Goal: Task Accomplishment & Management: Use online tool/utility

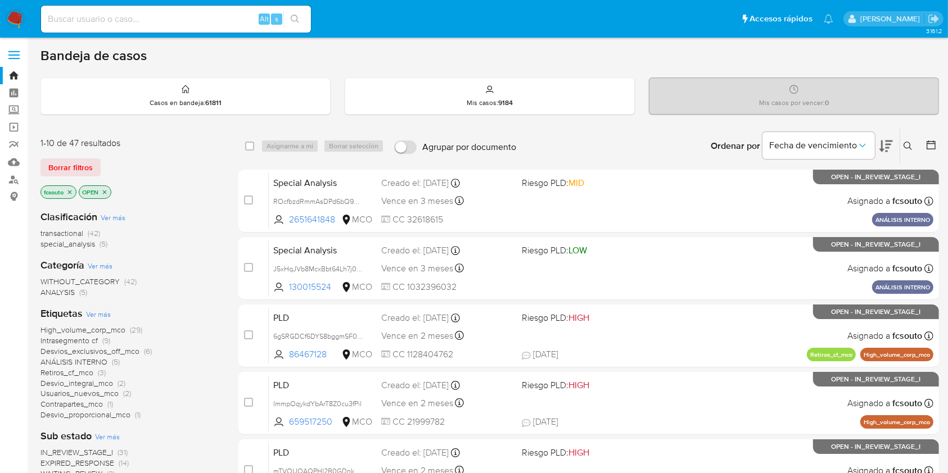
scroll to position [75, 0]
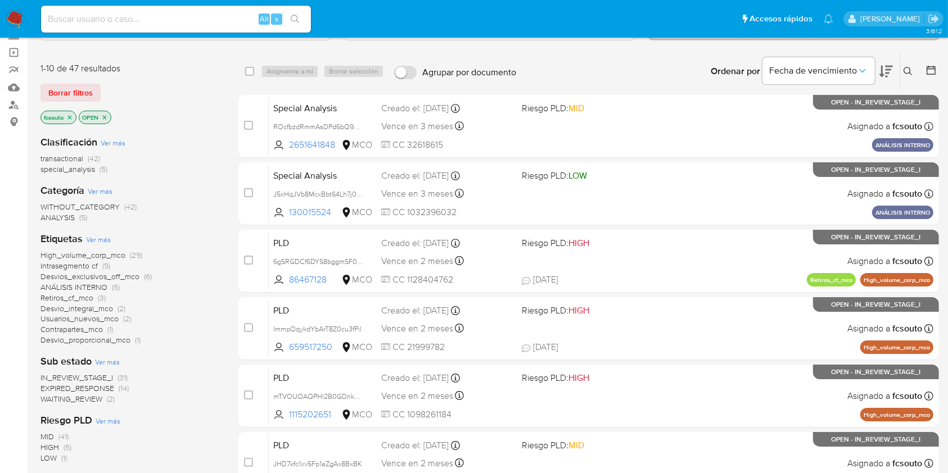
click at [103, 377] on span "IN_REVIEW_STAGE_I" at bounding box center [76, 377] width 73 height 11
click at [884, 71] on icon at bounding box center [885, 71] width 13 height 13
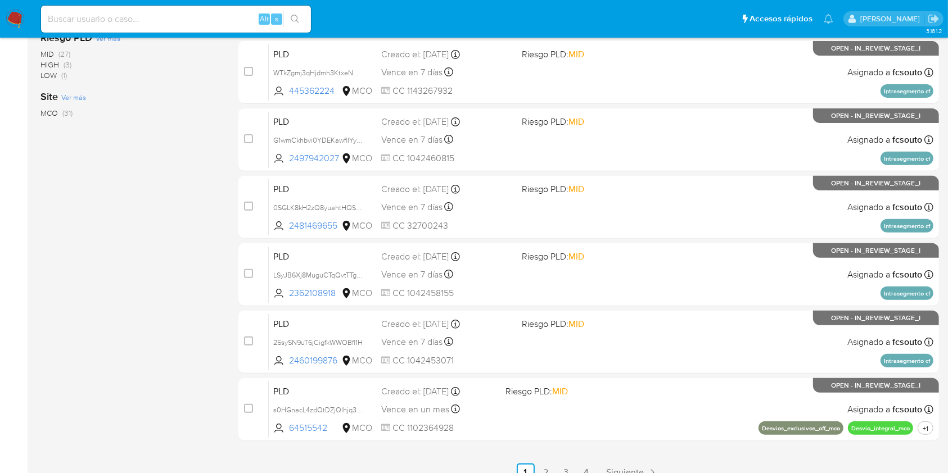
scroll to position [454, 0]
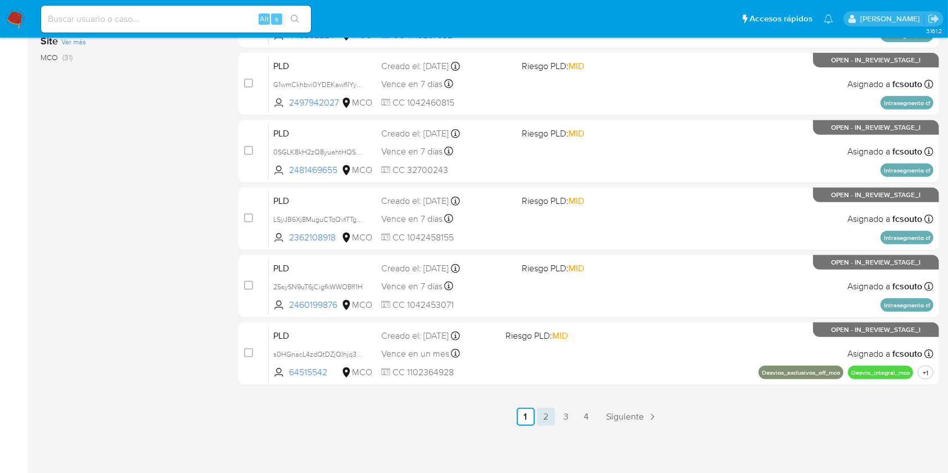
click at [537, 413] on link "2" at bounding box center [546, 417] width 18 height 18
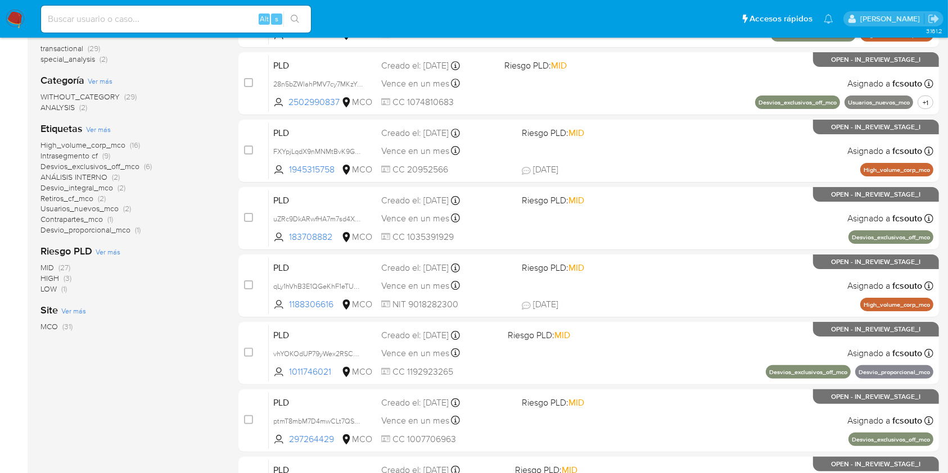
scroll to position [454, 0]
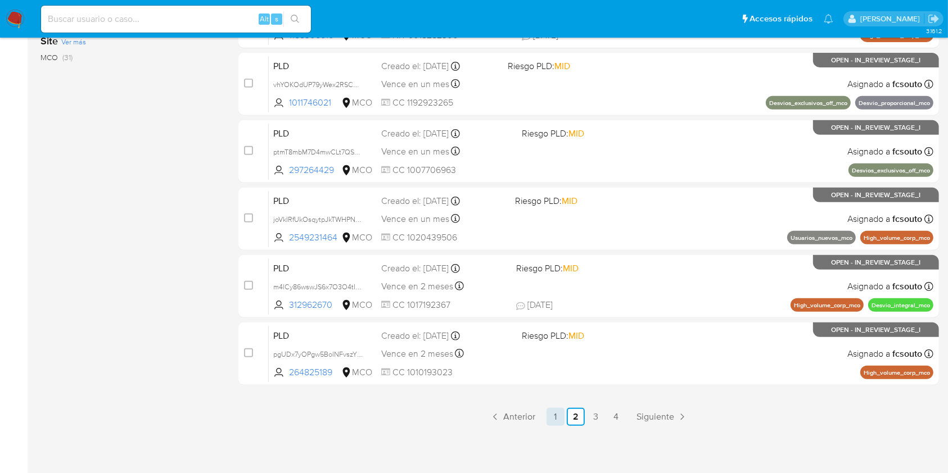
click at [556, 414] on link "1" at bounding box center [555, 417] width 18 height 18
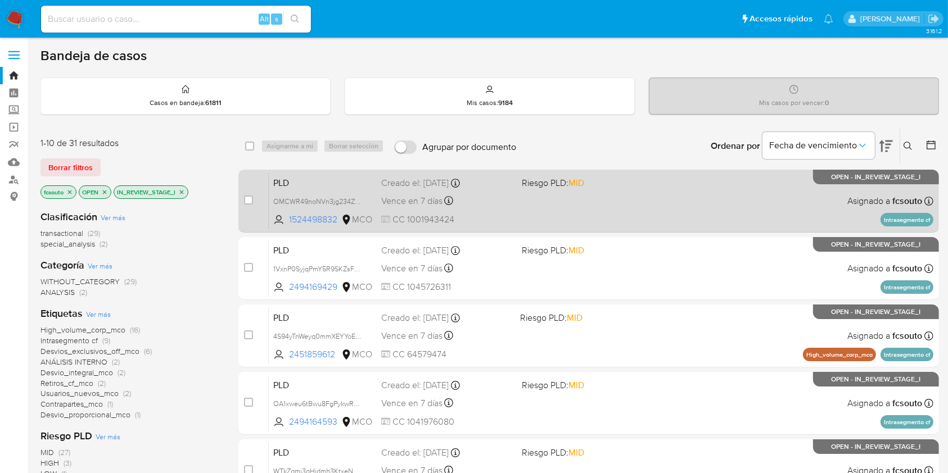
click at [613, 192] on div "PLD OMCWR49noNVn3jg234ZRBG3I 1524498832 MCO Riesgo PLD: MID Creado el: 12/07/20…" at bounding box center [601, 201] width 664 height 57
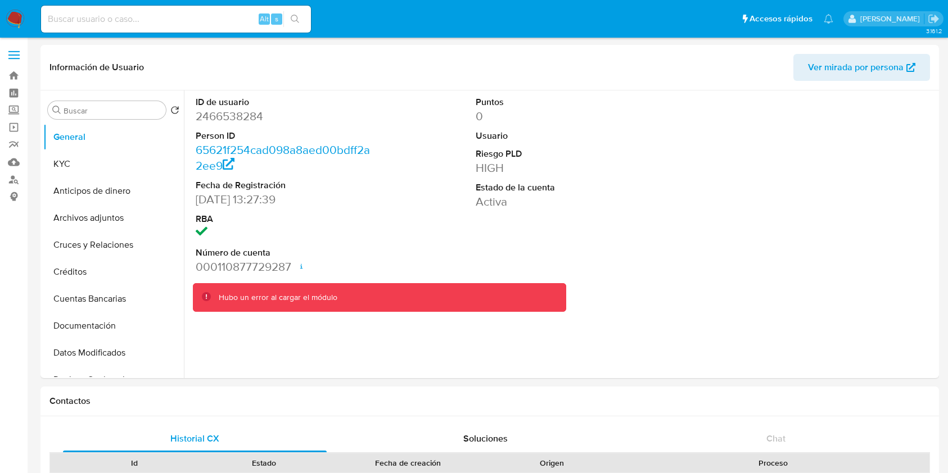
select select "10"
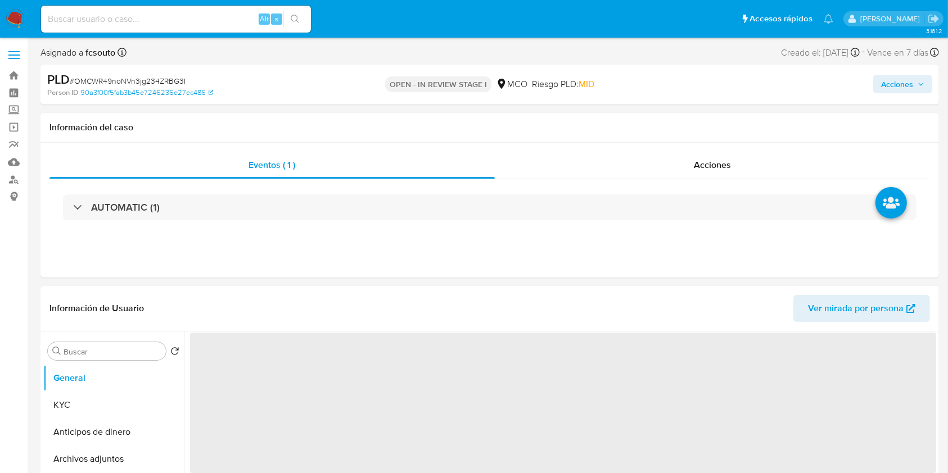
select select "10"
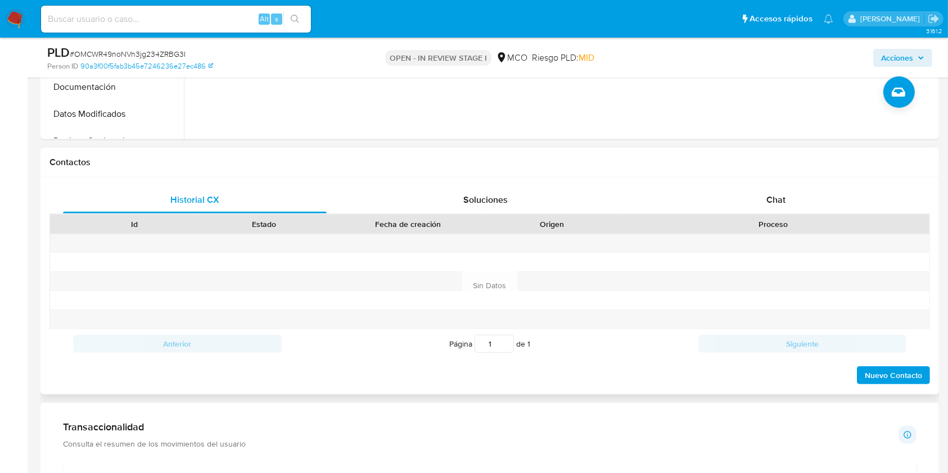
scroll to position [450, 0]
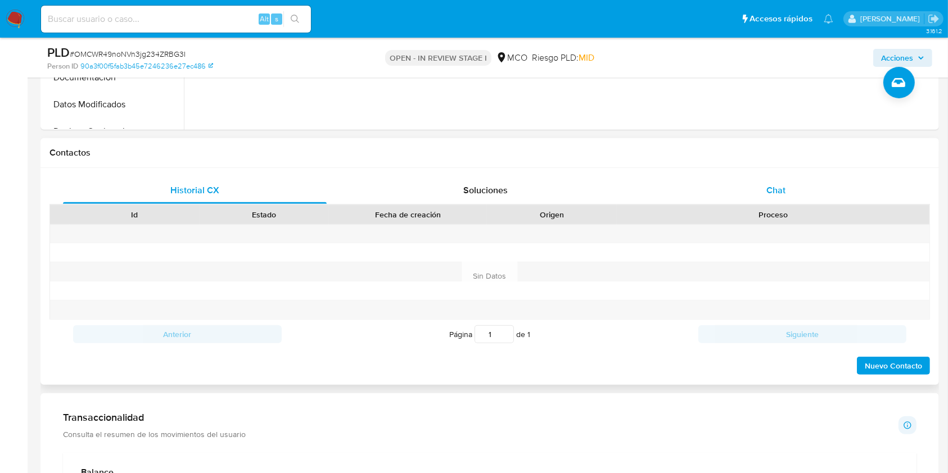
drag, startPoint x: 739, startPoint y: 174, endPoint x: 742, endPoint y: 185, distance: 11.7
click at [740, 174] on div "Historial CX Soluciones Chat Id Estado Fecha de creación Origen Proceso Anterio…" at bounding box center [489, 276] width 898 height 217
click at [745, 189] on div "Chat" at bounding box center [776, 190] width 264 height 27
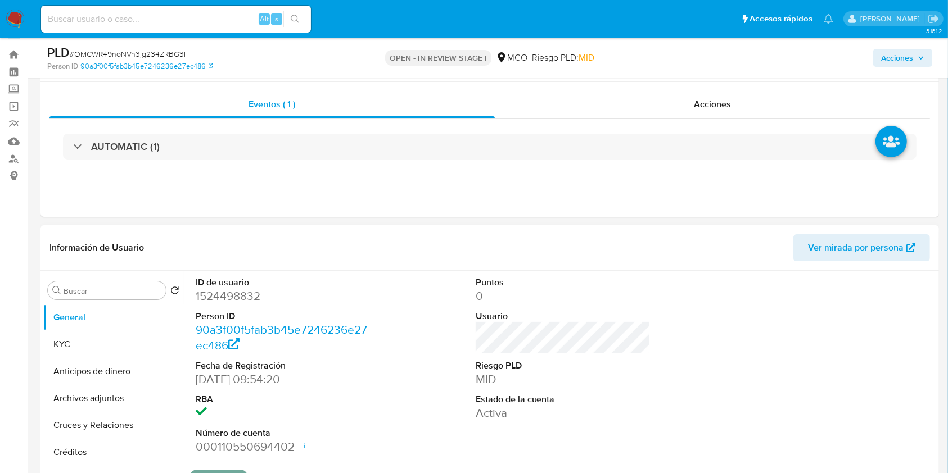
scroll to position [0, 0]
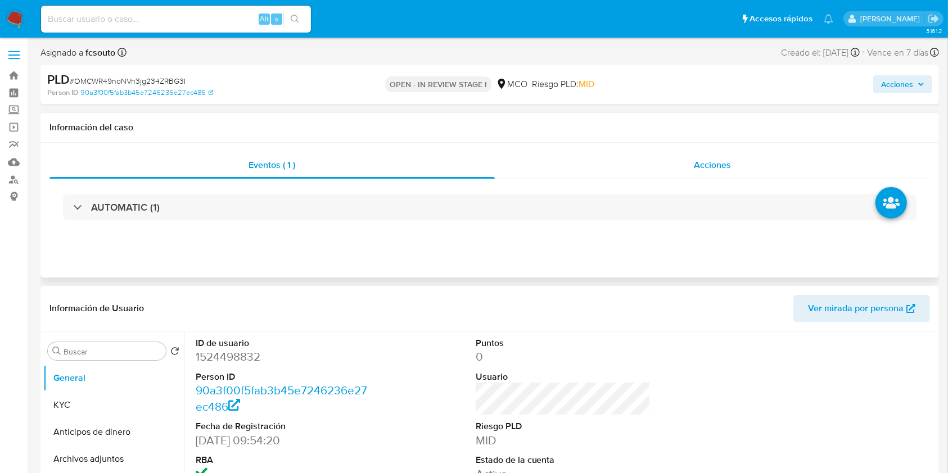
click at [698, 158] on span "Acciones" at bounding box center [712, 164] width 37 height 13
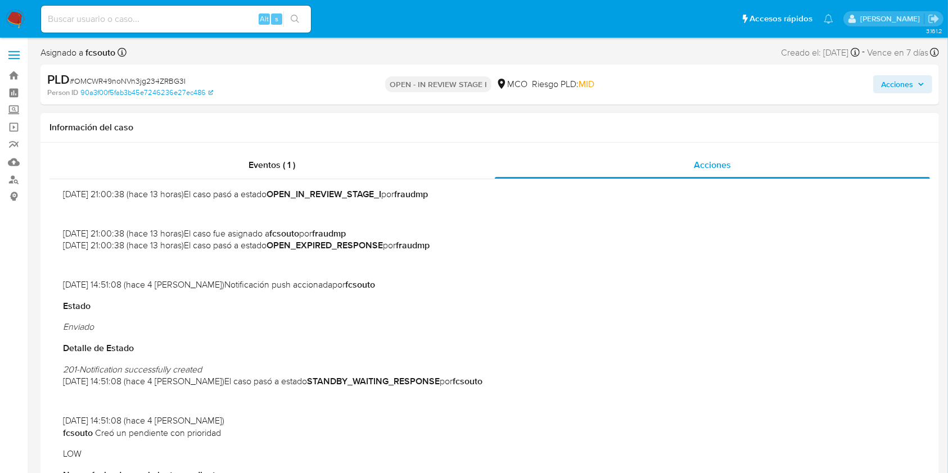
scroll to position [890, 0]
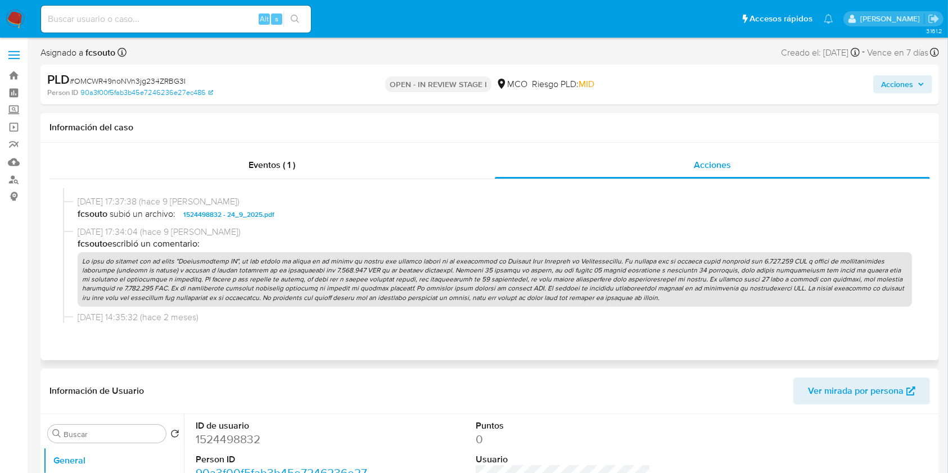
click at [427, 278] on p at bounding box center [495, 279] width 834 height 55
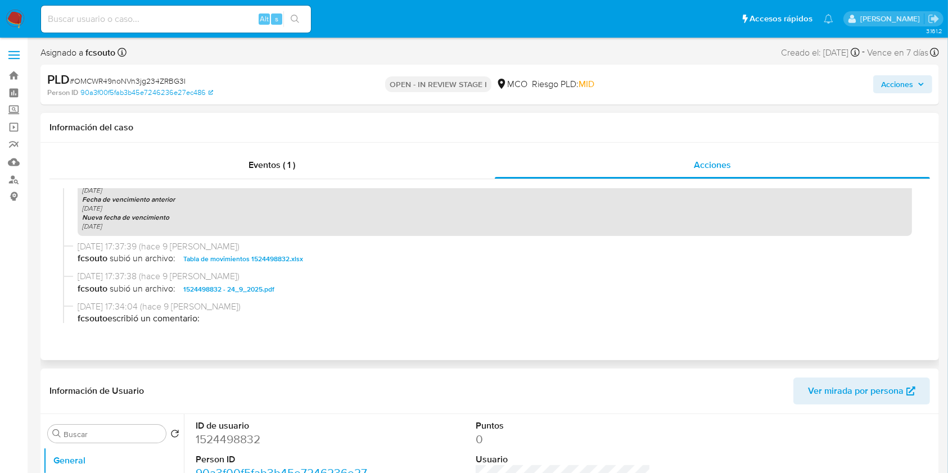
scroll to position [966, 0]
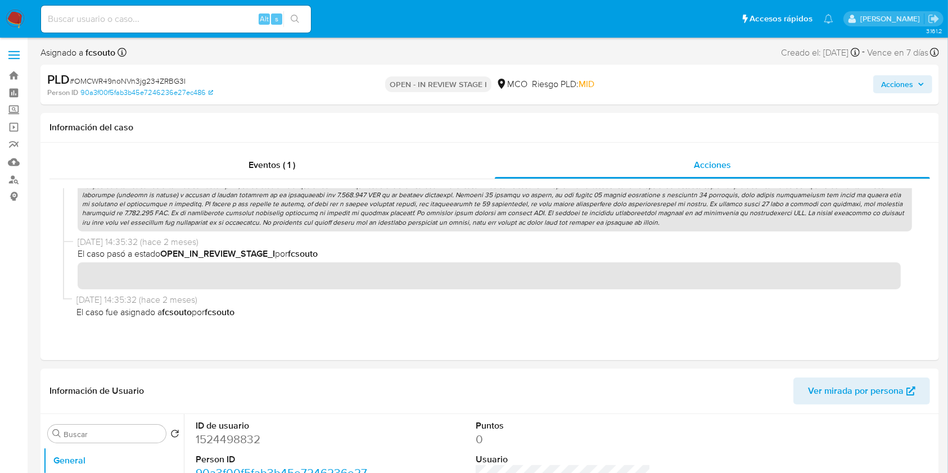
click at [904, 88] on span "Acciones" at bounding box center [897, 84] width 32 height 18
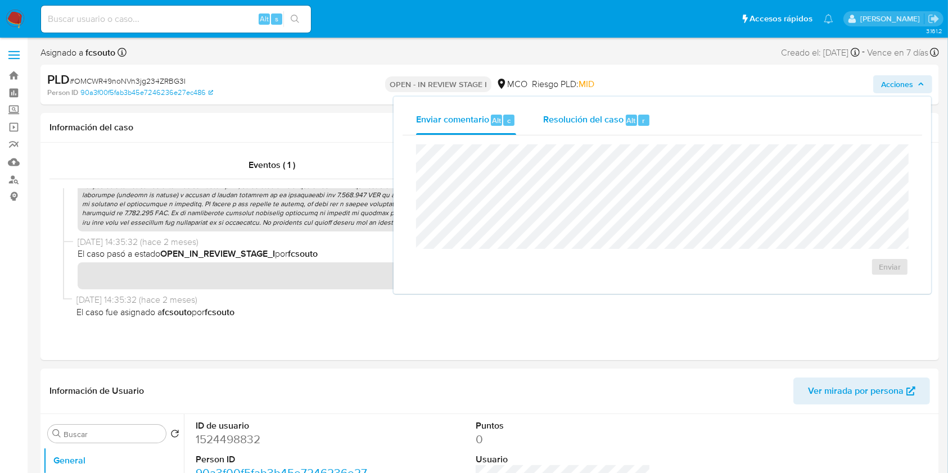
click at [609, 119] on span "Resolución del caso" at bounding box center [583, 120] width 80 height 13
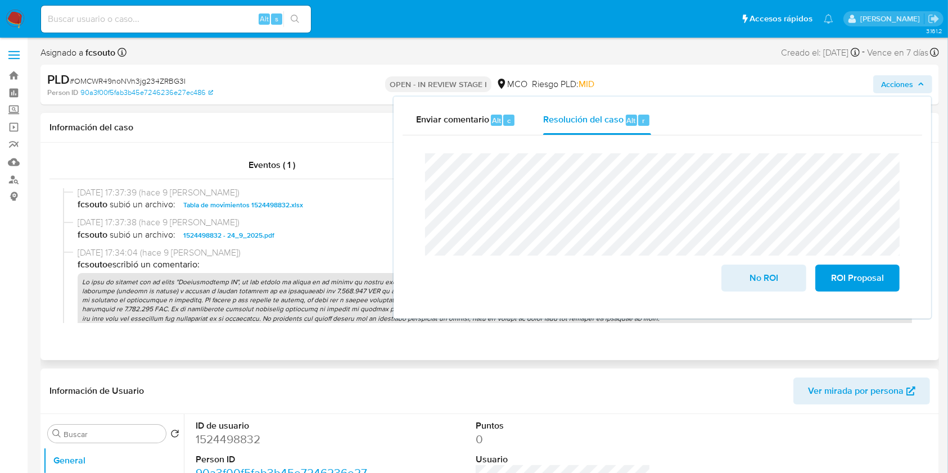
scroll to position [890, 0]
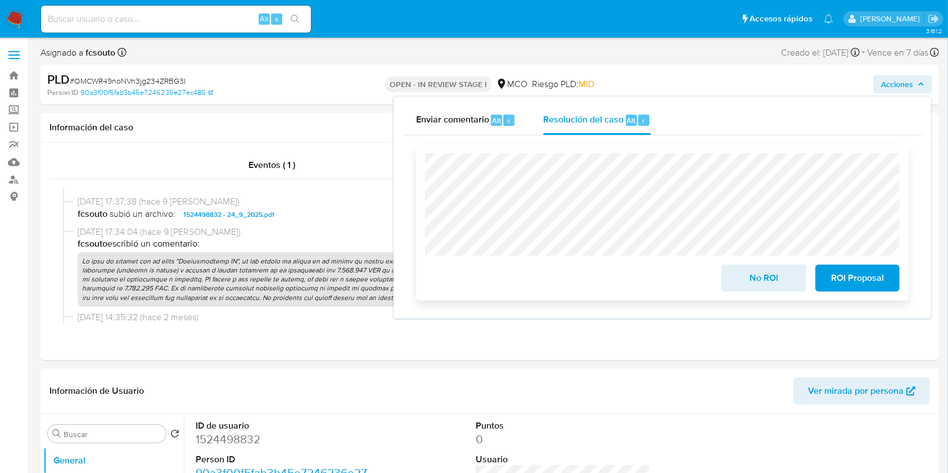
click at [846, 280] on span "ROI Proposal" at bounding box center [857, 278] width 55 height 25
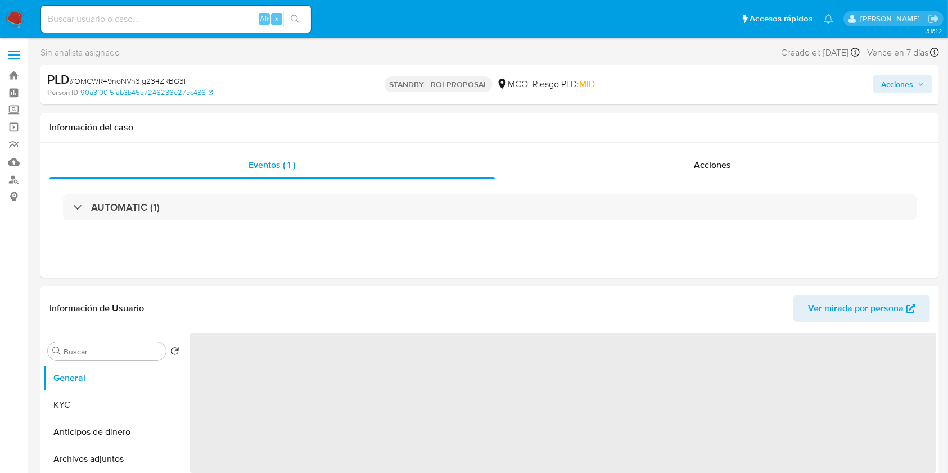
select select "10"
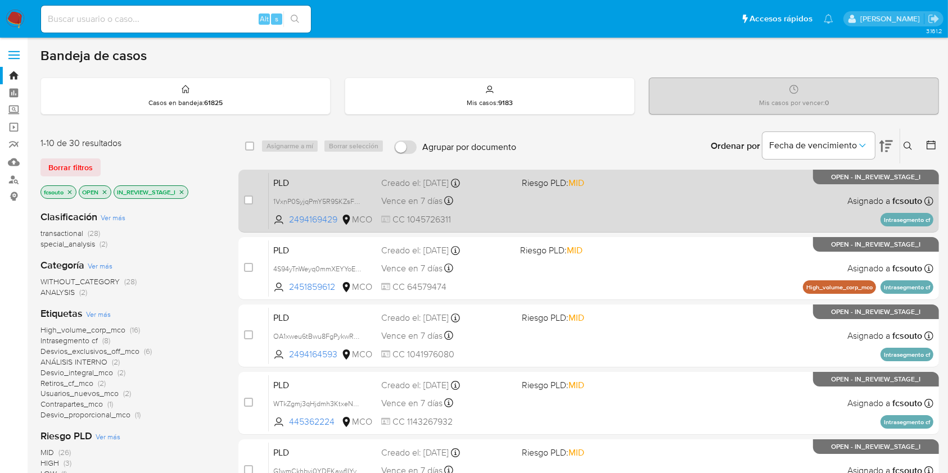
click at [617, 183] on span "Riesgo PLD: MID" at bounding box center [587, 182] width 131 height 15
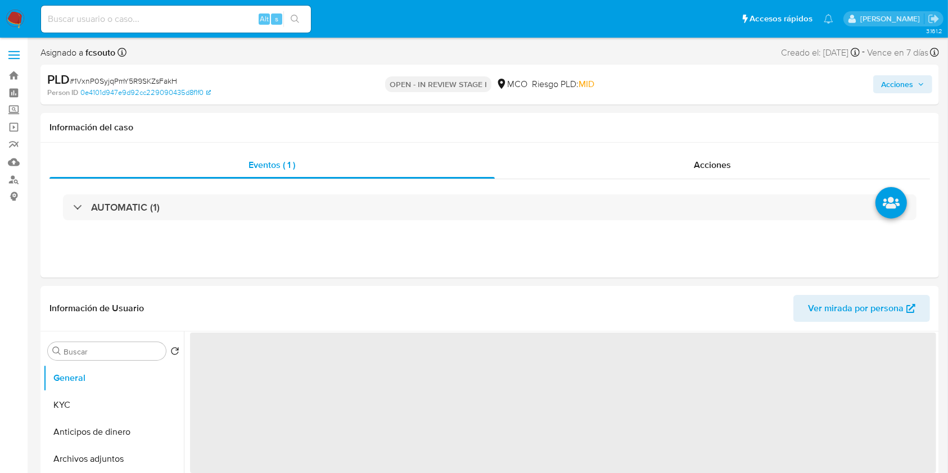
select select "10"
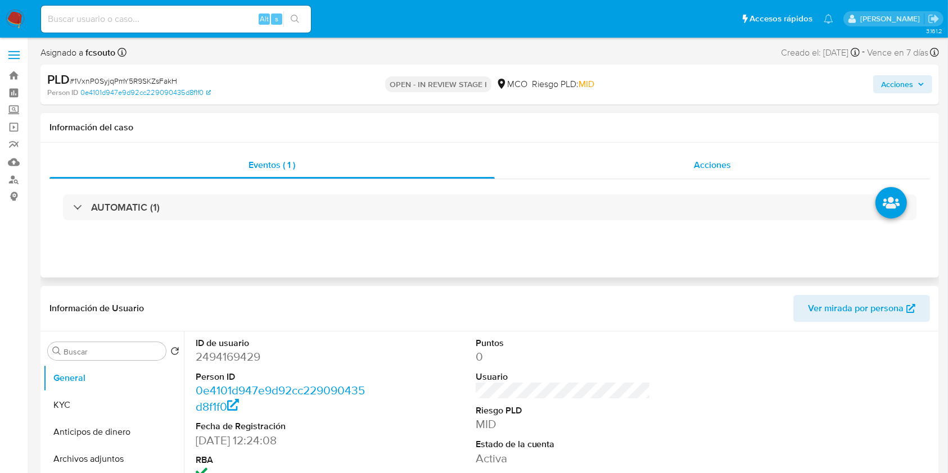
click at [751, 156] on div "Acciones" at bounding box center [713, 165] width 436 height 27
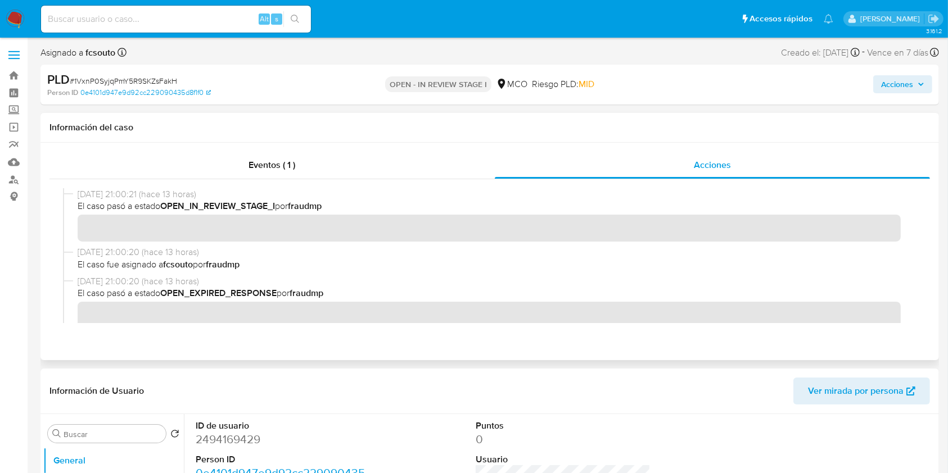
scroll to position [899, 0]
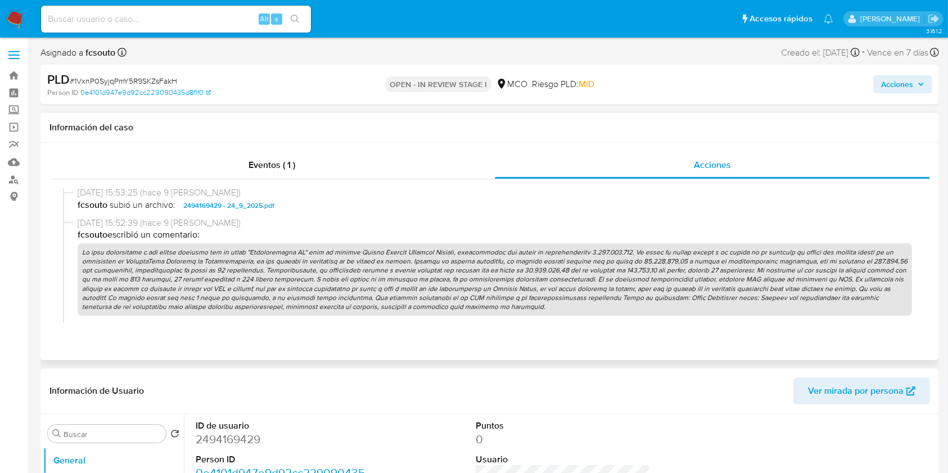
click at [591, 265] on p at bounding box center [495, 279] width 834 height 73
click at [905, 92] on span "Acciones" at bounding box center [897, 84] width 32 height 18
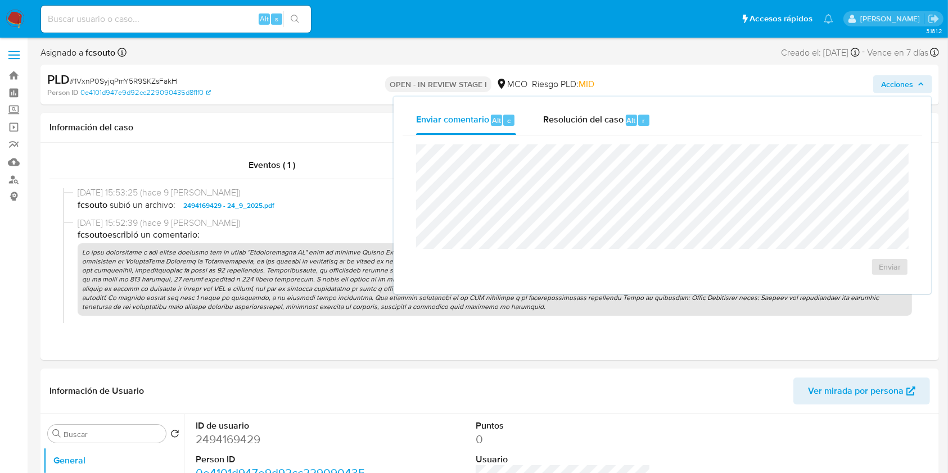
click at [590, 137] on div "Enviar" at bounding box center [661, 210] width 519 height 150
click at [576, 124] on span "Resolución del caso" at bounding box center [583, 120] width 80 height 13
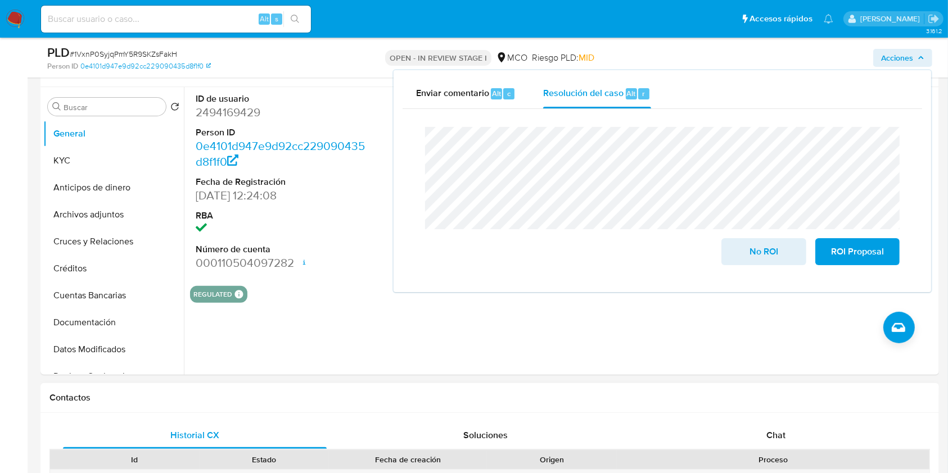
scroll to position [300, 0]
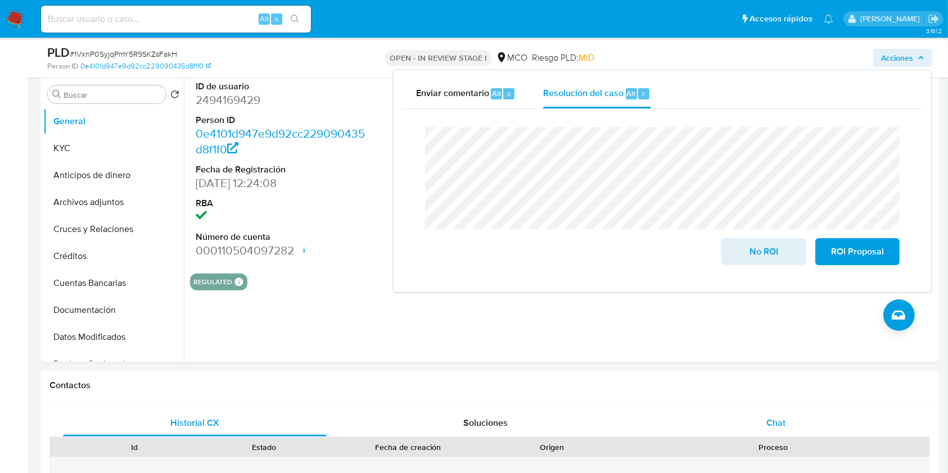
click at [773, 414] on div "Chat" at bounding box center [776, 423] width 264 height 27
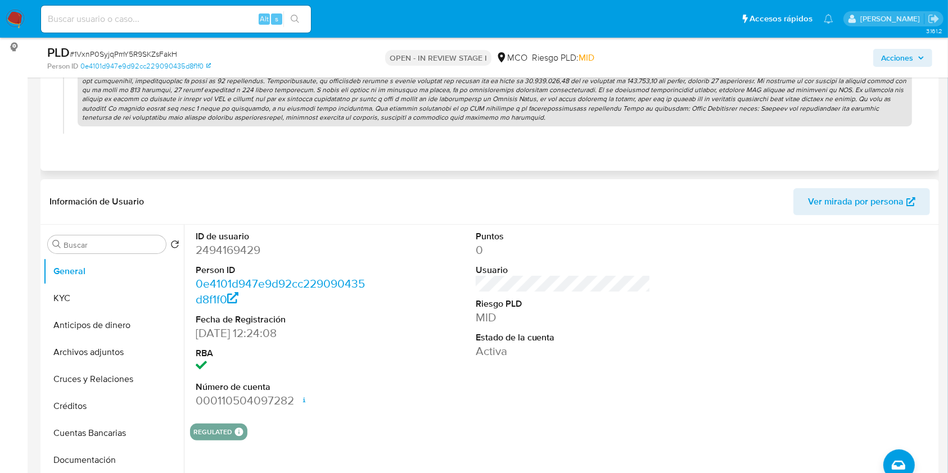
scroll to position [0, 0]
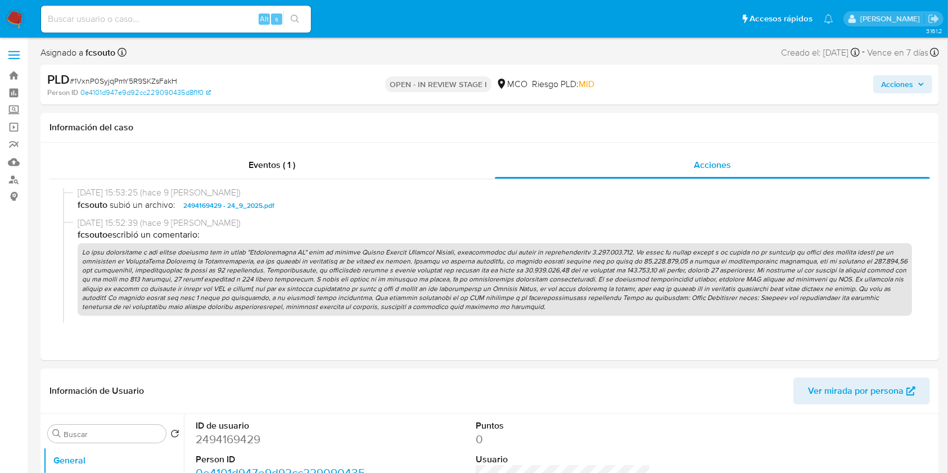
click at [905, 85] on span "Acciones" at bounding box center [897, 84] width 32 height 18
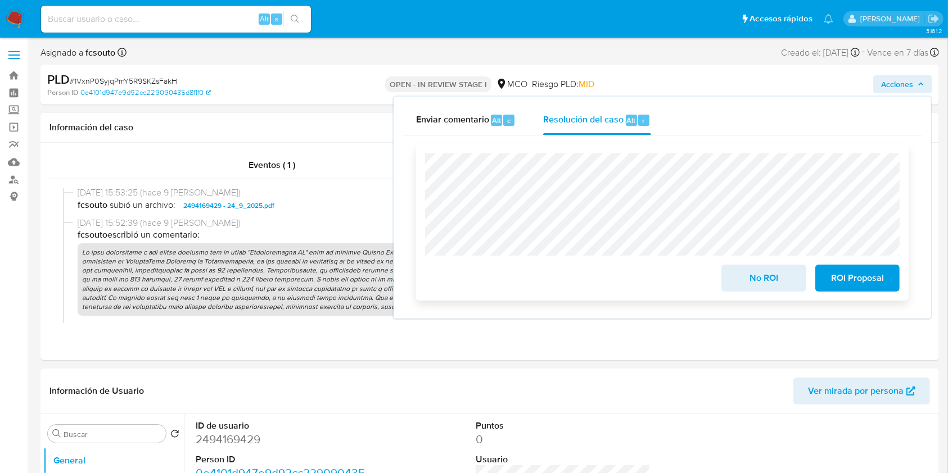
click at [863, 281] on span "ROI Proposal" at bounding box center [857, 278] width 55 height 25
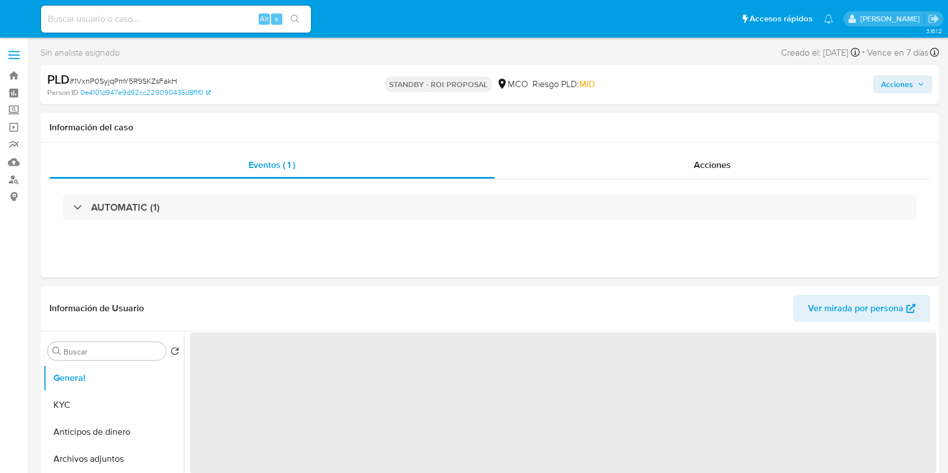
select select "10"
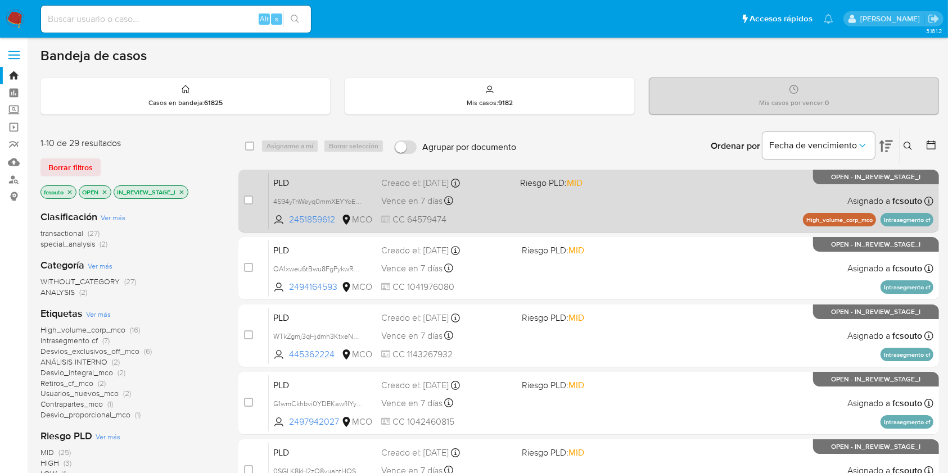
click at [613, 198] on div "PLD 4S94yTnWeyq0mmXEYYoEZFG0 2451859612 MCO Riesgo PLD: MID Creado el: [DATE] C…" at bounding box center [601, 201] width 664 height 57
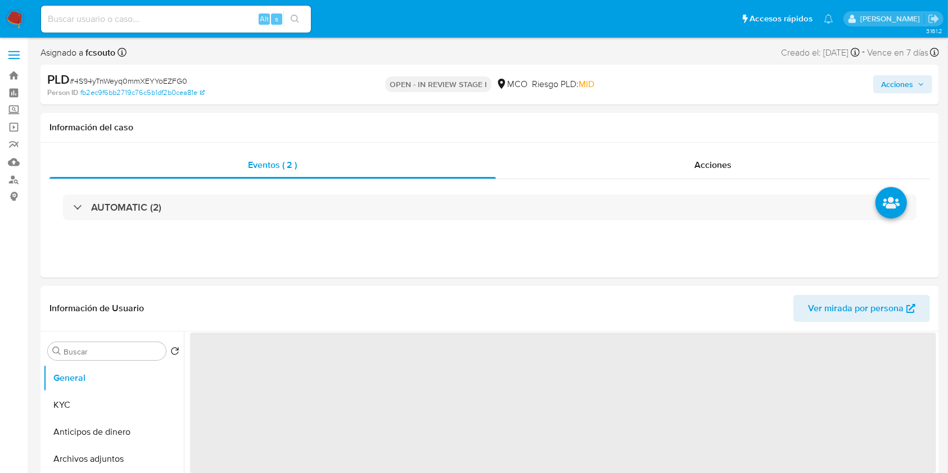
select select "10"
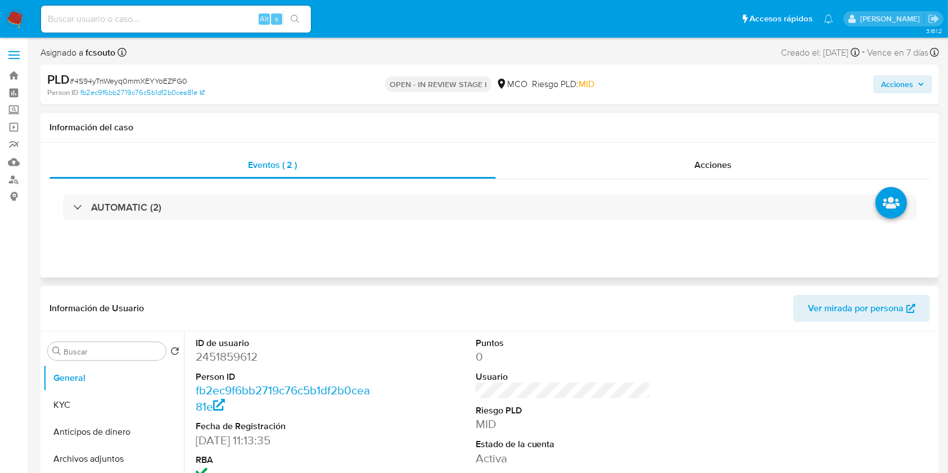
click at [712, 151] on div "Eventos ( 2 ) Acciones AUTOMATIC (2)" at bounding box center [489, 210] width 898 height 135
click at [710, 159] on span "Acciones" at bounding box center [712, 164] width 37 height 13
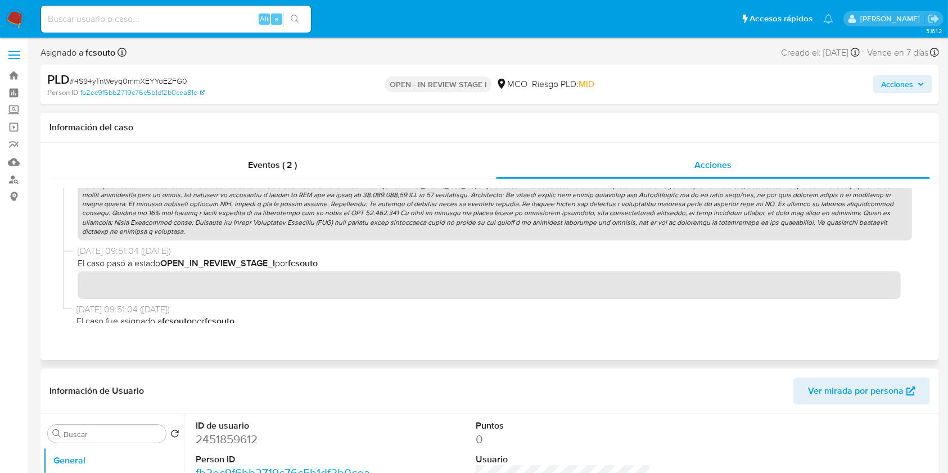
scroll to position [890, 0]
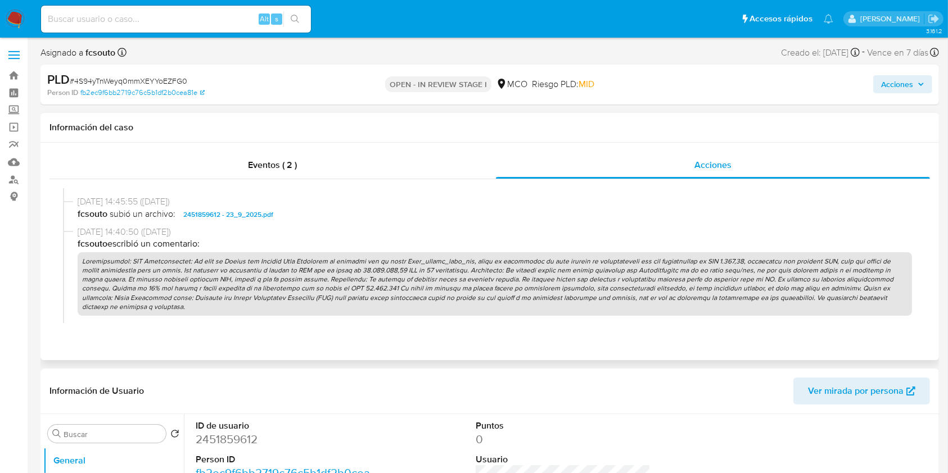
click at [416, 278] on p at bounding box center [495, 284] width 834 height 64
click at [893, 83] on span "Acciones" at bounding box center [897, 84] width 32 height 18
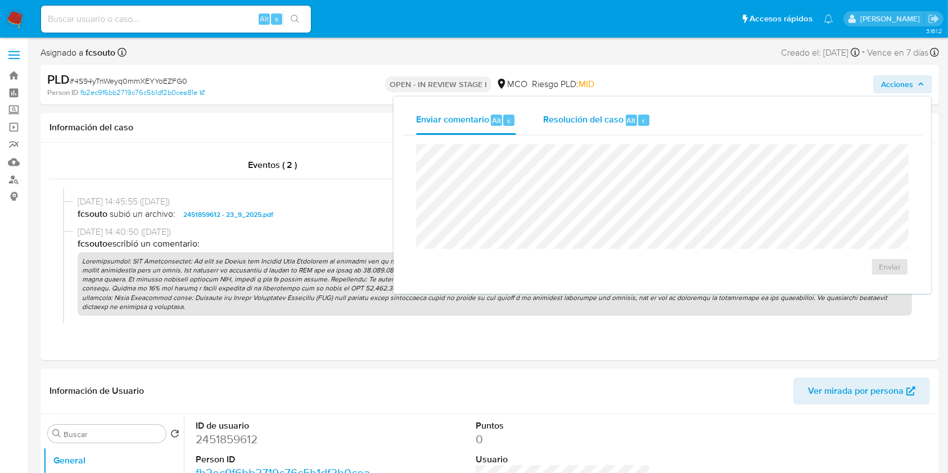
drag, startPoint x: 565, startPoint y: 113, endPoint x: 558, endPoint y: 126, distance: 15.3
click at [565, 112] on div "Resolución del caso Alt r" at bounding box center [596, 120] width 107 height 29
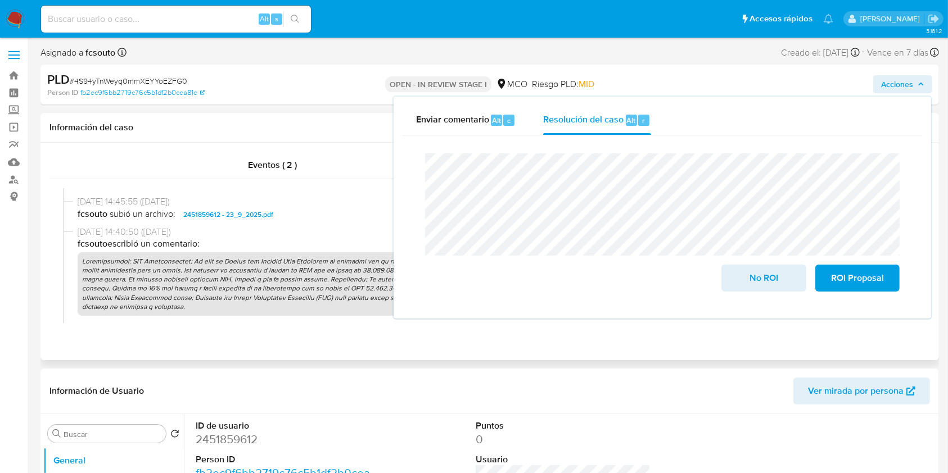
click at [214, 289] on p at bounding box center [495, 284] width 834 height 64
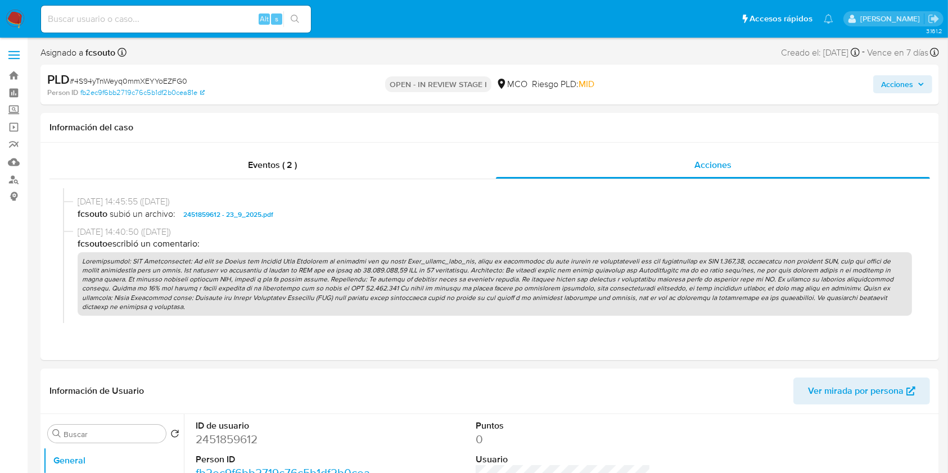
click at [917, 84] on span "Acciones" at bounding box center [902, 84] width 43 height 16
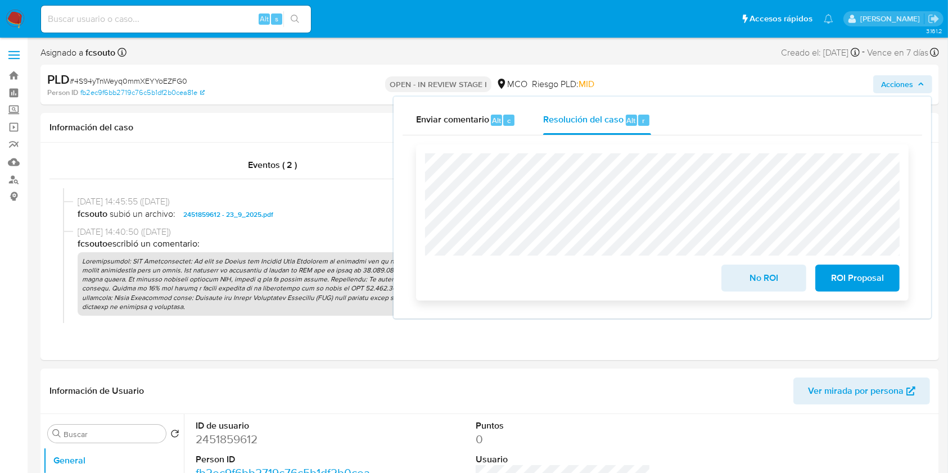
click at [878, 280] on span "ROI Proposal" at bounding box center [857, 278] width 55 height 25
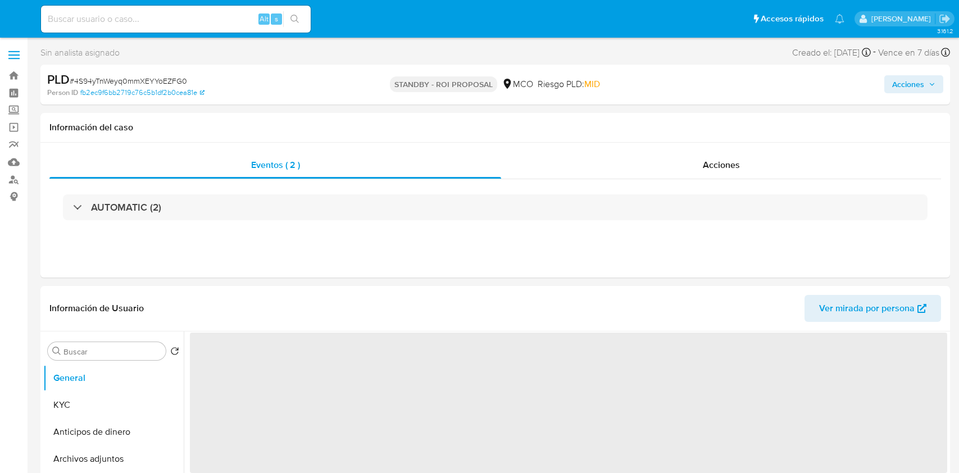
select select "10"
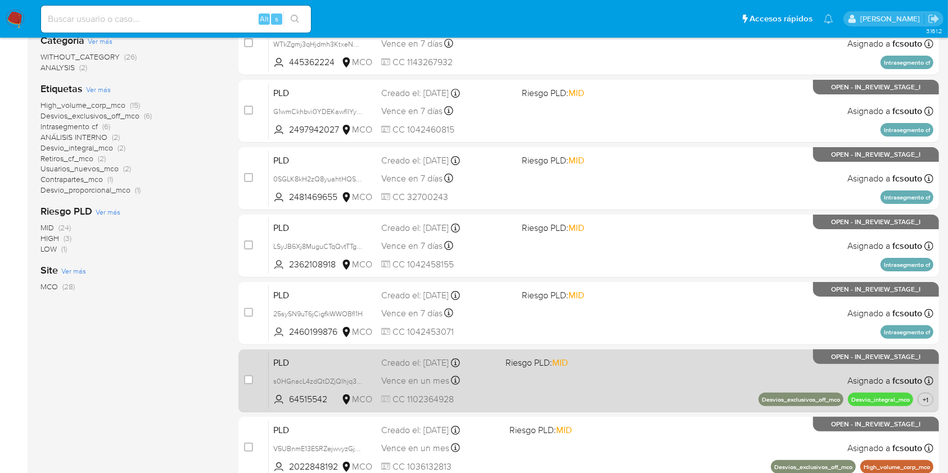
scroll to position [75, 0]
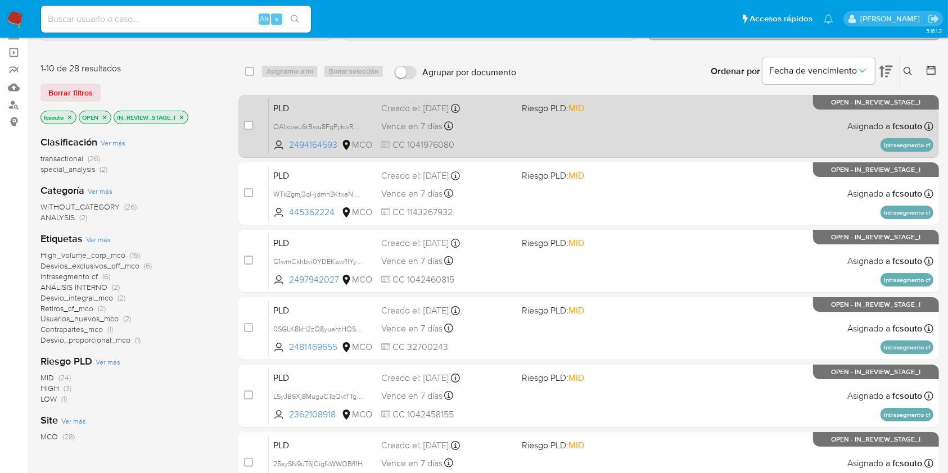
click at [564, 147] on div "PLD OA1xweu6tBwu8FgPykwRUn9J 2494164593 MCO Riesgo PLD: MID Creado el: [DATE] C…" at bounding box center [601, 126] width 664 height 57
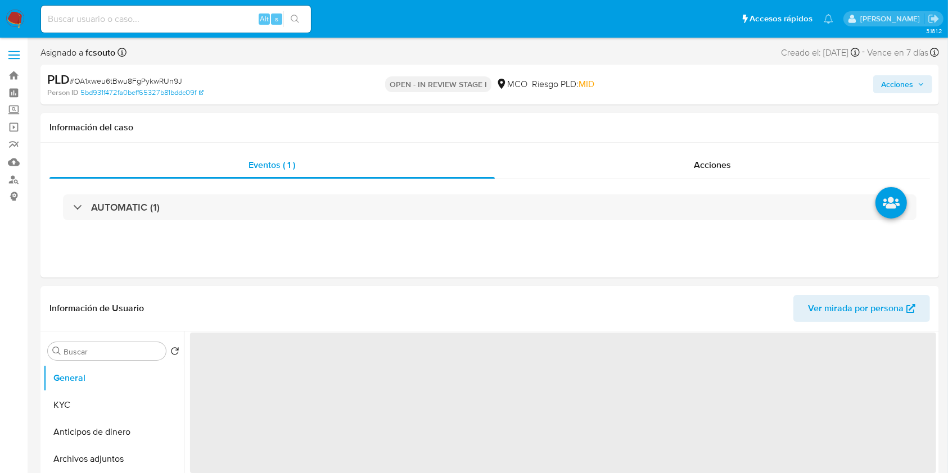
select select "10"
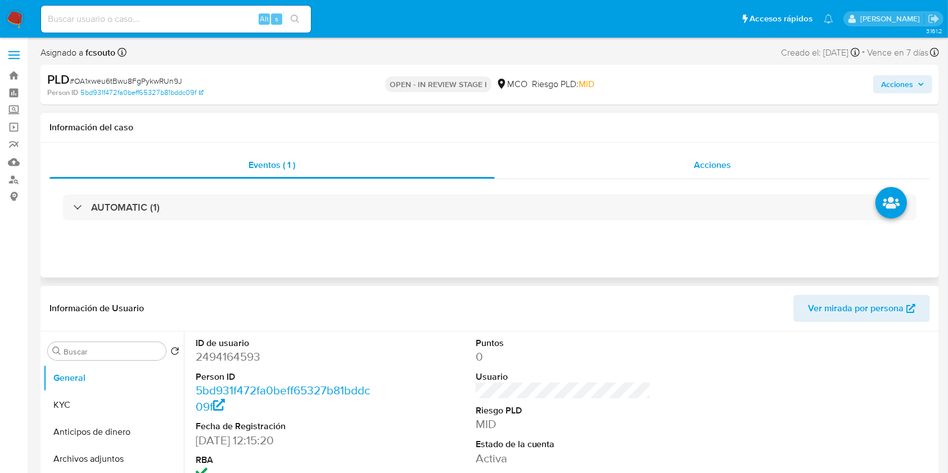
click at [710, 162] on span "Acciones" at bounding box center [712, 164] width 37 height 13
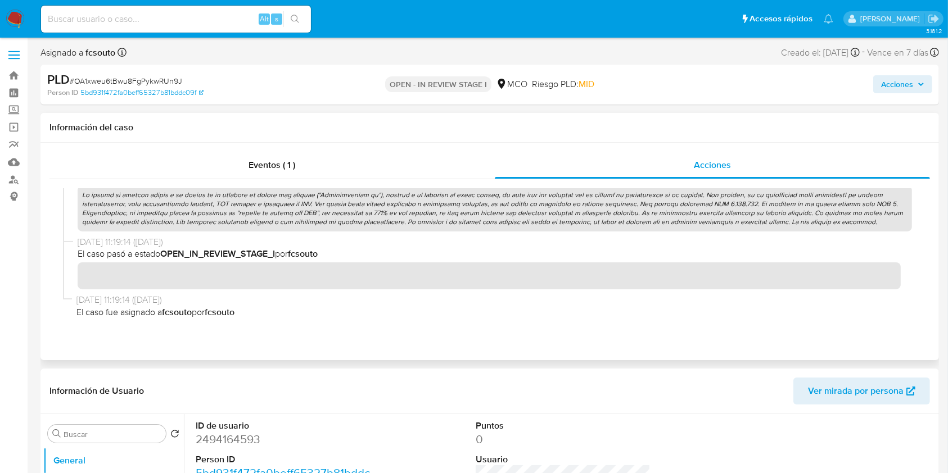
scroll to position [881, 0]
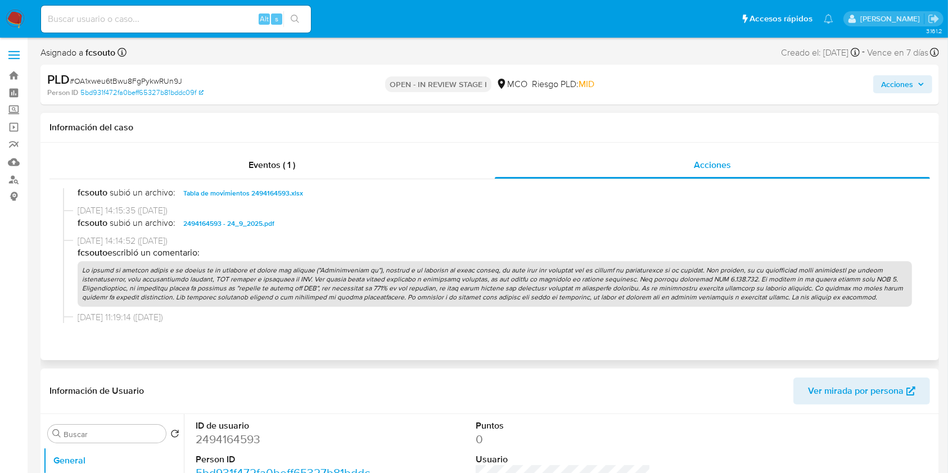
click at [568, 276] on p at bounding box center [495, 284] width 834 height 46
click at [917, 98] on div "PLD # OA1xweu6tBwu8FgPykwRUn9J Person ID 5bd931f472fa0beff65327b81bddc09f OPEN …" at bounding box center [489, 85] width 898 height 40
click at [916, 90] on span "Acciones" at bounding box center [902, 84] width 43 height 16
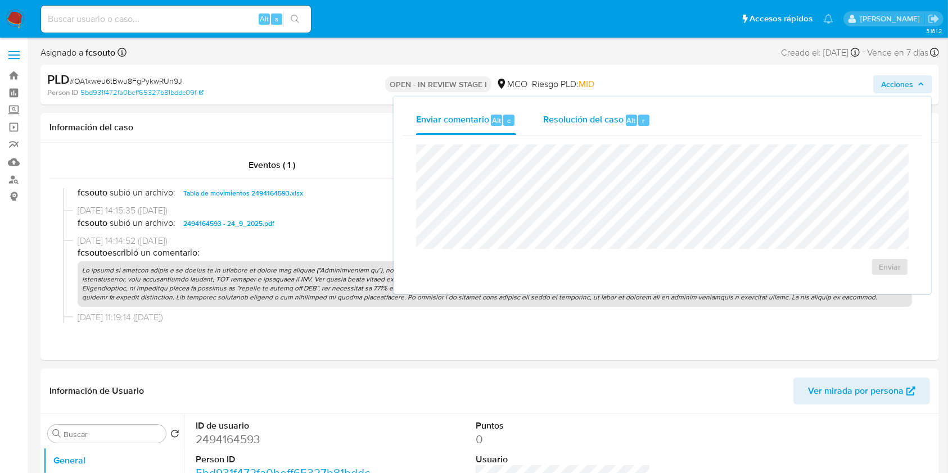
click at [620, 126] on div "Resolución del caso Alt r" at bounding box center [596, 120] width 107 height 29
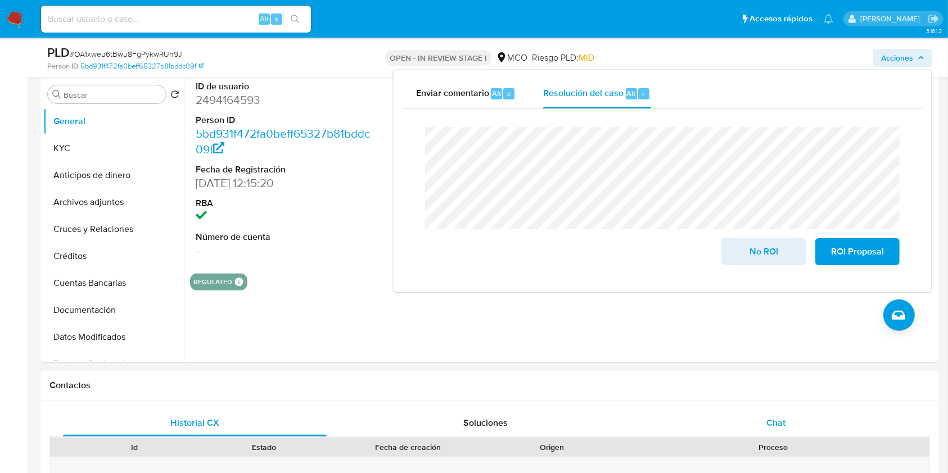
click at [781, 415] on div "Chat" at bounding box center [776, 423] width 264 height 27
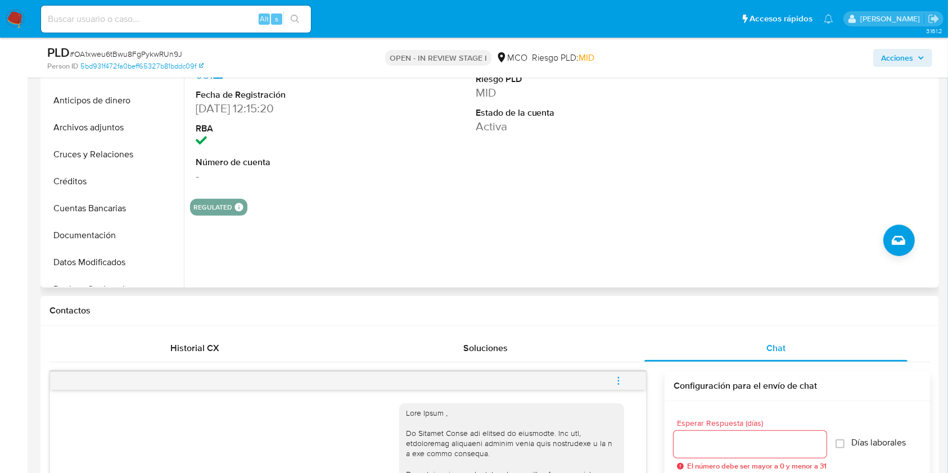
scroll to position [0, 0]
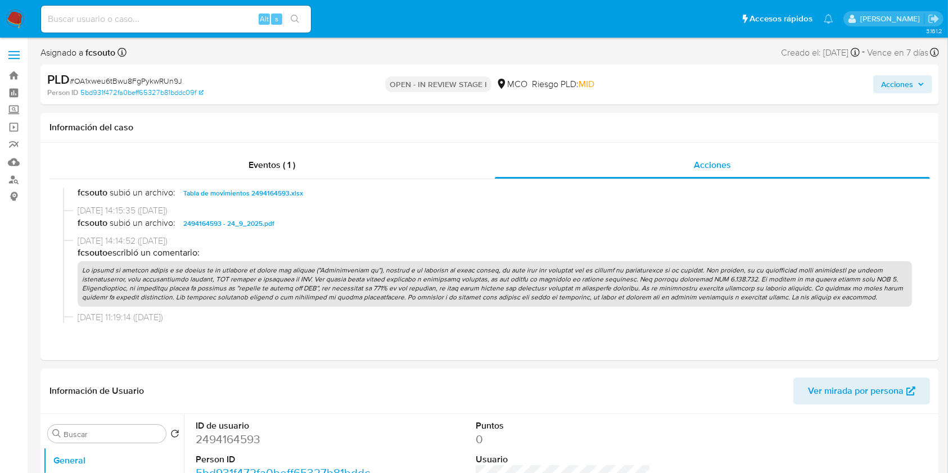
click at [895, 88] on span "Acciones" at bounding box center [897, 84] width 32 height 18
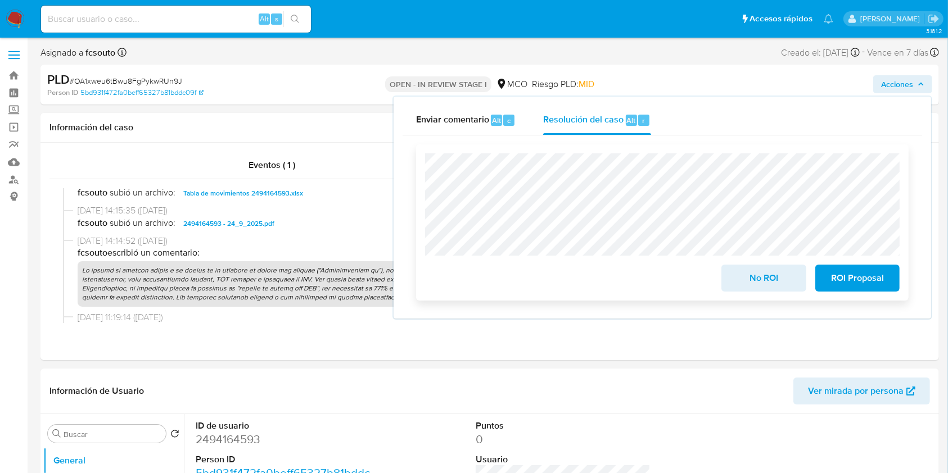
click at [860, 280] on span "ROI Proposal" at bounding box center [857, 278] width 55 height 25
click at [850, 277] on span "ROI Proposal" at bounding box center [857, 278] width 55 height 25
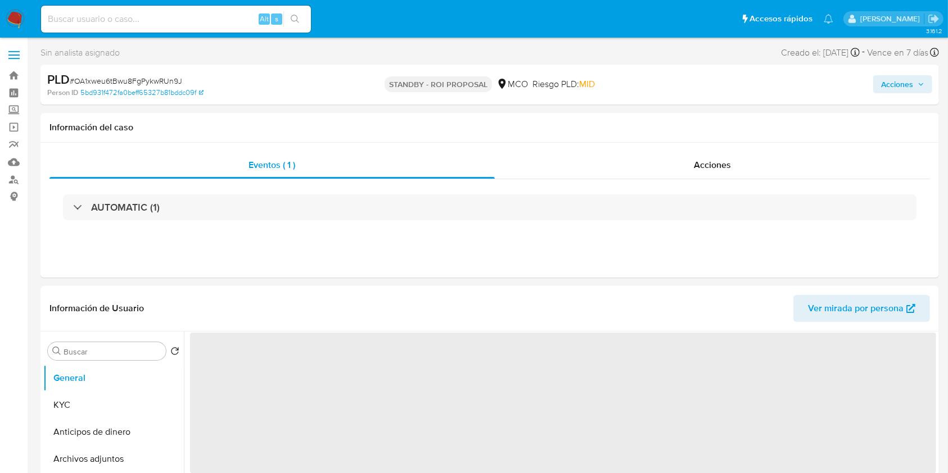
select select "10"
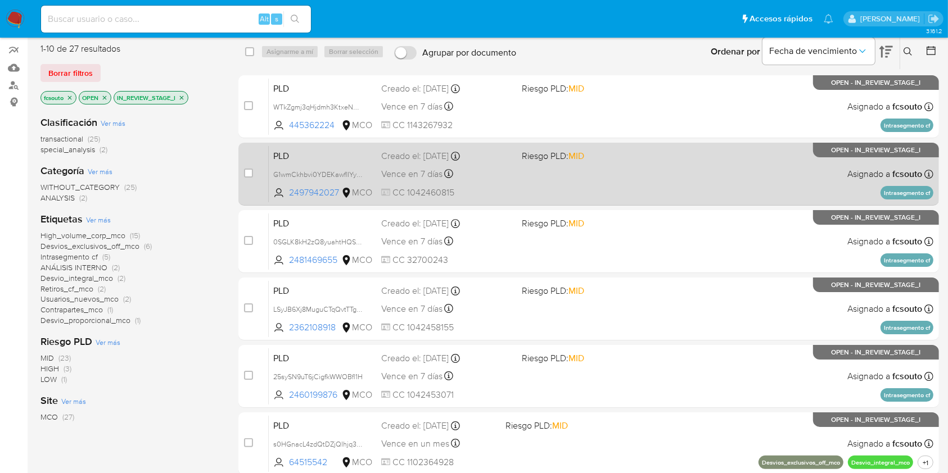
scroll to position [75, 0]
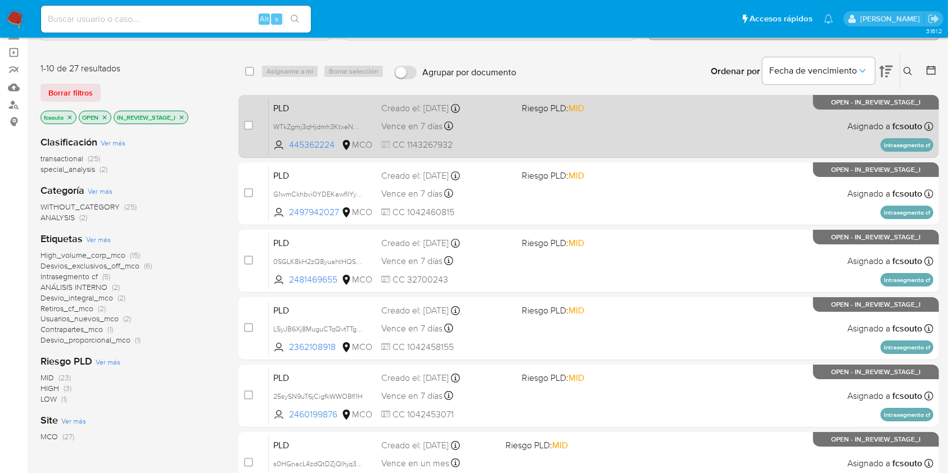
click at [536, 146] on div "PLD WTkZgmj3qHjdmh3KtxeNBh40 445362224 MCO Riesgo PLD: MID Creado el: [DATE] Cr…" at bounding box center [601, 126] width 664 height 57
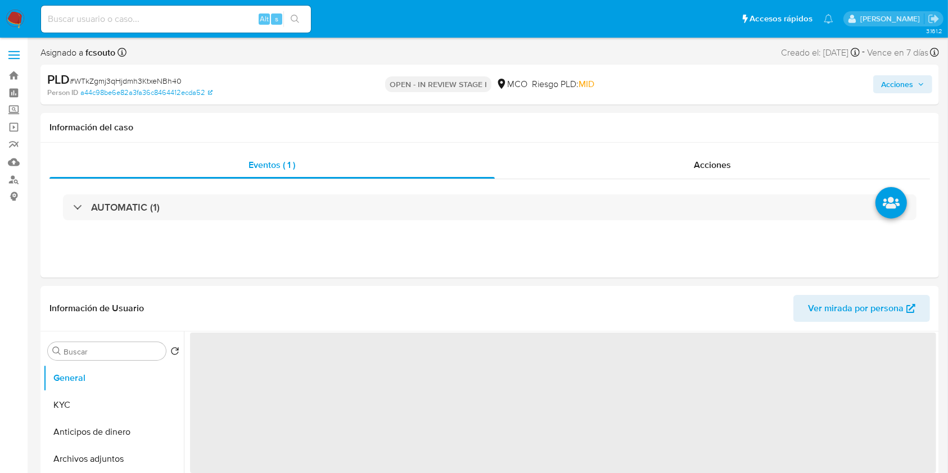
select select "10"
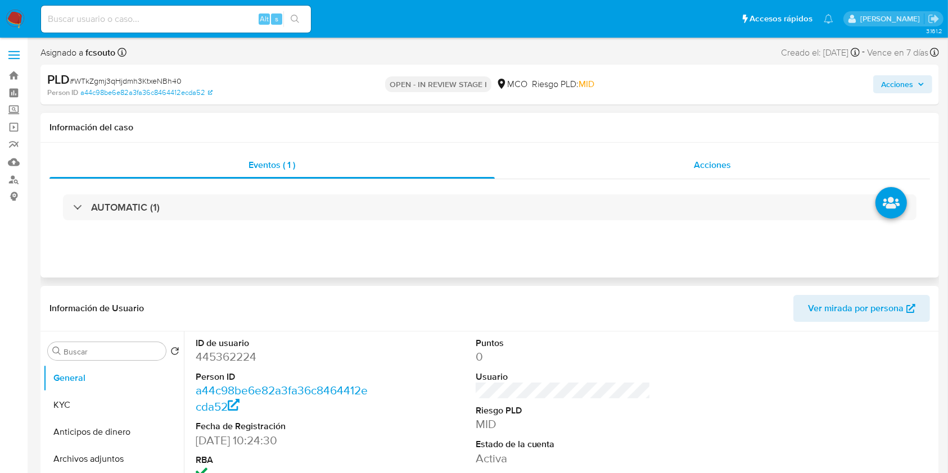
click at [726, 152] on div "Acciones" at bounding box center [713, 165] width 436 height 27
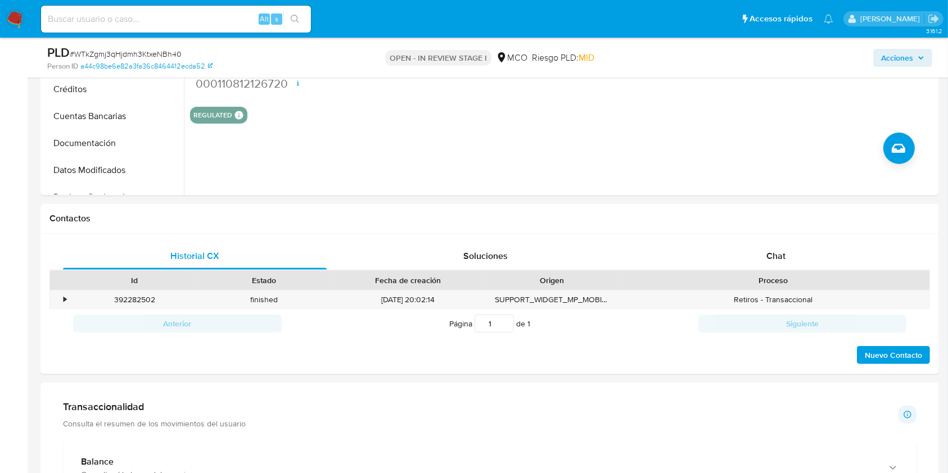
scroll to position [450, 0]
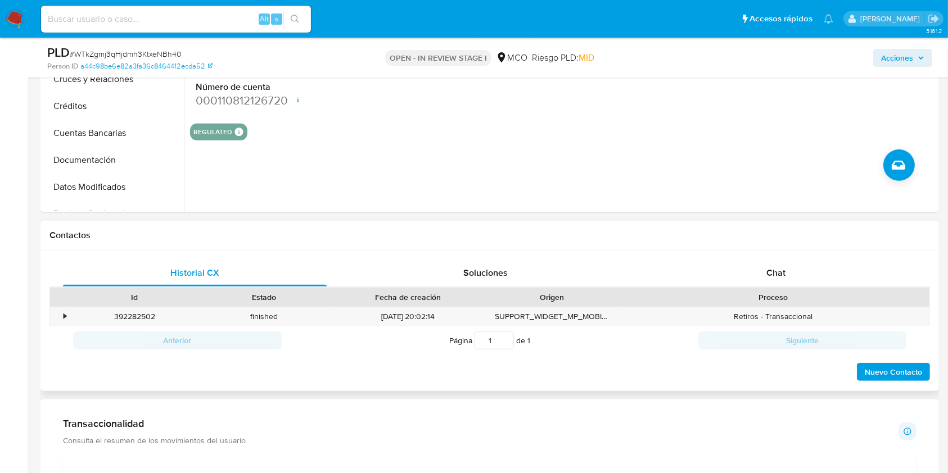
click at [785, 256] on div "Historial CX Soluciones Chat Id Estado Fecha de creación Origen Proceso • 39228…" at bounding box center [489, 321] width 898 height 141
click at [769, 280] on div "Chat" at bounding box center [776, 273] width 264 height 27
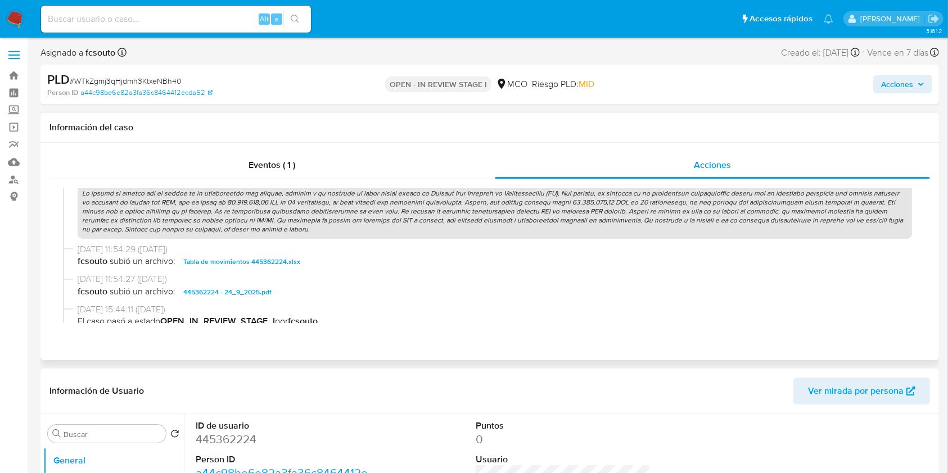
scroll to position [899, 0]
click at [310, 209] on p at bounding box center [495, 210] width 834 height 55
click at [909, 85] on span "Acciones" at bounding box center [897, 84] width 32 height 18
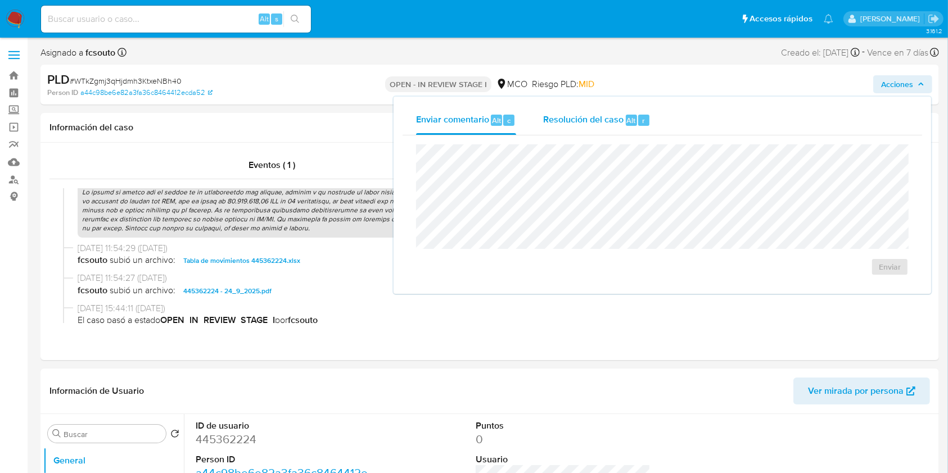
click at [599, 124] on span "Resolución del caso" at bounding box center [583, 120] width 80 height 13
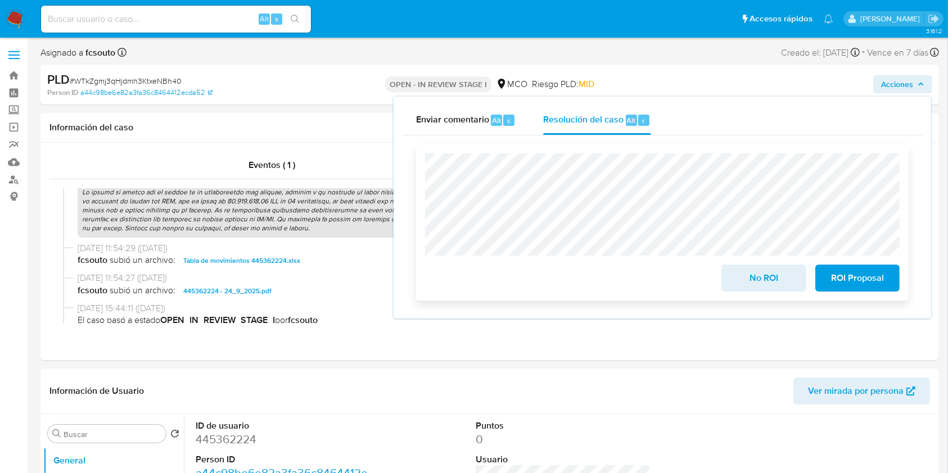
click at [859, 277] on span "ROI Proposal" at bounding box center [857, 278] width 55 height 25
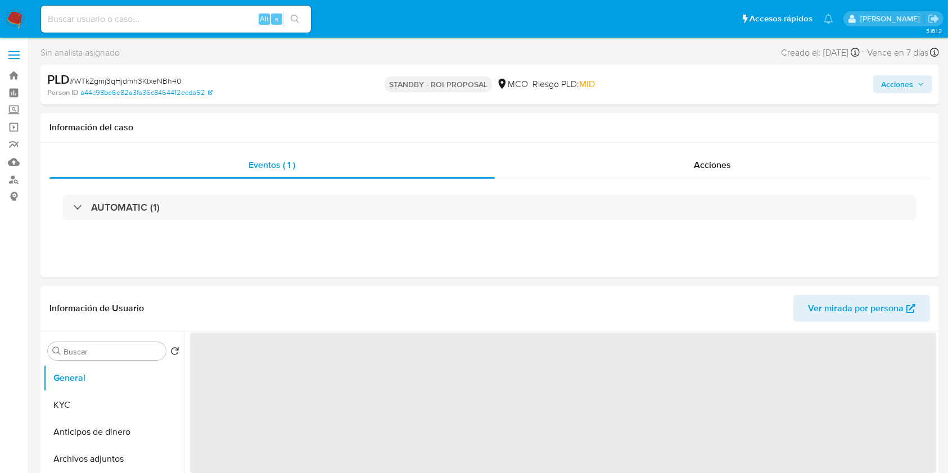
select select "10"
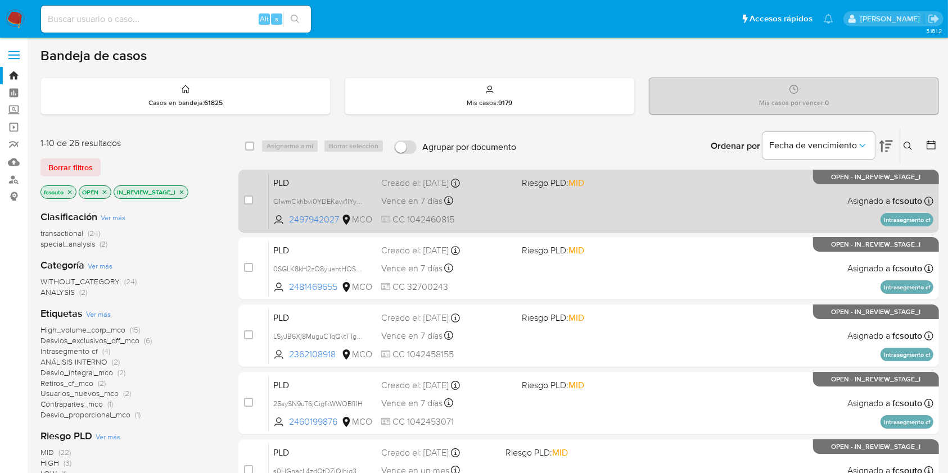
click at [547, 205] on div "PLD G1wmCkhbvi0YDEKawflIYyE5 2497942027 MCO Riesgo PLD: MID Creado el: [DATE] C…" at bounding box center [601, 201] width 664 height 57
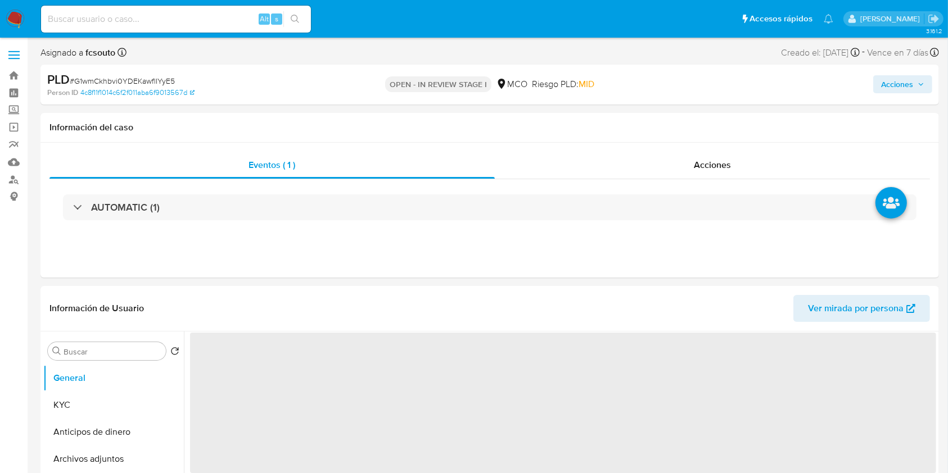
select select "10"
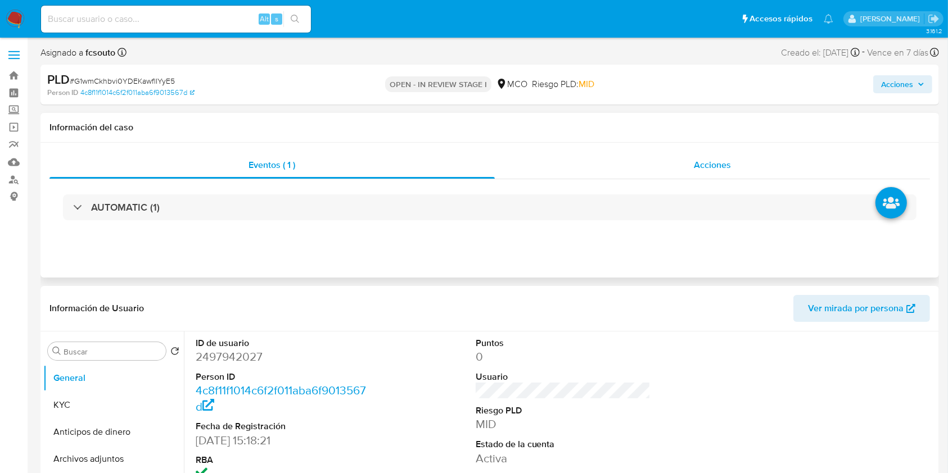
click at [687, 167] on div "Acciones" at bounding box center [713, 165] width 436 height 27
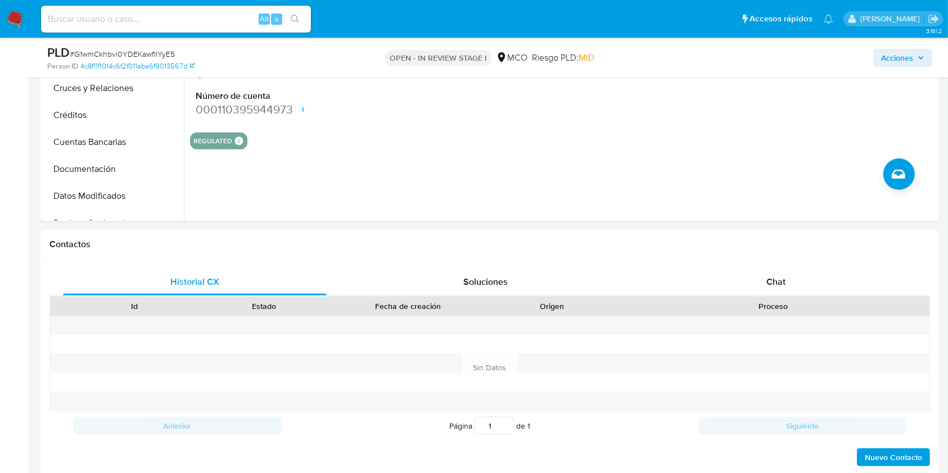
scroll to position [450, 0]
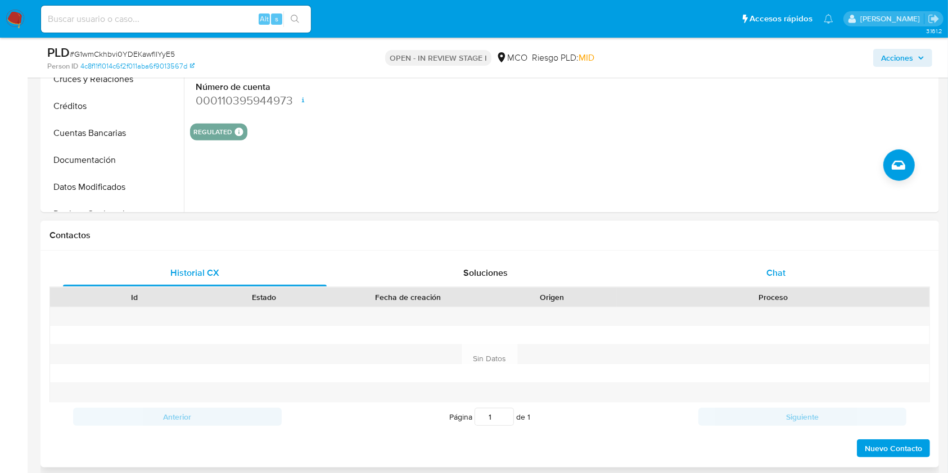
drag, startPoint x: 780, startPoint y: 245, endPoint x: 778, endPoint y: 270, distance: 25.3
click at [780, 250] on div "Contactos Historial CX Soluciones Chat Id Estado Fecha de creación Origen Proce…" at bounding box center [489, 344] width 898 height 247
click at [778, 270] on span "Chat" at bounding box center [775, 272] width 19 height 13
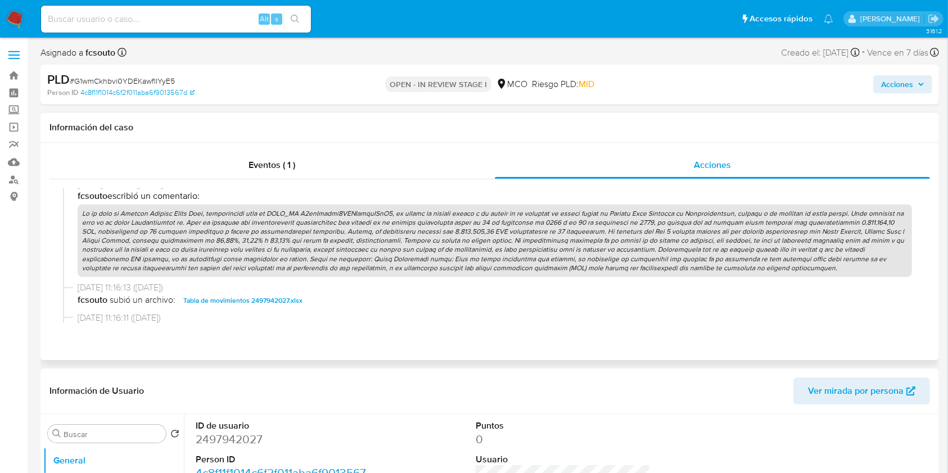
scroll to position [899, 0]
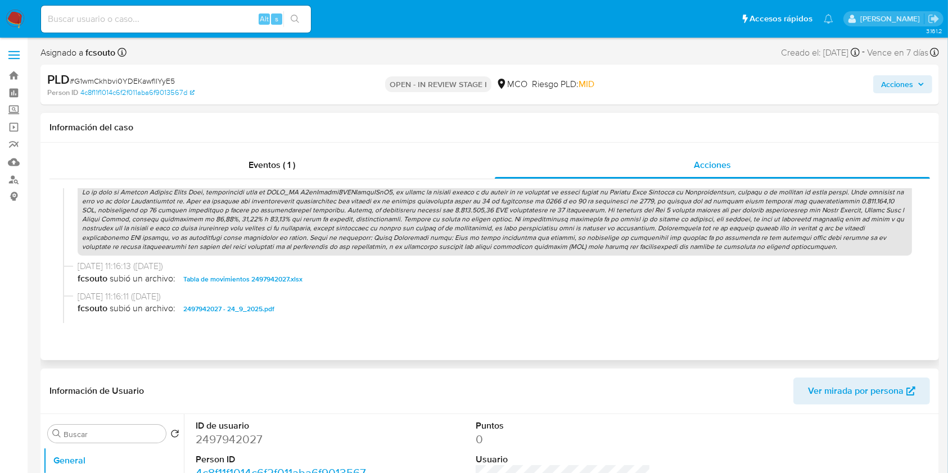
click at [480, 226] on p at bounding box center [495, 219] width 834 height 73
drag, startPoint x: 896, startPoint y: 83, endPoint x: 890, endPoint y: 84, distance: 5.9
click at [895, 83] on span "Acciones" at bounding box center [897, 84] width 32 height 18
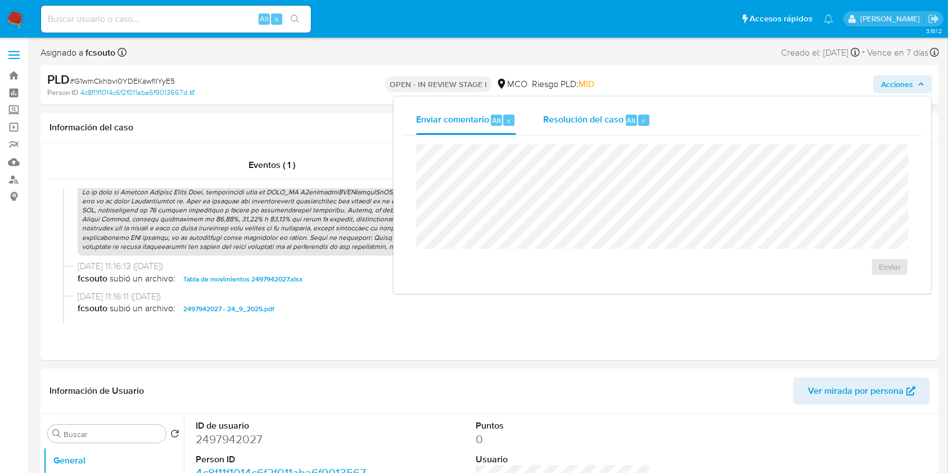
click at [558, 124] on span "Resolución del caso" at bounding box center [583, 120] width 80 height 13
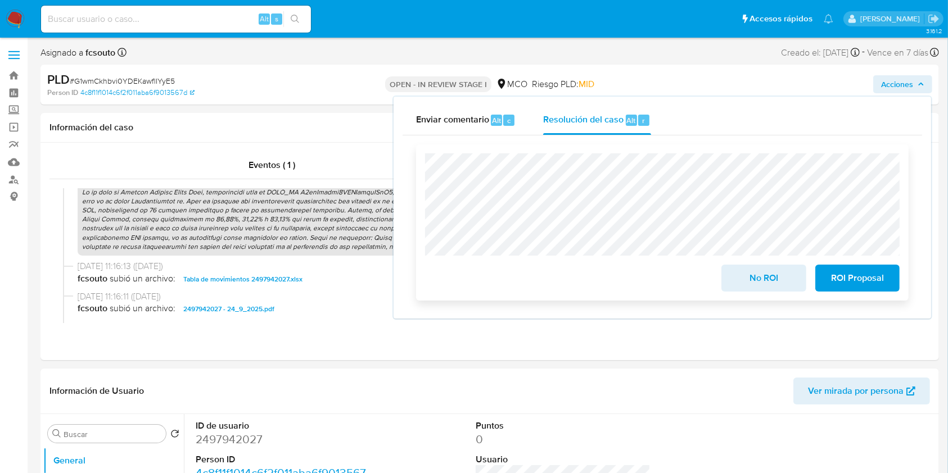
click at [877, 289] on span "ROI Proposal" at bounding box center [857, 278] width 55 height 25
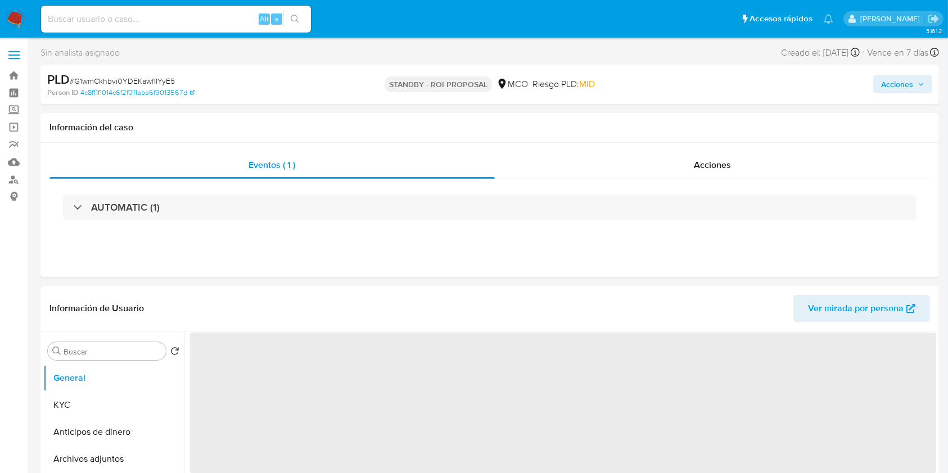
select select "10"
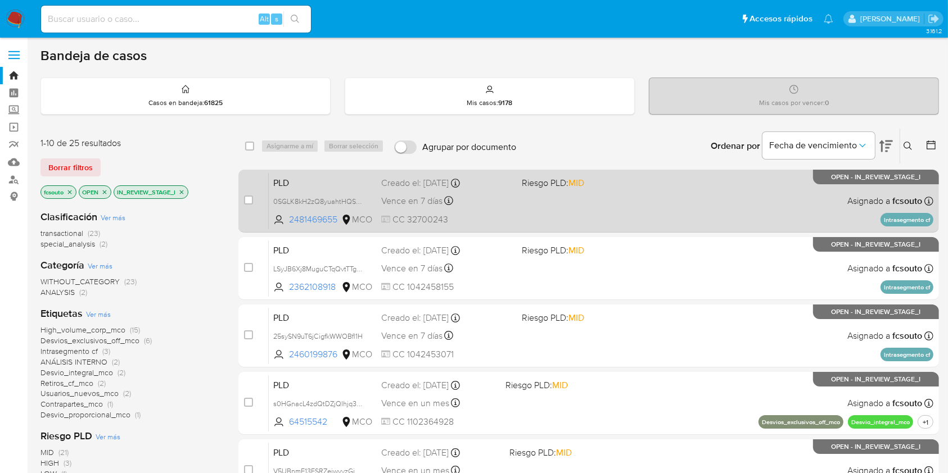
click at [547, 193] on div "PLD 0SGLK8kH2zQ8yuahtHQSTLmt 2481469655 MCO Riesgo PLD: MID Creado el: [DATE] C…" at bounding box center [601, 201] width 664 height 57
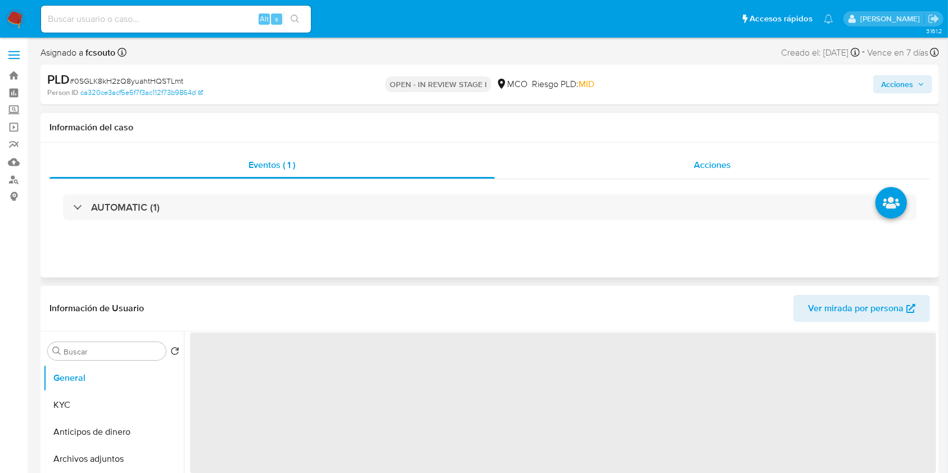
click at [733, 152] on div "Acciones" at bounding box center [713, 165] width 436 height 27
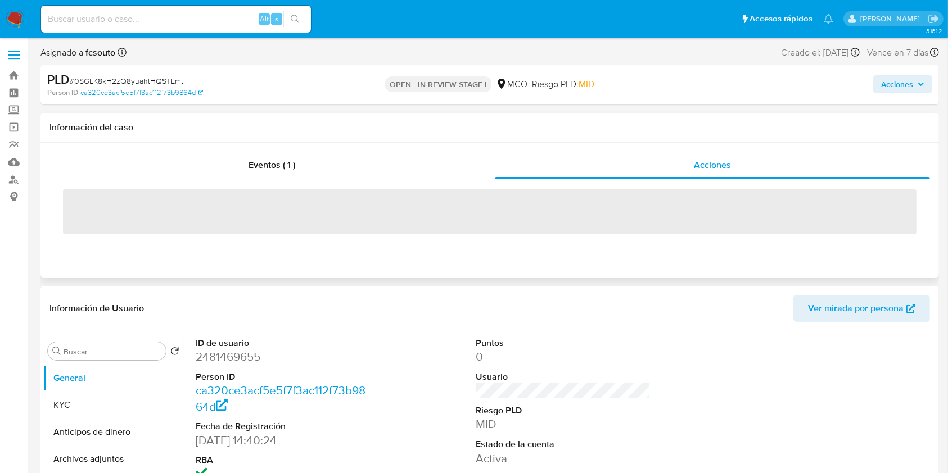
select select "10"
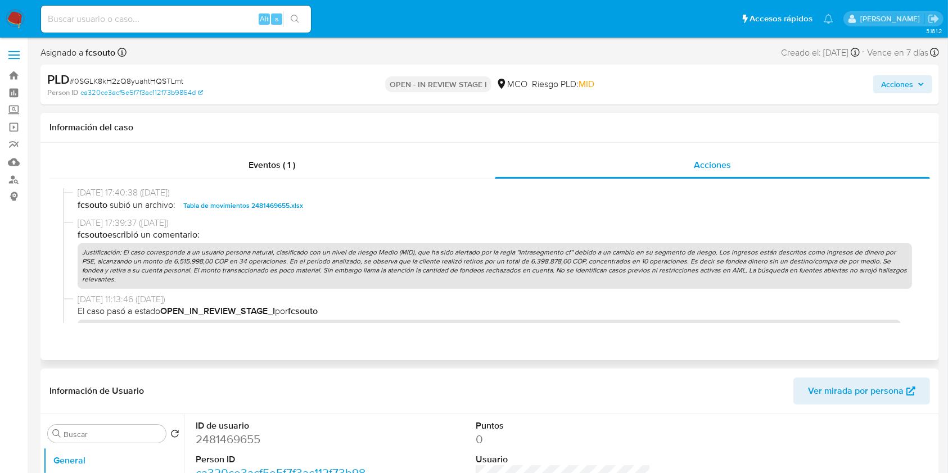
scroll to position [948, 0]
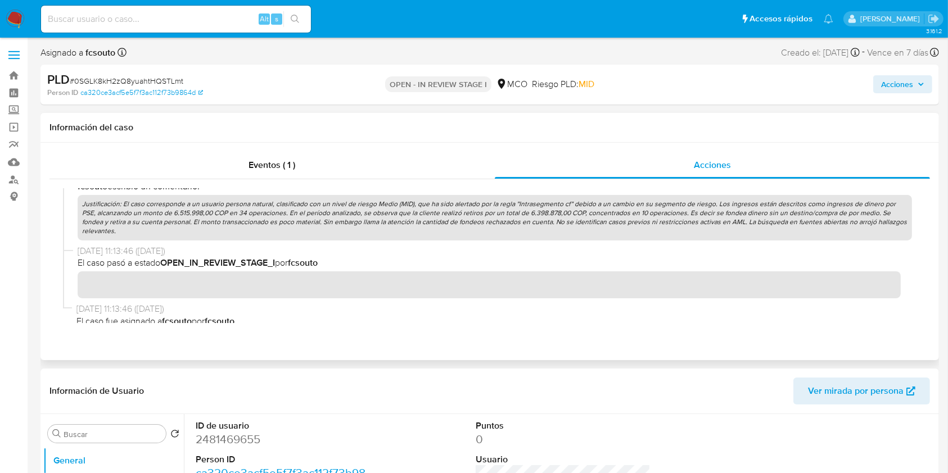
click at [504, 212] on p "Justificación: El caso corresponde a un usuario persona natural, clasificado co…" at bounding box center [495, 218] width 834 height 46
drag, startPoint x: 917, startPoint y: 83, endPoint x: 887, endPoint y: 90, distance: 30.5
click at [917, 83] on span "Acciones" at bounding box center [902, 84] width 43 height 16
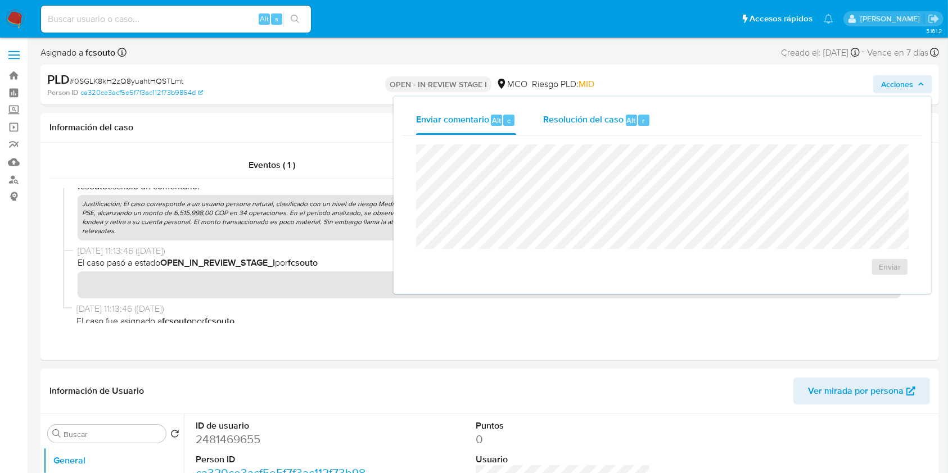
click at [597, 121] on span "Resolución del caso" at bounding box center [583, 120] width 80 height 13
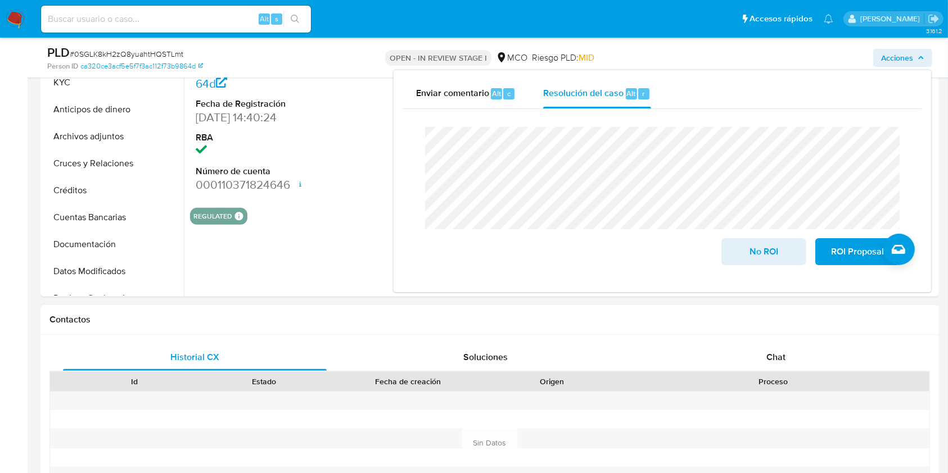
scroll to position [374, 0]
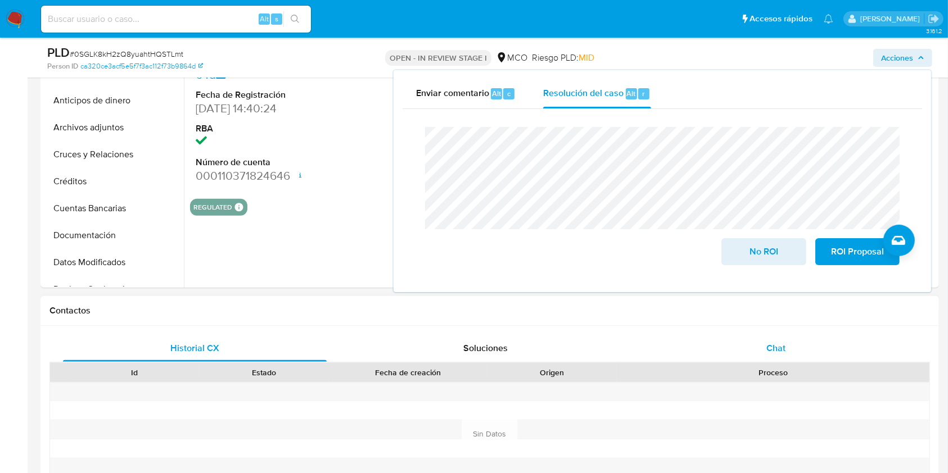
click at [788, 354] on div "Chat" at bounding box center [776, 348] width 264 height 27
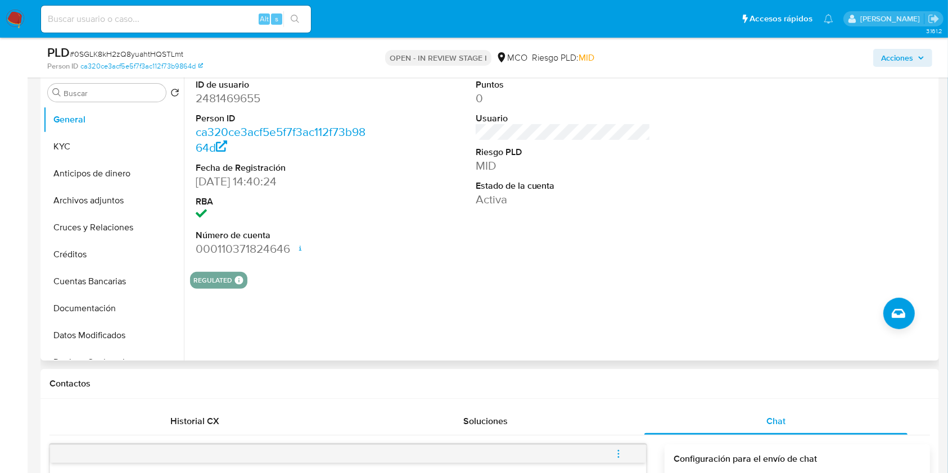
scroll to position [300, 0]
click at [732, 171] on div "ID de usuario 2481469655 Person ID ca320ce3acf5e5f7f3ac112f73b9864d Fecha de Re…" at bounding box center [563, 170] width 746 height 190
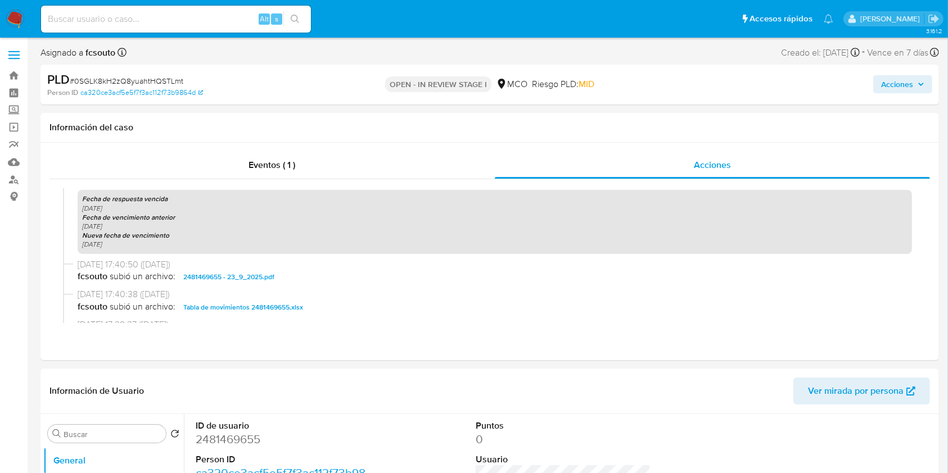
click at [911, 66] on div "PLD # 0SGLK8kH2zQ8yuahtHQSTLmt Person ID ca320ce3acf5e5f7f3ac112f73b9864d OPEN …" at bounding box center [489, 85] width 898 height 40
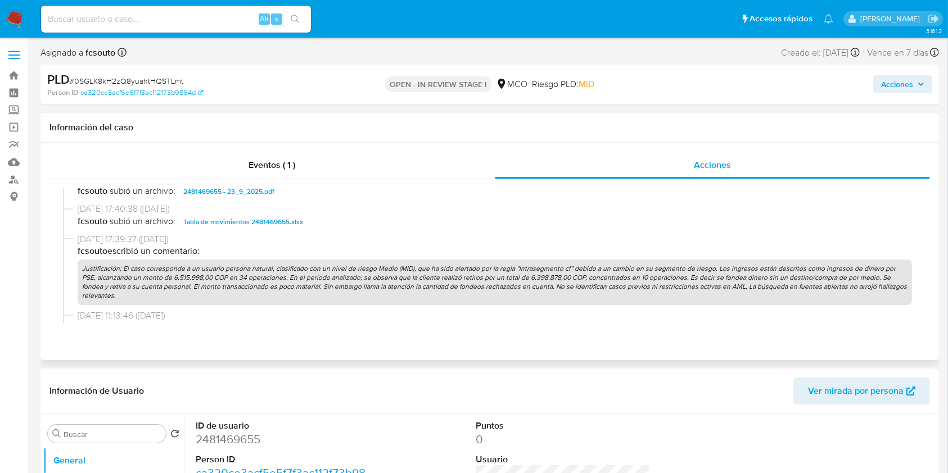
scroll to position [948, 0]
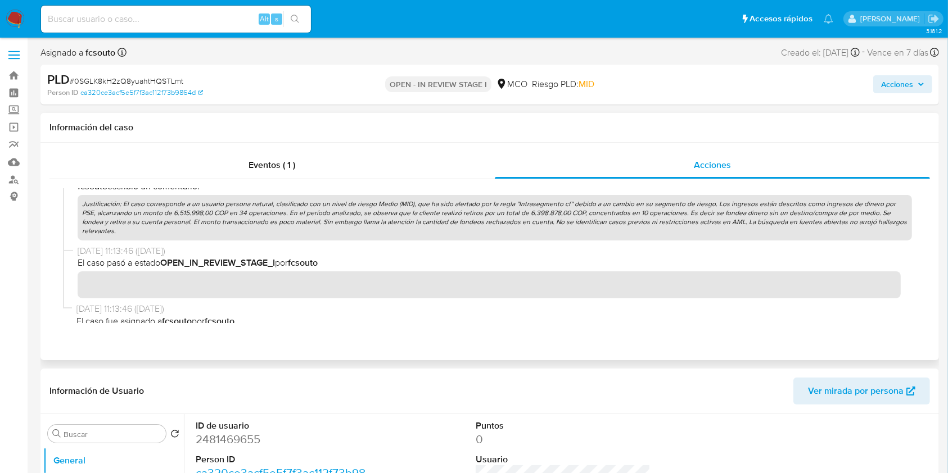
click at [414, 209] on p "Justificación: El caso corresponde a un usuario persona natural, clasificado co…" at bounding box center [495, 218] width 834 height 46
click at [912, 86] on span "Acciones" at bounding box center [897, 84] width 32 height 18
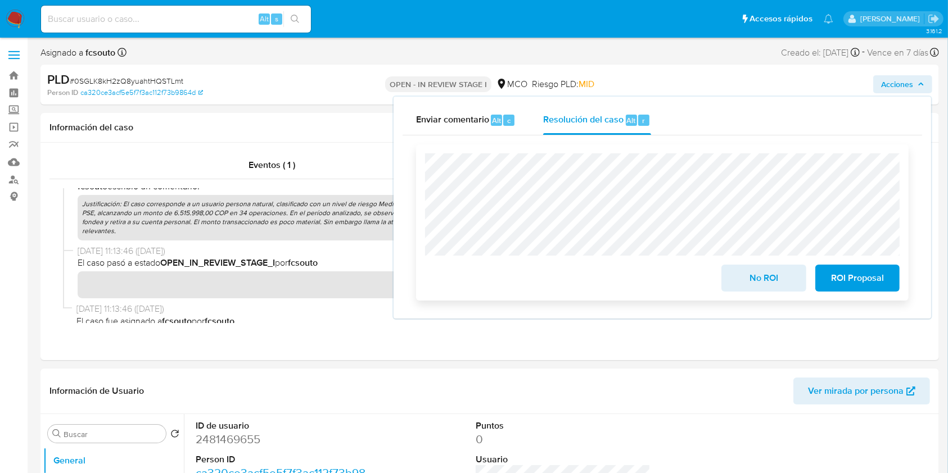
click at [859, 282] on span "ROI Proposal" at bounding box center [857, 278] width 55 height 25
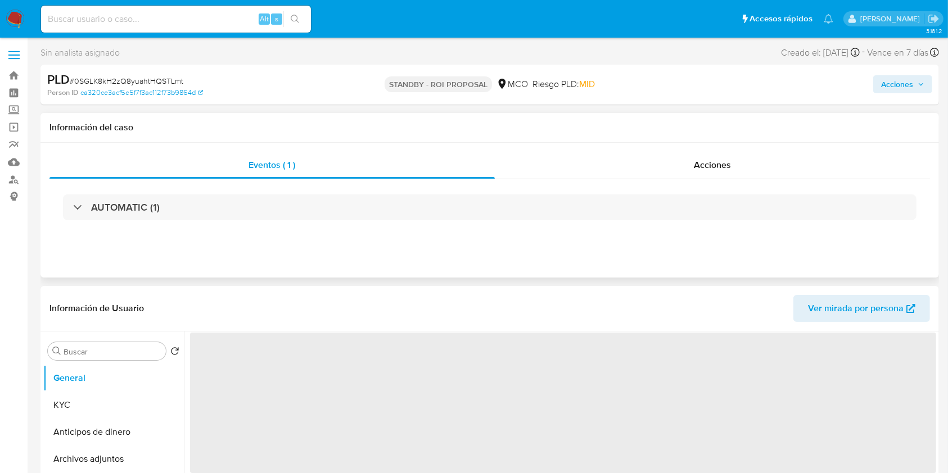
select select "10"
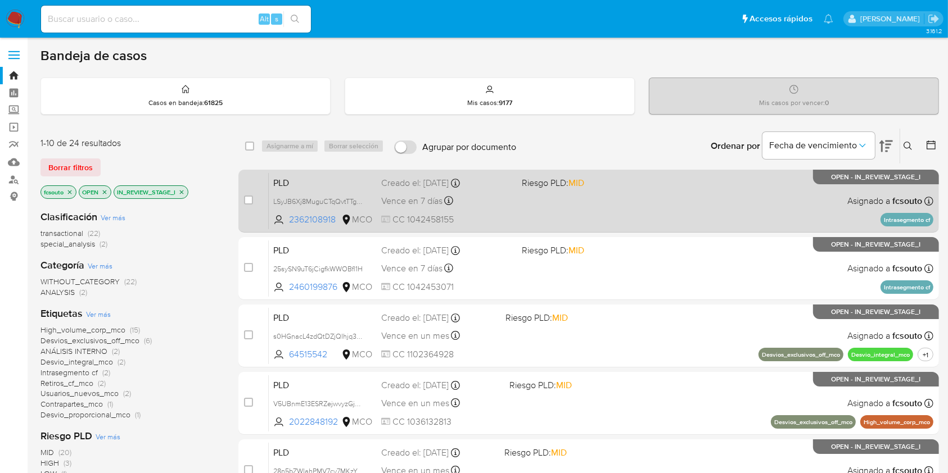
click at [542, 203] on div "PLD LSyJB6Xj8MuguCTqQvtTTgDh 2362108918 MCO Riesgo PLD: MID Creado el: 12/07/20…" at bounding box center [601, 201] width 664 height 57
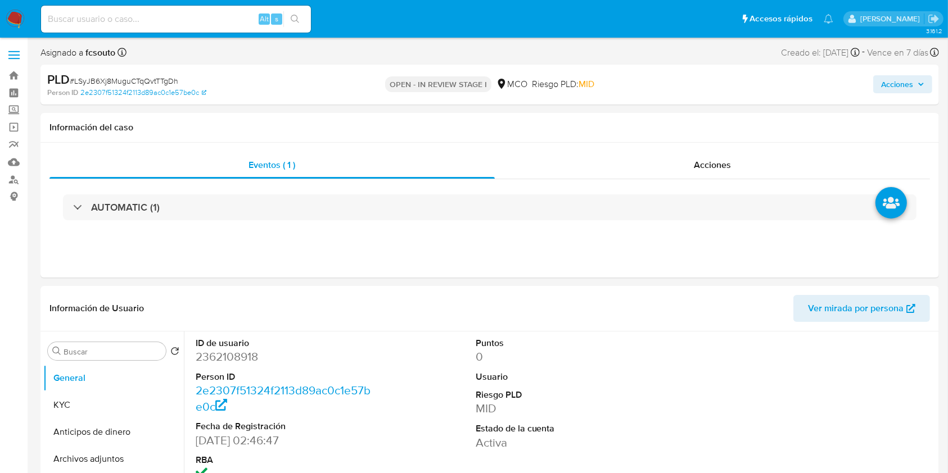
select select "10"
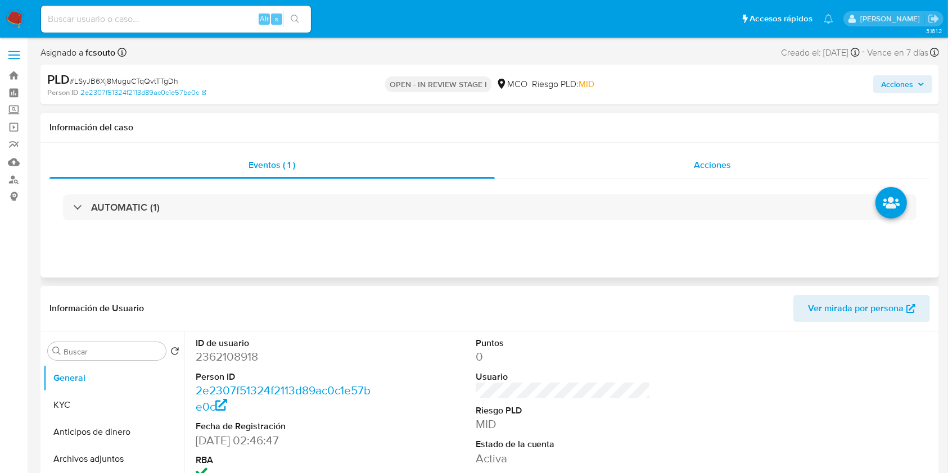
click at [705, 164] on span "Acciones" at bounding box center [712, 164] width 37 height 13
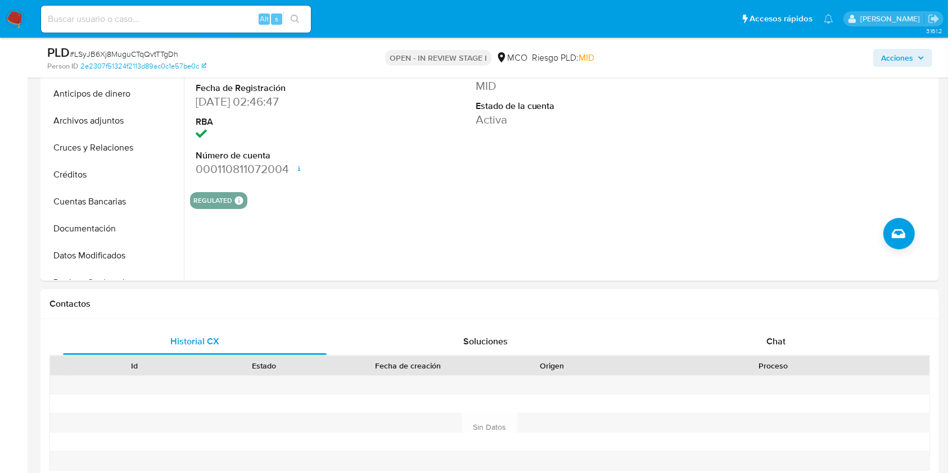
scroll to position [300, 0]
click at [767, 314] on div "Contactos" at bounding box center [489, 303] width 898 height 30
click at [773, 330] on div "Chat" at bounding box center [776, 340] width 264 height 27
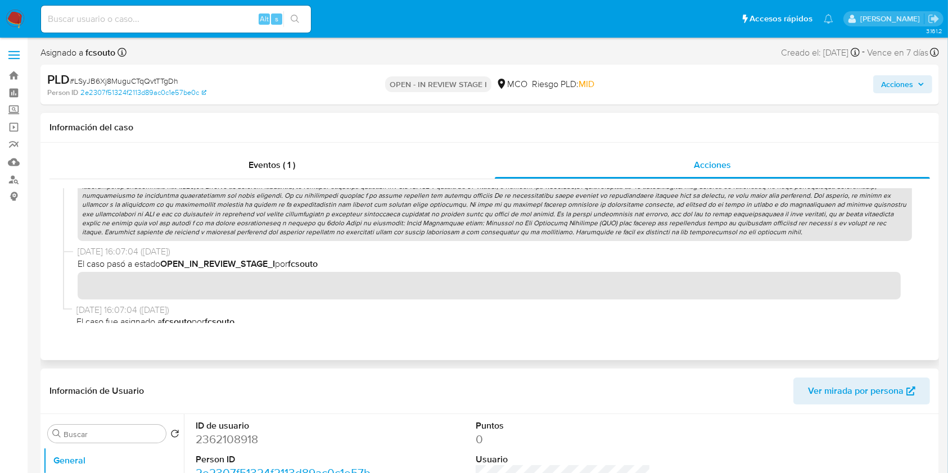
scroll to position [899, 0]
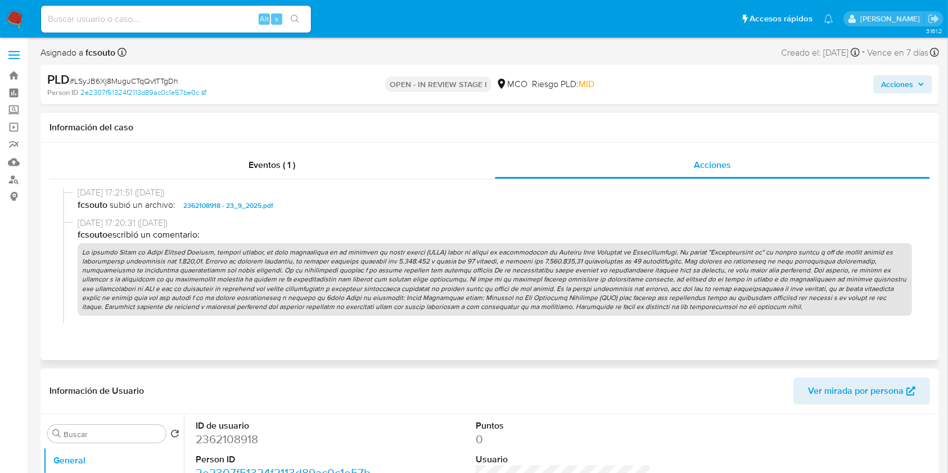
click at [482, 271] on p at bounding box center [495, 279] width 834 height 73
click at [914, 93] on button "Acciones" at bounding box center [902, 84] width 59 height 18
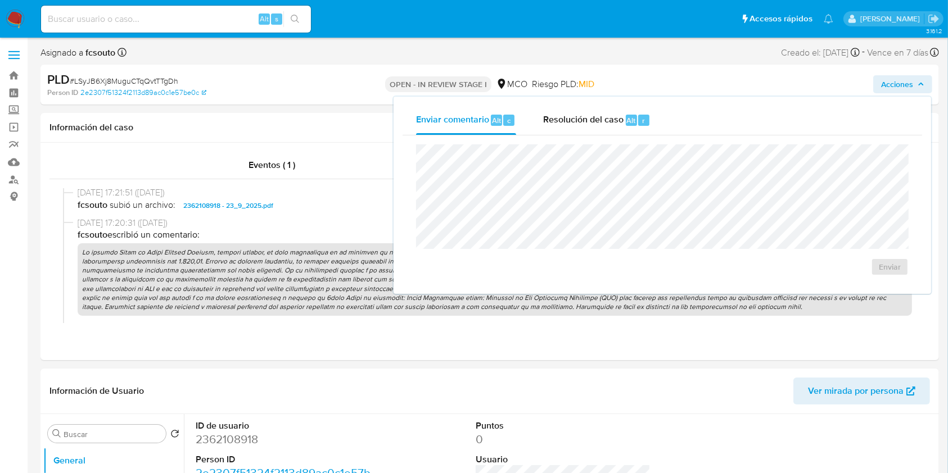
click at [564, 137] on div "Enviar" at bounding box center [661, 210] width 519 height 150
drag, startPoint x: 571, startPoint y: 124, endPoint x: 558, endPoint y: 143, distance: 23.5
click at [570, 124] on span "Resolución del caso" at bounding box center [583, 120] width 80 height 13
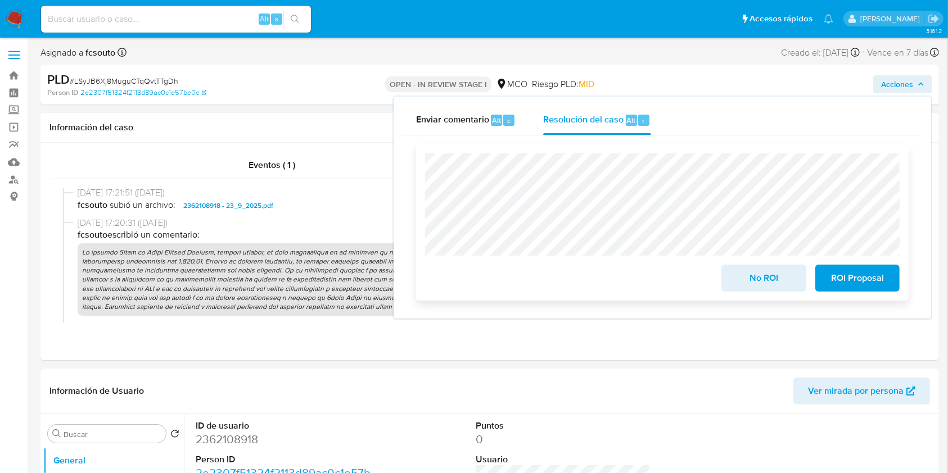
click at [886, 278] on button "ROI Proposal" at bounding box center [857, 278] width 84 height 27
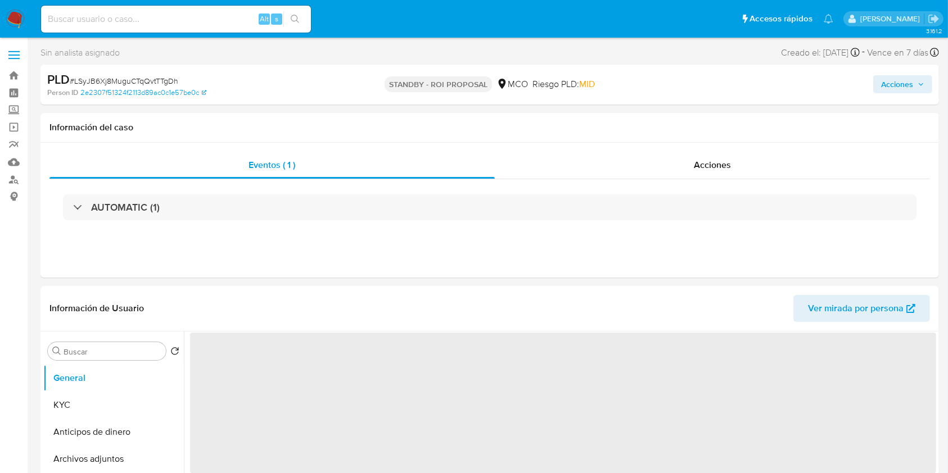
select select "10"
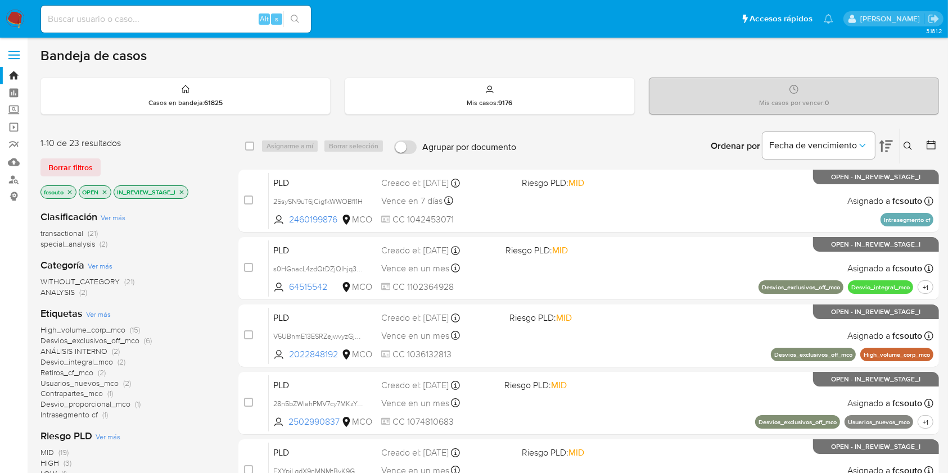
click at [552, 223] on div "PLD 25sySN9uT6jCigfkWWOBfl1H 2460199876 MCO Riesgo PLD: MID Creado el: 12/07/20…" at bounding box center [601, 201] width 664 height 57
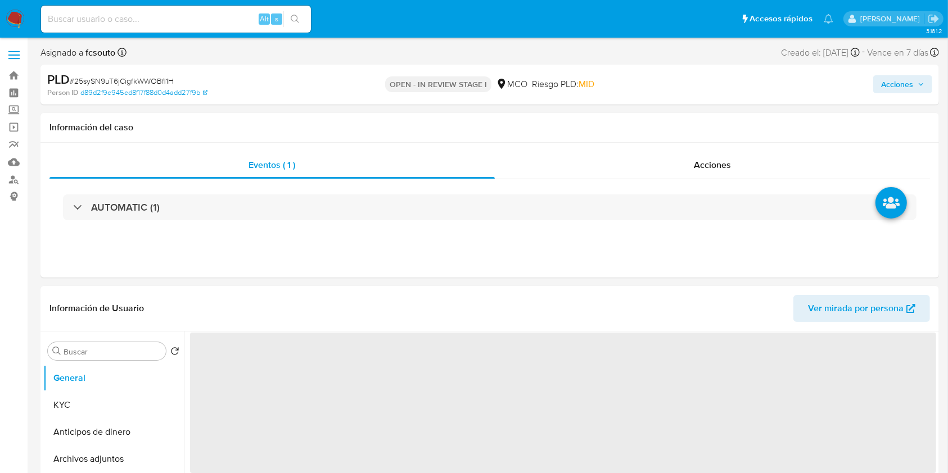
select select "10"
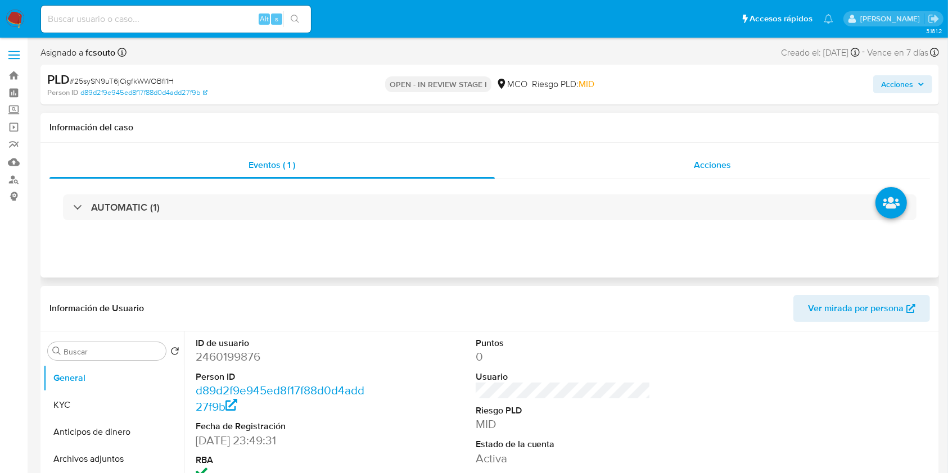
click at [705, 171] on span "Acciones" at bounding box center [712, 164] width 37 height 13
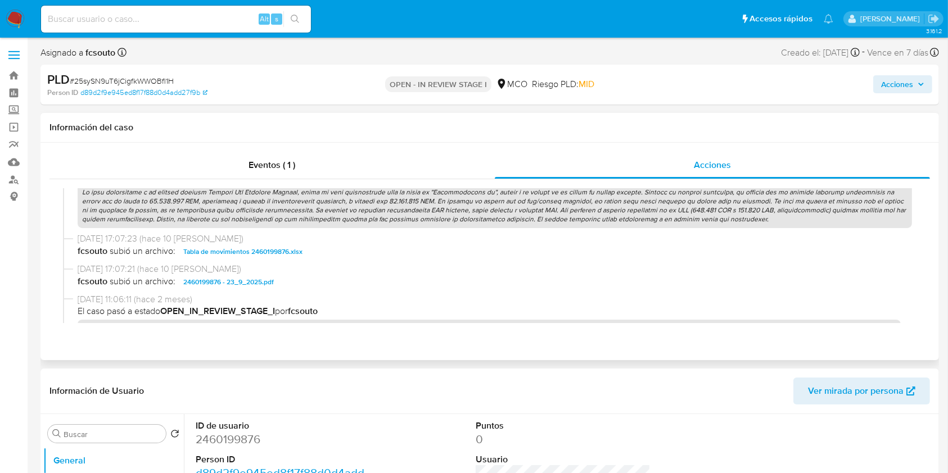
scroll to position [824, 0]
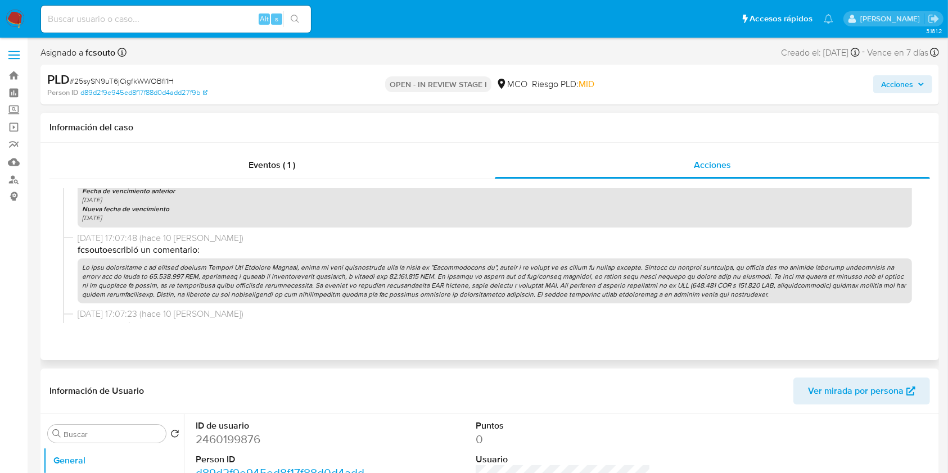
click at [486, 286] on p at bounding box center [495, 282] width 834 height 46
click at [901, 88] on span "Acciones" at bounding box center [897, 84] width 32 height 18
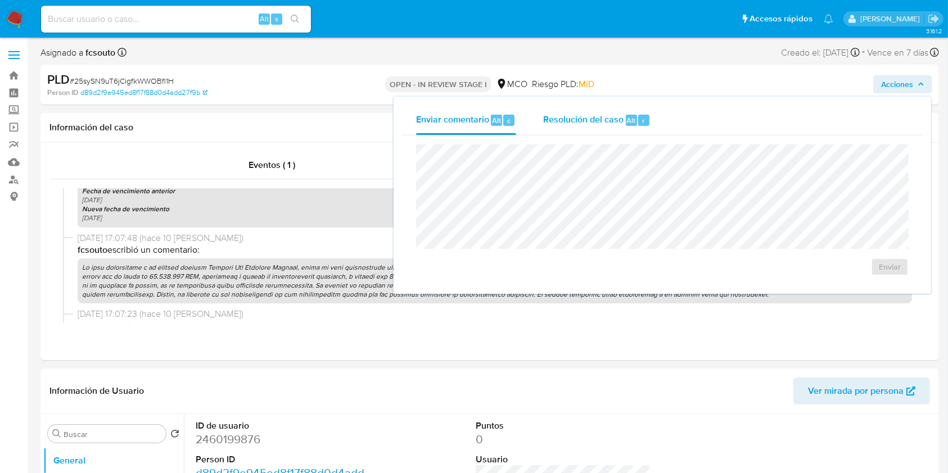
click at [558, 133] on div "Resolución del caso Alt r" at bounding box center [596, 120] width 107 height 29
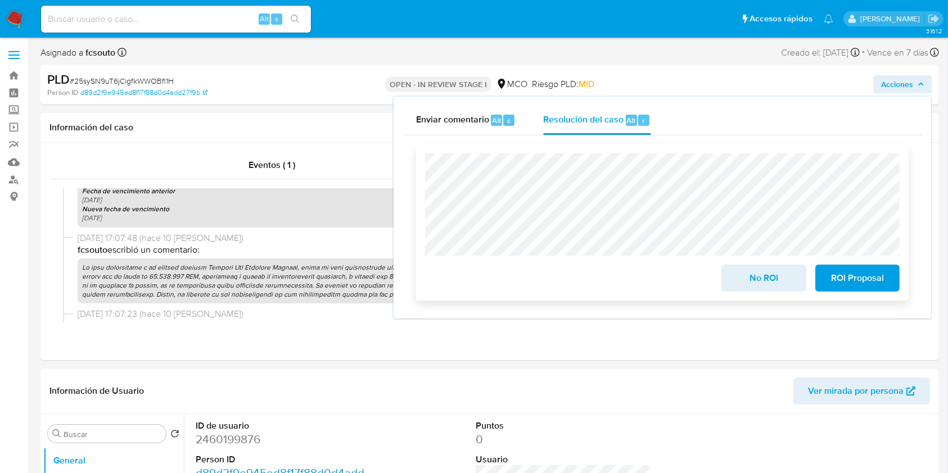
click at [850, 273] on span "ROI Proposal" at bounding box center [857, 278] width 55 height 25
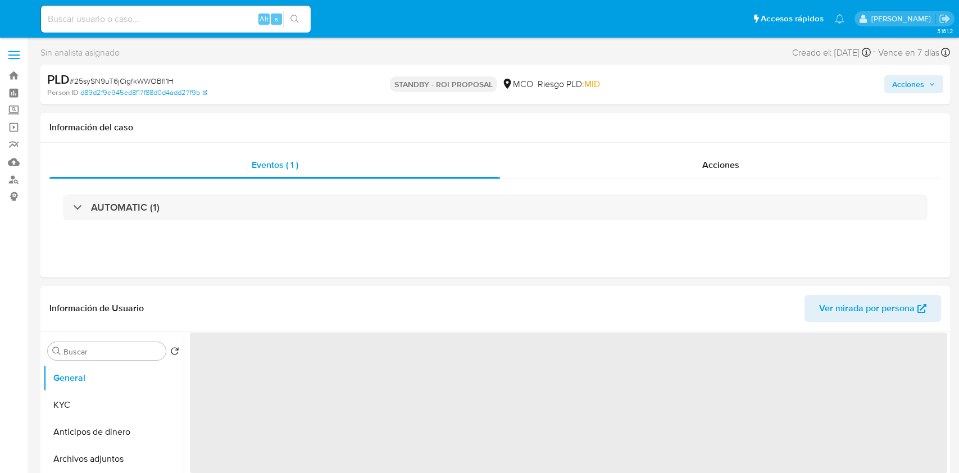
select select "10"
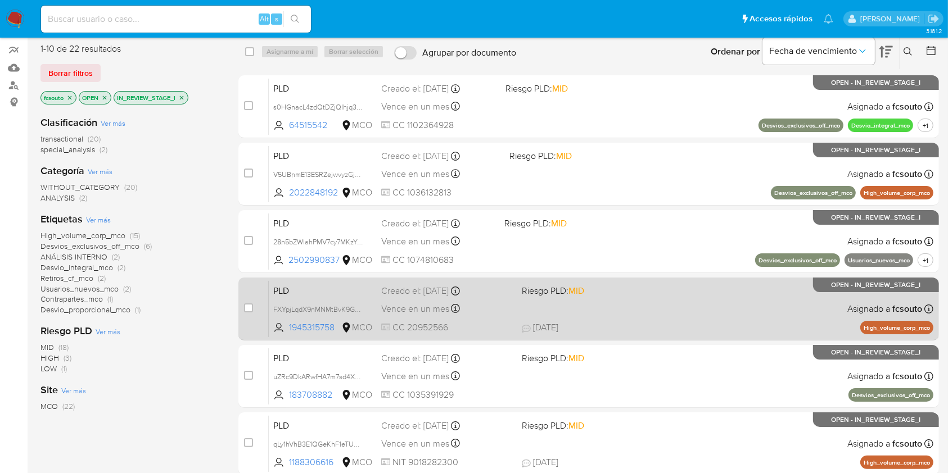
scroll to position [75, 0]
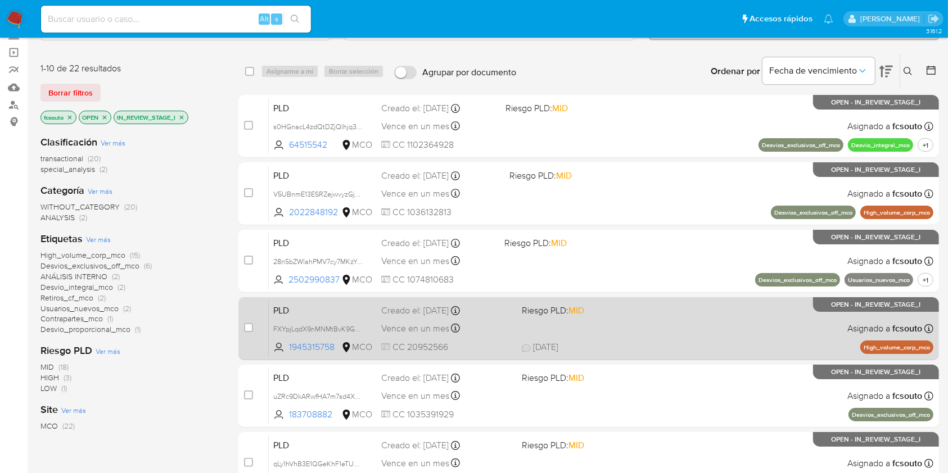
click at [592, 330] on div "PLD FXYpjLqdX9nMNMtBvK9GSbKk 1945315758 MCO Riesgo PLD: MID Creado el: [DATE] C…" at bounding box center [601, 328] width 664 height 57
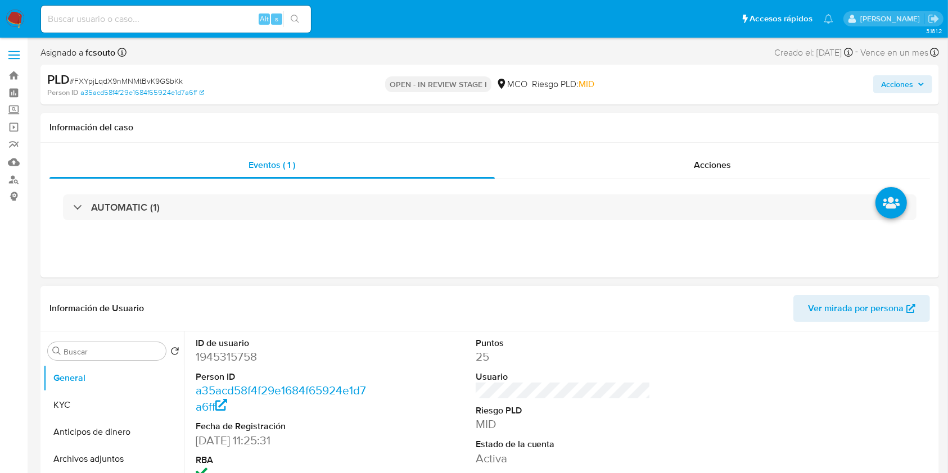
select select "10"
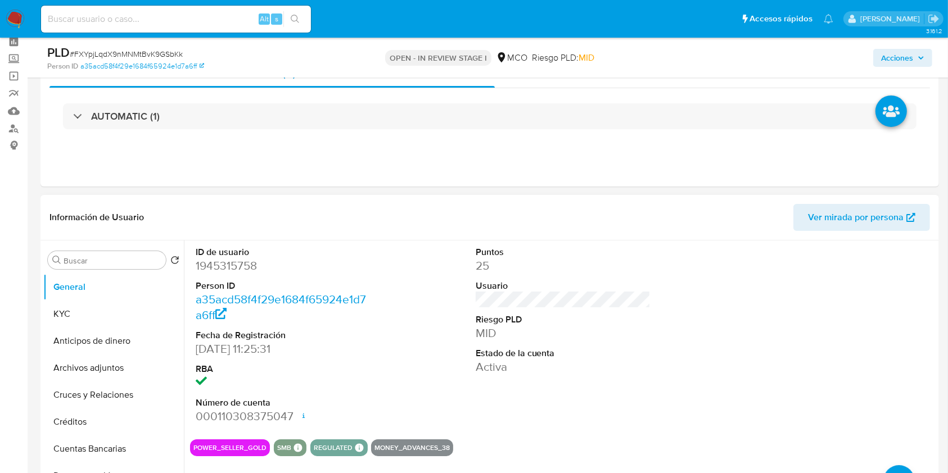
scroll to position [75, 0]
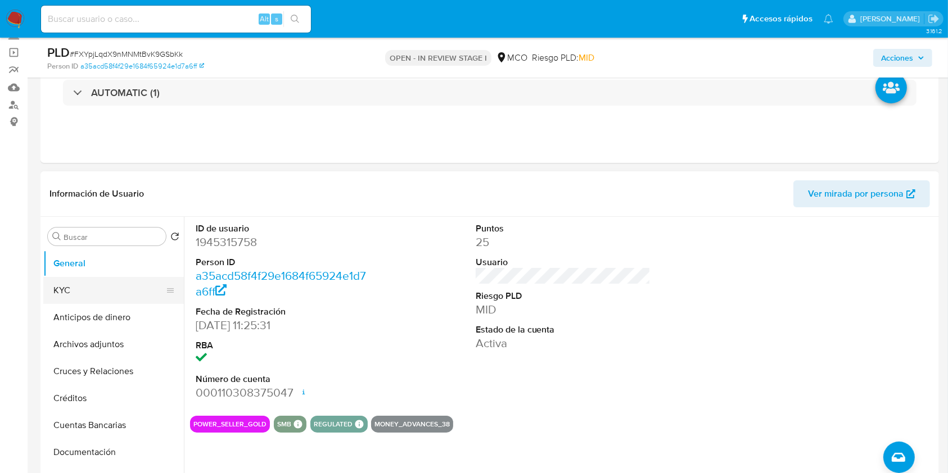
click at [122, 283] on button "KYC" at bounding box center [109, 290] width 132 height 27
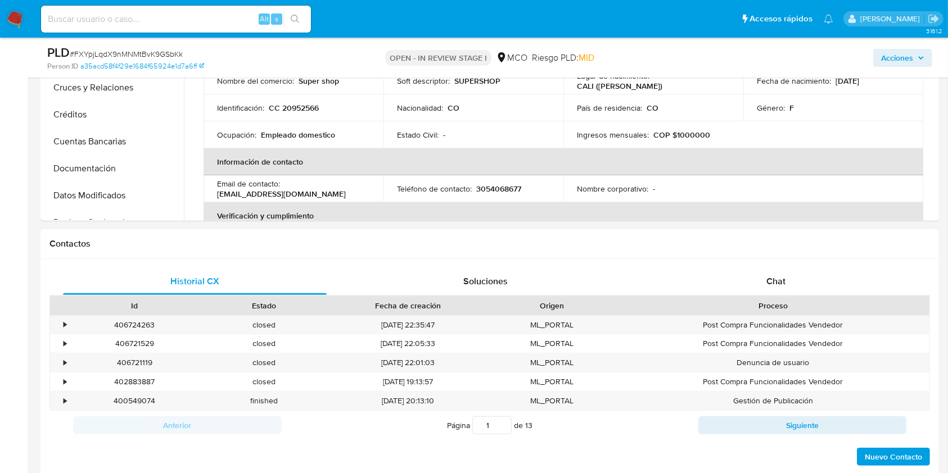
scroll to position [374, 0]
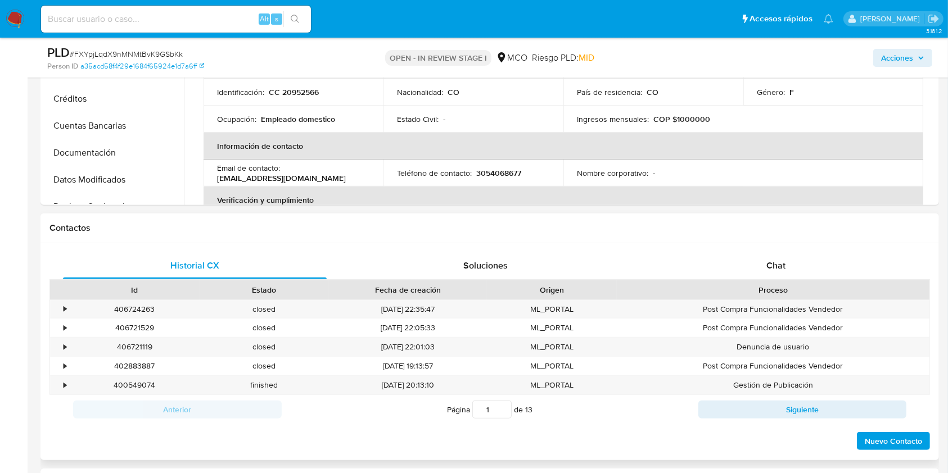
click at [769, 249] on div "Historial CX Soluciones Chat Id Estado Fecha de creación Origen Proceso • 40672…" at bounding box center [489, 351] width 898 height 217
click at [775, 255] on div "Chat" at bounding box center [776, 265] width 264 height 27
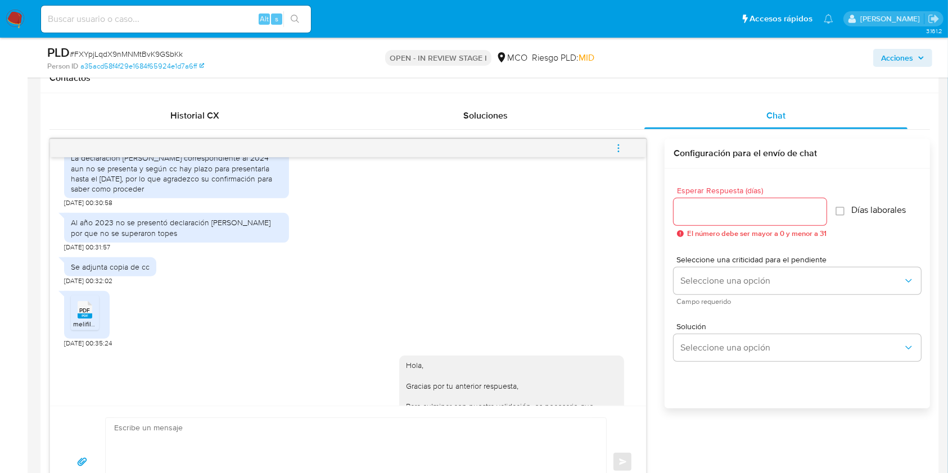
scroll to position [898, 0]
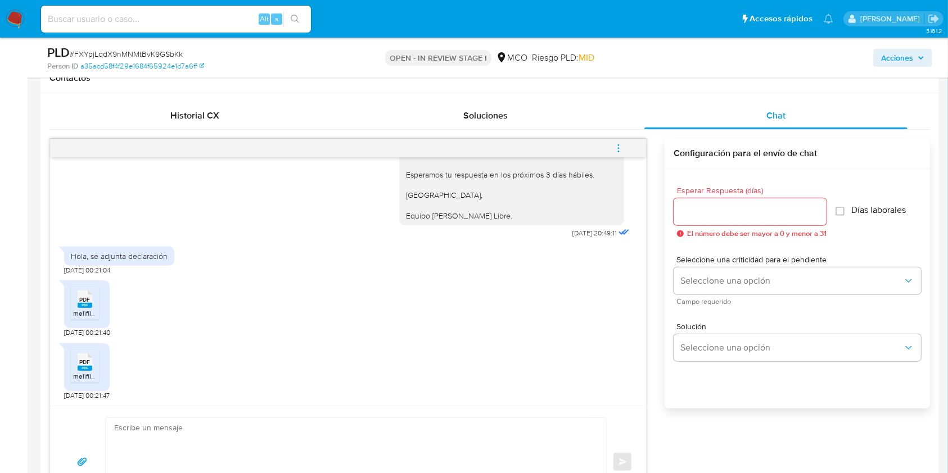
click at [75, 305] on div "PDF PDF" at bounding box center [85, 298] width 24 height 22
click at [88, 366] on rect at bounding box center [85, 368] width 15 height 5
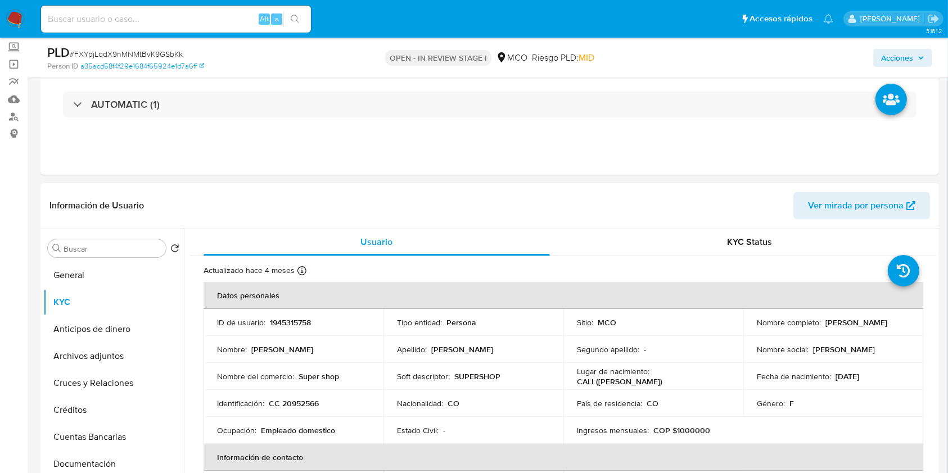
scroll to position [0, 0]
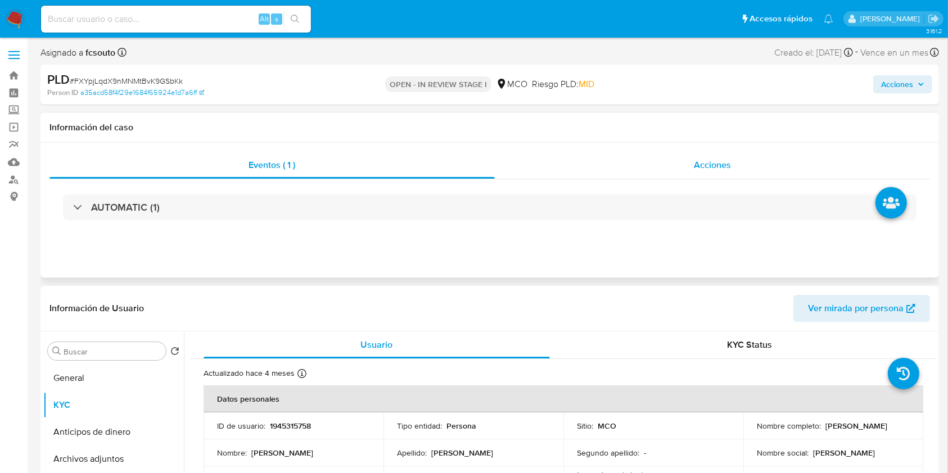
click at [724, 170] on span "Acciones" at bounding box center [712, 164] width 37 height 13
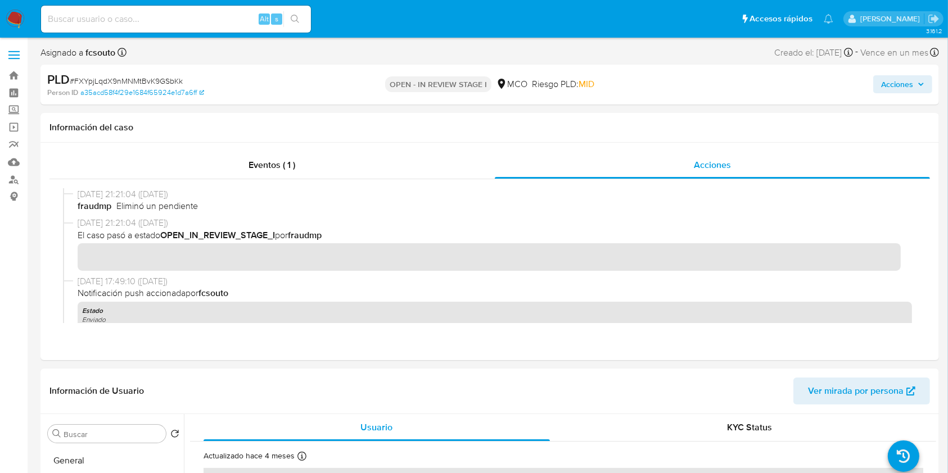
scroll to position [450, 0]
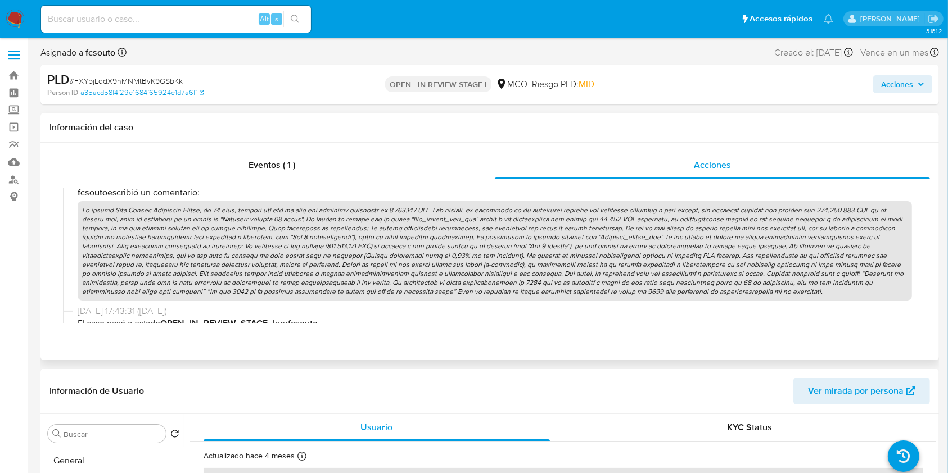
click at [328, 247] on p at bounding box center [495, 251] width 834 height 100
drag, startPoint x: 886, startPoint y: 81, endPoint x: 864, endPoint y: 88, distance: 23.5
click at [887, 81] on span "Acciones" at bounding box center [897, 84] width 32 height 18
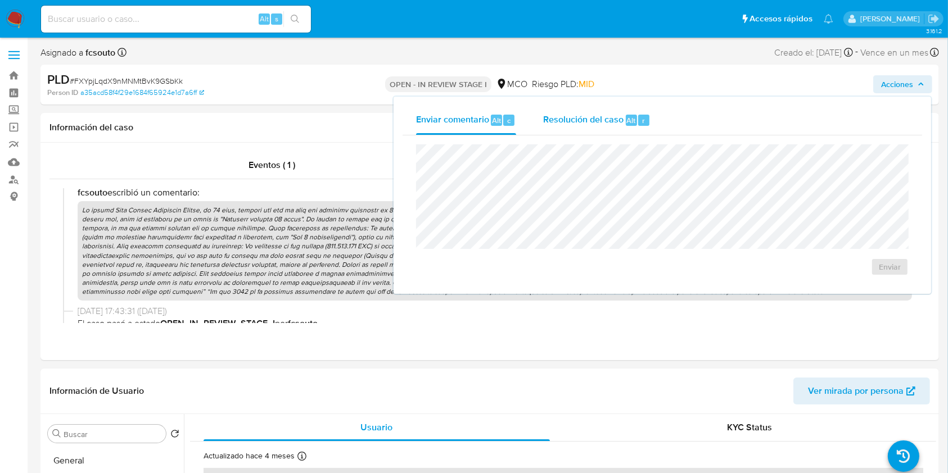
click at [594, 117] on span "Resolución del caso" at bounding box center [583, 120] width 80 height 13
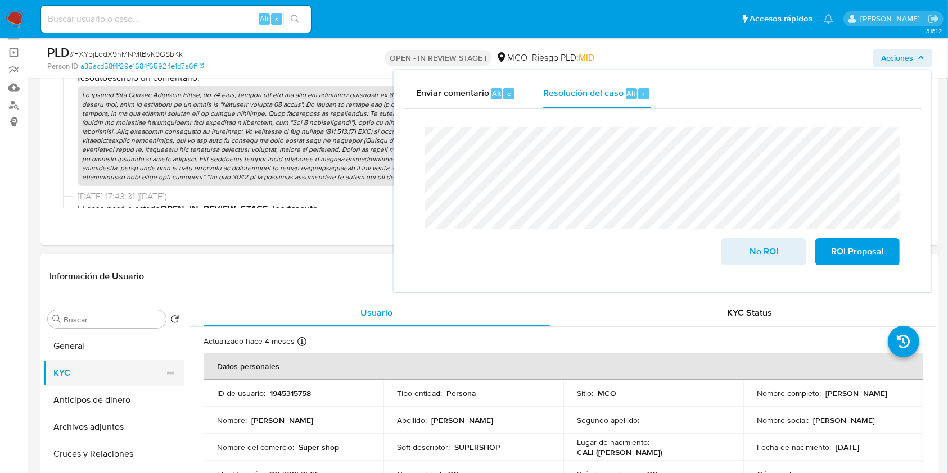
scroll to position [150, 0]
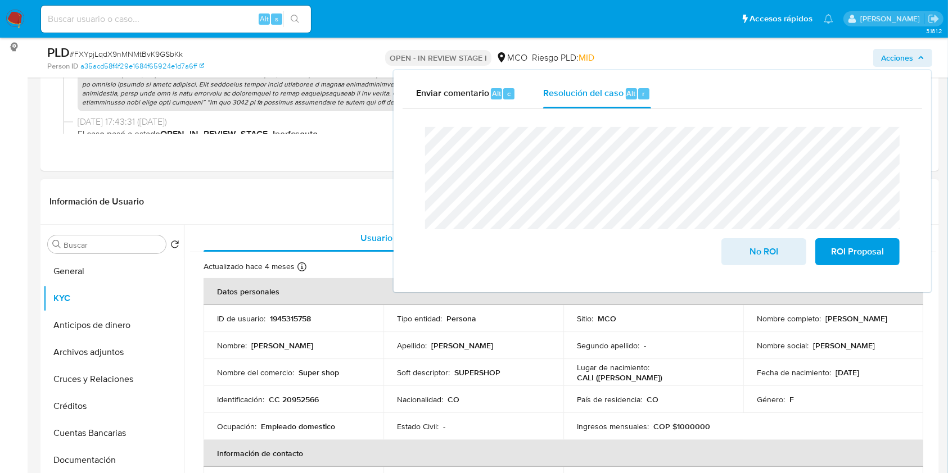
click at [284, 315] on p "1945315758" at bounding box center [290, 319] width 41 height 10
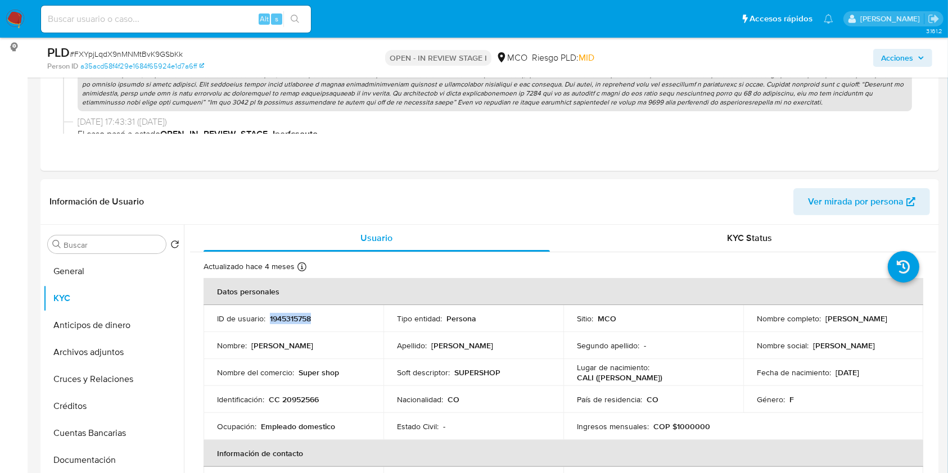
copy p "1945315758"
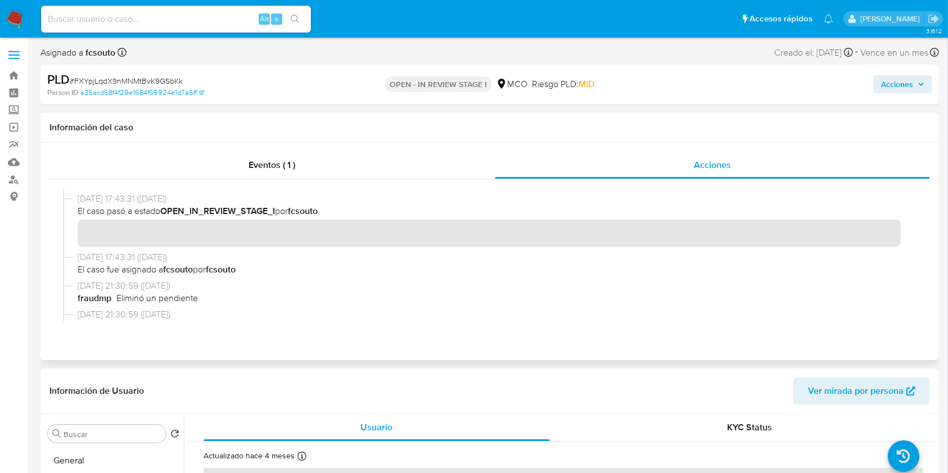
scroll to position [374, 0]
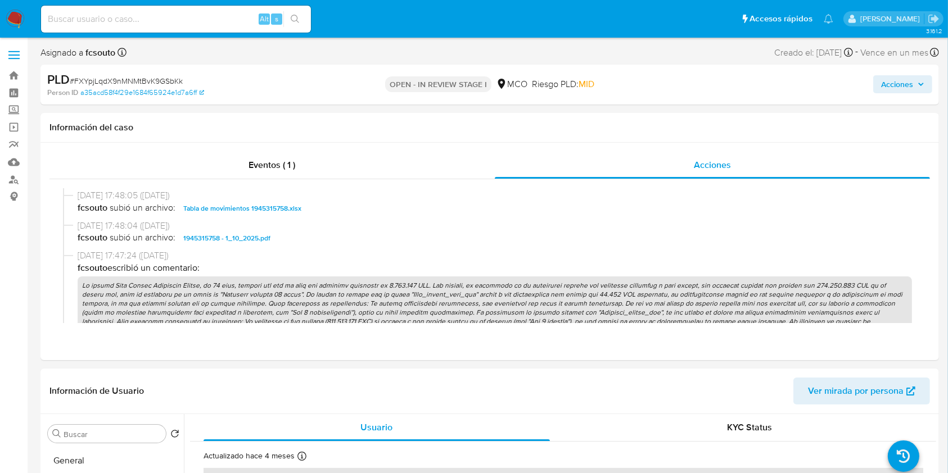
click at [903, 86] on span "Acciones" at bounding box center [897, 84] width 32 height 18
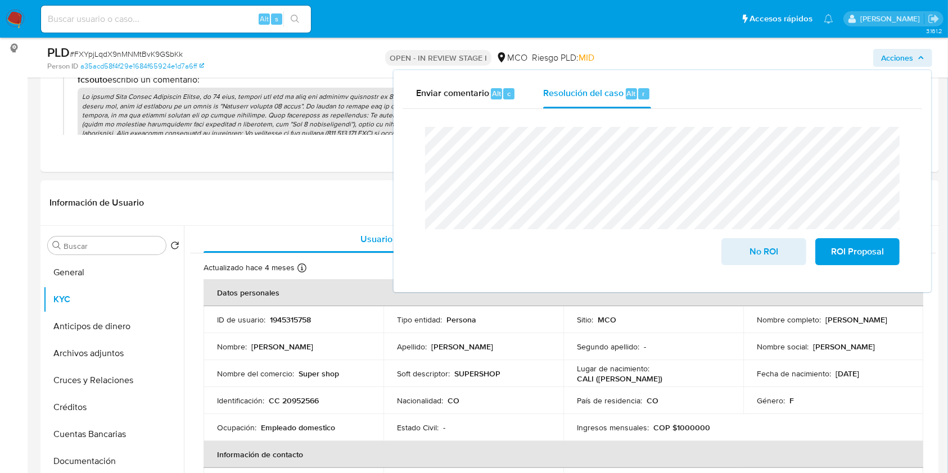
scroll to position [150, 0]
click at [122, 347] on button "Archivos adjuntos" at bounding box center [113, 352] width 141 height 27
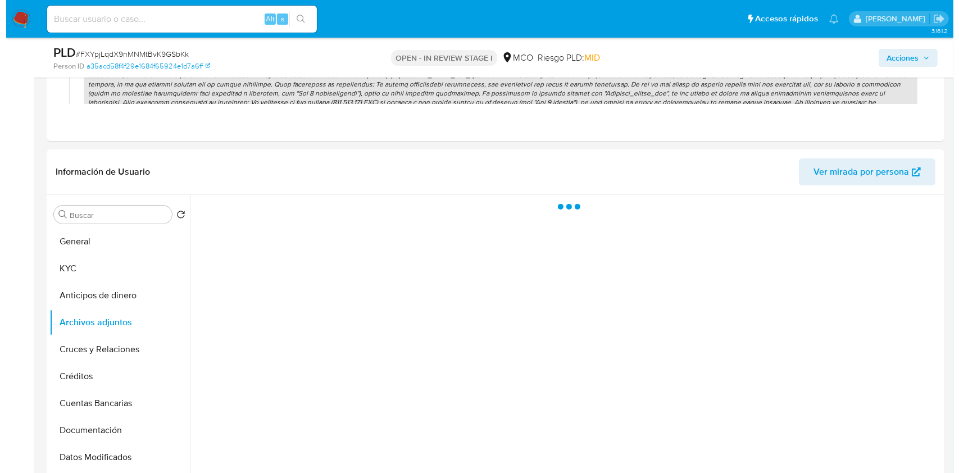
scroll to position [225, 0]
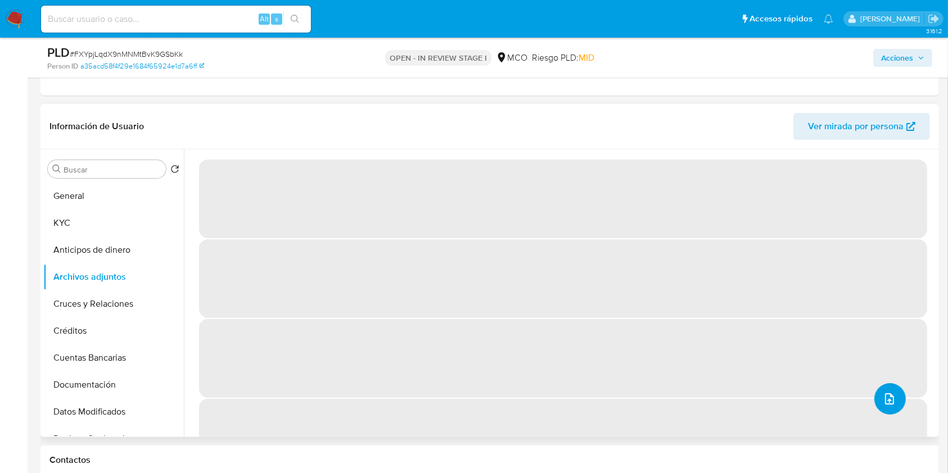
click at [885, 393] on icon "upload-file" at bounding box center [888, 398] width 13 height 13
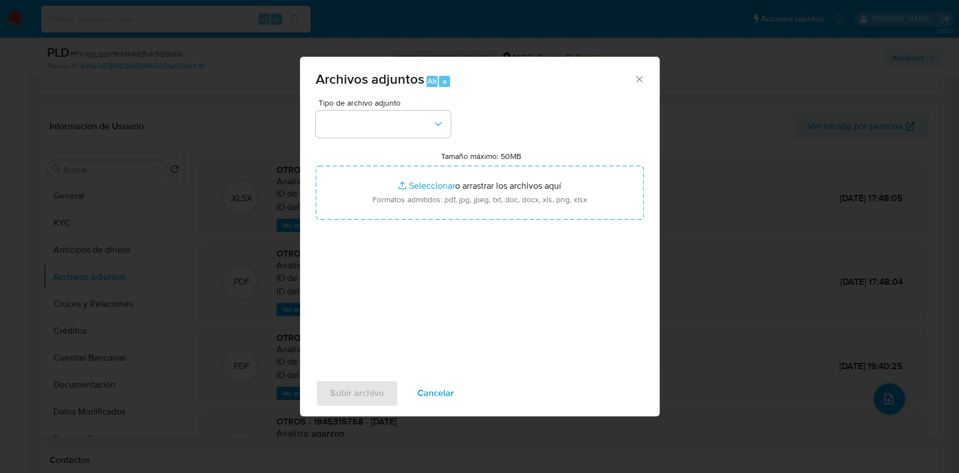
click at [393, 138] on div "Tipo de archivo adjunto Tamaño máximo: 50MB Seleccionar archivos Seleccionar o …" at bounding box center [480, 231] width 328 height 265
click at [395, 125] on button "button" at bounding box center [383, 124] width 135 height 27
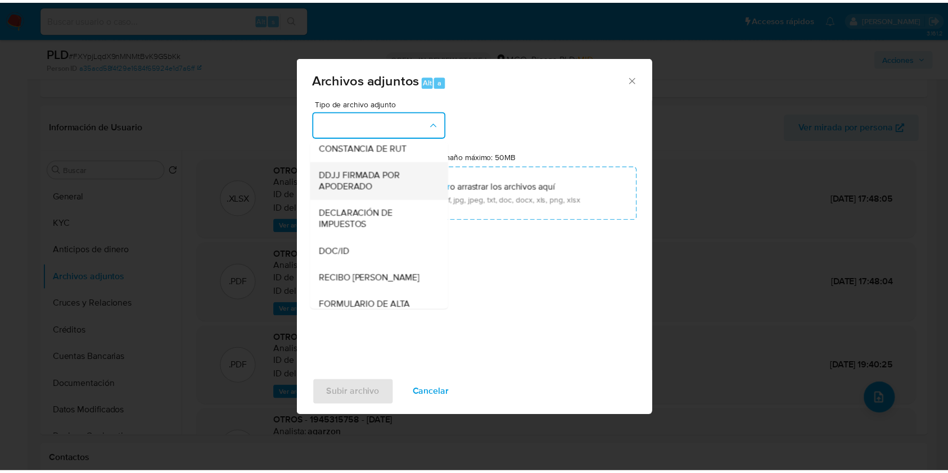
scroll to position [433, 0]
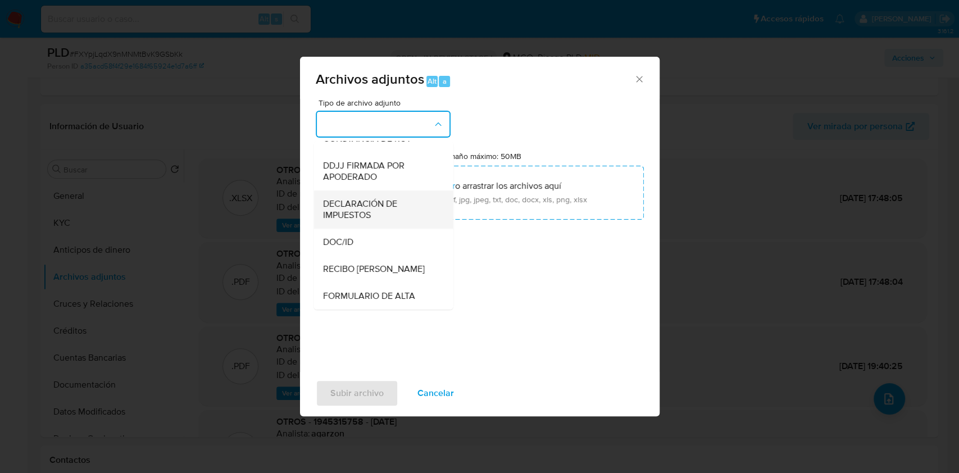
click at [373, 210] on span "DECLARACIÓN DE IMPUESTOS" at bounding box center [380, 209] width 115 height 22
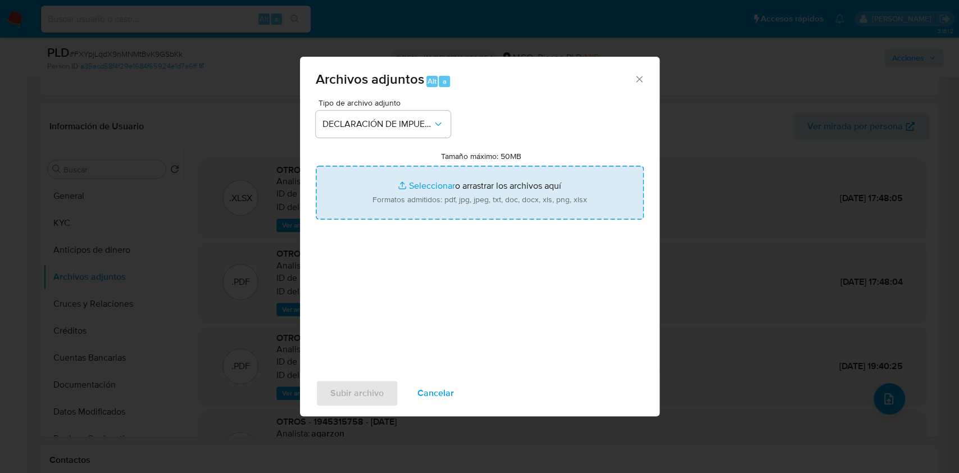
click at [500, 209] on input "Tamaño máximo: 50MB Seleccionar archivos" at bounding box center [480, 193] width 328 height 54
type input "C:\fakepath\1945315758_bbf5a4e5-a230-4797-a711-79fd9a7b6cdd.pdf"
click at [370, 393] on span "Subir archivo" at bounding box center [356, 393] width 53 height 25
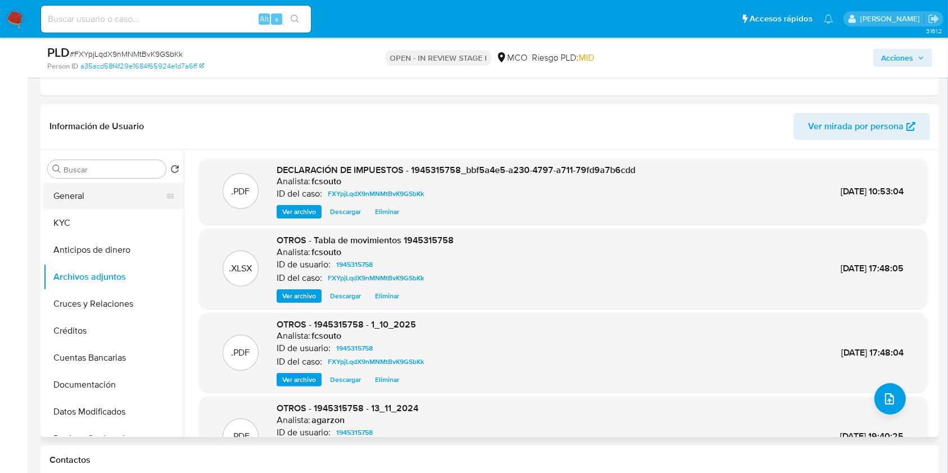
click at [107, 196] on button "General" at bounding box center [109, 196] width 132 height 27
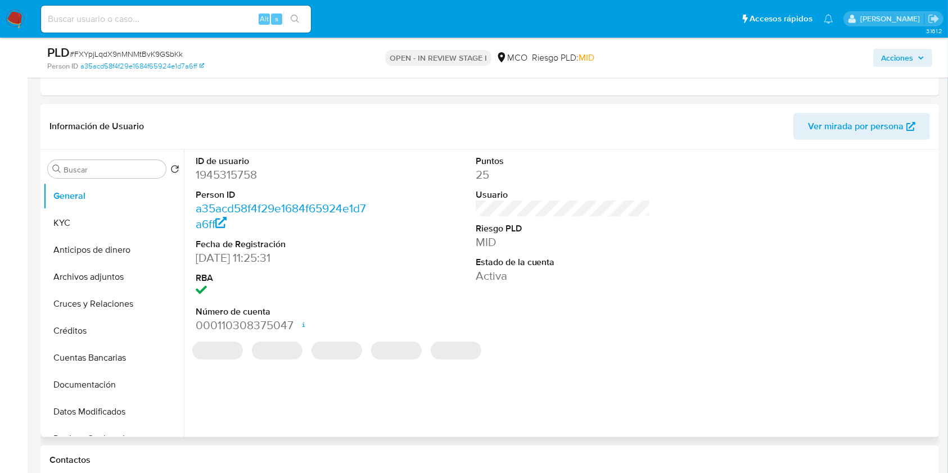
click at [231, 174] on dd "1945315758" at bounding box center [283, 175] width 175 height 16
copy dd "1945315758"
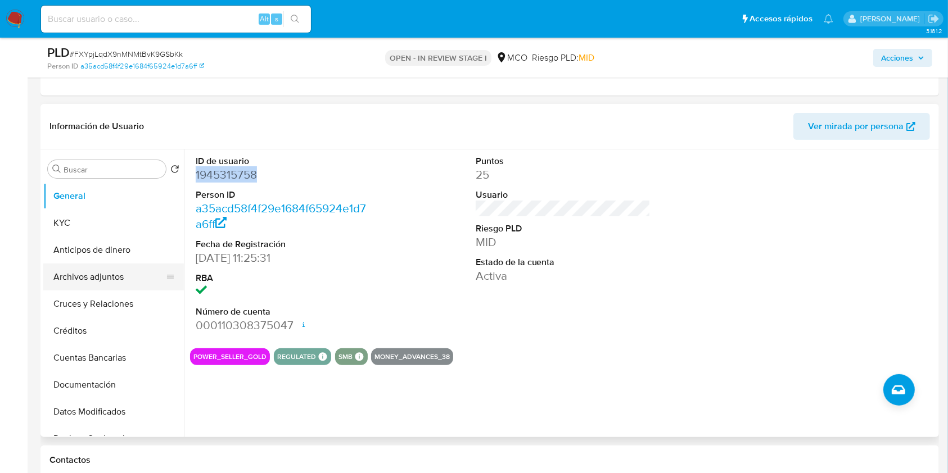
click at [129, 278] on button "Archivos adjuntos" at bounding box center [109, 277] width 132 height 27
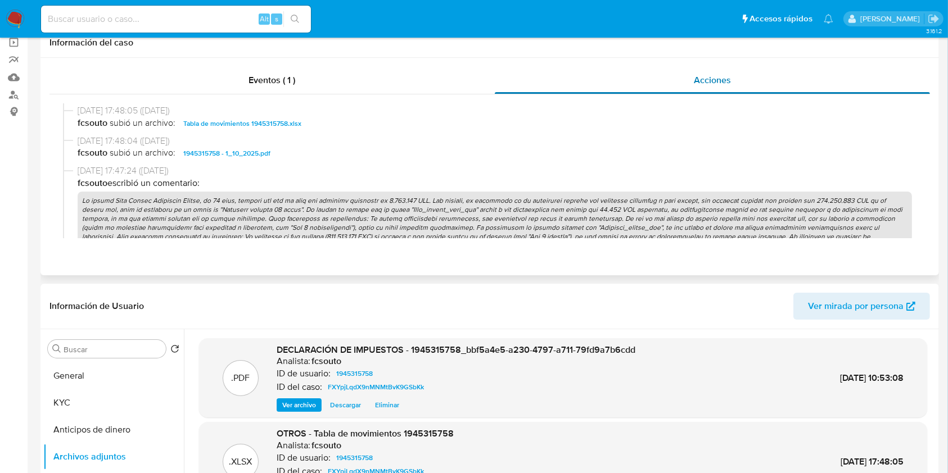
scroll to position [0, 0]
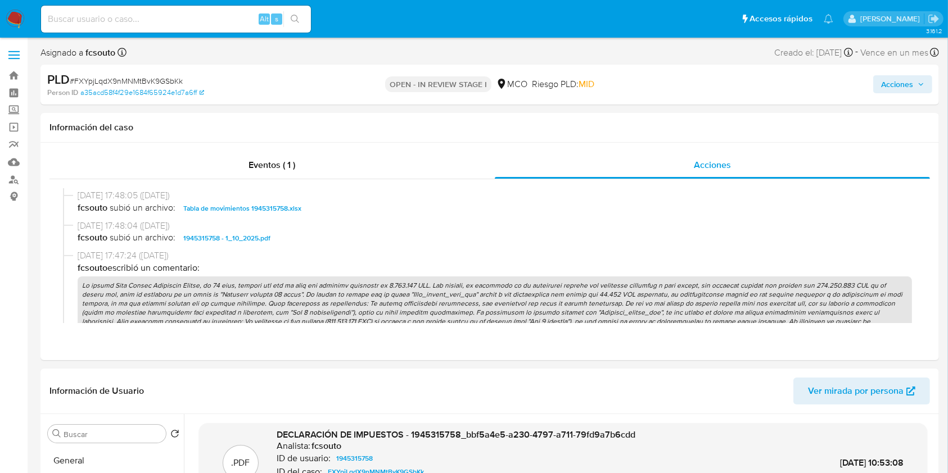
click at [907, 83] on span "Acciones" at bounding box center [897, 84] width 32 height 18
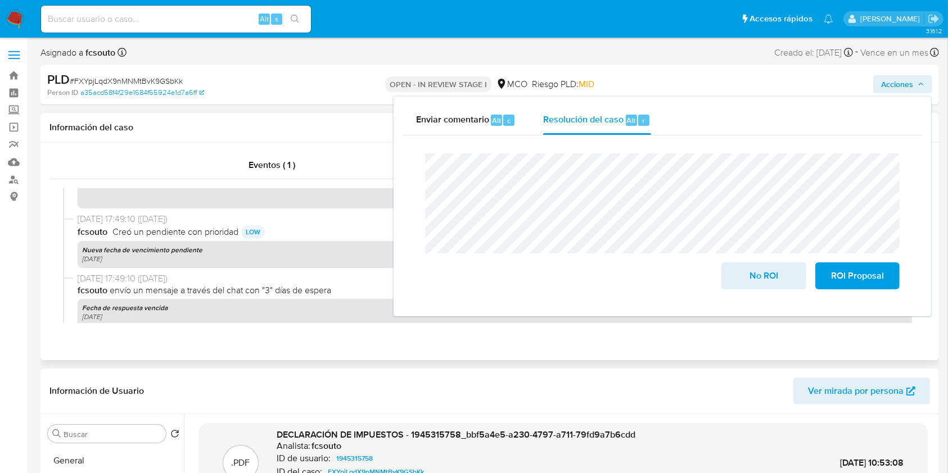
scroll to position [225, 0]
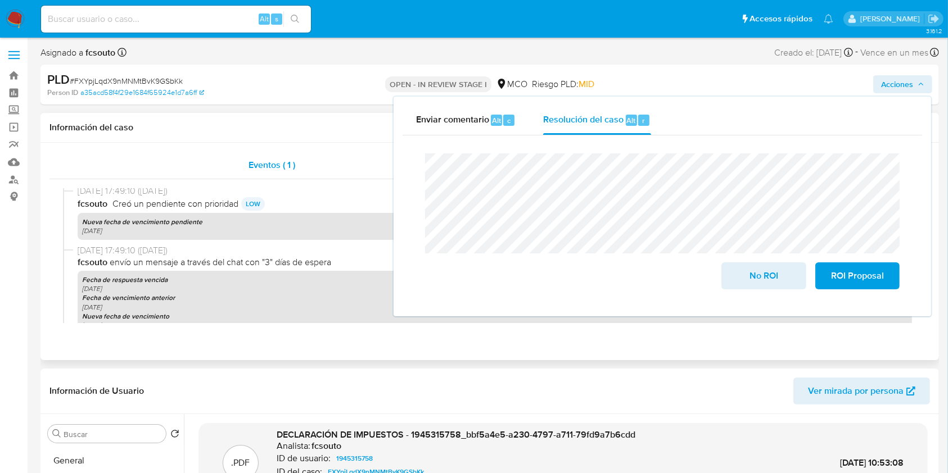
click at [260, 177] on div "Eventos ( 1 )" at bounding box center [271, 165] width 445 height 27
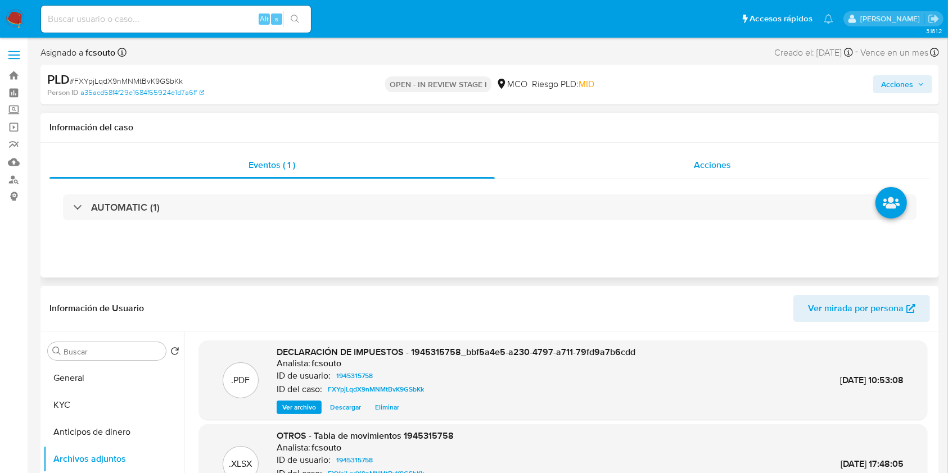
click at [764, 163] on div "Acciones" at bounding box center [713, 165] width 436 height 27
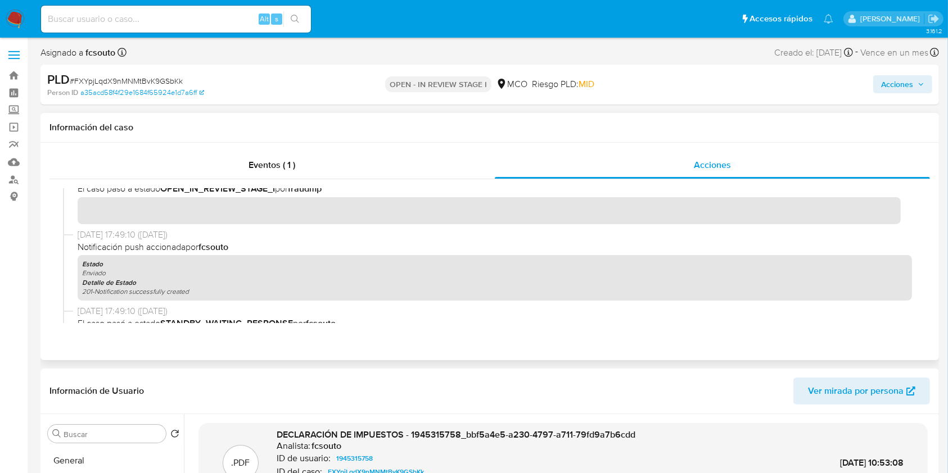
scroll to position [150, 0]
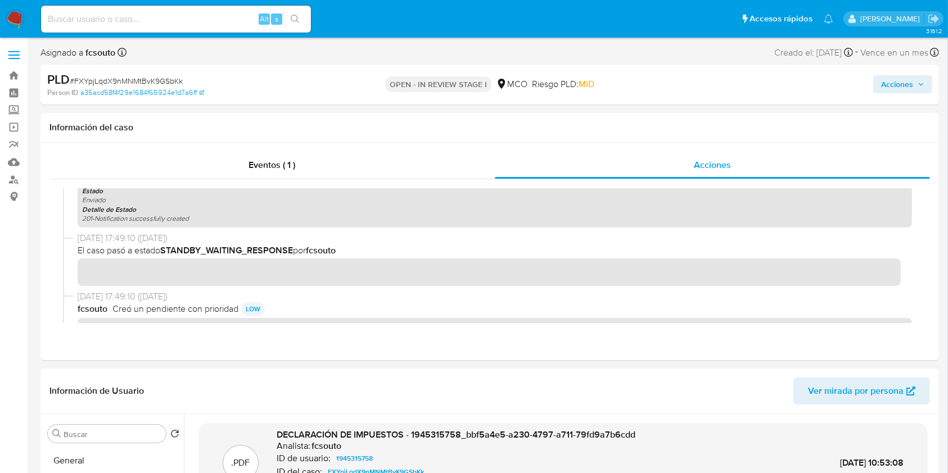
click at [902, 83] on span "Acciones" at bounding box center [897, 84] width 32 height 18
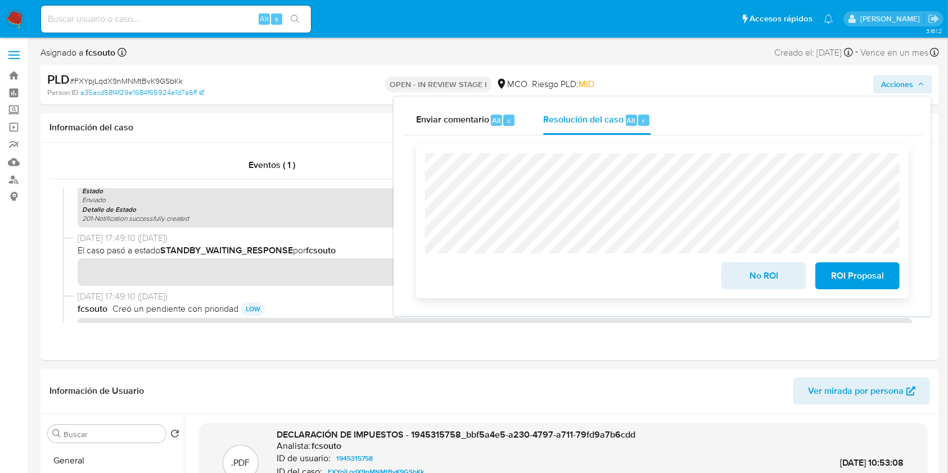
click at [764, 277] on span "No ROI" at bounding box center [763, 276] width 55 height 25
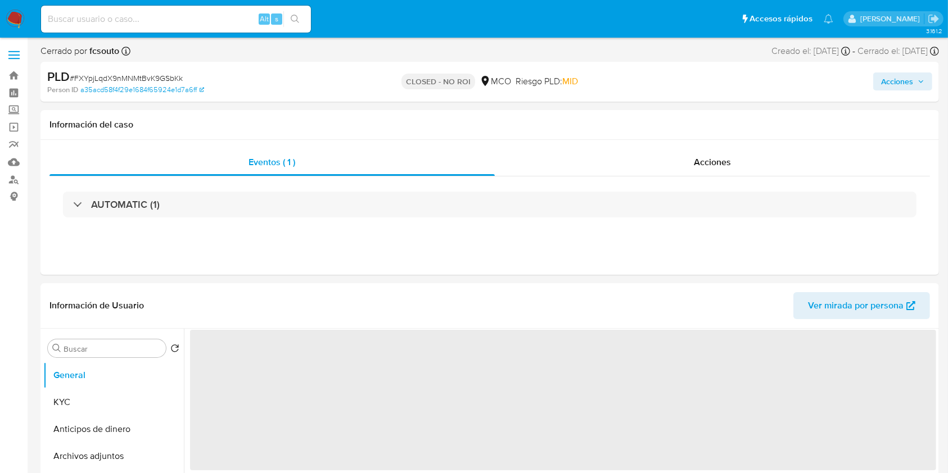
select select "10"
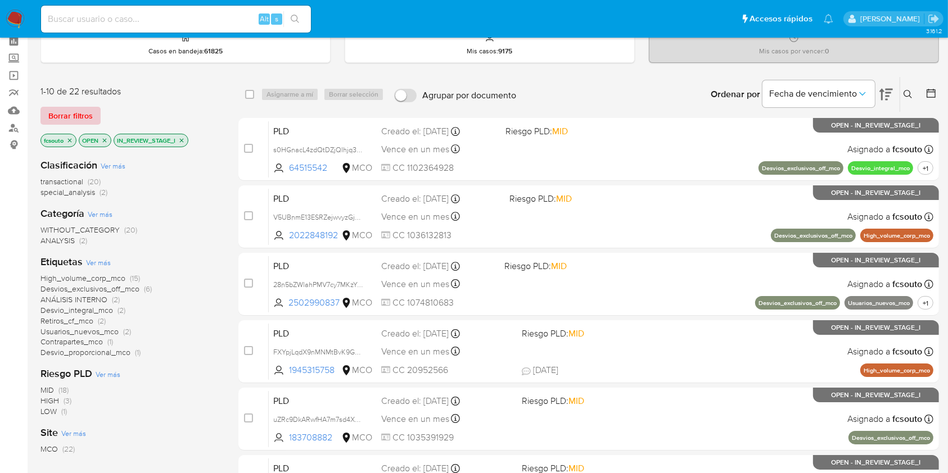
scroll to position [4, 0]
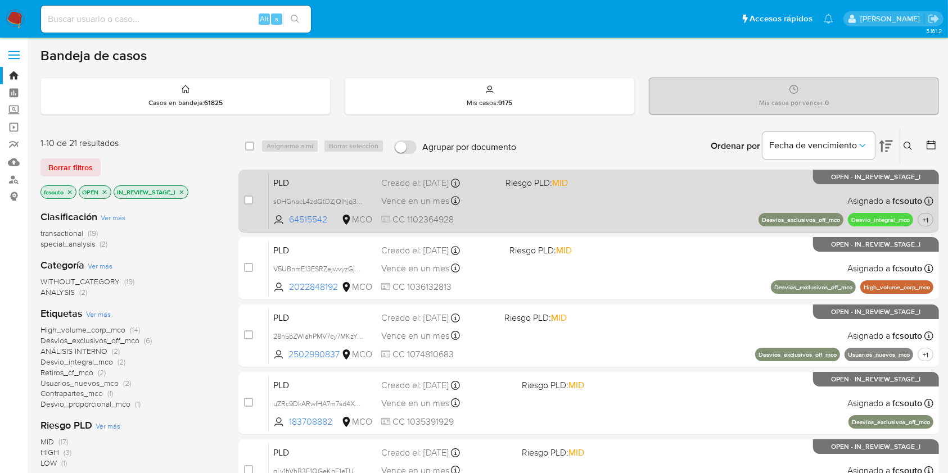
click at [550, 214] on div "PLD s0HGnacL4zdQtDZjQIhjq3dC 64515542 MCO Riesgo PLD: MID Creado el: 12/08/2025…" at bounding box center [601, 201] width 664 height 57
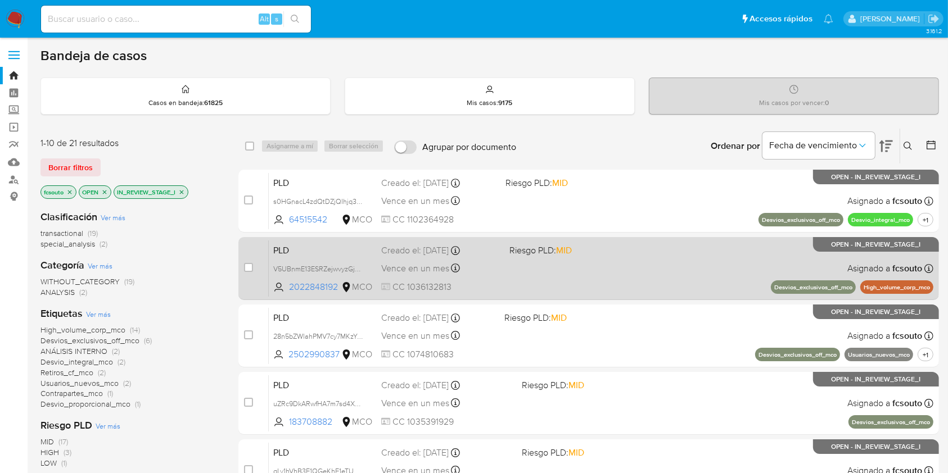
click at [537, 273] on div "PLD V5UBnmE13ESRZejwvyzGjQqt 2022848192 MCO Riesgo PLD: MID Creado el: 12/08/20…" at bounding box center [601, 268] width 664 height 57
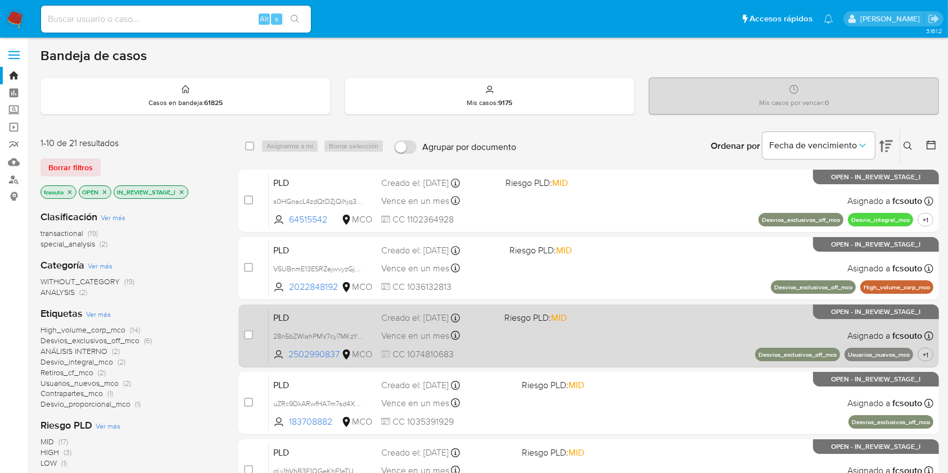
click at [415, 330] on span "Vence en un mes" at bounding box center [415, 336] width 68 height 12
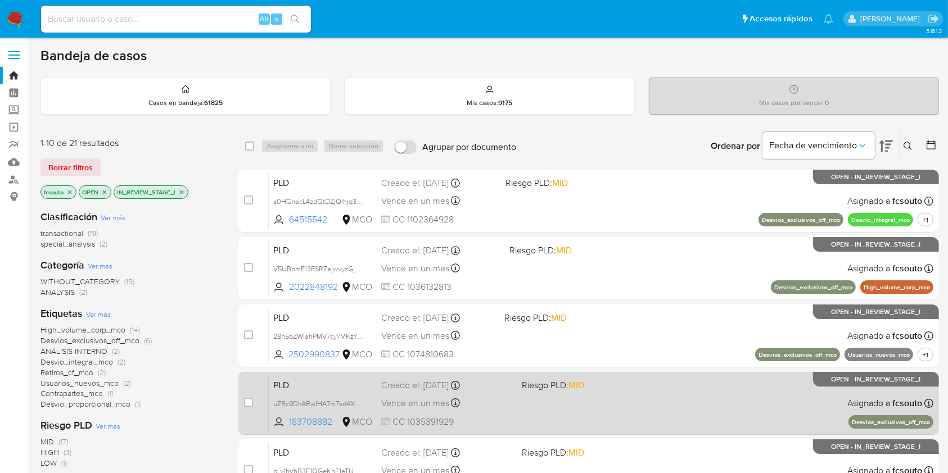
click at [517, 415] on div "PLD uZRc9DkARwfHA7m7sd4X9PsE 183708882 MCO Riesgo PLD: MID Creado el: 12/08/202…" at bounding box center [601, 403] width 664 height 57
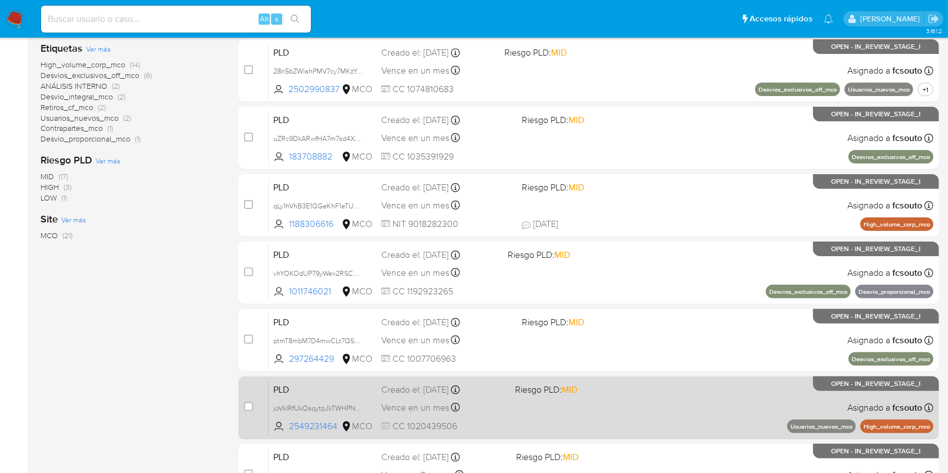
scroll to position [300, 0]
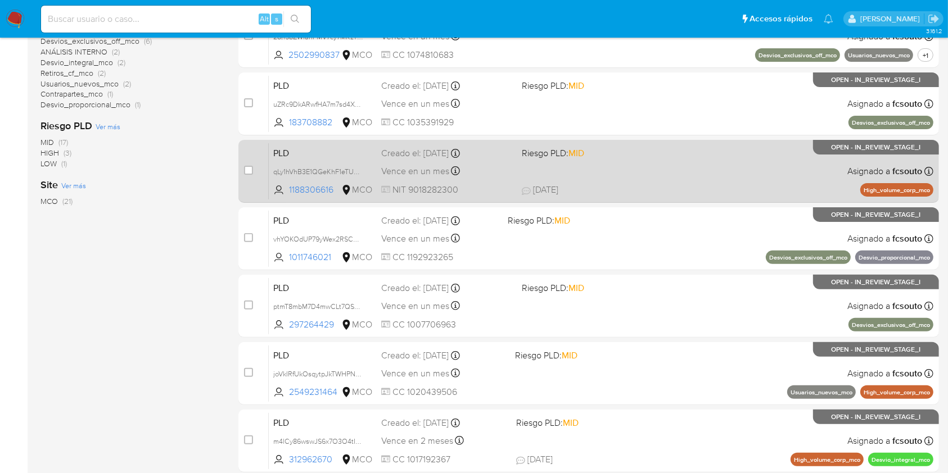
click at [506, 186] on span "NIT 9018282300" at bounding box center [446, 190] width 131 height 12
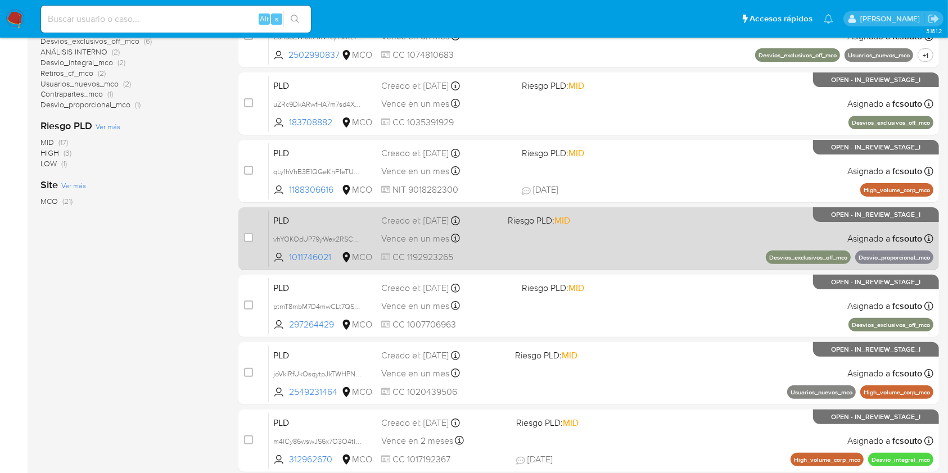
click at [496, 246] on div "PLD vhYOKOdUP79yWex2RSCQnfQi 1011746021 MCO Riesgo PLD: MID Creado el: 12/08/20…" at bounding box center [601, 238] width 664 height 57
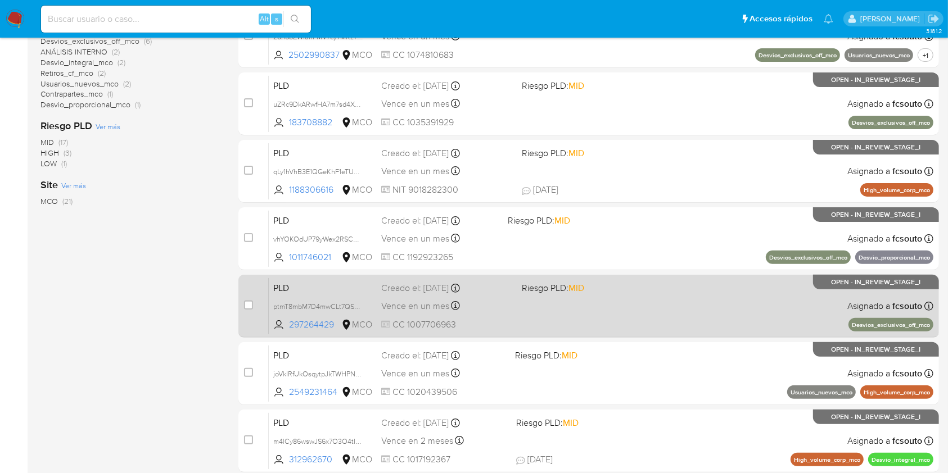
click at [493, 307] on div "Vence en un mes Vence el 10/11/2025 07:07:18" at bounding box center [446, 305] width 131 height 15
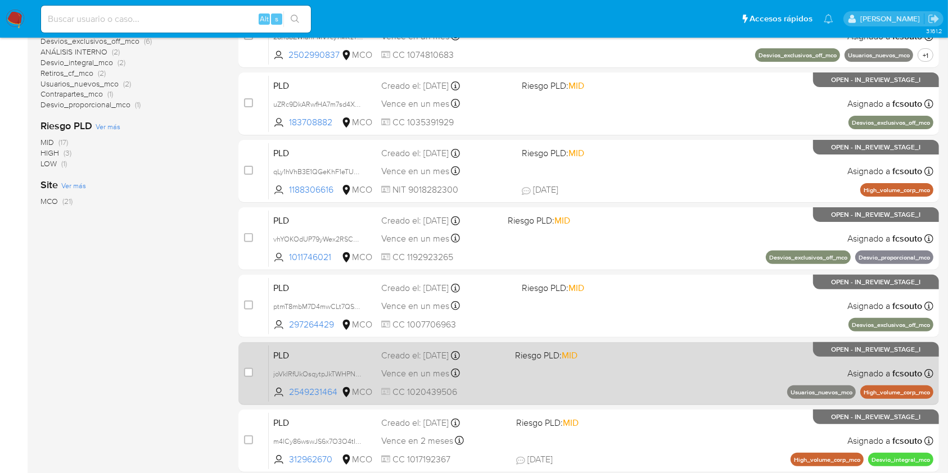
click at [496, 389] on span "CC 1020439506" at bounding box center [443, 392] width 125 height 12
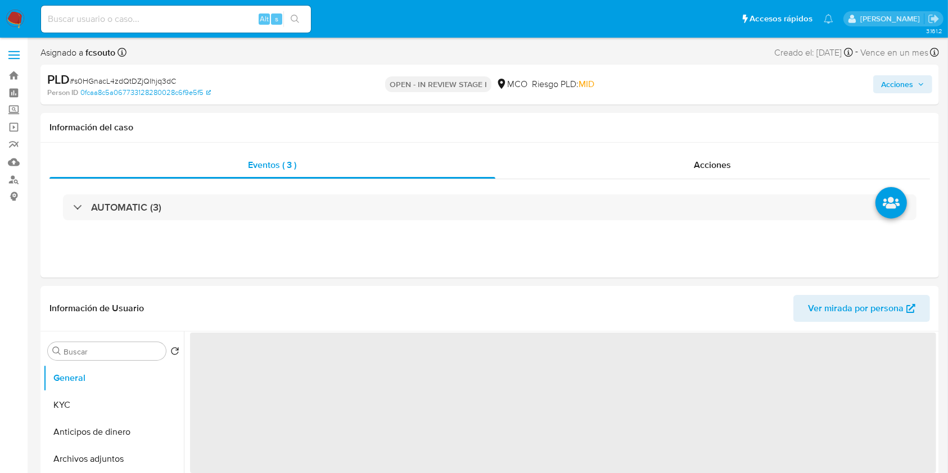
select select "10"
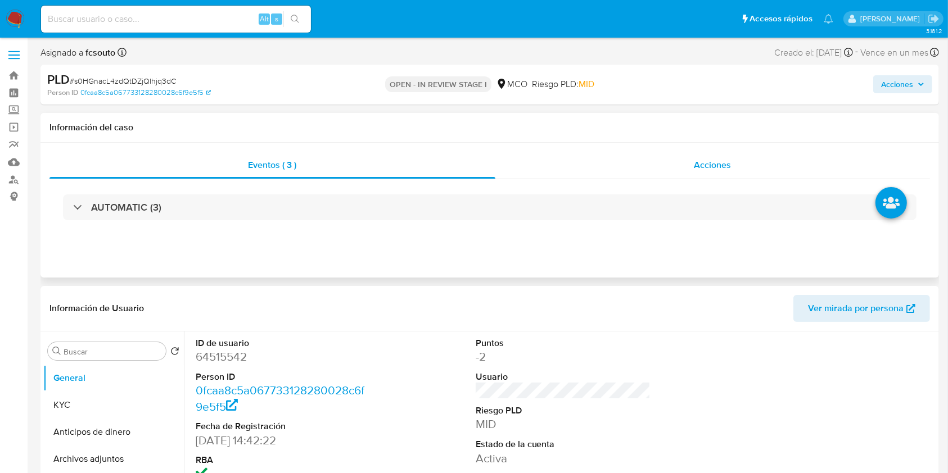
click at [698, 174] on div "Acciones" at bounding box center [712, 165] width 434 height 27
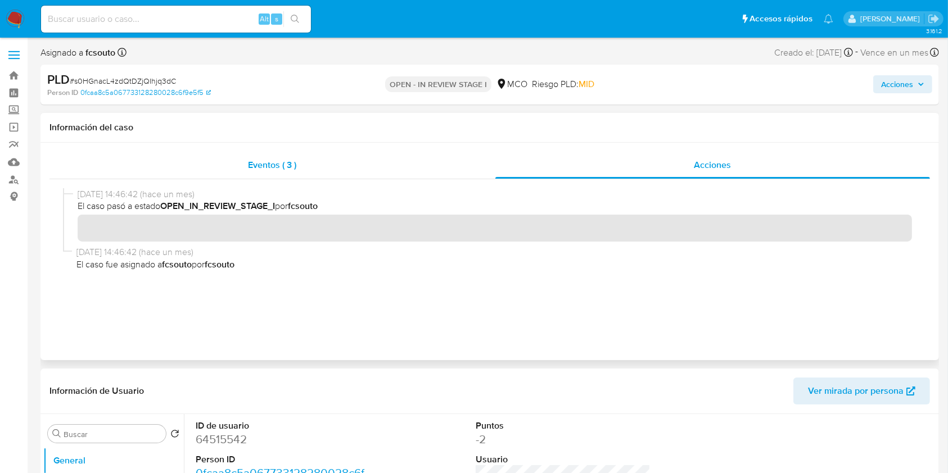
click at [319, 156] on div "Eventos ( 3 )" at bounding box center [272, 165] width 446 height 27
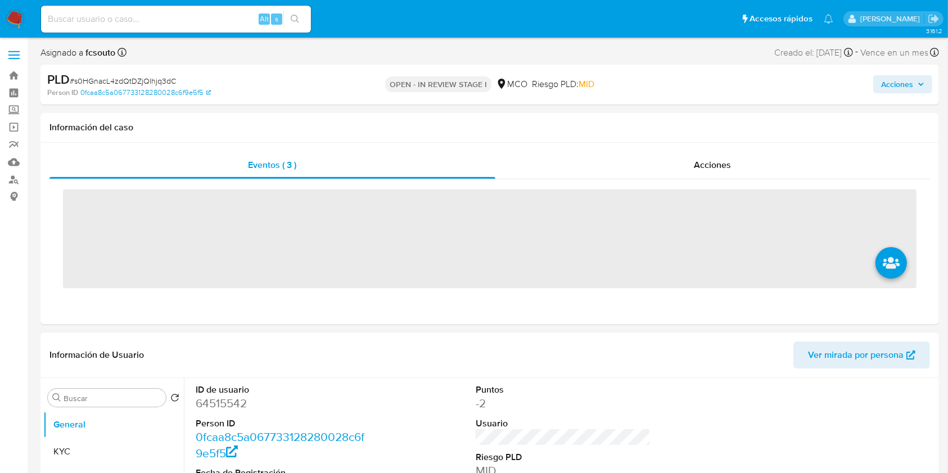
scroll to position [75, 0]
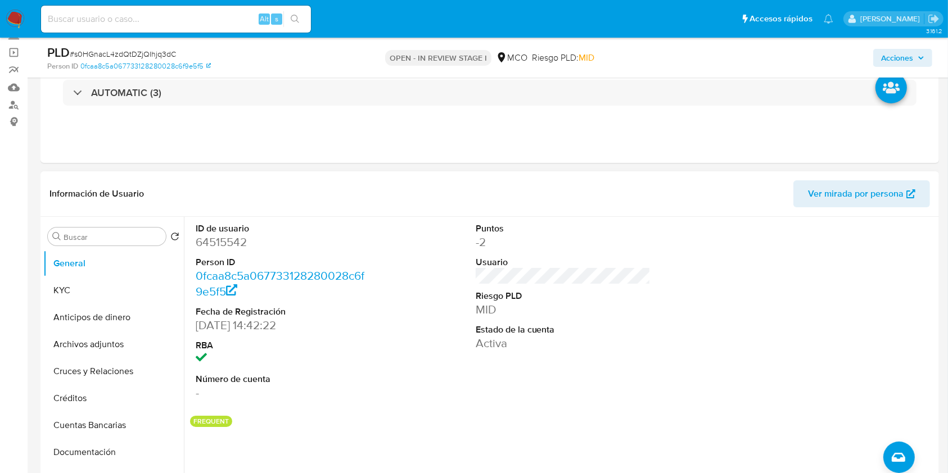
click at [222, 243] on dd "64515542" at bounding box center [283, 242] width 175 height 16
copy dd "64515542"
click at [414, 195] on header "Información de Usuario Ver mirada por persona" at bounding box center [489, 193] width 880 height 27
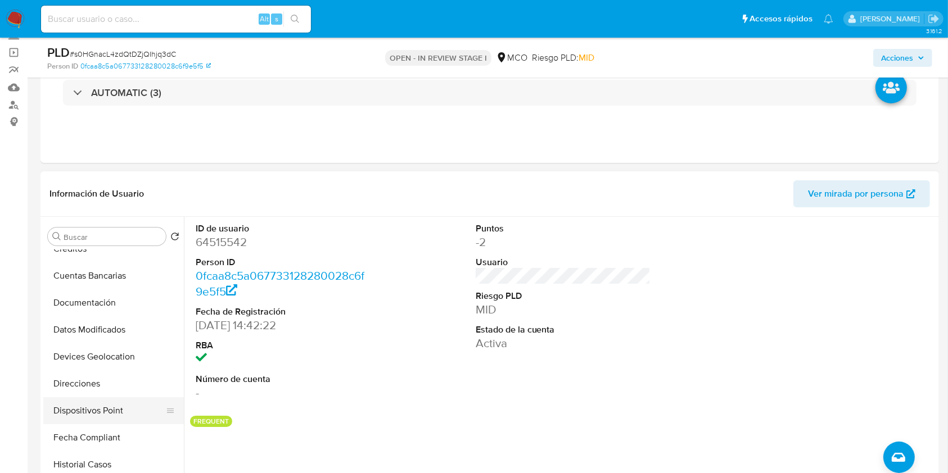
scroll to position [300, 0]
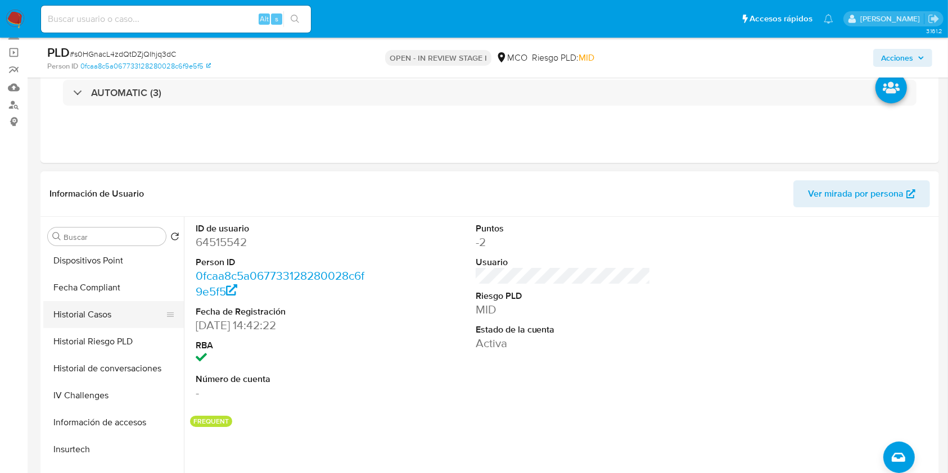
click at [107, 311] on button "Historial Casos" at bounding box center [109, 314] width 132 height 27
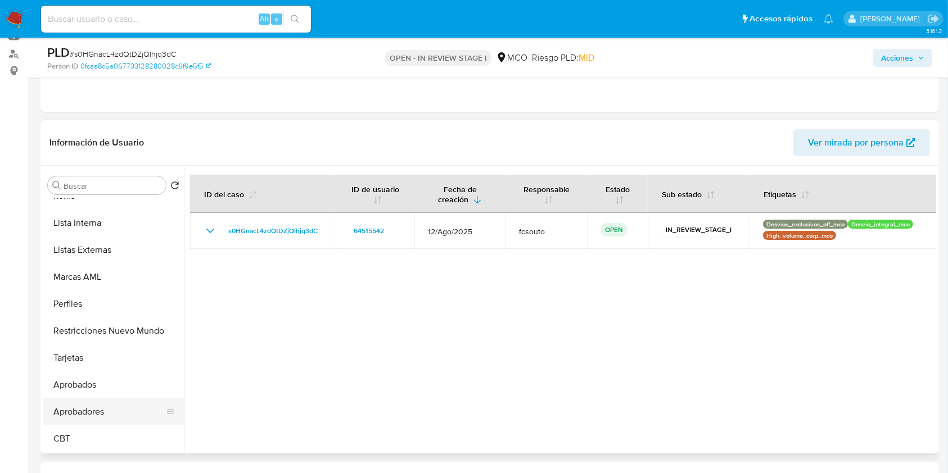
scroll to position [150, 0]
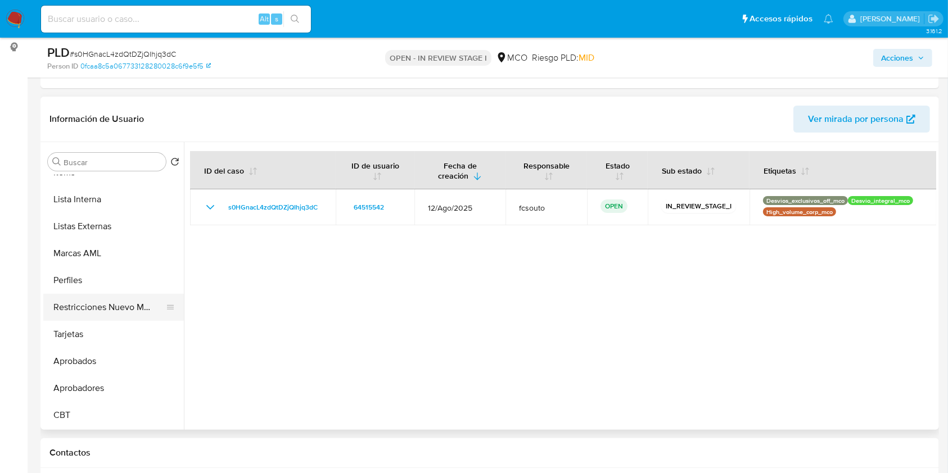
click at [121, 312] on button "Restricciones Nuevo Mundo" at bounding box center [109, 307] width 132 height 27
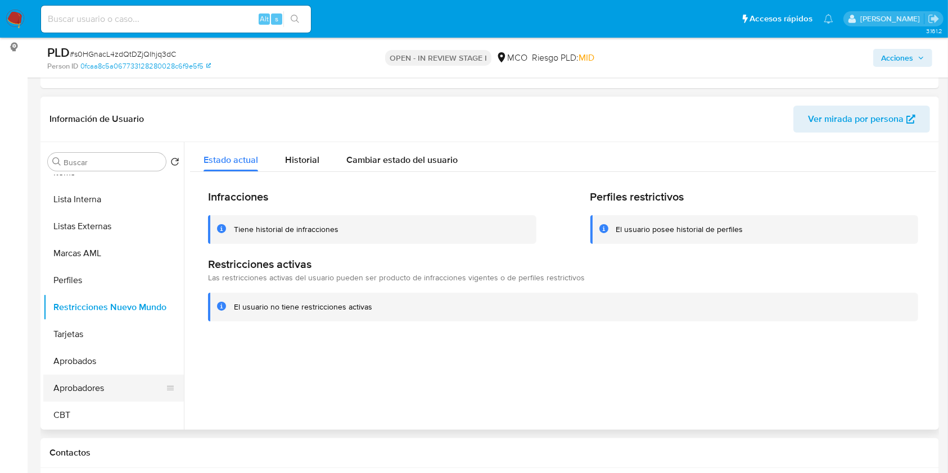
click at [118, 389] on button "Aprobadores" at bounding box center [109, 388] width 132 height 27
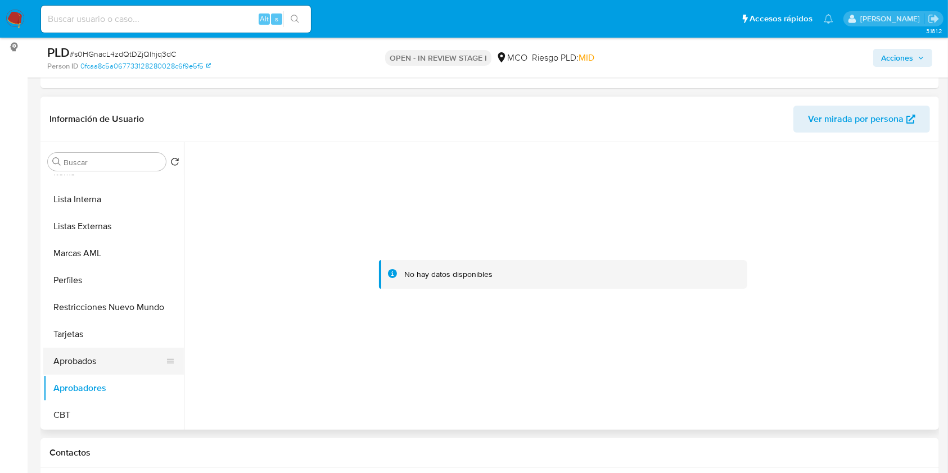
click at [117, 361] on button "Aprobados" at bounding box center [109, 361] width 132 height 27
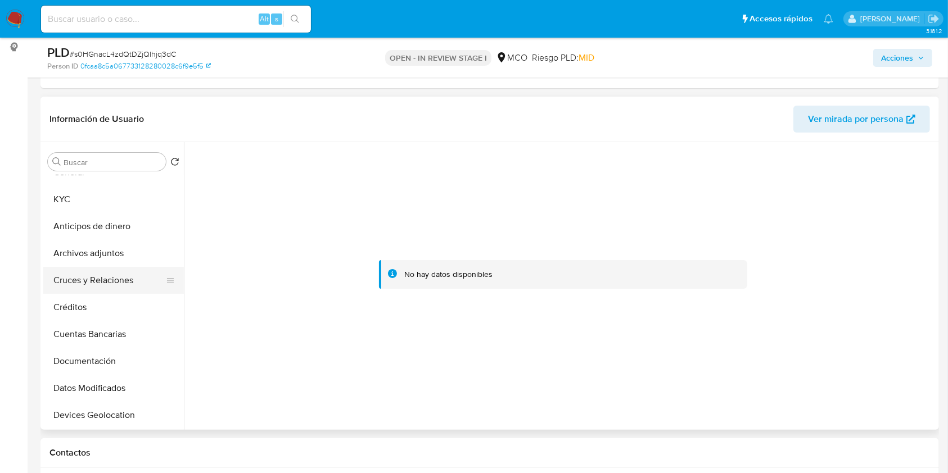
scroll to position [4, 0]
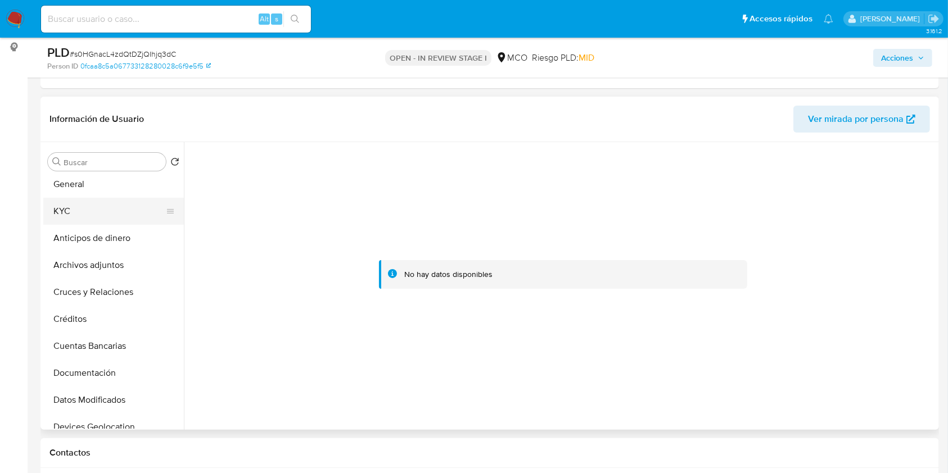
click at [98, 202] on button "KYC" at bounding box center [109, 211] width 132 height 27
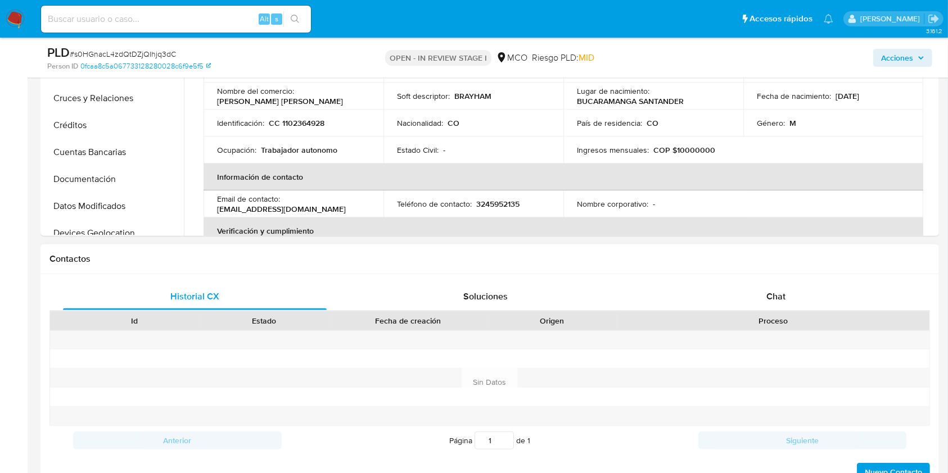
scroll to position [374, 0]
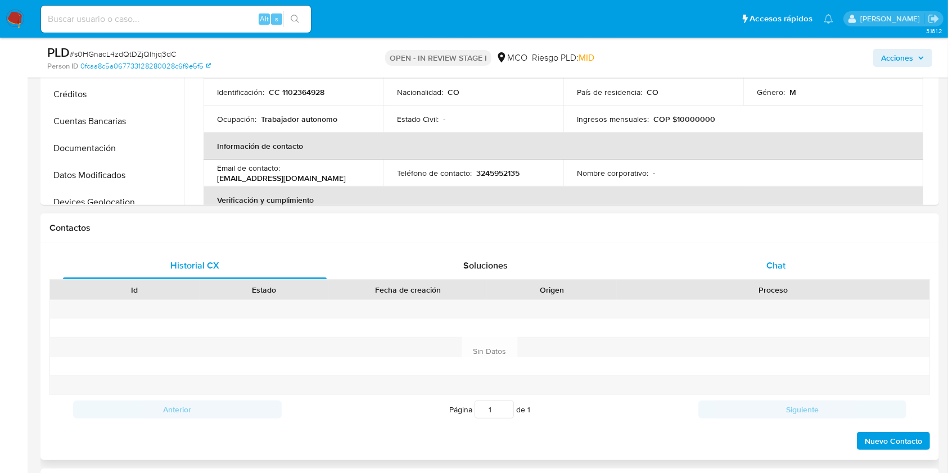
click at [780, 263] on span "Chat" at bounding box center [775, 265] width 19 height 13
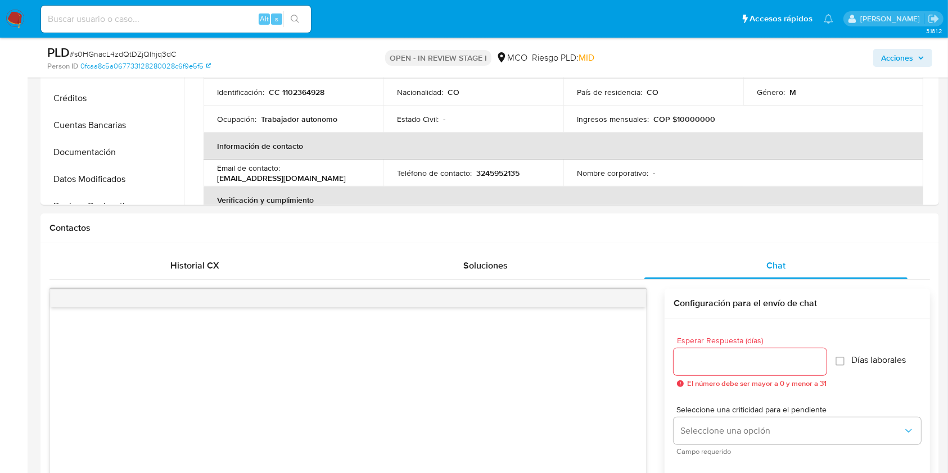
scroll to position [0, 0]
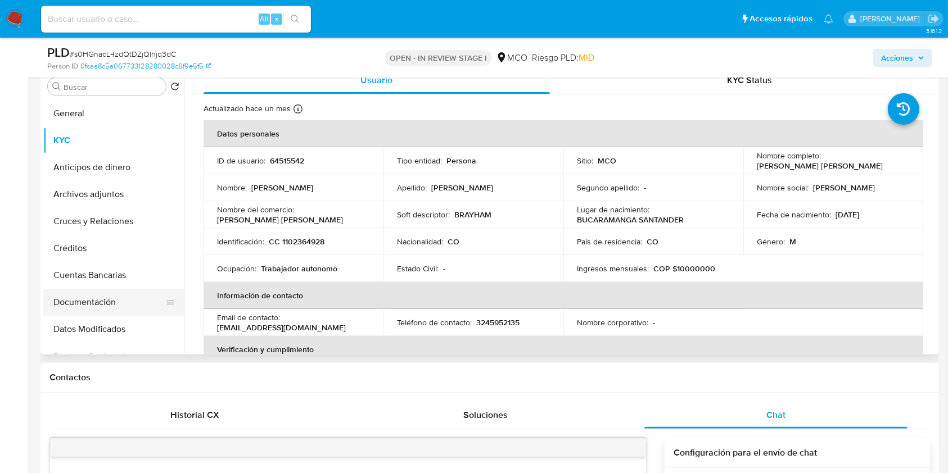
click at [76, 299] on button "Documentación" at bounding box center [109, 302] width 132 height 27
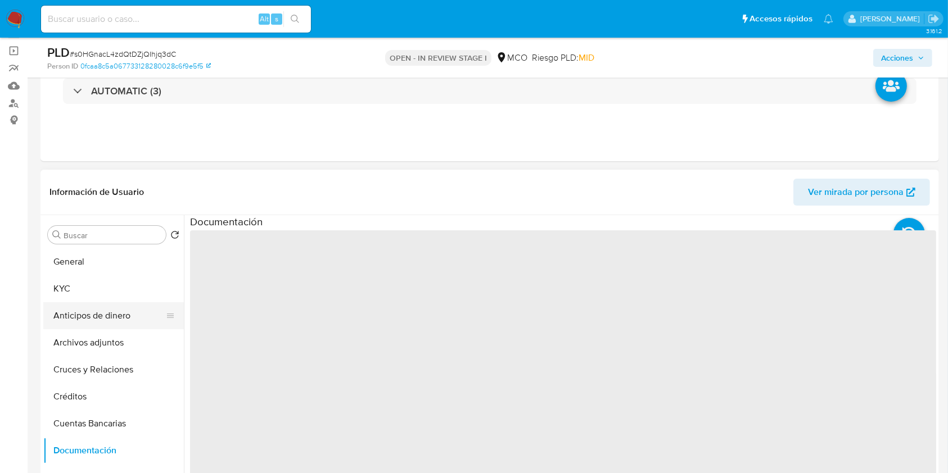
scroll to position [75, 0]
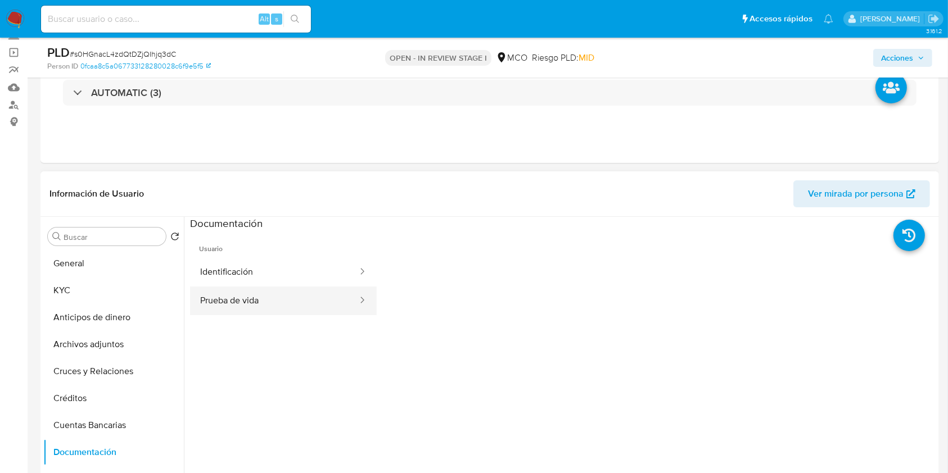
click at [219, 293] on button "Prueba de vida" at bounding box center [274, 301] width 169 height 29
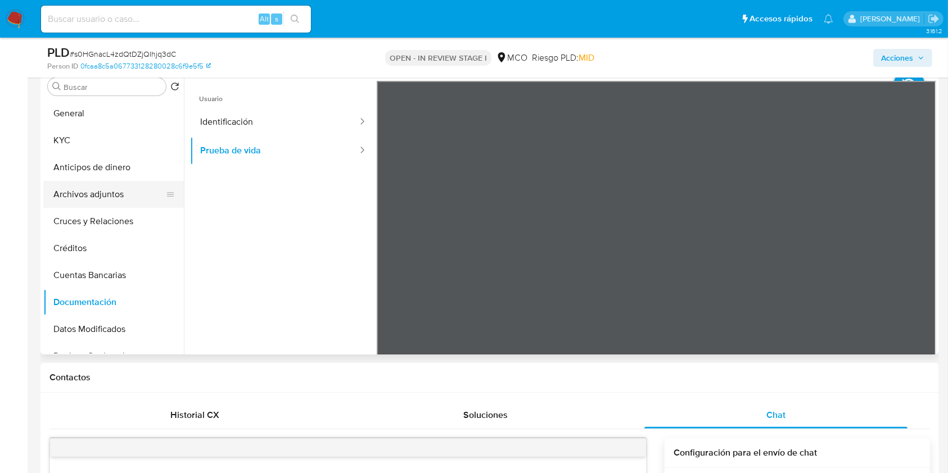
scroll to position [0, 0]
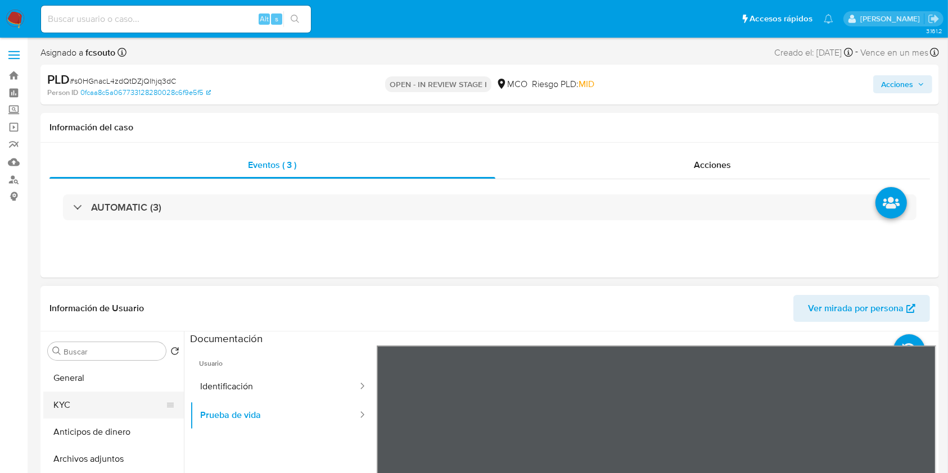
click at [92, 416] on button "KYC" at bounding box center [109, 405] width 132 height 27
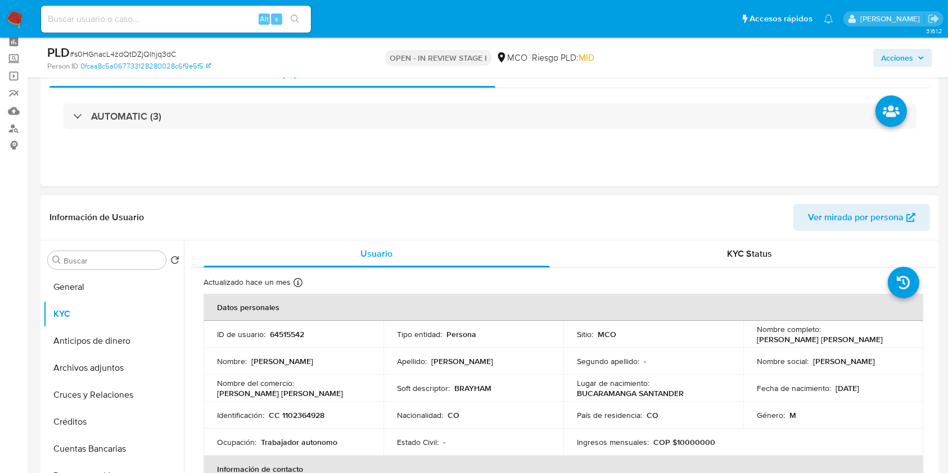
scroll to position [75, 0]
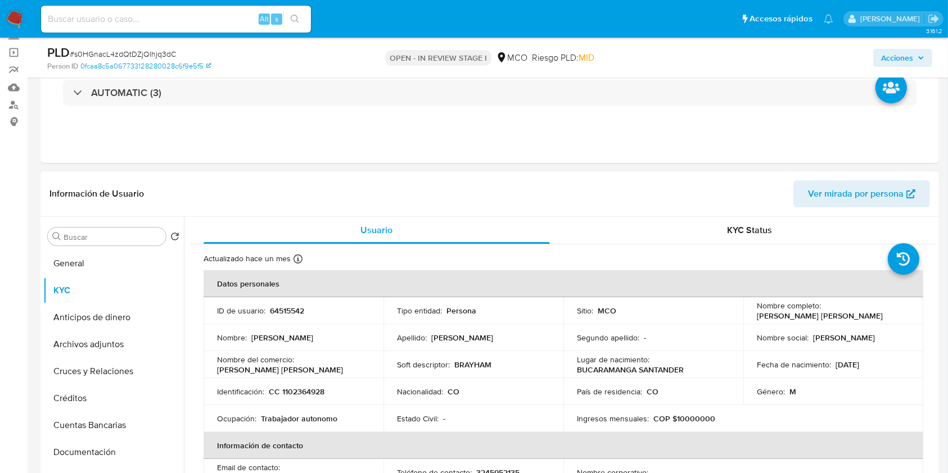
click at [294, 304] on td "ID de usuario : 64515542" at bounding box center [293, 310] width 180 height 27
copy p "64515542"
click at [292, 315] on p "64515542" at bounding box center [287, 311] width 34 height 10
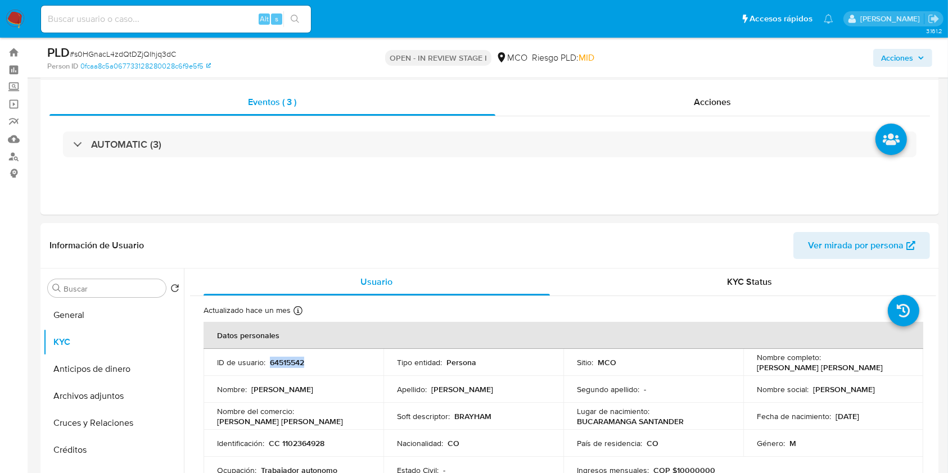
scroll to position [0, 0]
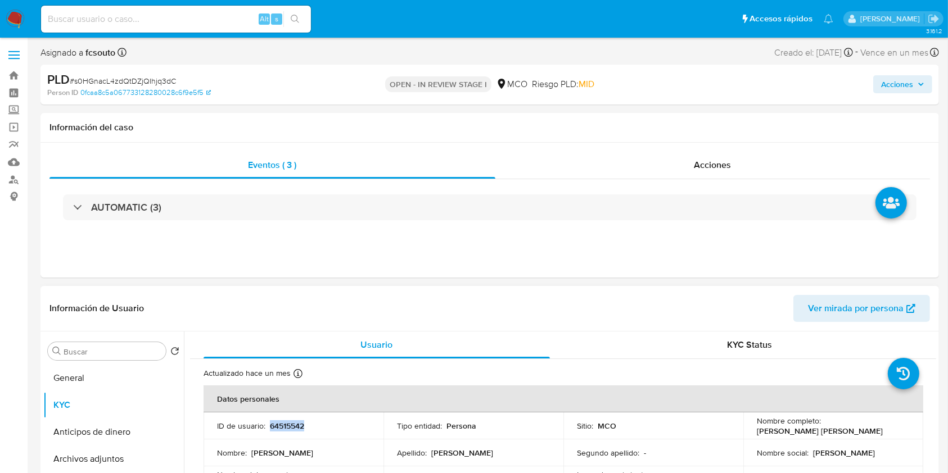
click at [286, 422] on p "64515542" at bounding box center [287, 426] width 34 height 10
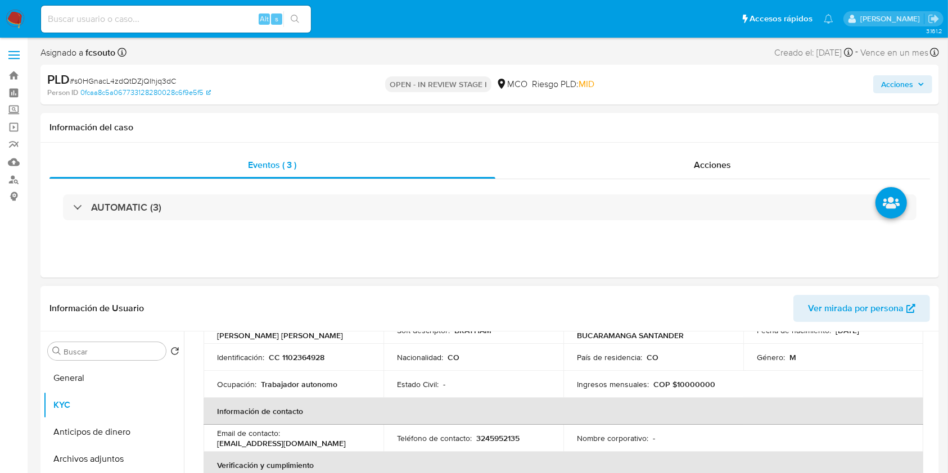
scroll to position [75, 0]
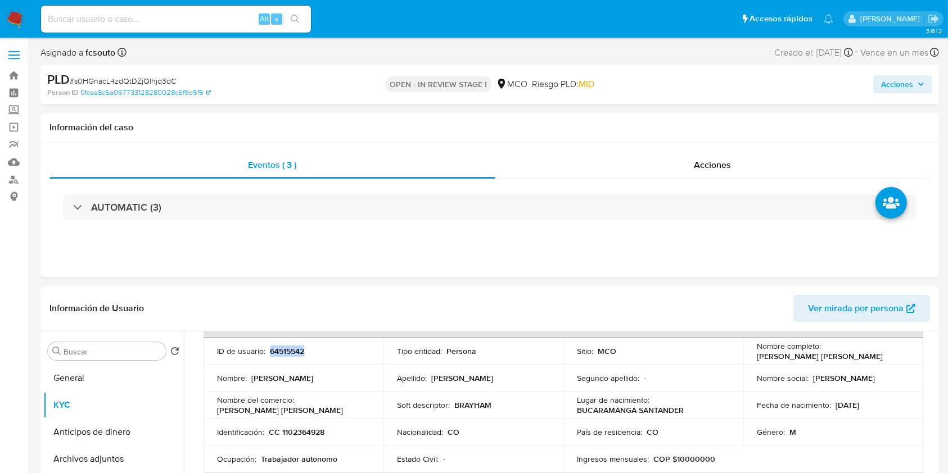
click at [916, 83] on span "Acciones" at bounding box center [902, 84] width 43 height 16
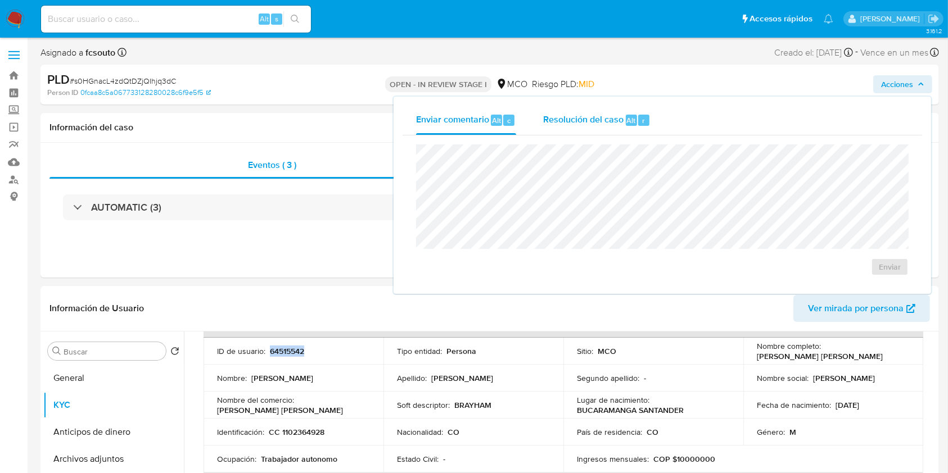
click at [567, 128] on div "Resolución del caso Alt r" at bounding box center [596, 120] width 107 height 29
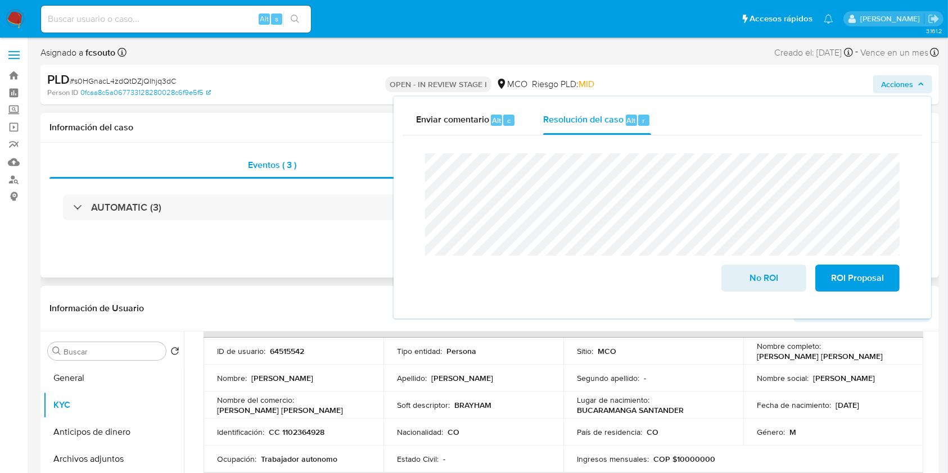
click at [257, 246] on div "Eventos ( 3 ) Acciones AUTOMATIC (3)" at bounding box center [489, 210] width 898 height 135
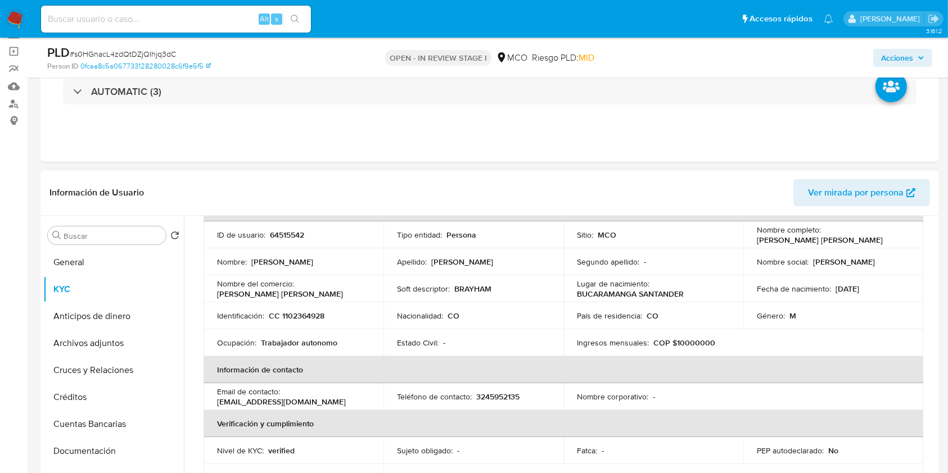
scroll to position [150, 0]
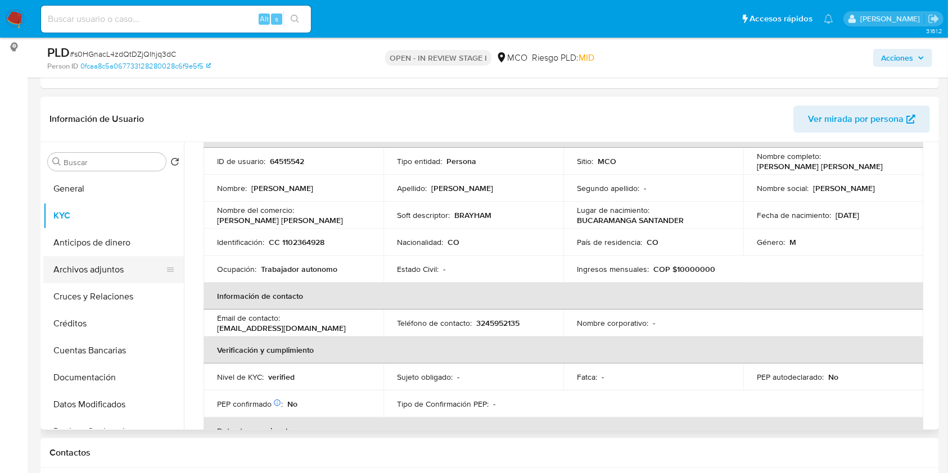
drag, startPoint x: 103, startPoint y: 268, endPoint x: 109, endPoint y: 269, distance: 5.7
click at [103, 268] on button "Archivos adjuntos" at bounding box center [109, 269] width 132 height 27
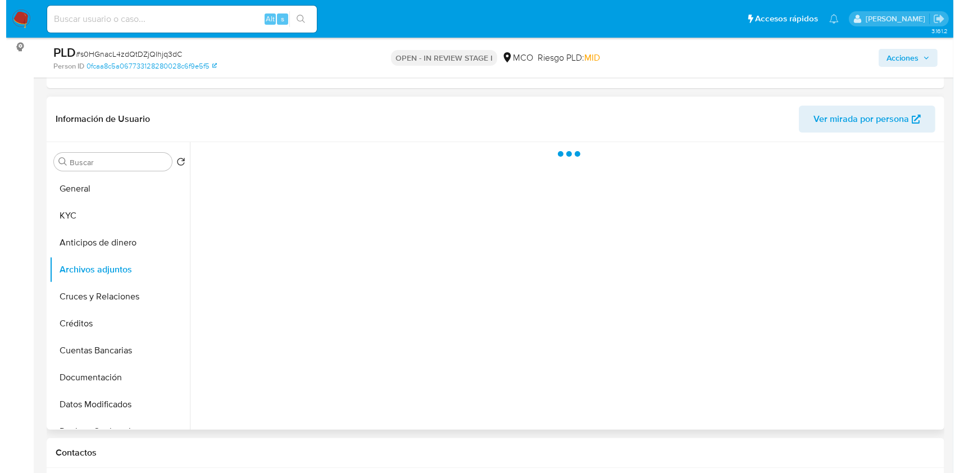
scroll to position [0, 0]
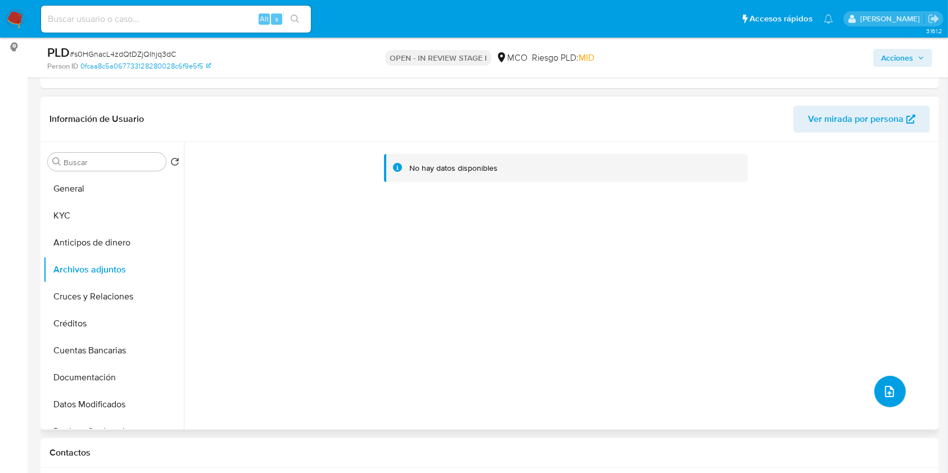
click at [889, 389] on icon "upload-file" at bounding box center [889, 391] width 9 height 11
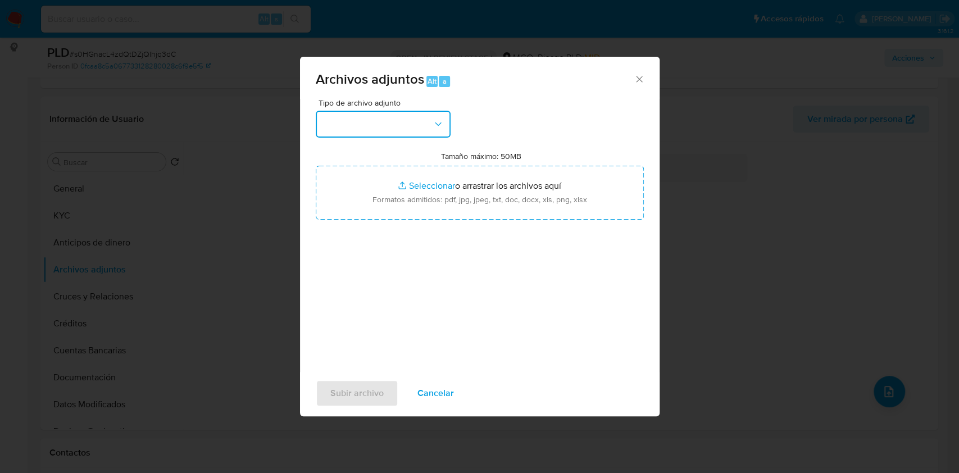
click at [386, 133] on button "button" at bounding box center [383, 124] width 135 height 27
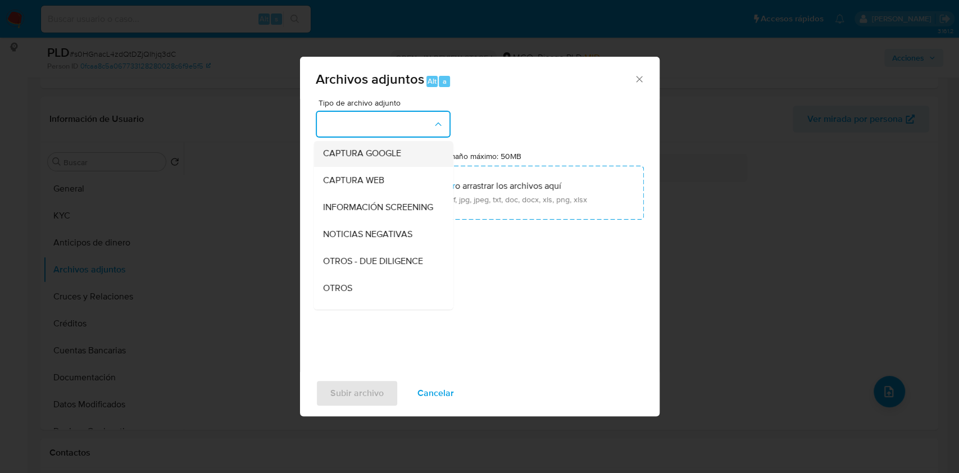
scroll to position [75, 0]
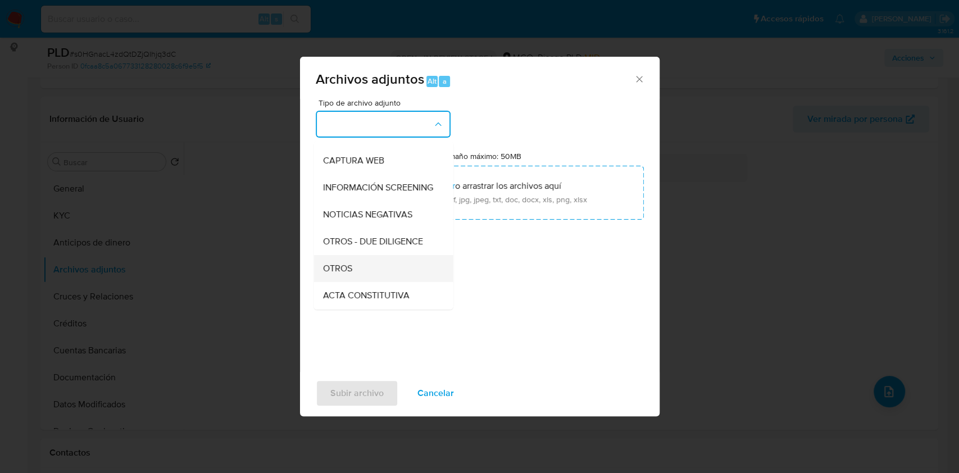
click at [399, 282] on div "OTROS" at bounding box center [380, 268] width 115 height 27
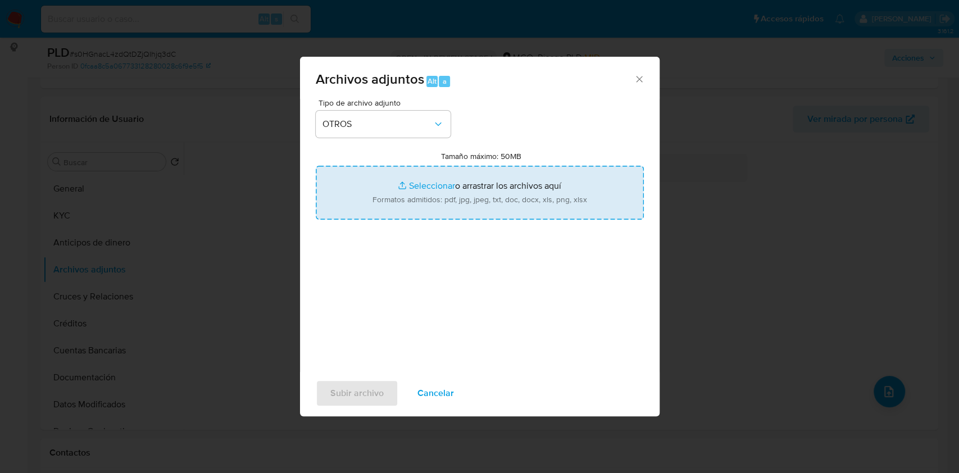
click at [443, 173] on input "Tamaño máximo: 50MB Seleccionar archivos" at bounding box center [480, 193] width 328 height 54
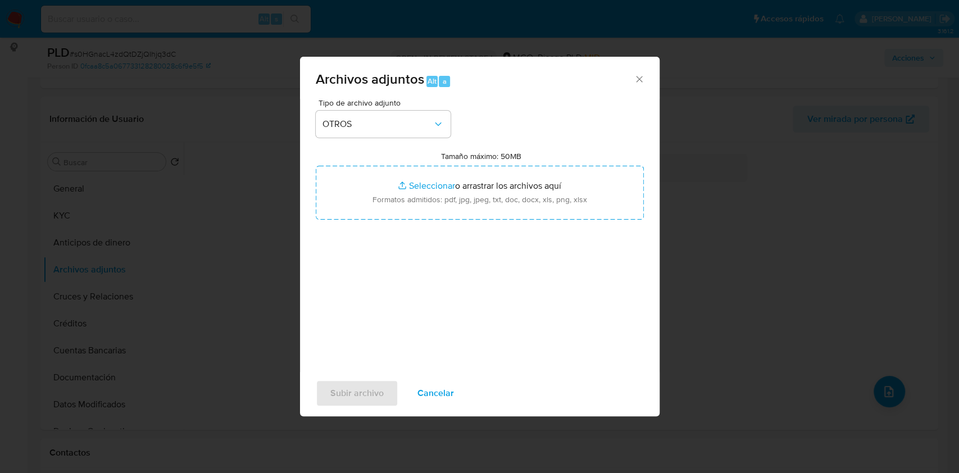
click at [446, 387] on span "Cancelar" at bounding box center [436, 393] width 37 height 25
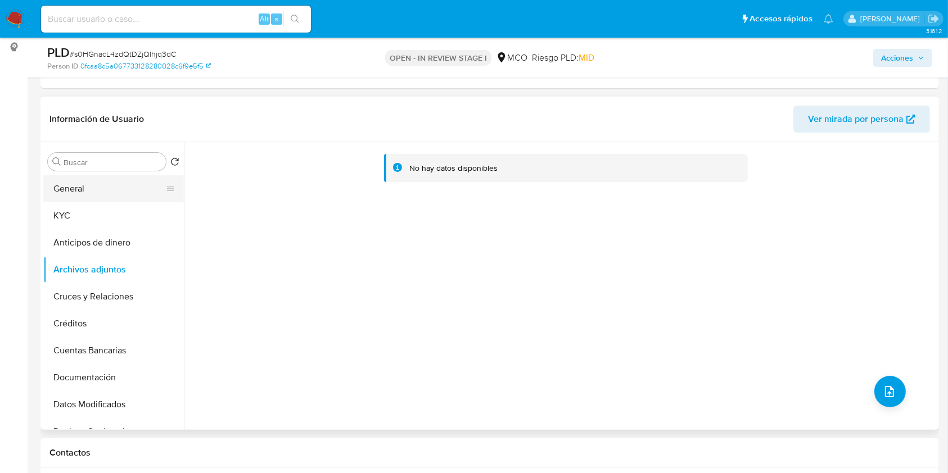
click at [118, 187] on button "General" at bounding box center [109, 188] width 132 height 27
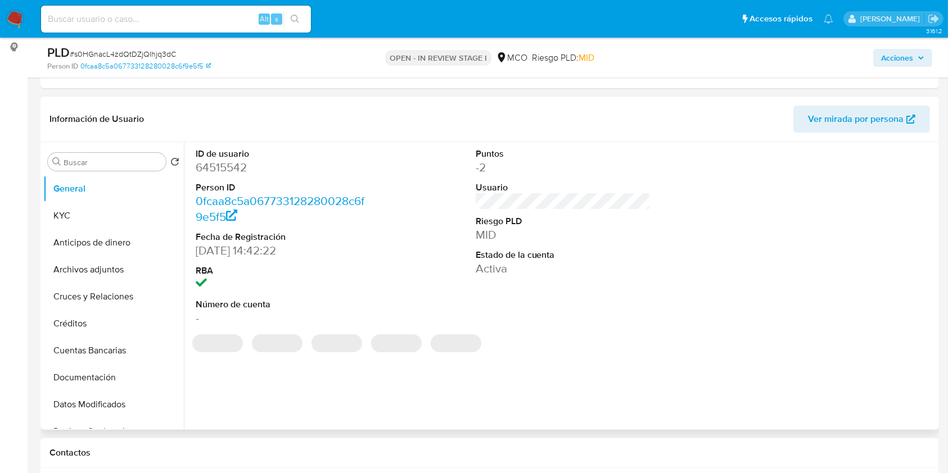
click at [223, 170] on dd "64515542" at bounding box center [283, 168] width 175 height 16
copy dd "64515542"
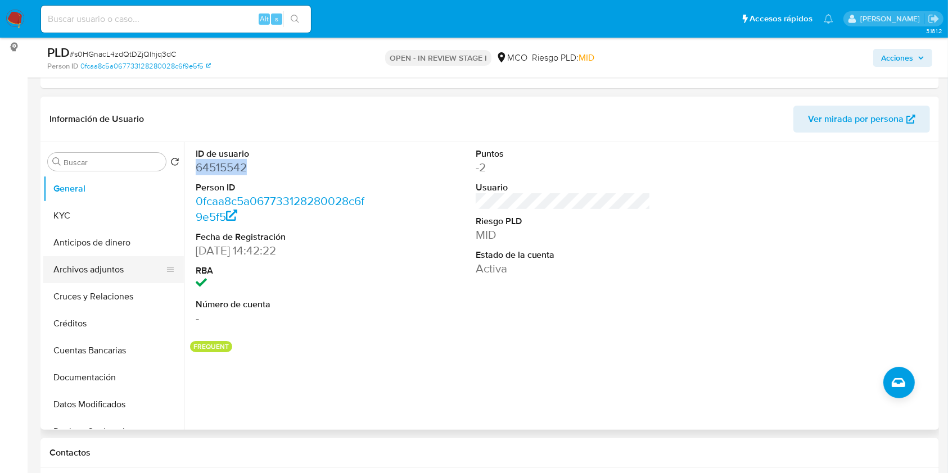
click at [96, 272] on button "Archivos adjuntos" at bounding box center [109, 269] width 132 height 27
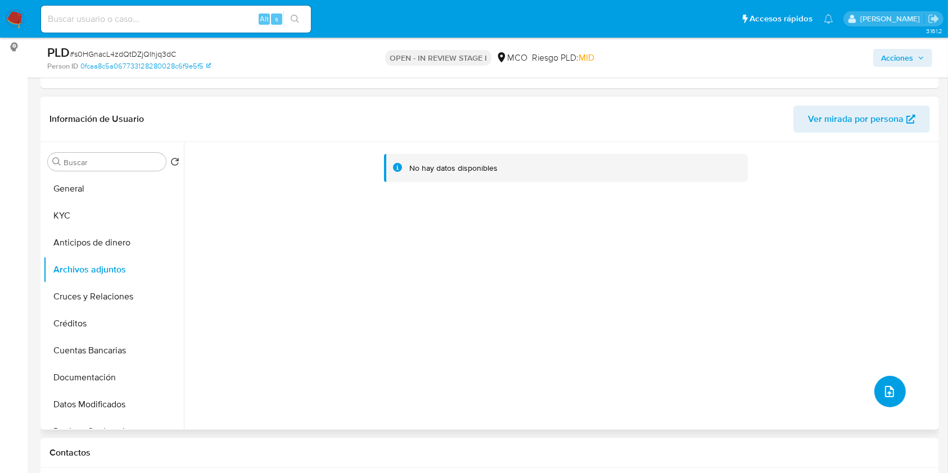
click at [887, 392] on icon "upload-file" at bounding box center [889, 391] width 9 height 11
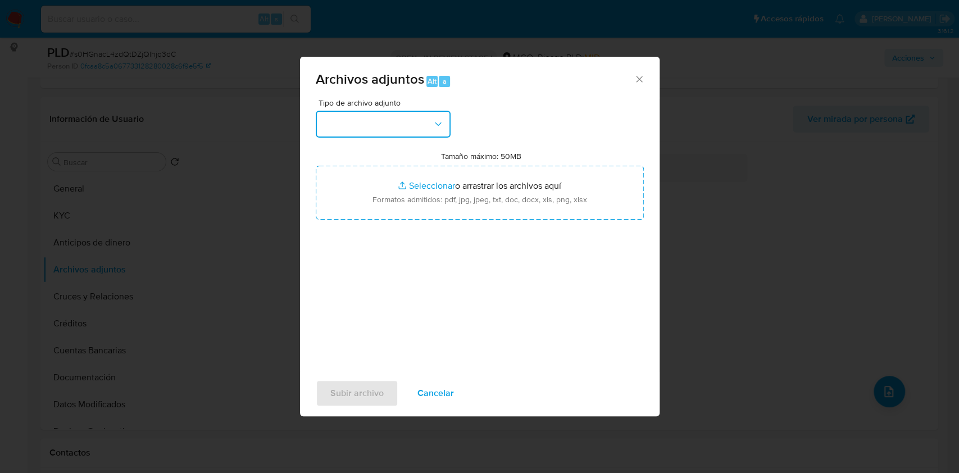
click at [392, 124] on button "button" at bounding box center [383, 124] width 135 height 27
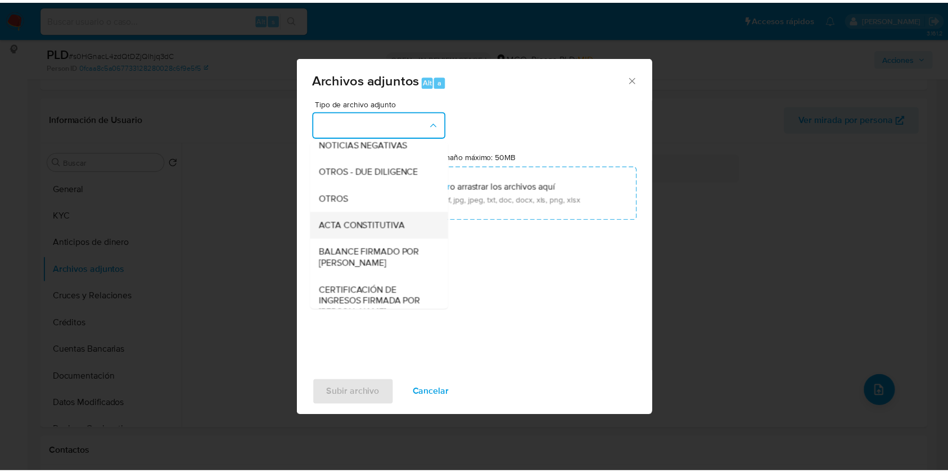
scroll to position [150, 0]
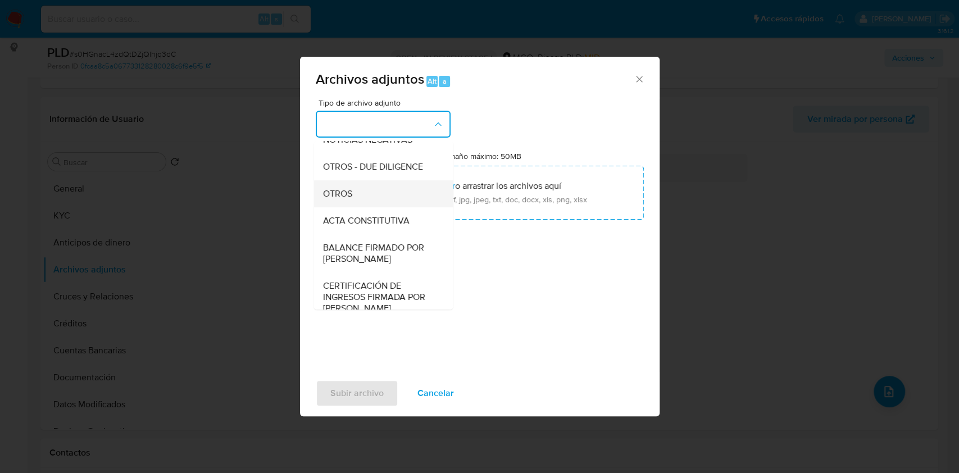
click at [351, 200] on span "OTROS" at bounding box center [337, 193] width 29 height 11
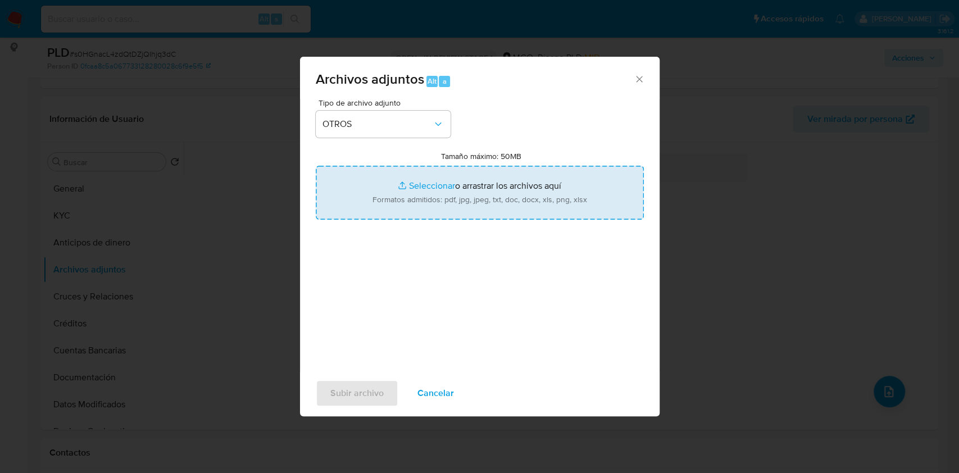
click at [450, 197] on input "Tamaño máximo: 50MB Seleccionar archivos" at bounding box center [480, 193] width 328 height 54
type input "C:\fakepath\Tabla de movimientos 64515542.xlsx"
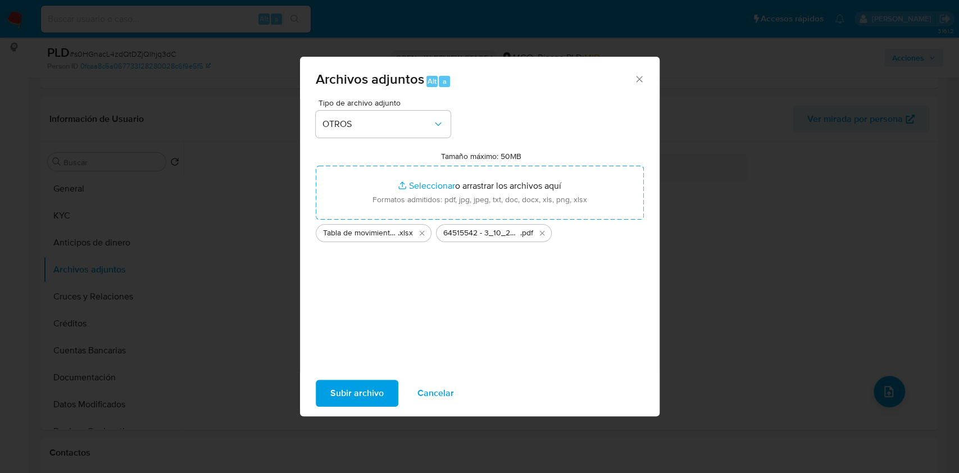
click at [361, 397] on span "Subir archivo" at bounding box center [356, 393] width 53 height 25
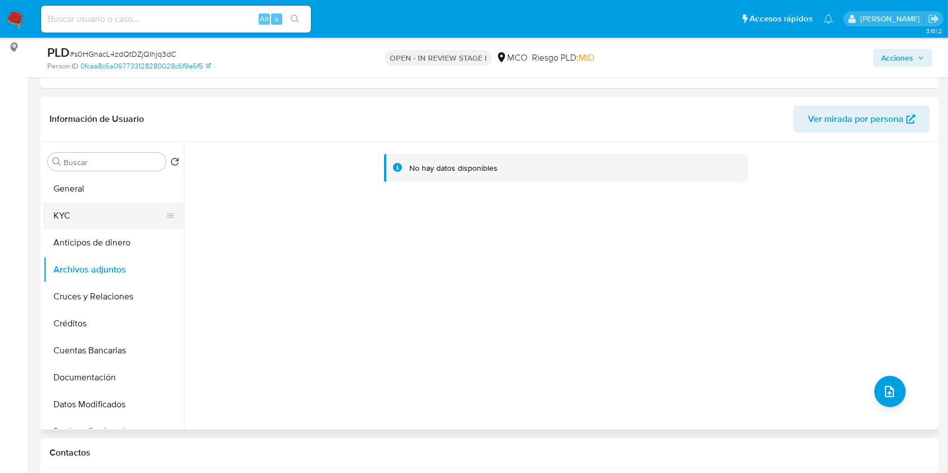
click at [57, 218] on button "KYC" at bounding box center [109, 215] width 132 height 27
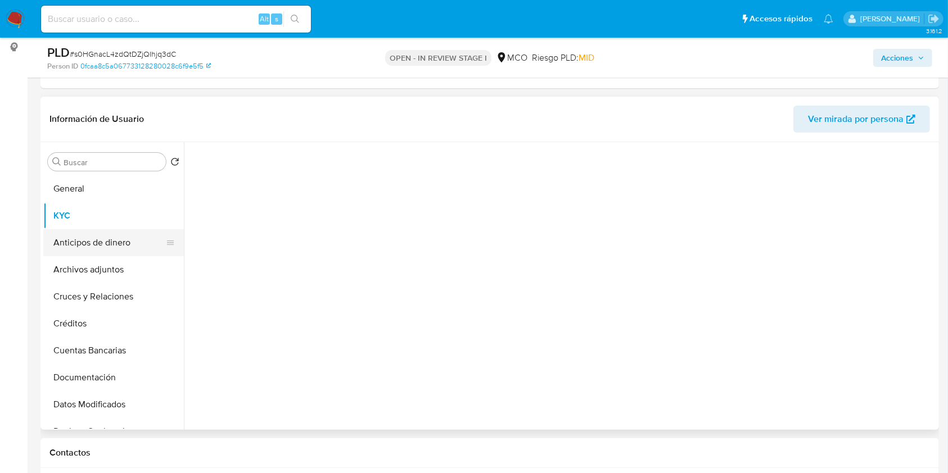
click at [74, 251] on button "Anticipos de dinero" at bounding box center [109, 242] width 132 height 27
click at [79, 257] on button "Archivos adjuntos" at bounding box center [109, 269] width 132 height 27
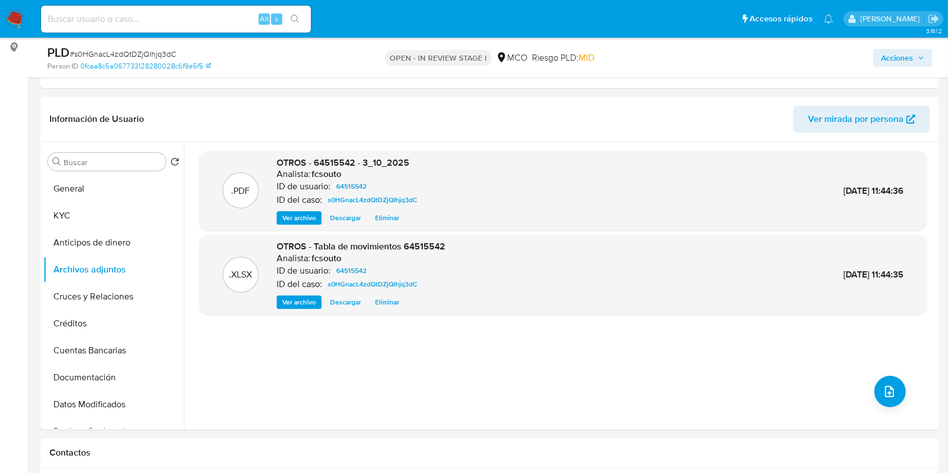
click at [921, 56] on icon "button" at bounding box center [920, 58] width 7 height 7
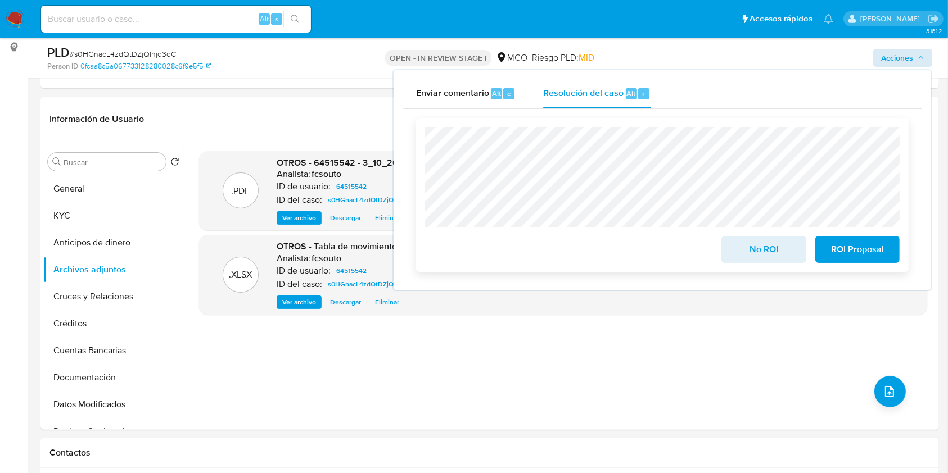
click at [857, 253] on span "ROI Proposal" at bounding box center [857, 249] width 55 height 25
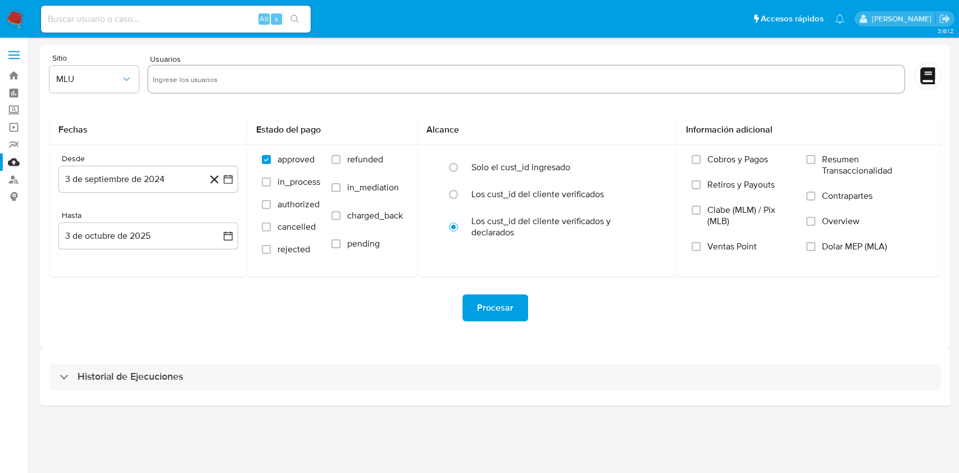
click at [191, 74] on input "text" at bounding box center [526, 79] width 747 height 18
paste input "64515542"
type input "64515542"
click at [94, 79] on span "MLU" at bounding box center [88, 79] width 65 height 11
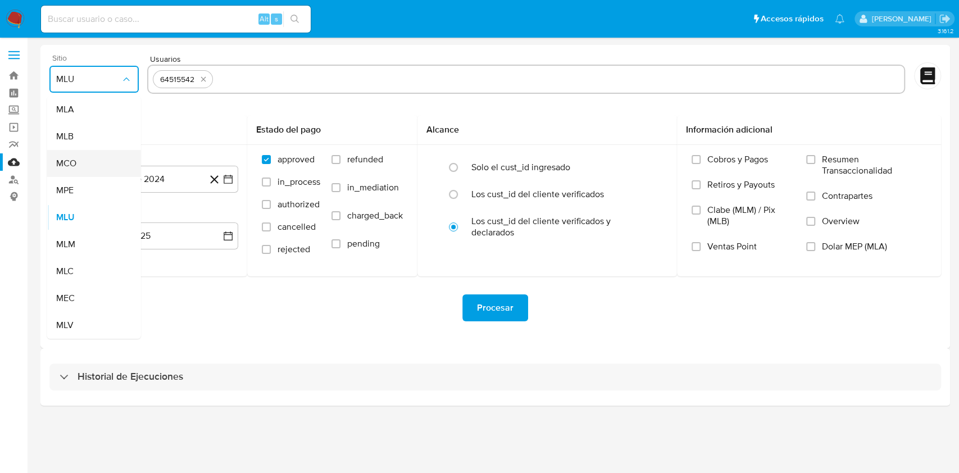
click at [83, 171] on div "MCO" at bounding box center [90, 163] width 69 height 27
click at [230, 178] on icon "button" at bounding box center [228, 179] width 11 height 11
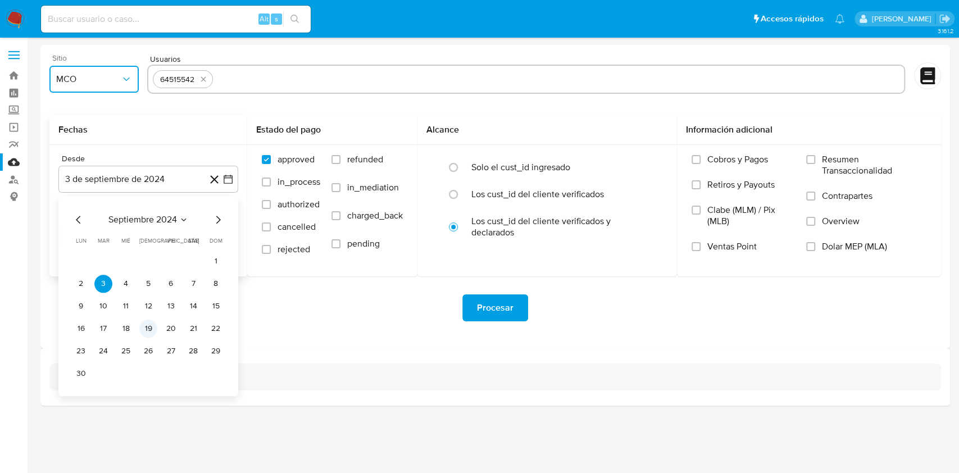
click at [143, 325] on button "19" at bounding box center [148, 329] width 18 height 18
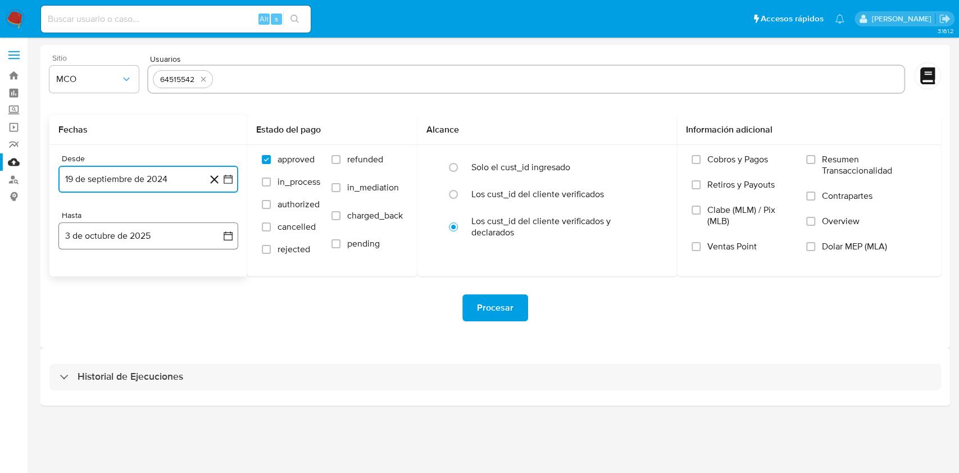
click at [183, 245] on button "3 de octubre de 2025" at bounding box center [148, 236] width 180 height 27
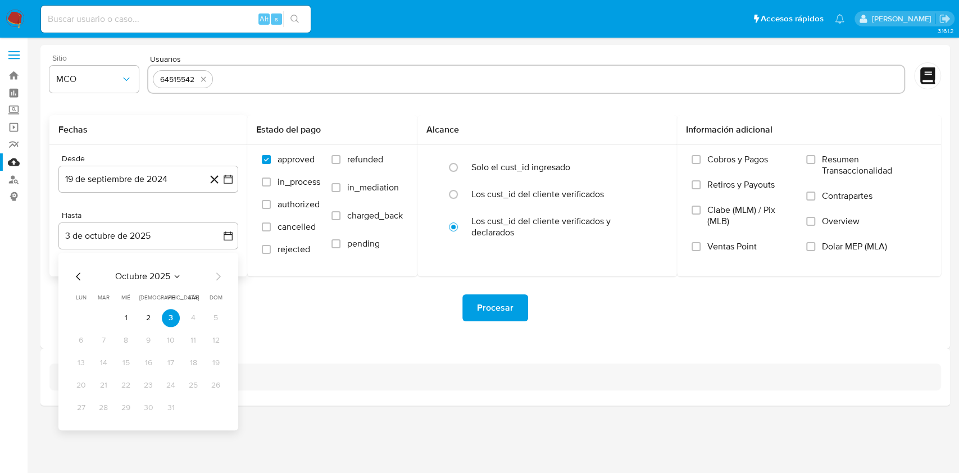
click at [70, 274] on div "octubre 2025 octubre 2025 lun lunes mar martes mié miércoles jue jueves vie vie…" at bounding box center [148, 342] width 180 height 178
click at [78, 275] on icon "Mes anterior" at bounding box center [78, 277] width 4 height 8
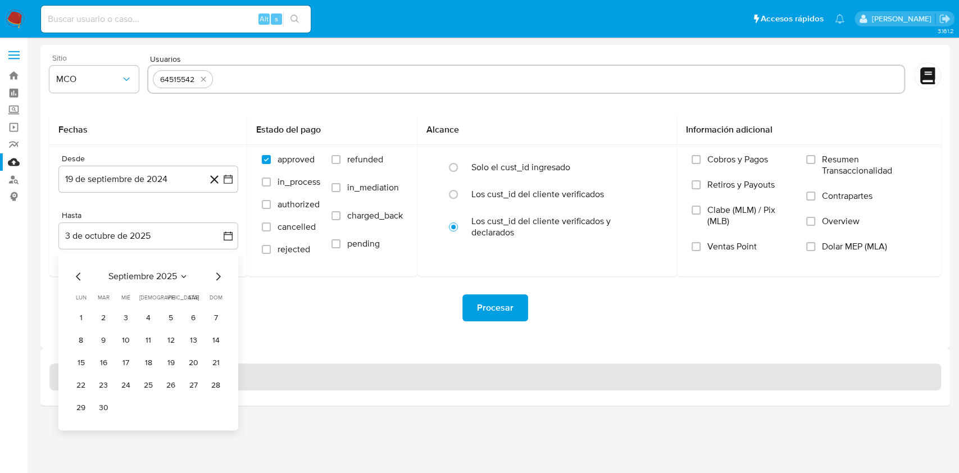
click at [166, 366] on button "19" at bounding box center [171, 363] width 18 height 18
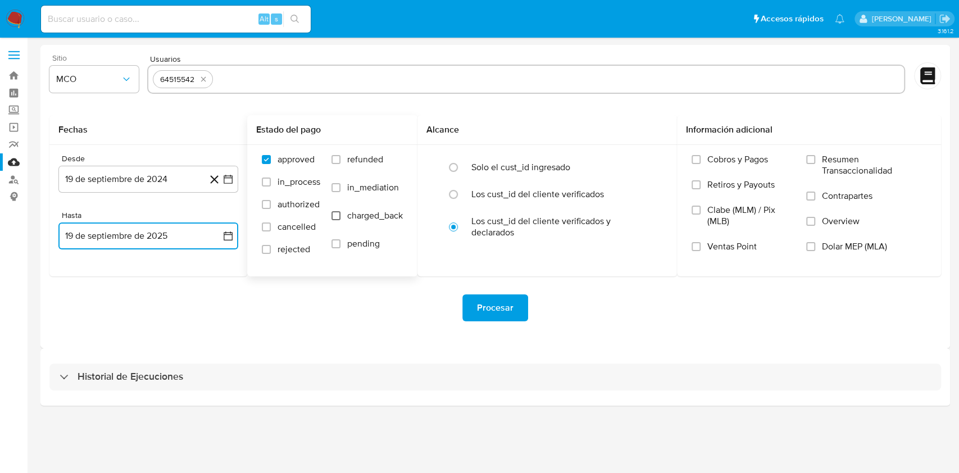
click at [339, 218] on input "charged_back" at bounding box center [336, 215] width 9 height 9
checkbox input "true"
click at [334, 158] on input "refunded" at bounding box center [336, 159] width 9 height 9
checkbox input "true"
click at [275, 75] on input "text" at bounding box center [559, 79] width 682 height 18
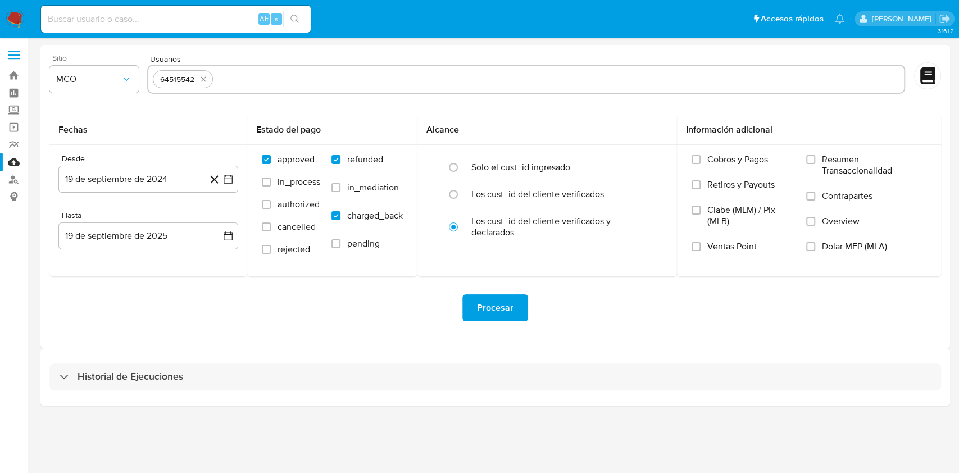
type input "2022848192"
paste input "2502990837"
type input "2502990837"
paste input "183708882"
type input "183708882"
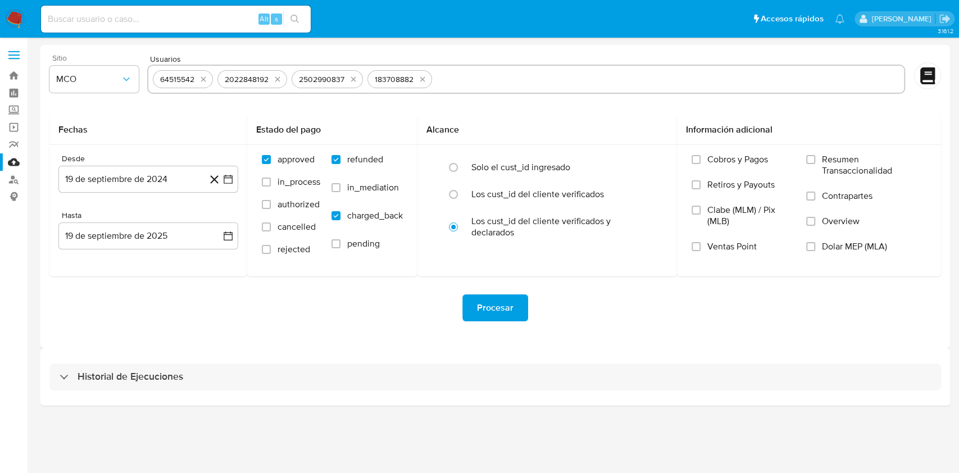
paste input "1011746021"
type input "1011746021"
paste input "297264429"
type input "297264429"
paste input "2549231464"
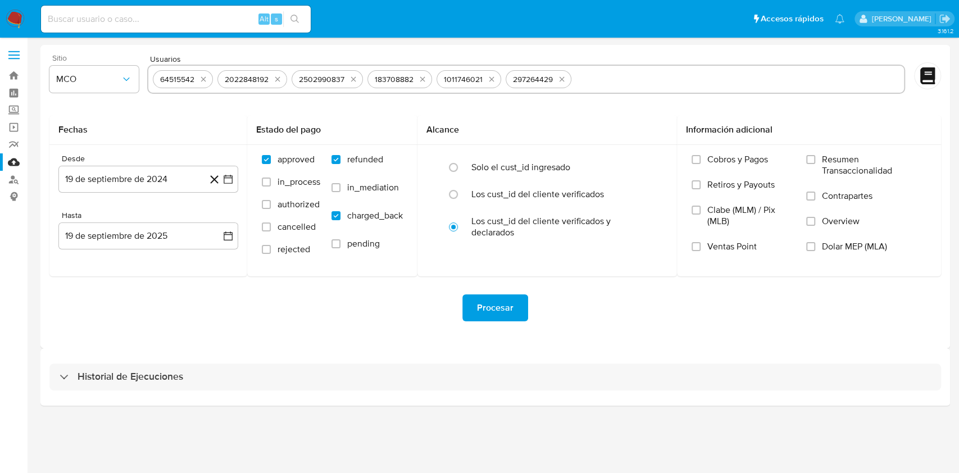
type input "2549231464"
click at [486, 313] on span "Procesar" at bounding box center [495, 308] width 37 height 25
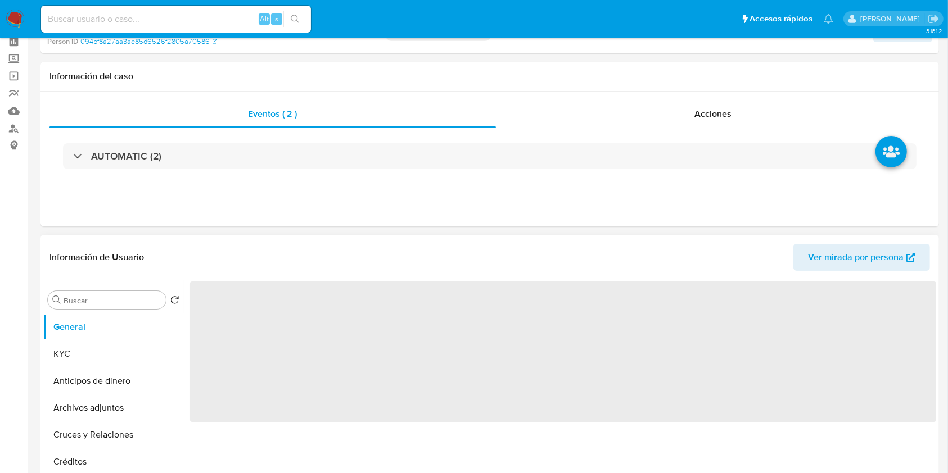
scroll to position [75, 0]
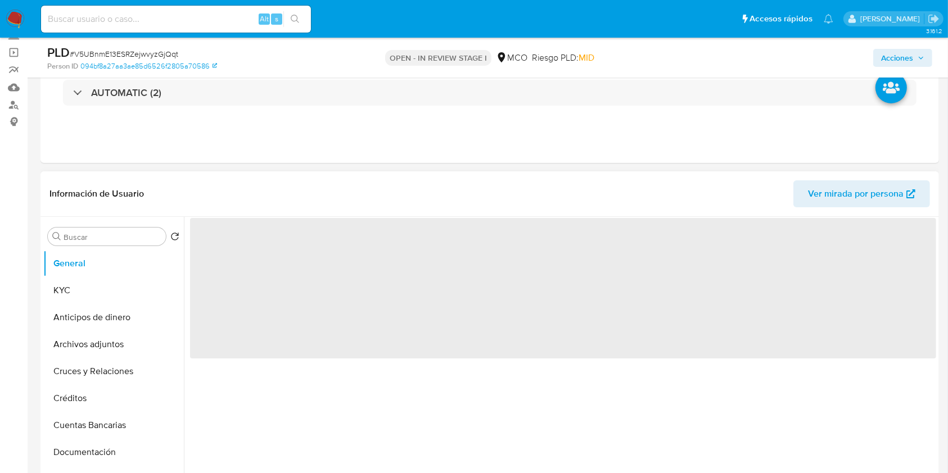
select select "10"
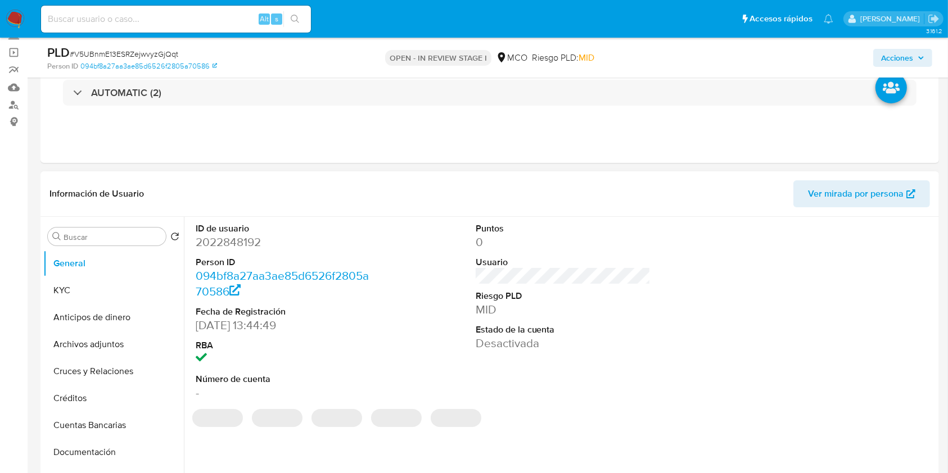
click at [248, 241] on dd "2022848192" at bounding box center [283, 242] width 175 height 16
copy dd "2022848192"
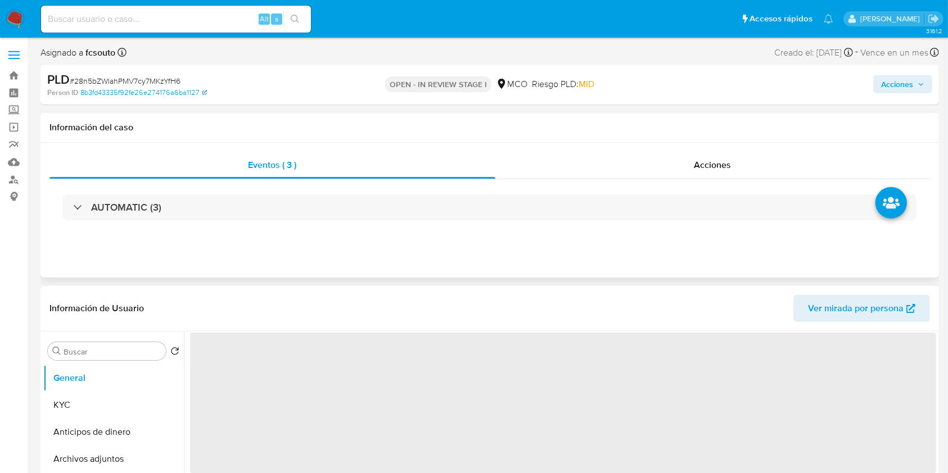
select select "10"
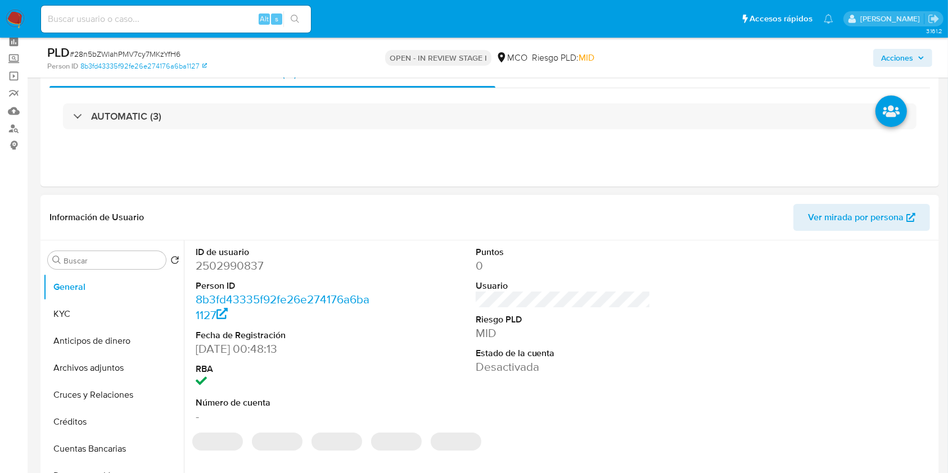
scroll to position [75, 0]
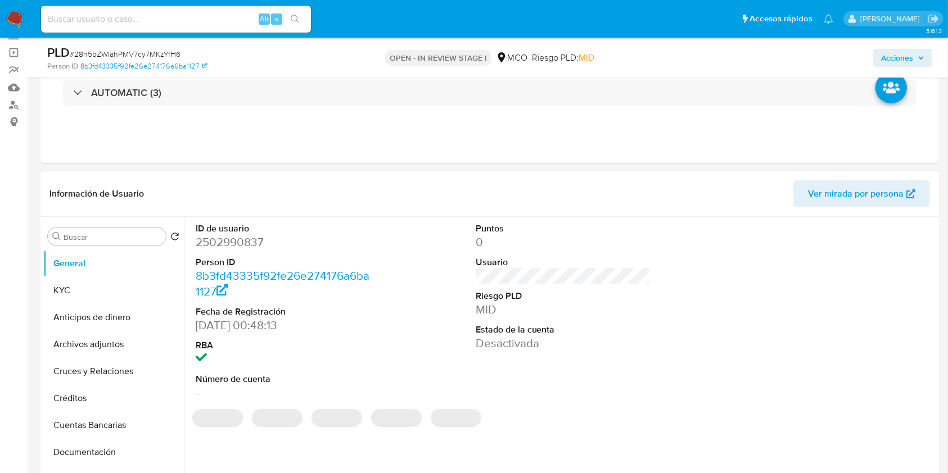
click at [239, 241] on dd "2502990837" at bounding box center [283, 242] width 175 height 16
copy dd "2502990837"
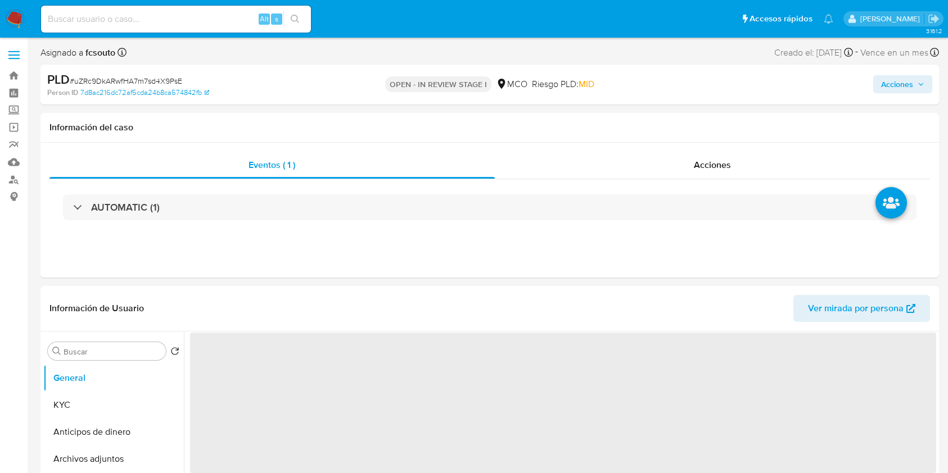
select select "10"
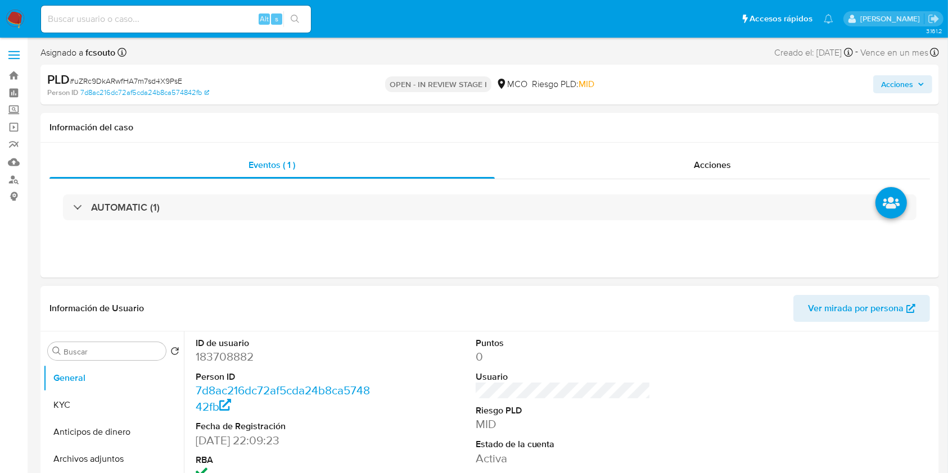
click at [228, 355] on dd "183708882" at bounding box center [283, 357] width 175 height 16
copy dd "183708882"
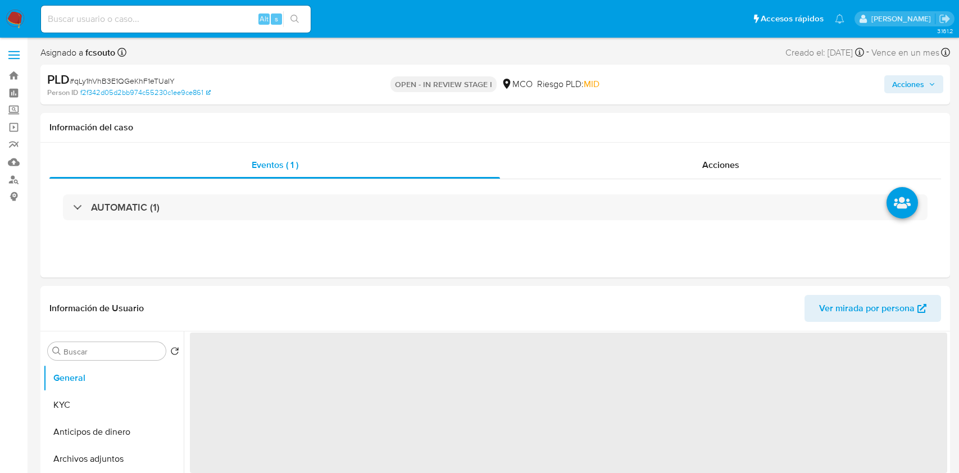
select select "10"
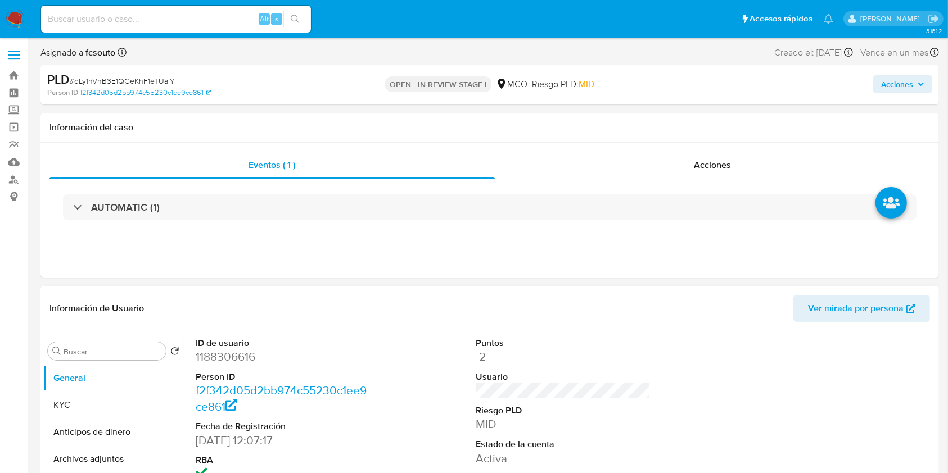
click at [231, 359] on dd "1188306616" at bounding box center [283, 357] width 175 height 16
copy dd "1188306616"
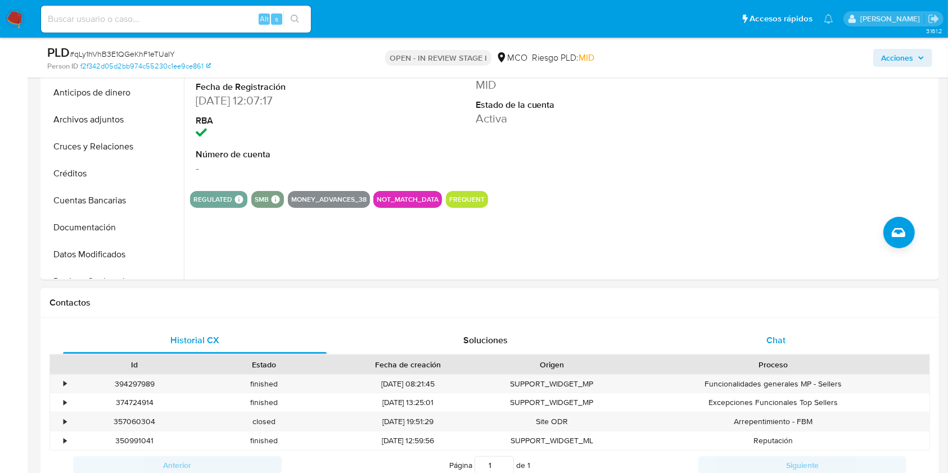
click at [786, 339] on div "Chat" at bounding box center [776, 340] width 264 height 27
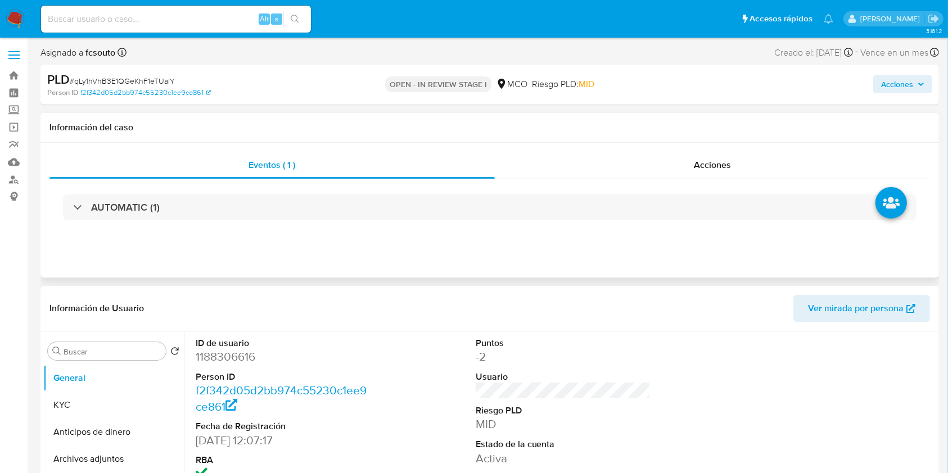
click at [517, 241] on div "Eventos ( 1 ) Acciones AUTOMATIC (1)" at bounding box center [489, 210] width 898 height 135
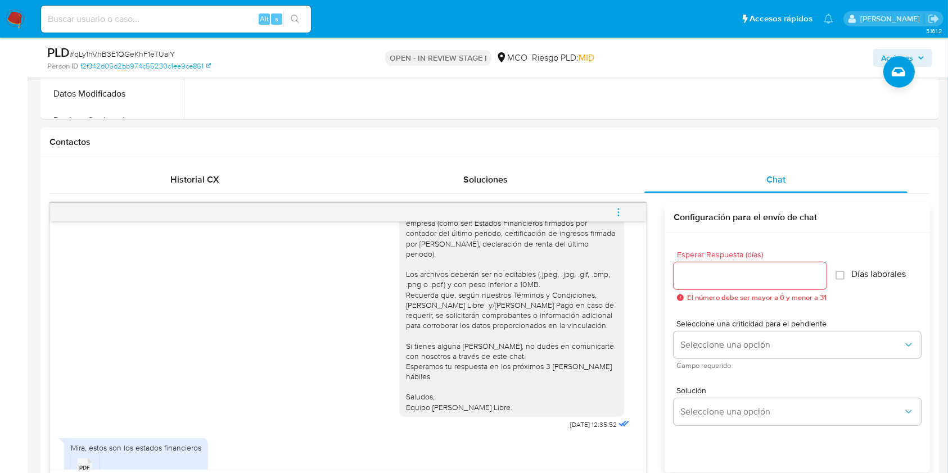
scroll to position [524, 0]
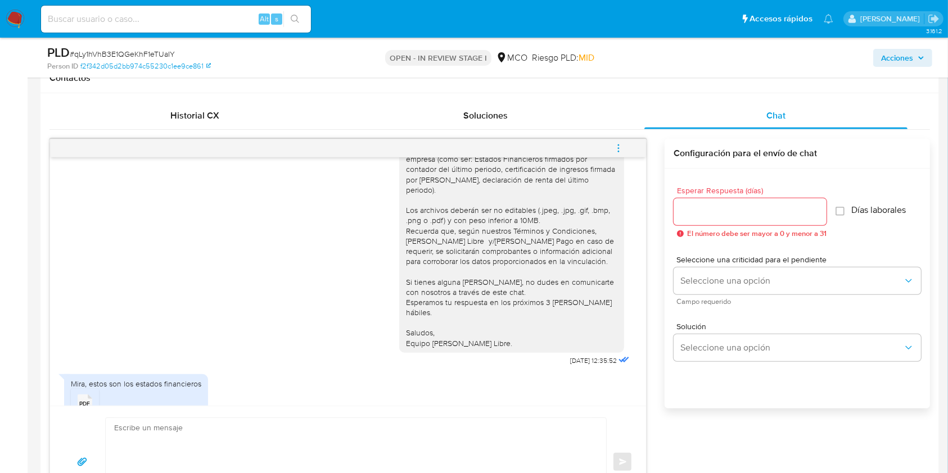
click at [92, 413] on span "2024 Informes Financieros definitivos [PERSON_NAME] [GEOGRAPHIC_DATA] SAS.pdf" at bounding box center [203, 418] width 261 height 10
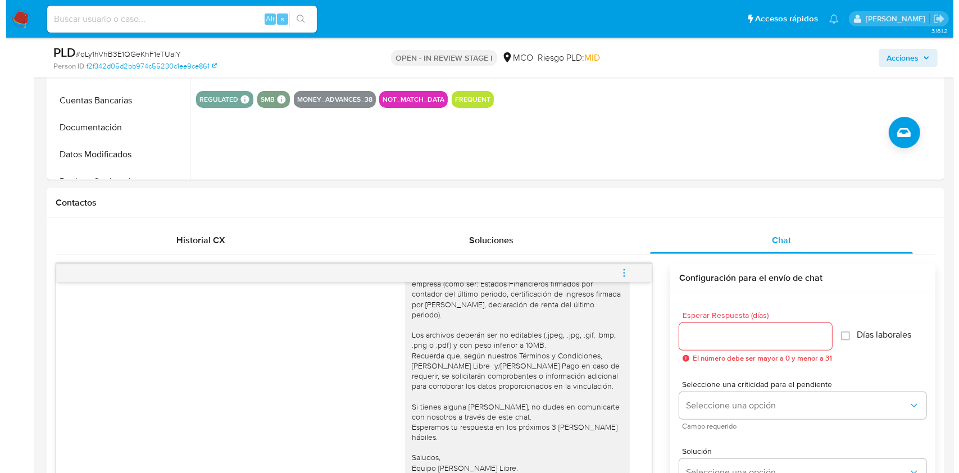
scroll to position [150, 0]
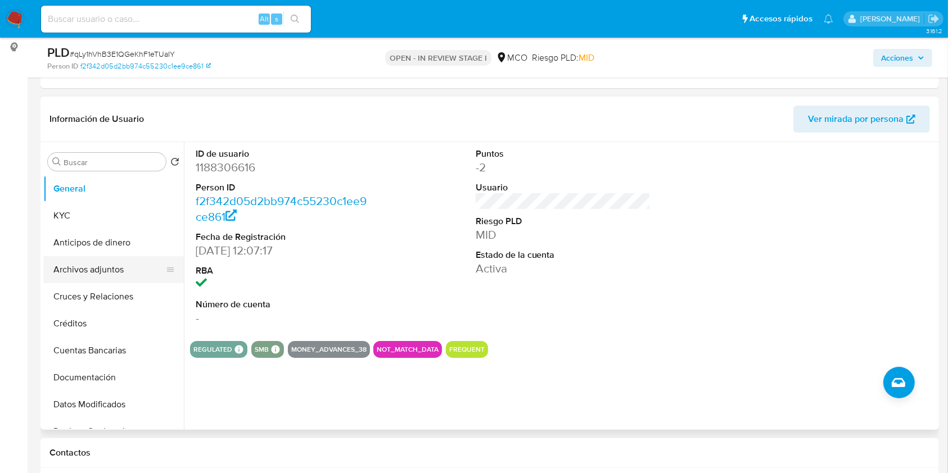
click at [103, 275] on button "Archivos adjuntos" at bounding box center [109, 269] width 132 height 27
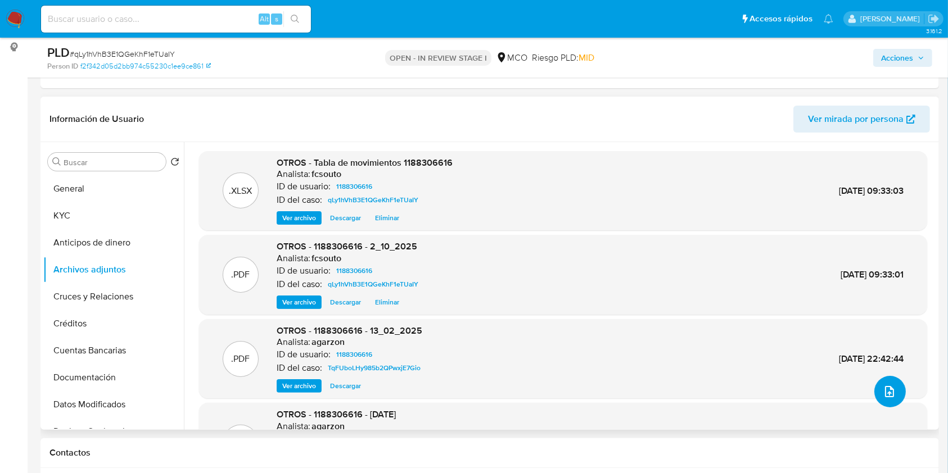
click at [891, 396] on span "upload-file" at bounding box center [888, 391] width 13 height 13
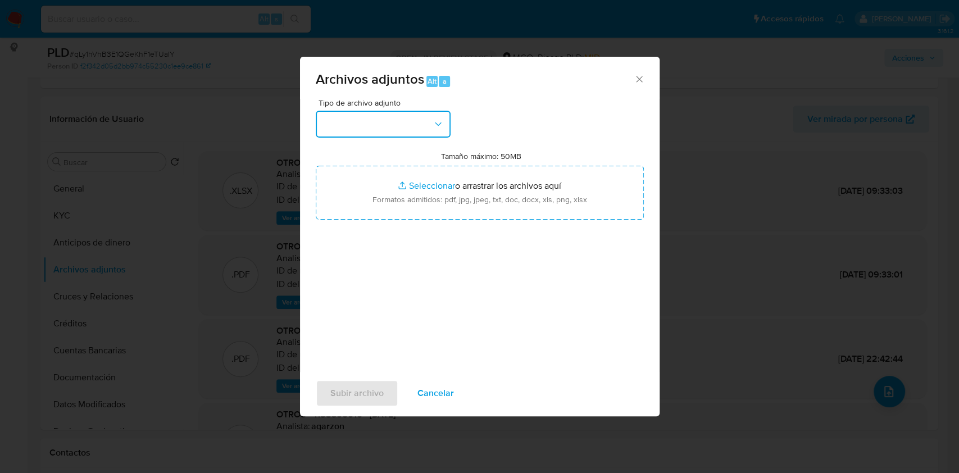
click at [422, 124] on button "button" at bounding box center [383, 124] width 135 height 27
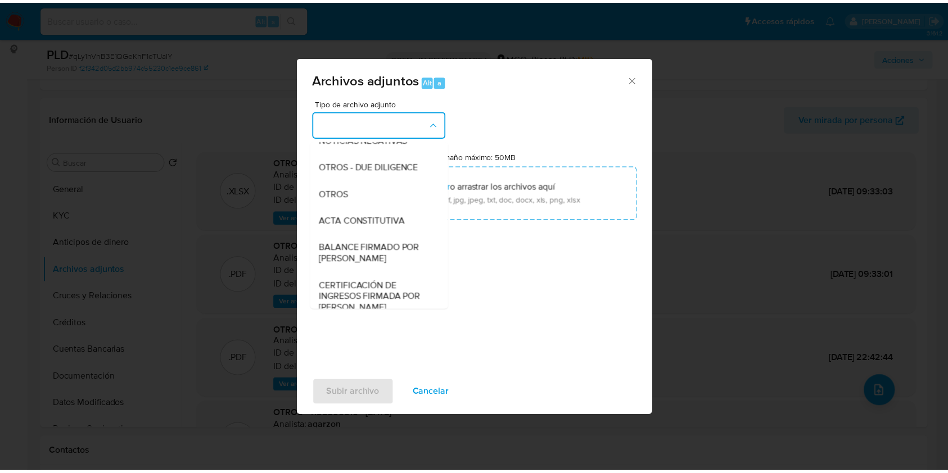
scroll to position [225, 0]
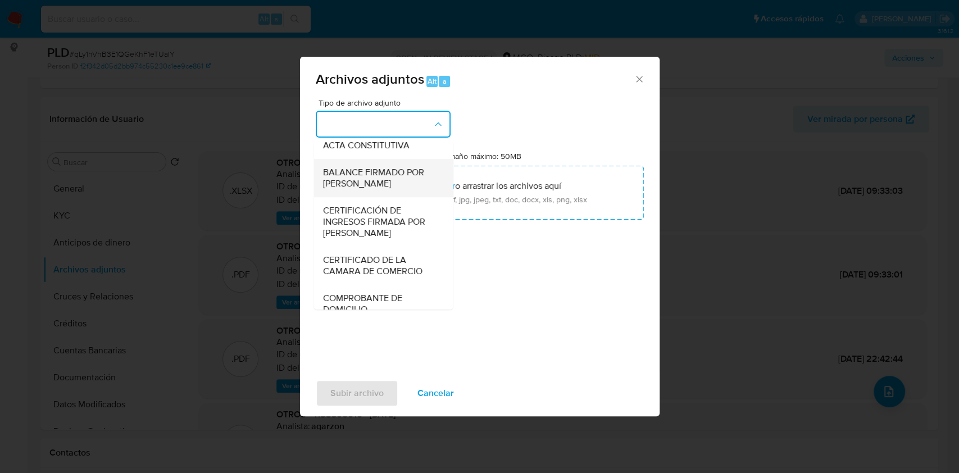
click at [400, 188] on span "BALANCE FIRMADO POR CONTADOR" at bounding box center [380, 178] width 115 height 22
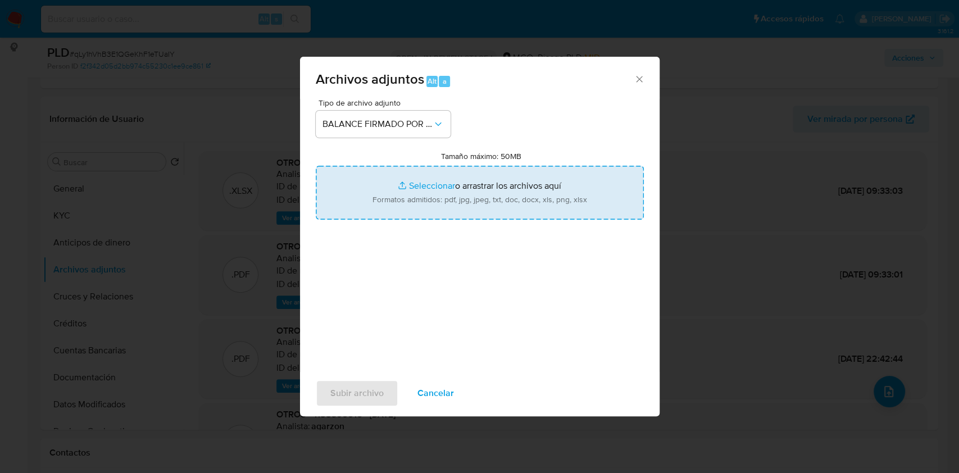
click at [495, 196] on input "Tamaño máximo: 50MB Seleccionar archivos" at bounding box center [480, 193] width 328 height 54
type input "C:\fakepath\1188306616_75b6dda1-afae-4ba4-93e8-b574a1dcc8ea.pdf"
click at [370, 393] on span "Subir archivo" at bounding box center [356, 393] width 53 height 25
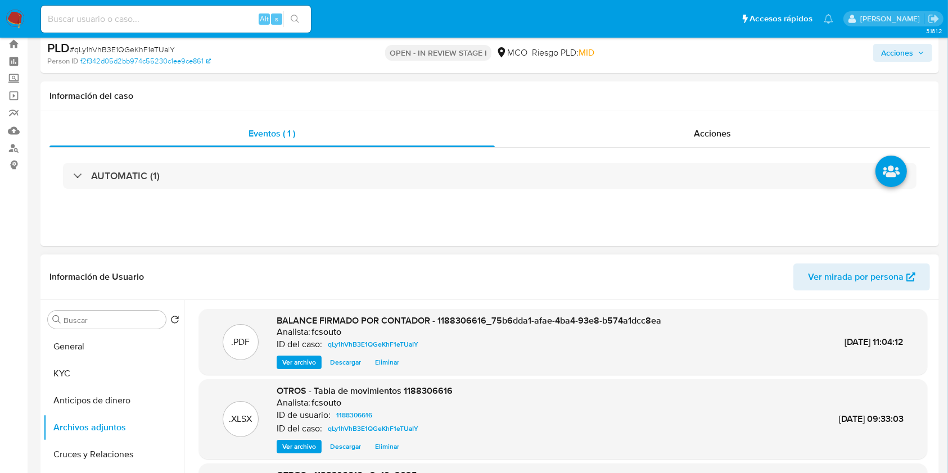
scroll to position [0, 0]
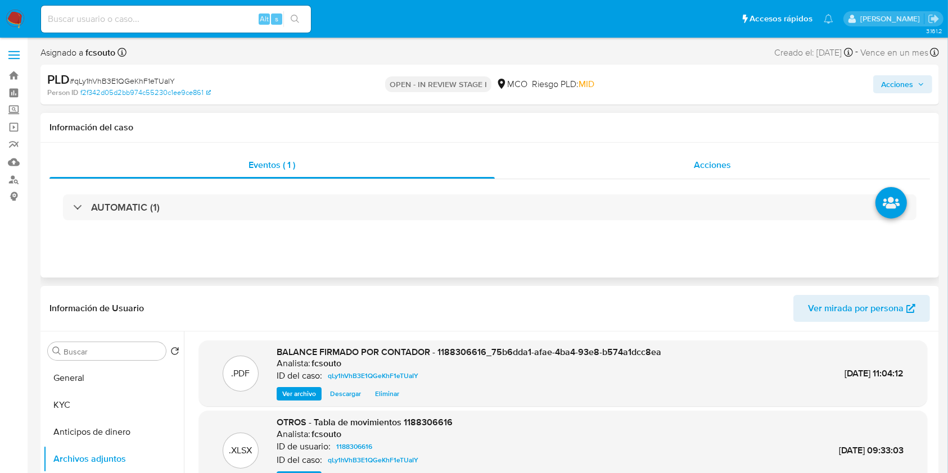
click at [709, 172] on div "Acciones" at bounding box center [713, 165] width 436 height 27
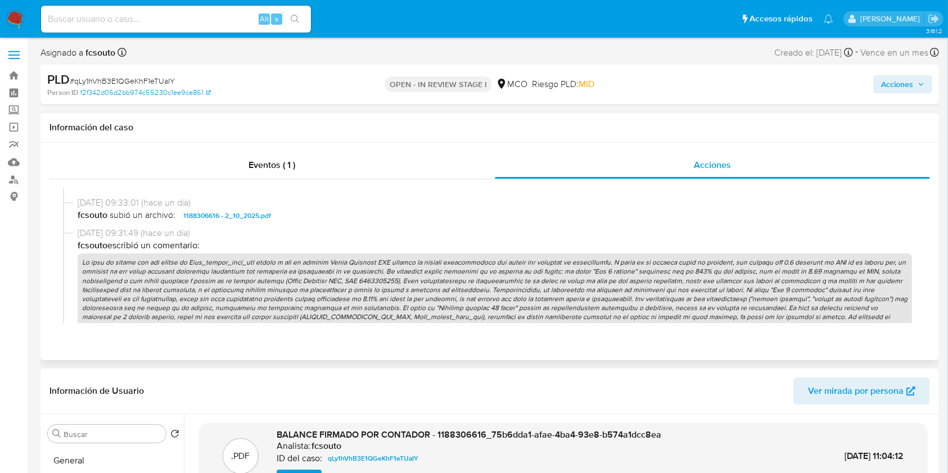
scroll to position [450, 0]
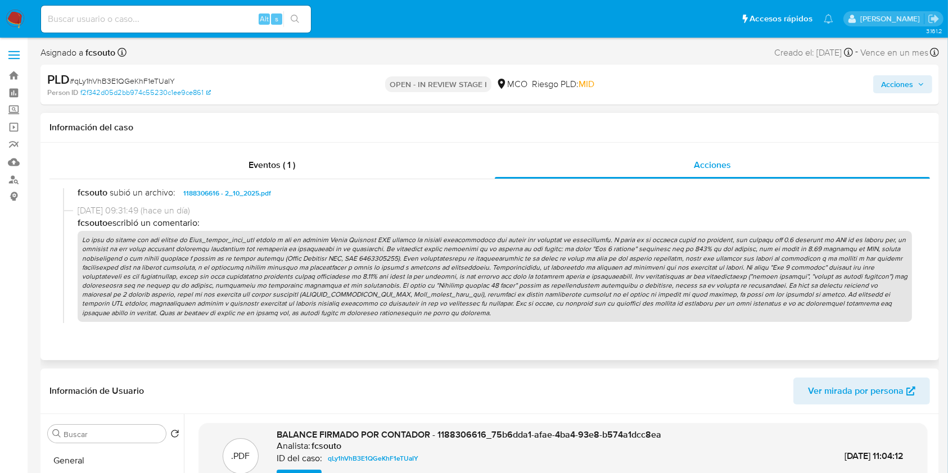
click at [511, 260] on p at bounding box center [495, 276] width 834 height 91
click at [895, 87] on span "Acciones" at bounding box center [897, 84] width 32 height 18
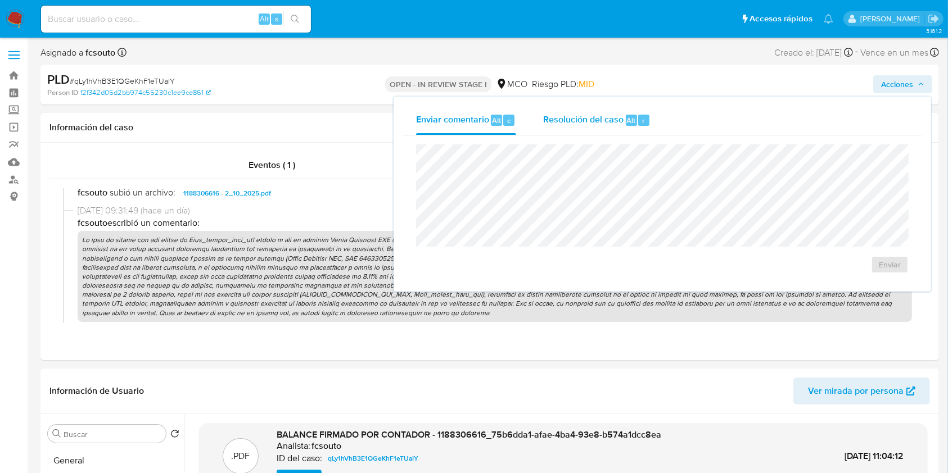
drag, startPoint x: 578, startPoint y: 125, endPoint x: 583, endPoint y: 142, distance: 17.2
click at [581, 123] on span "Resolución del caso" at bounding box center [583, 120] width 80 height 13
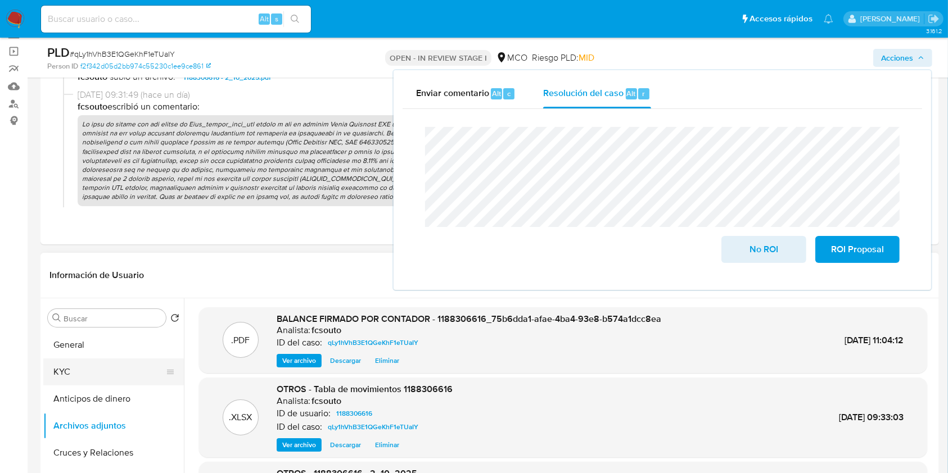
scroll to position [150, 0]
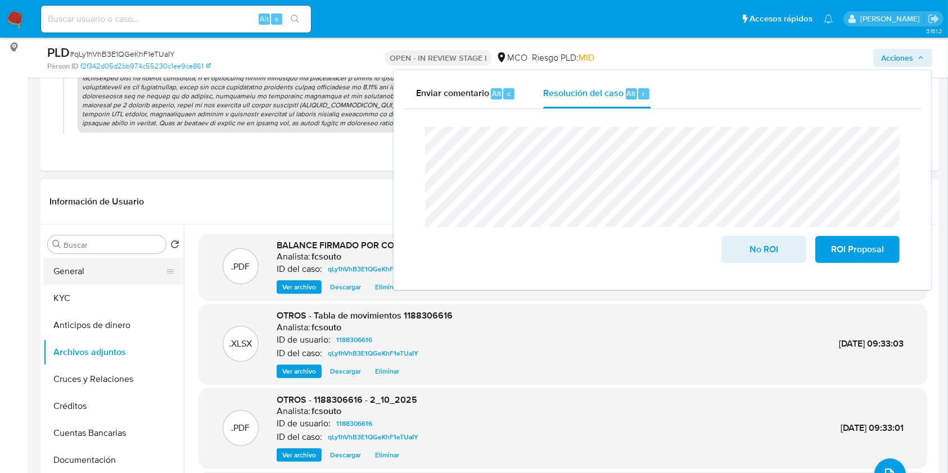
click at [84, 269] on button "General" at bounding box center [109, 271] width 132 height 27
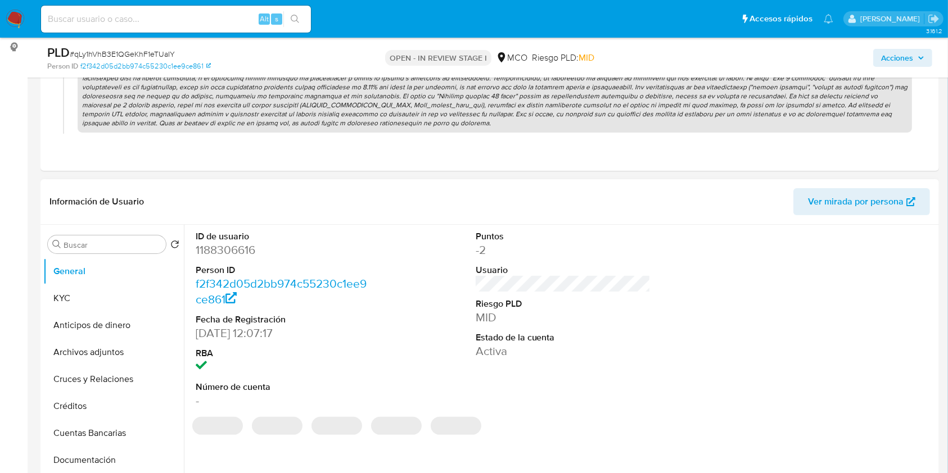
click at [220, 243] on dd "1188306616" at bounding box center [283, 250] width 175 height 16
copy dd "1188306616"
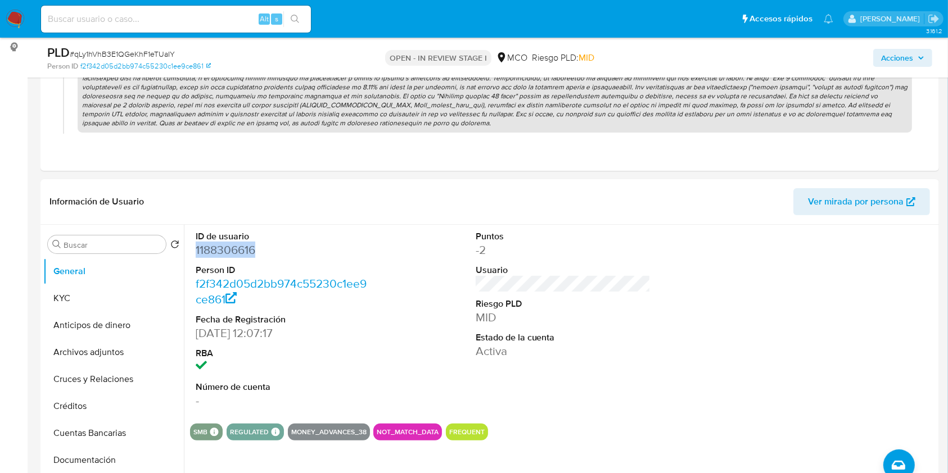
click at [899, 57] on span "Acciones" at bounding box center [897, 58] width 32 height 18
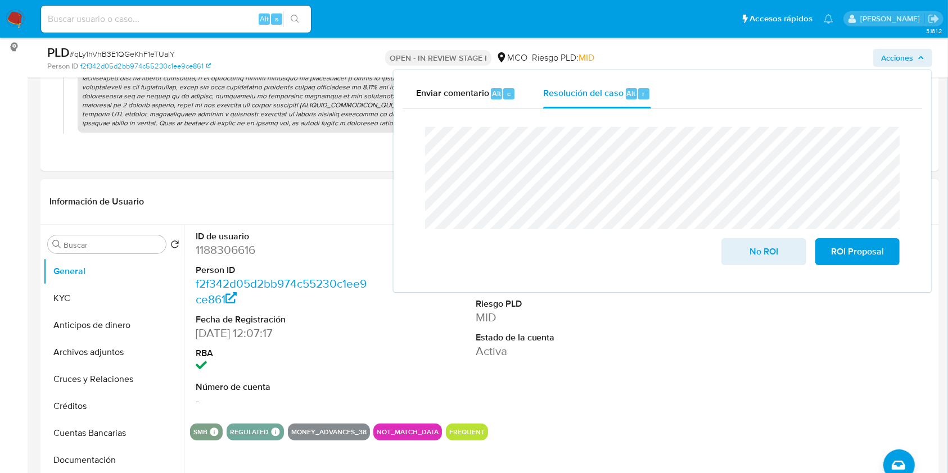
click at [227, 252] on dd "1188306616" at bounding box center [283, 250] width 175 height 16
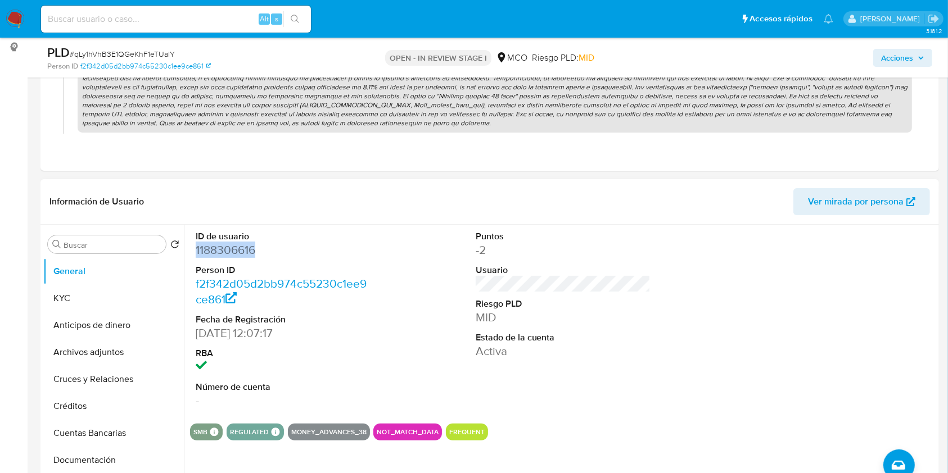
click at [227, 252] on dd "1188306616" at bounding box center [283, 250] width 175 height 16
copy dd "1188306616"
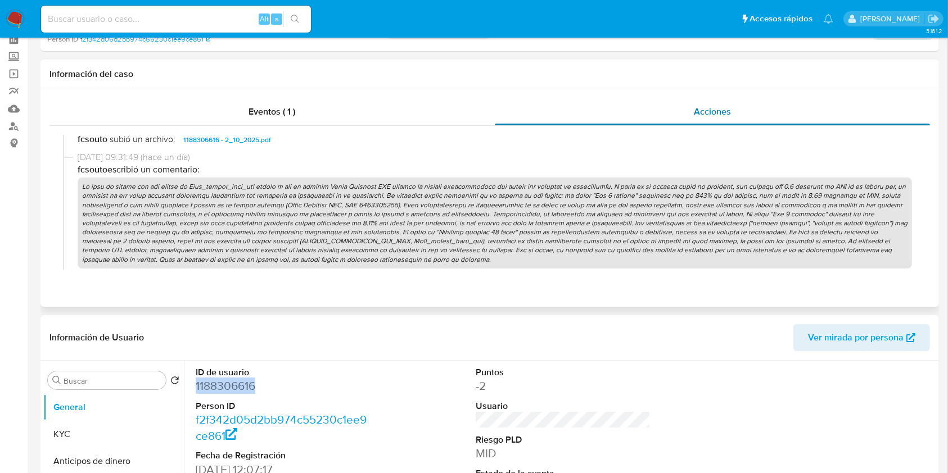
scroll to position [0, 0]
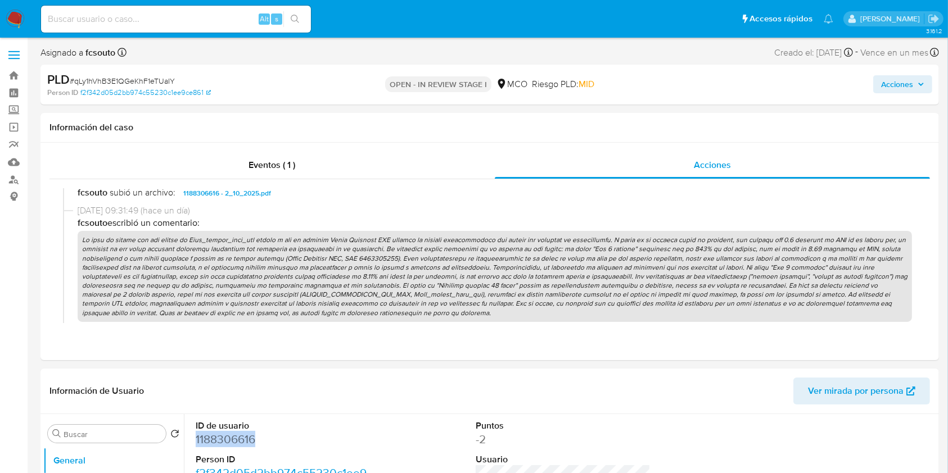
drag, startPoint x: 905, startPoint y: 83, endPoint x: 881, endPoint y: 93, distance: 25.5
click at [905, 83] on span "Acciones" at bounding box center [897, 84] width 32 height 18
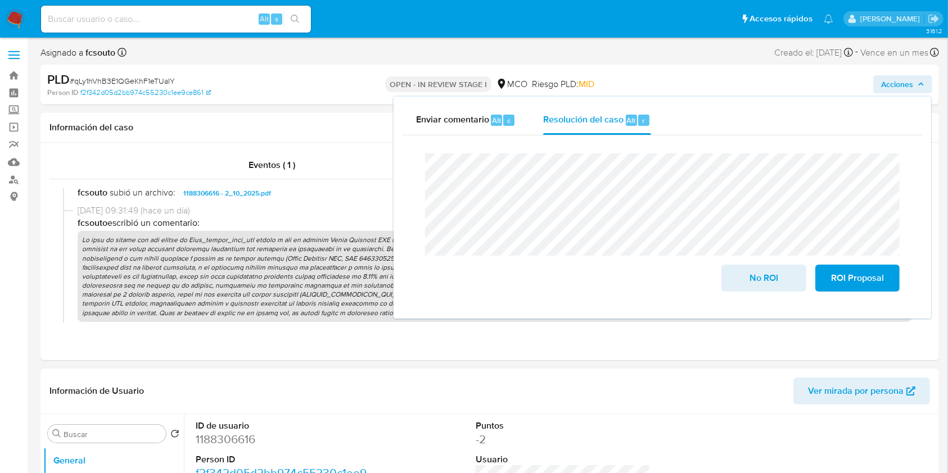
click at [228, 436] on dd "1188306616" at bounding box center [283, 440] width 175 height 16
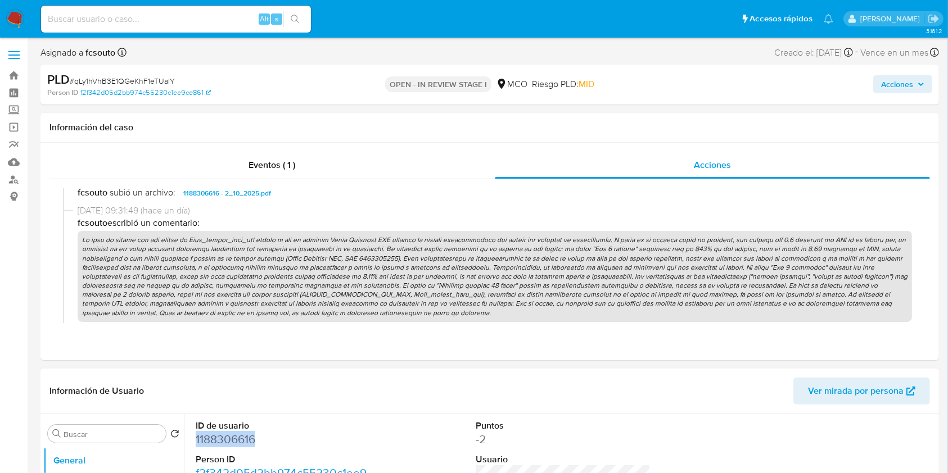
copy dd "1188306616"
click at [241, 440] on dd "1188306616" at bounding box center [283, 440] width 175 height 16
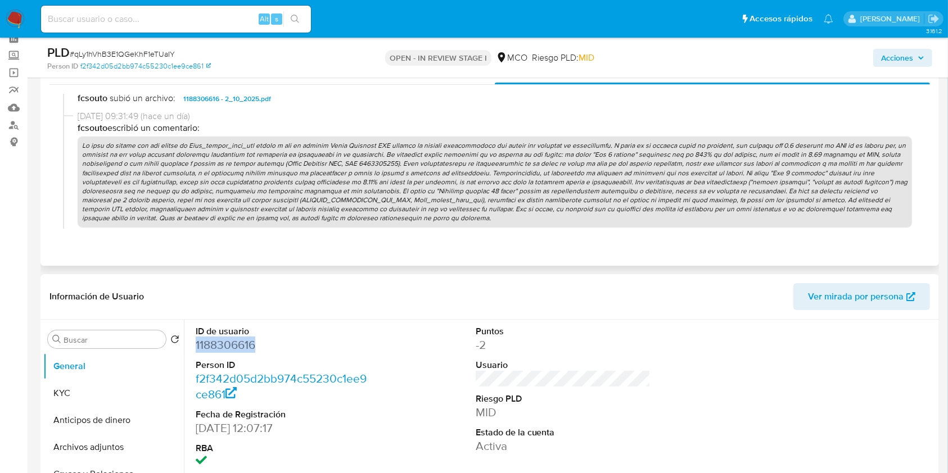
scroll to position [75, 0]
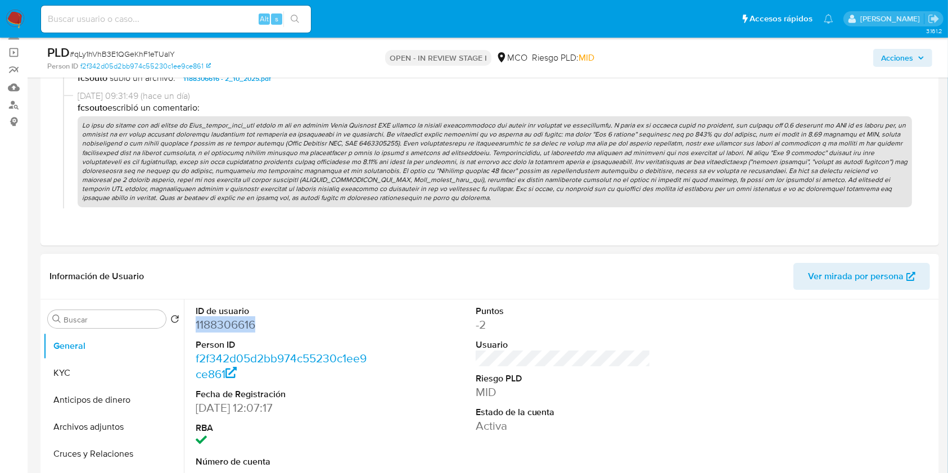
click at [245, 320] on dd "1188306616" at bounding box center [283, 325] width 175 height 16
click at [239, 323] on dd "1188306616" at bounding box center [283, 325] width 175 height 16
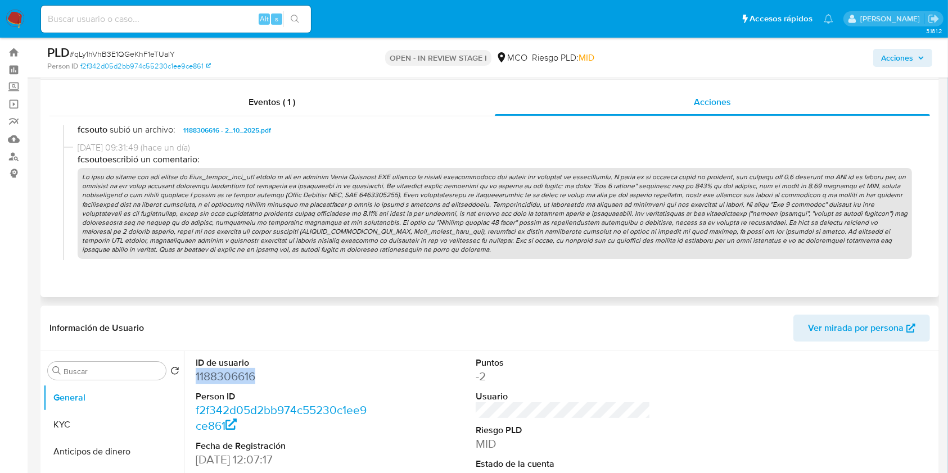
scroll to position [0, 0]
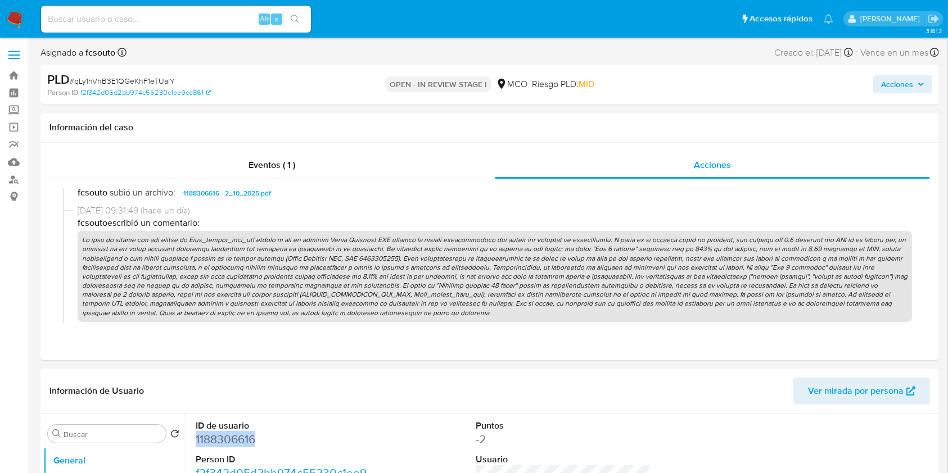
click at [917, 84] on icon "button" at bounding box center [920, 84] width 7 height 7
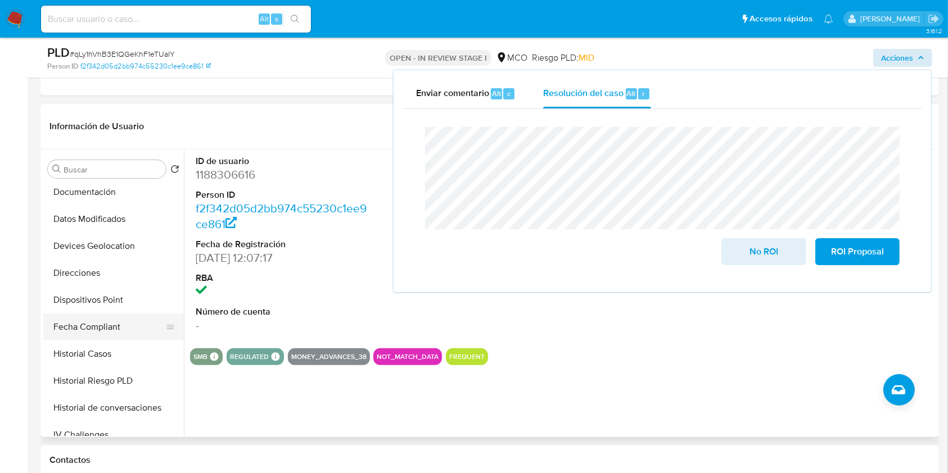
scroll to position [225, 0]
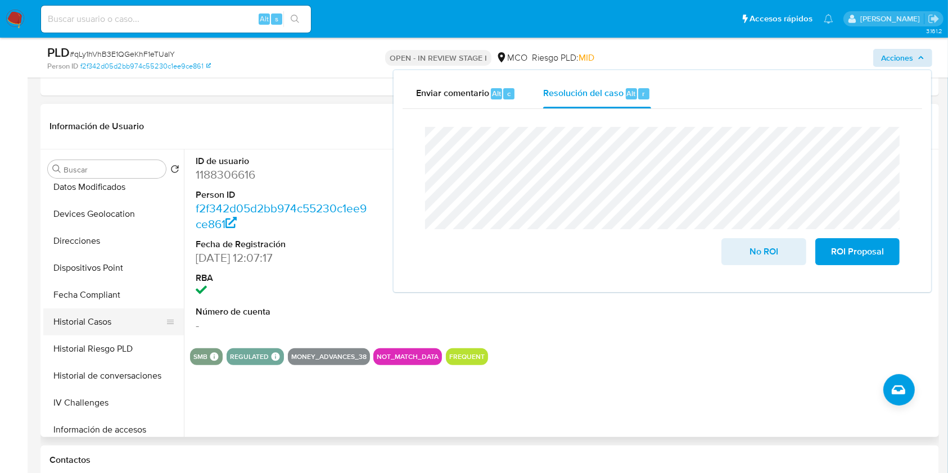
click at [96, 328] on button "Historial Casos" at bounding box center [109, 322] width 132 height 27
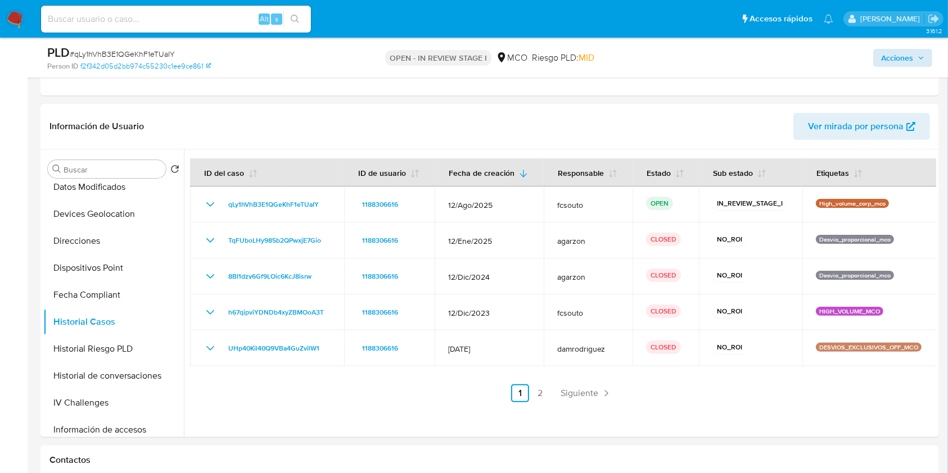
click at [898, 45] on div "Acciones" at bounding box center [786, 57] width 292 height 26
click at [898, 47] on div "Acciones" at bounding box center [786, 57] width 292 height 26
click at [896, 57] on span "Acciones" at bounding box center [897, 58] width 32 height 18
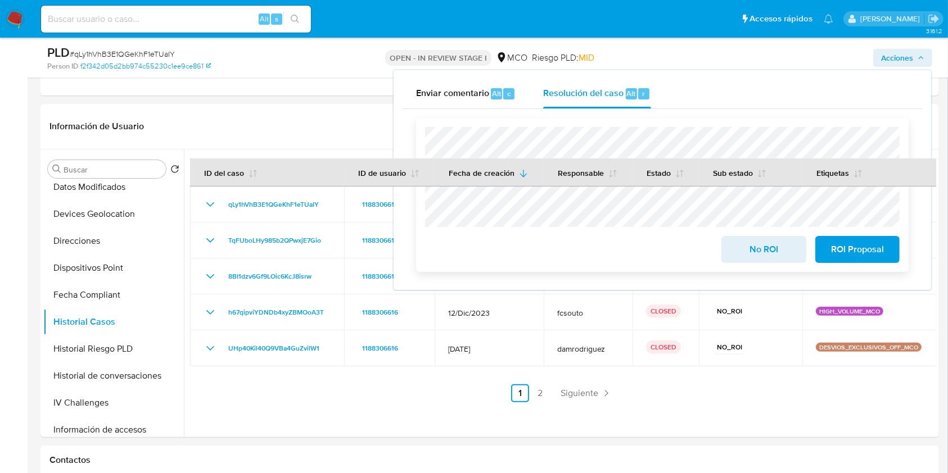
click at [776, 251] on span "No ROI" at bounding box center [763, 249] width 55 height 25
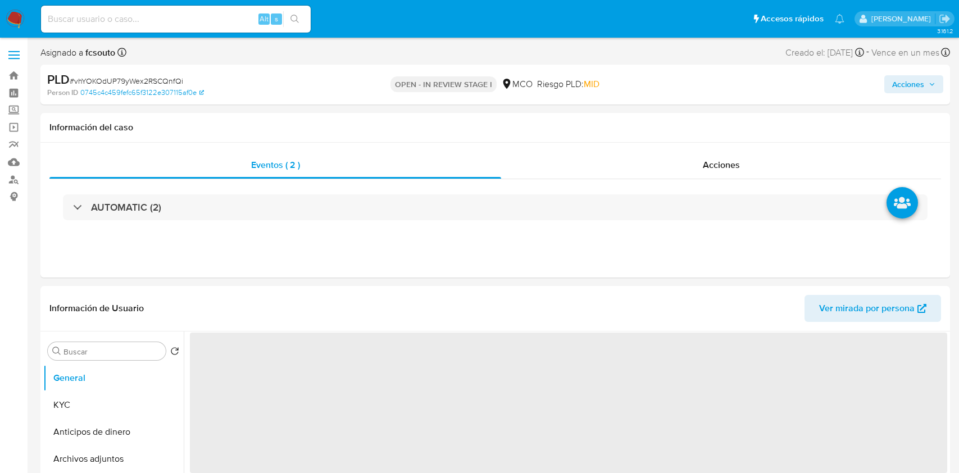
select select "10"
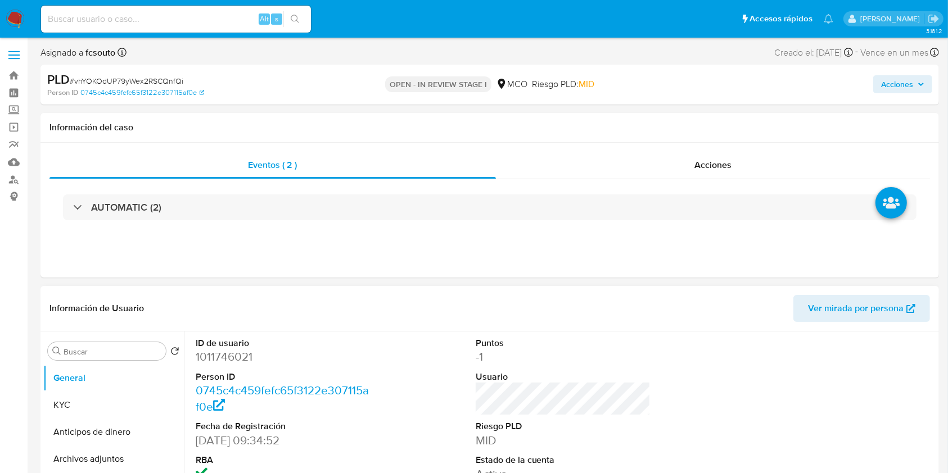
click at [224, 361] on dd "1011746021" at bounding box center [283, 357] width 175 height 16
copy dd "1011746021"
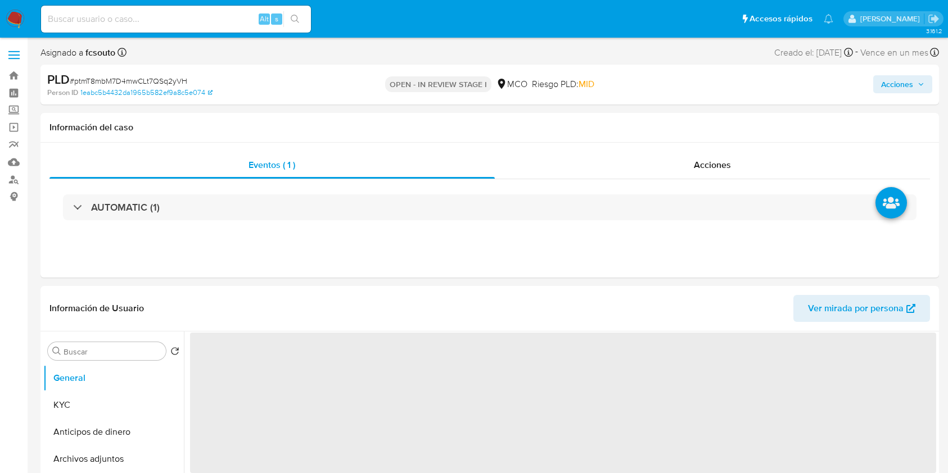
select select "10"
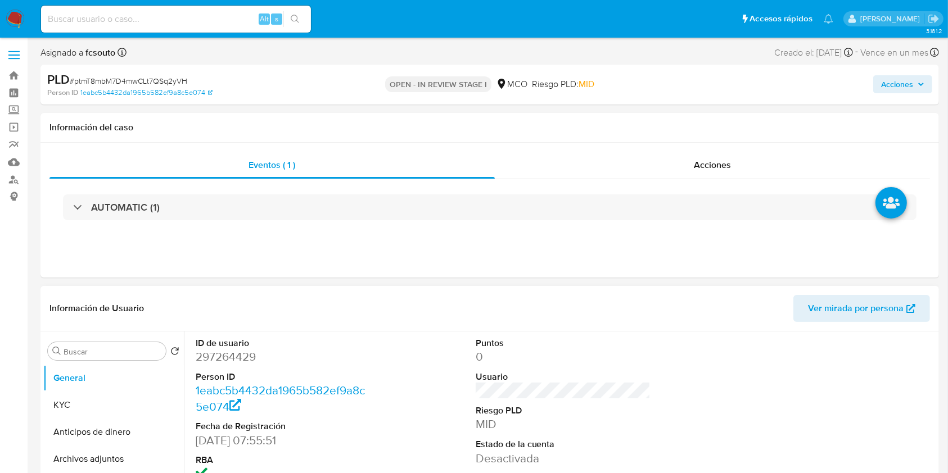
click at [216, 356] on dd "297264429" at bounding box center [283, 357] width 175 height 16
copy dd "297264429"
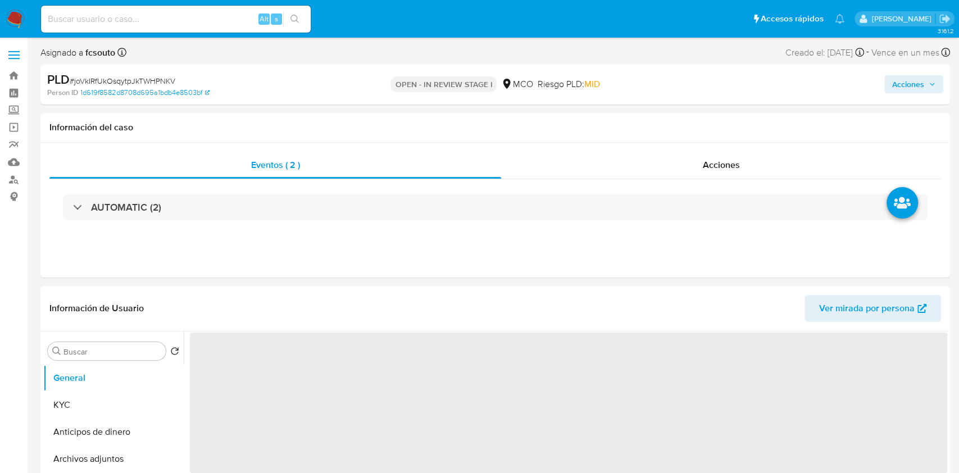
select select "10"
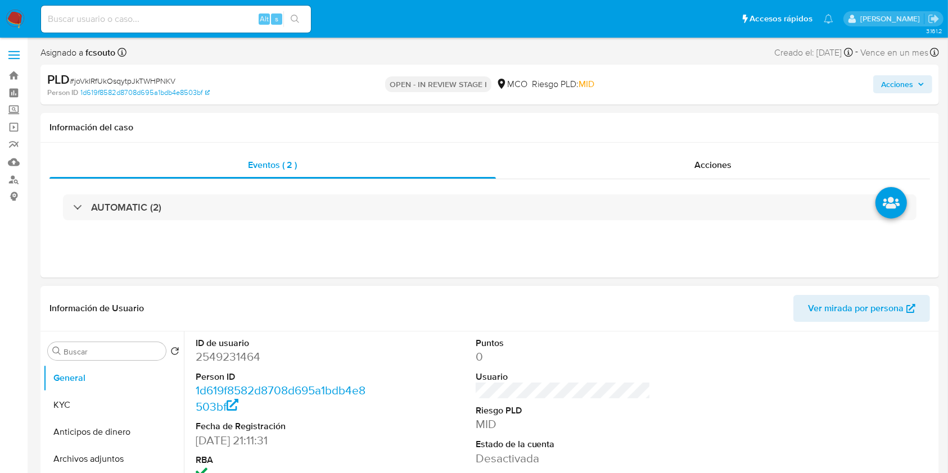
click at [229, 361] on dd "2549231464" at bounding box center [283, 357] width 175 height 16
copy dd "2549231464"
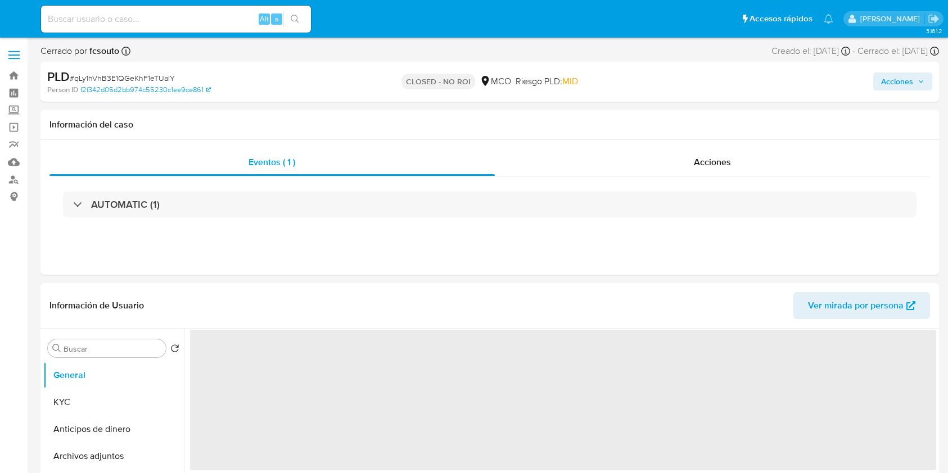
select select "10"
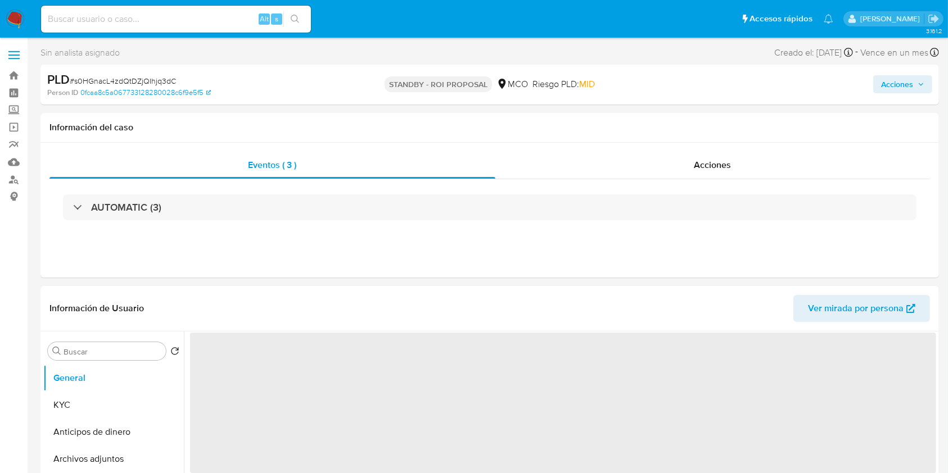
select select "10"
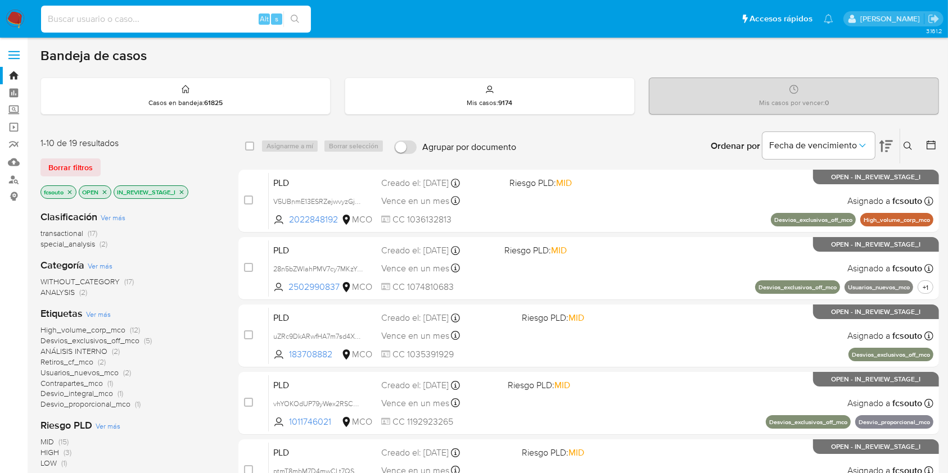
click at [122, 14] on input at bounding box center [176, 19] width 270 height 15
paste input "KuLeLSijKaI7Pqqznajqkv1S"
type input "KuLeLSijKaI7Pqqznajqkv1S"
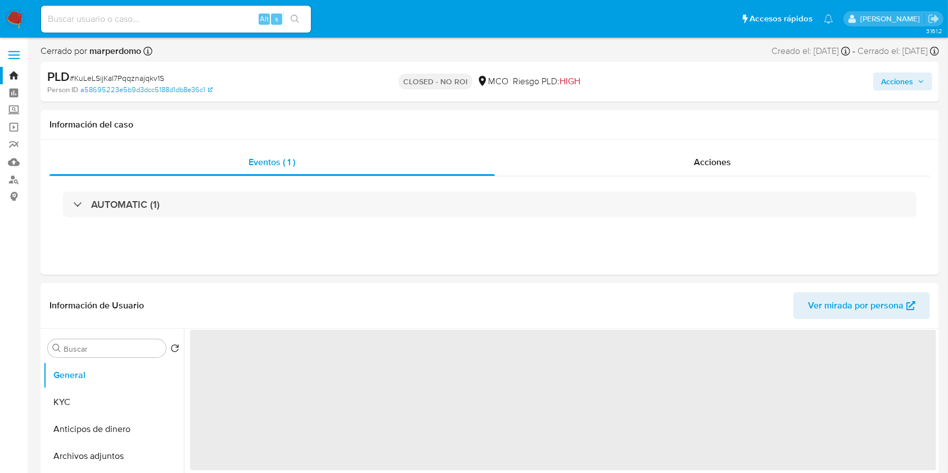
select select "10"
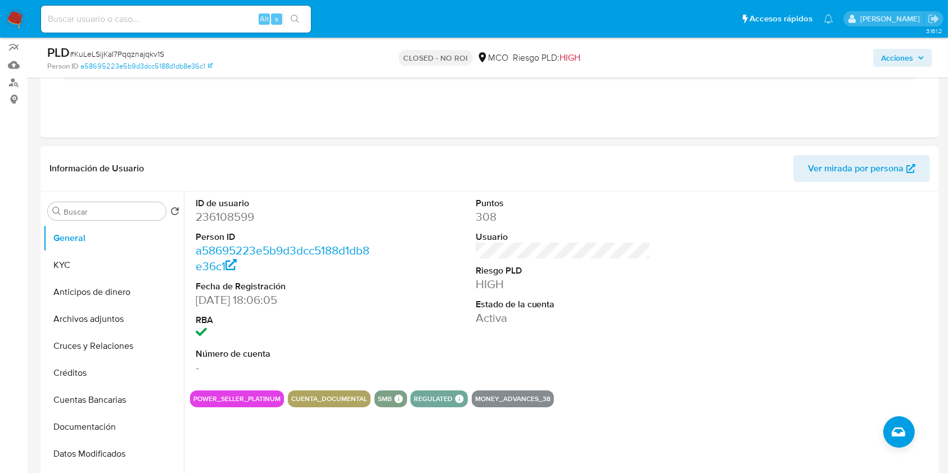
scroll to position [150, 0]
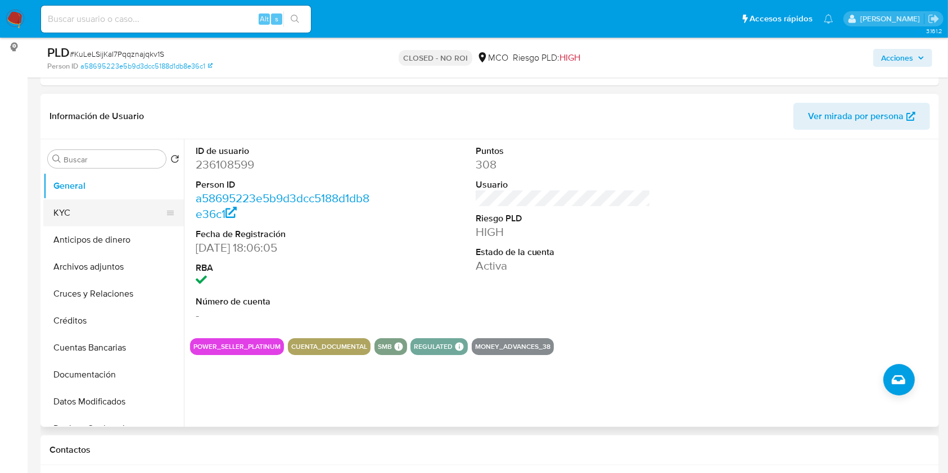
click at [133, 206] on button "KYC" at bounding box center [109, 213] width 132 height 27
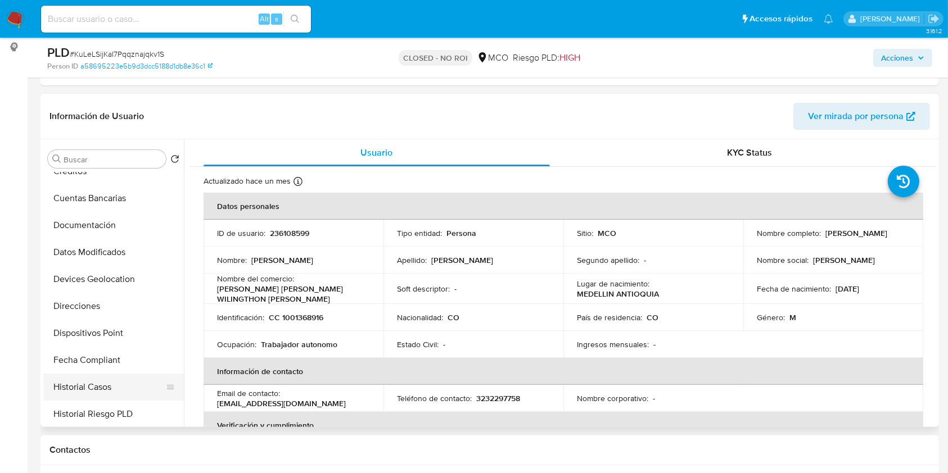
click at [128, 388] on button "Historial Casos" at bounding box center [109, 387] width 132 height 27
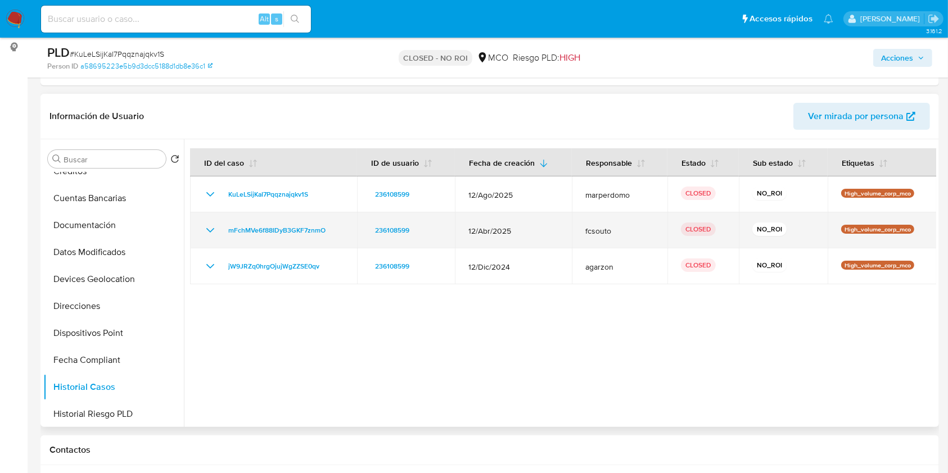
click at [209, 226] on icon "Mostrar/Ocultar" at bounding box center [209, 230] width 13 height 13
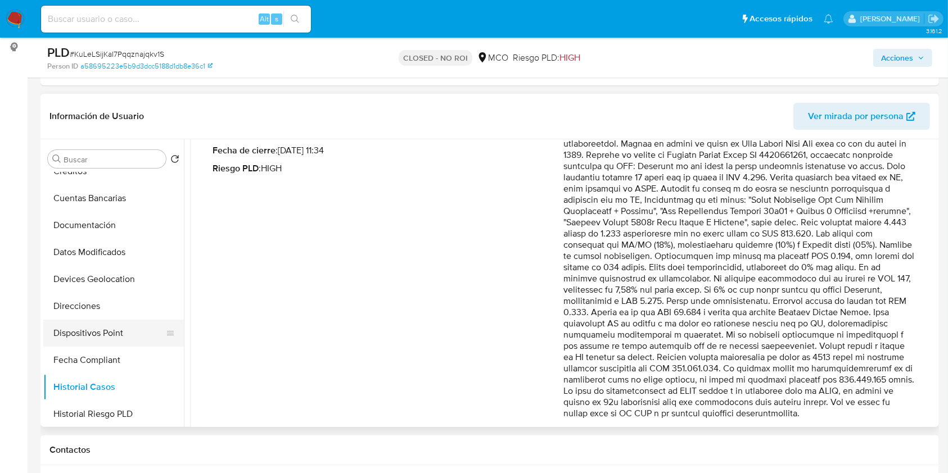
scroll to position [0, 0]
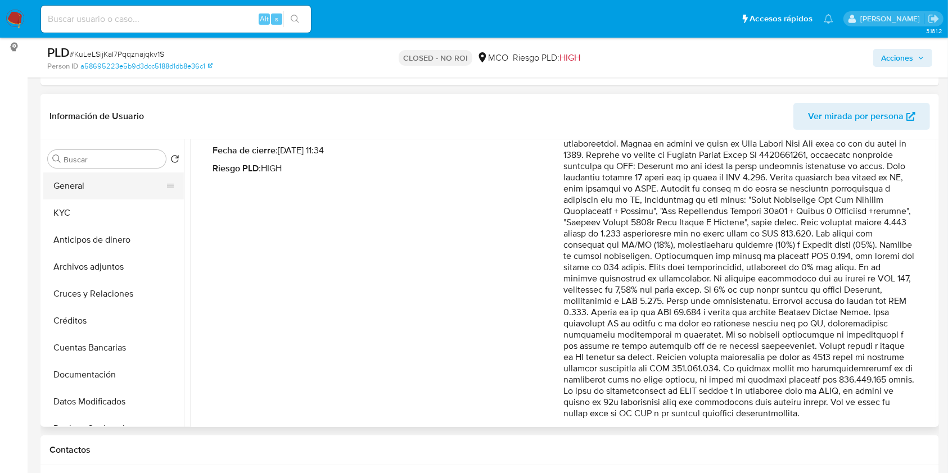
click at [119, 173] on button "General" at bounding box center [109, 186] width 132 height 27
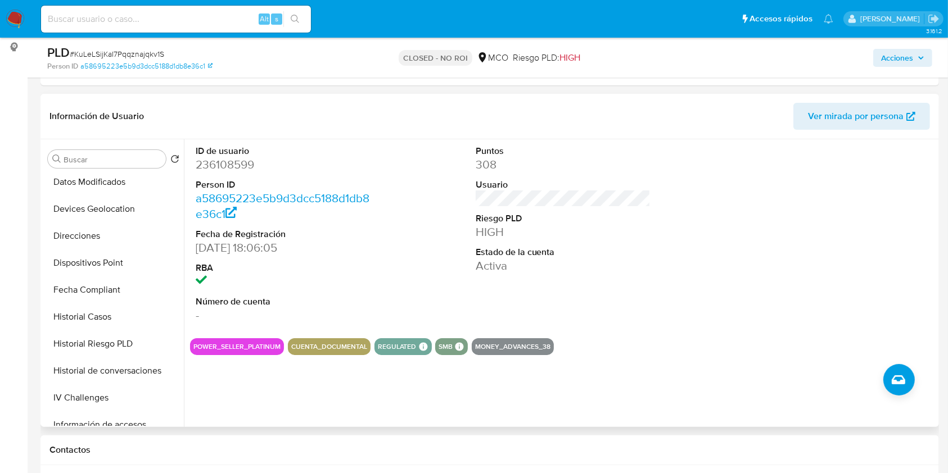
scroll to position [225, 0]
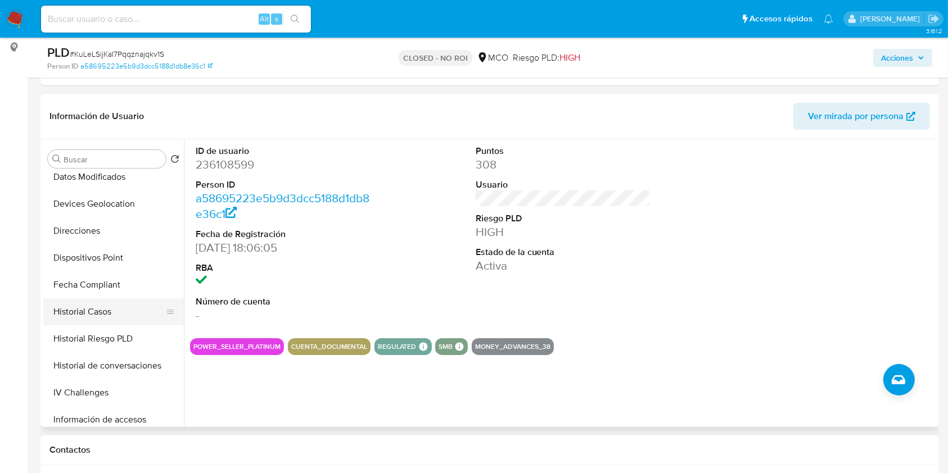
click at [117, 308] on button "Historial Casos" at bounding box center [109, 311] width 132 height 27
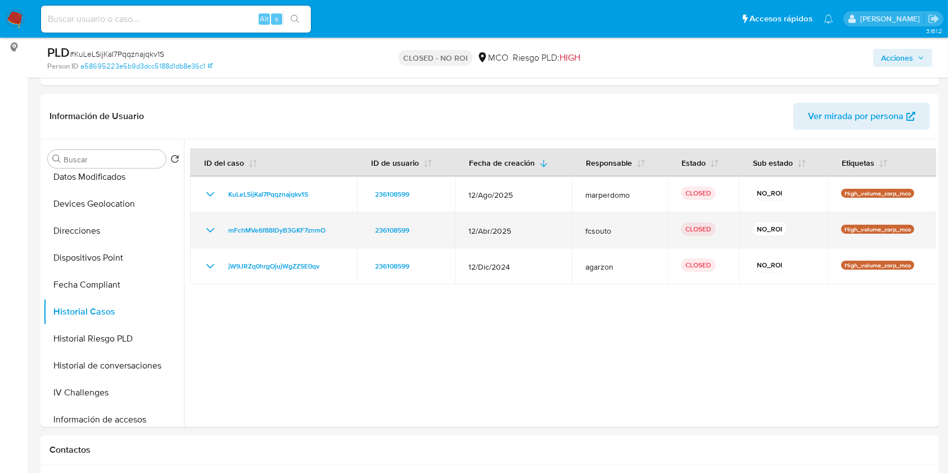
click at [203, 225] on icon "Mostrar/Ocultar" at bounding box center [209, 230] width 13 height 13
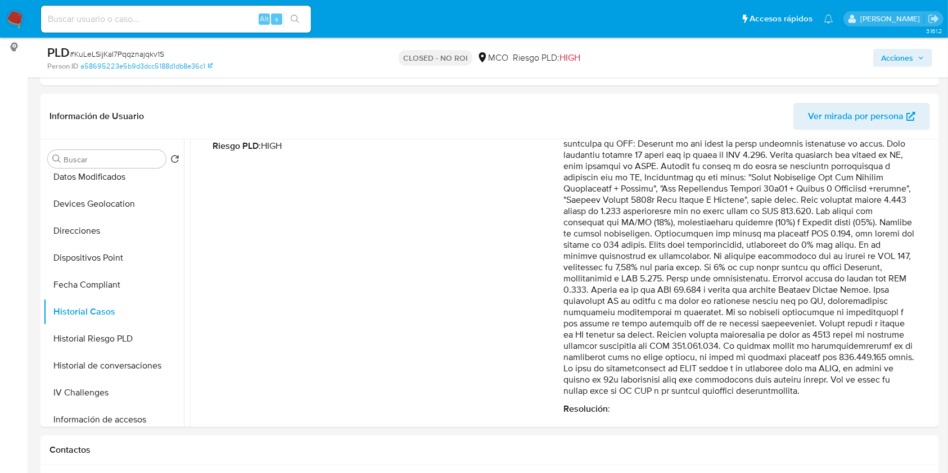
scroll to position [150, 0]
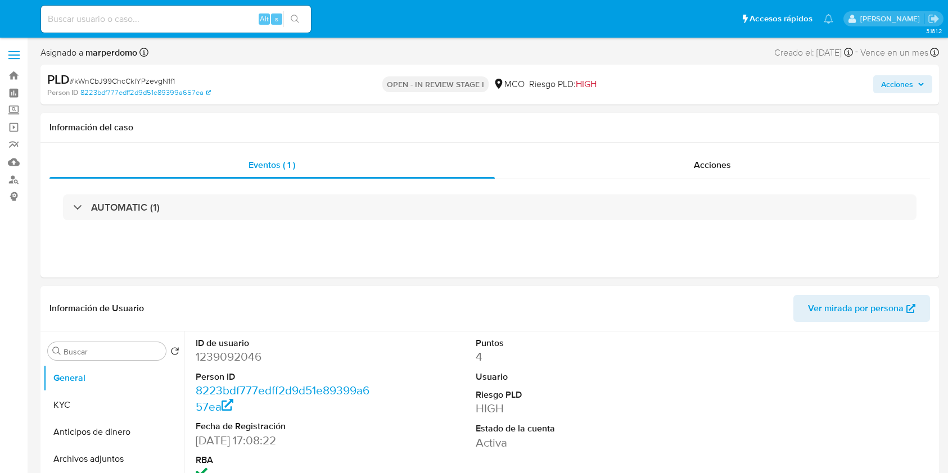
select select "10"
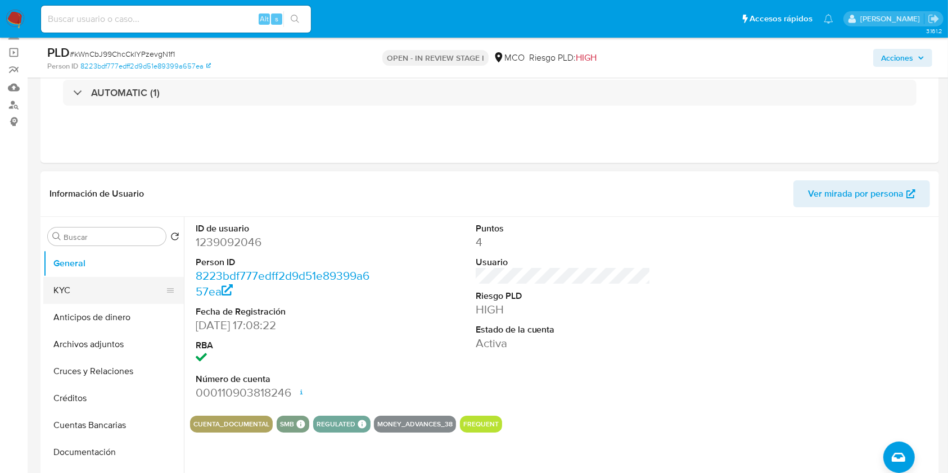
click at [105, 285] on button "KYC" at bounding box center [109, 290] width 132 height 27
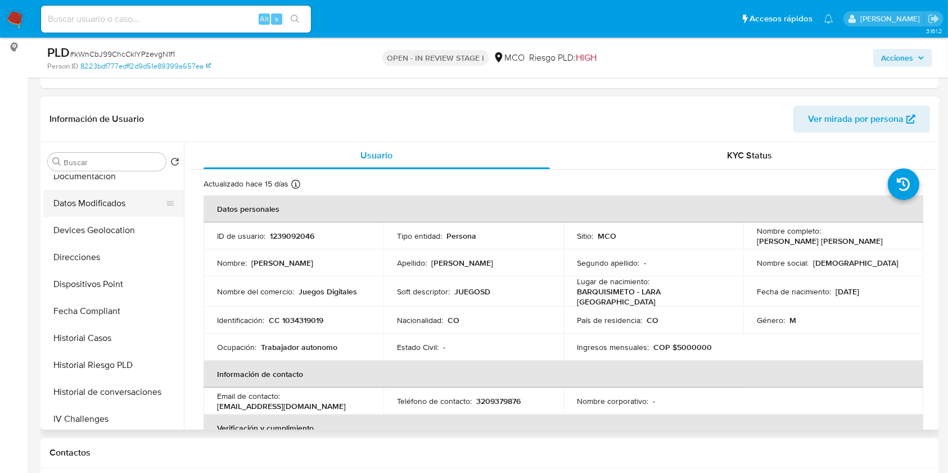
scroll to position [225, 0]
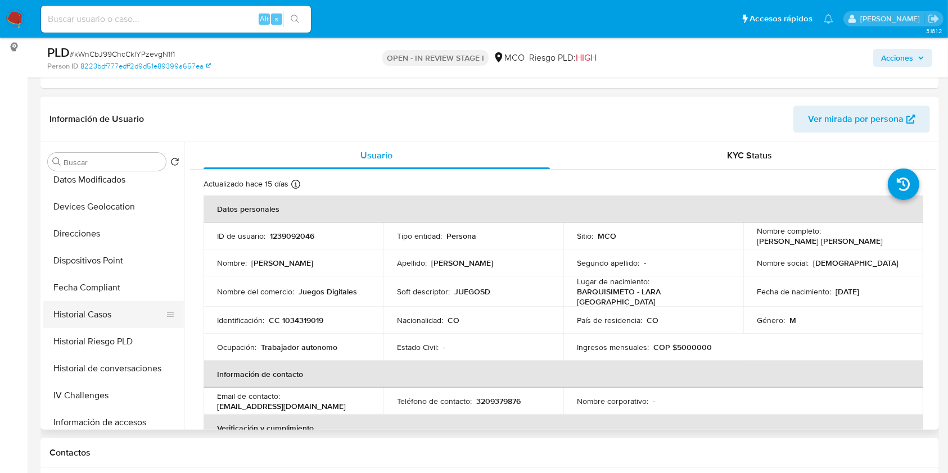
click at [96, 301] on button "Historial Casos" at bounding box center [109, 314] width 132 height 27
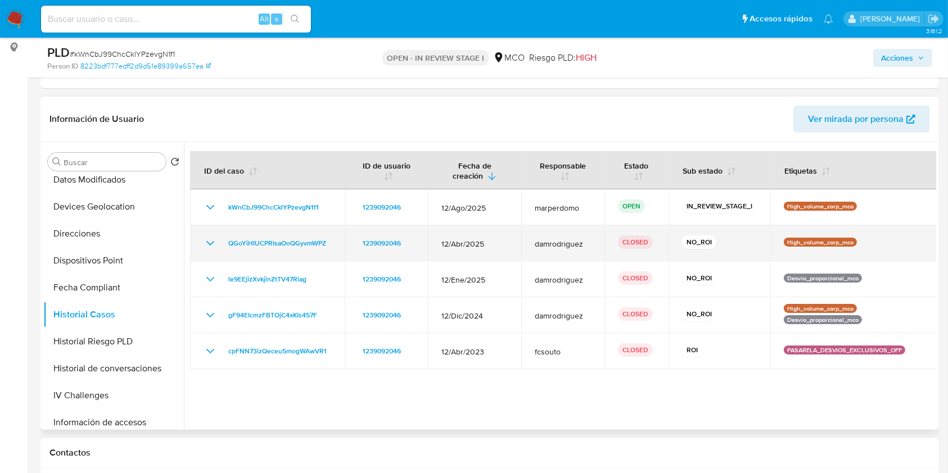
click at [207, 242] on icon "Mostrar/Ocultar" at bounding box center [210, 243] width 8 height 4
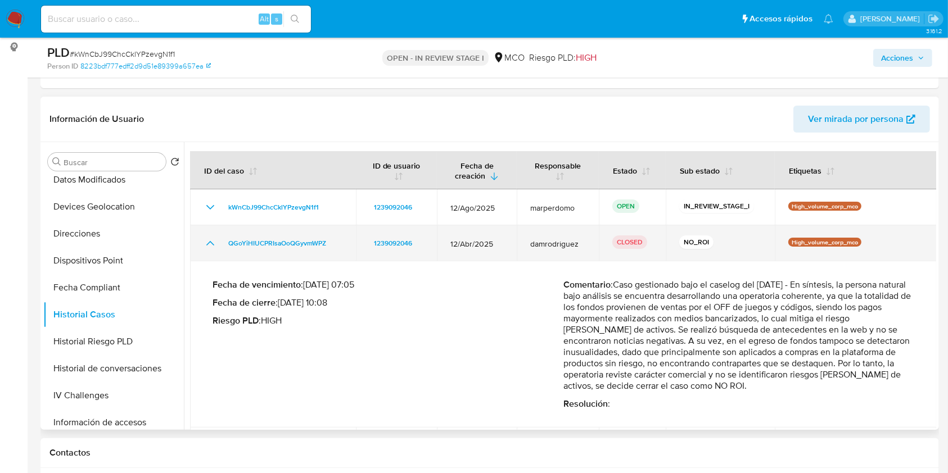
click at [207, 242] on icon "Mostrar/Ocultar" at bounding box center [209, 243] width 13 height 13
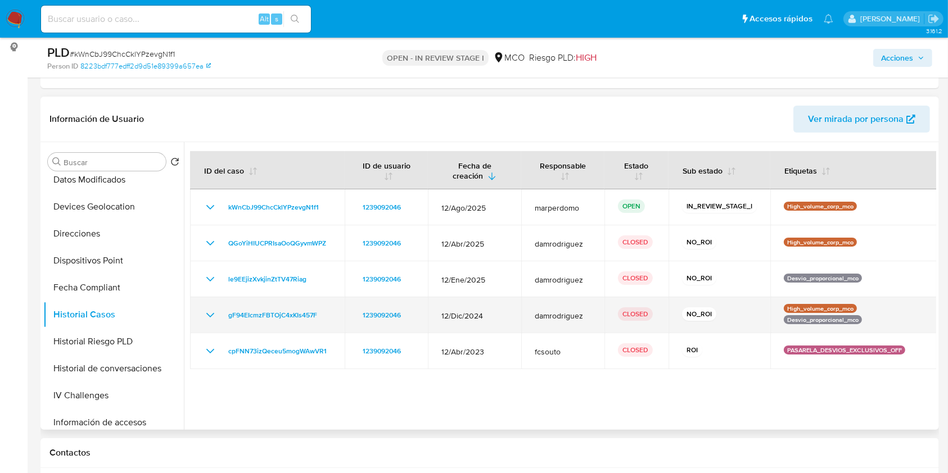
click at [215, 311] on icon "Mostrar/Ocultar" at bounding box center [209, 315] width 13 height 13
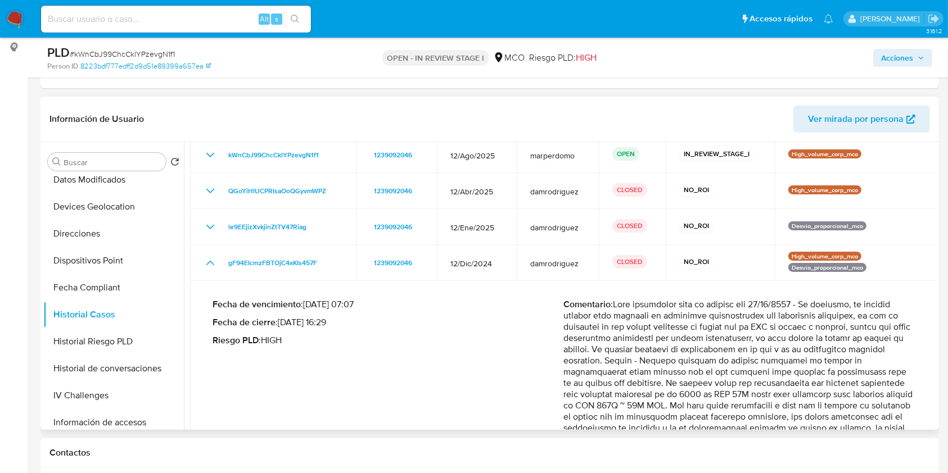
scroll to position [75, 0]
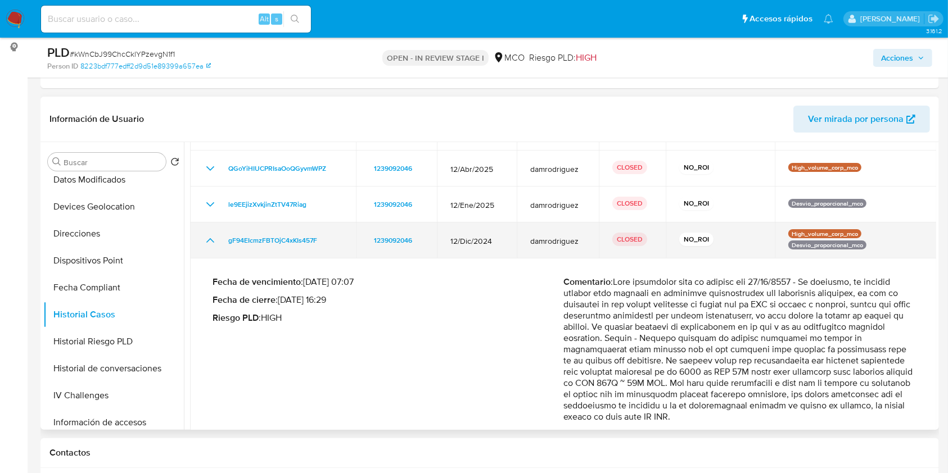
click at [212, 241] on icon "Mostrar/Ocultar" at bounding box center [209, 240] width 13 height 13
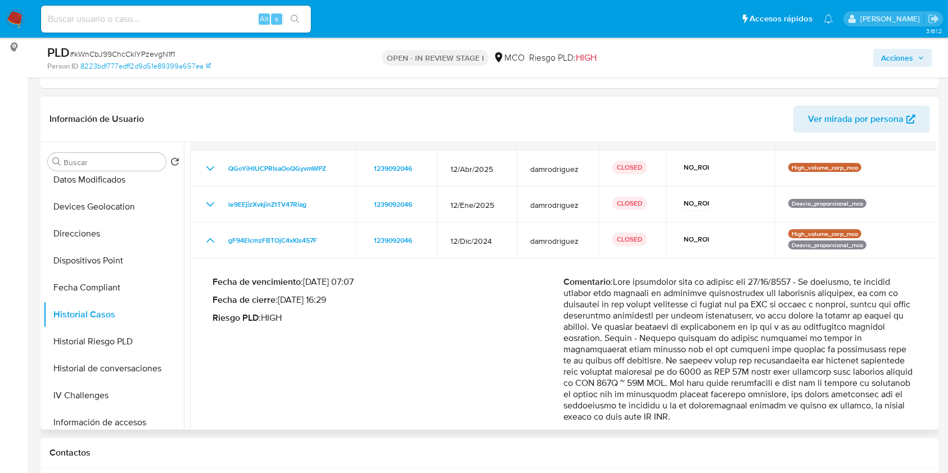
scroll to position [0, 0]
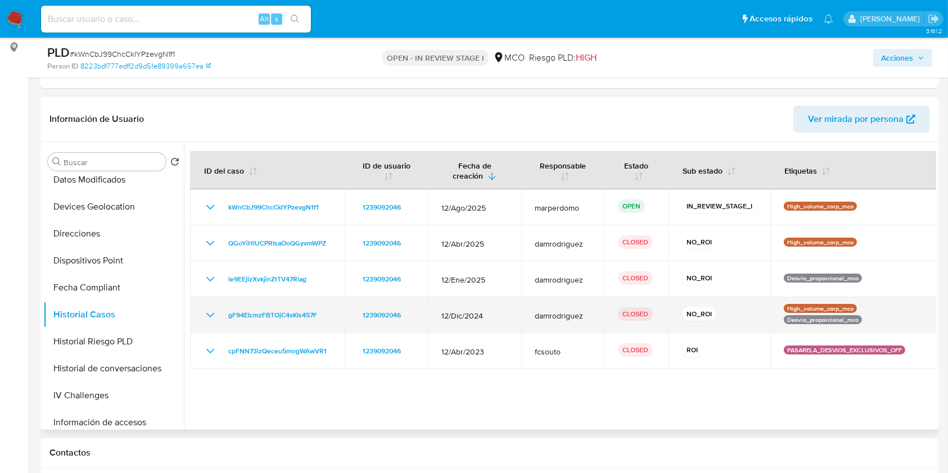
click at [210, 311] on icon "Mostrar/Ocultar" at bounding box center [209, 315] width 13 height 13
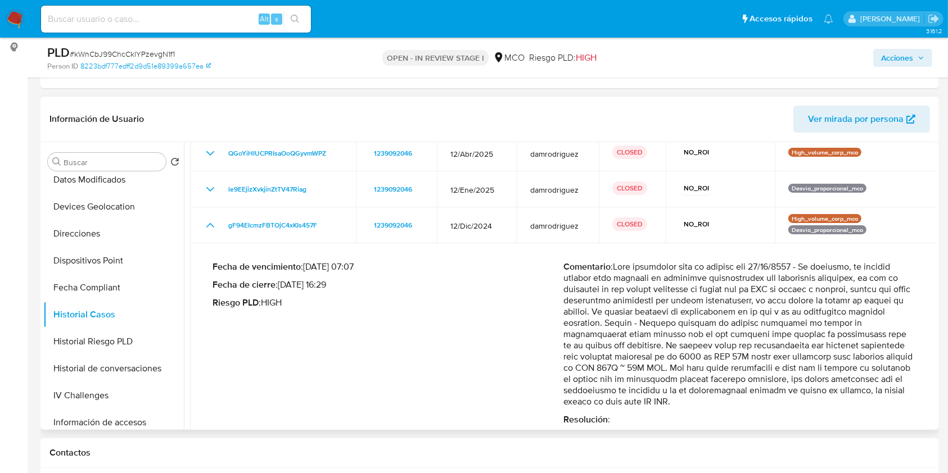
scroll to position [144, 0]
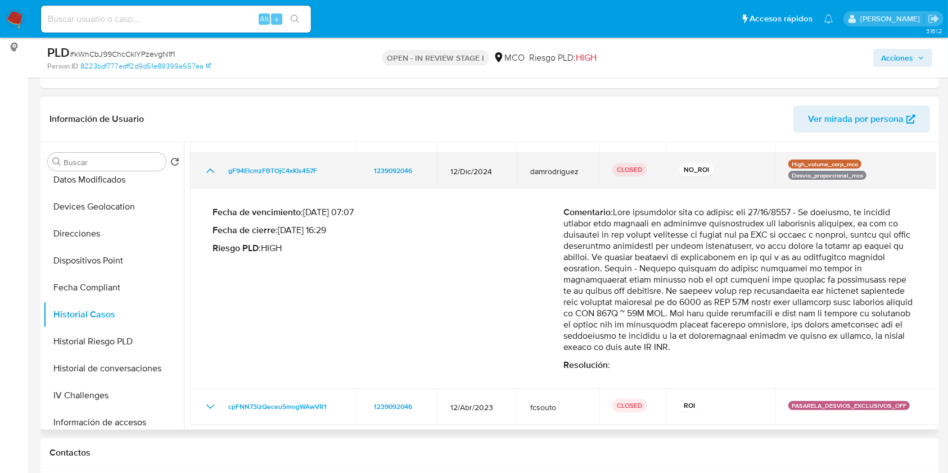
click at [209, 170] on icon "Mostrar/Ocultar" at bounding box center [209, 170] width 13 height 13
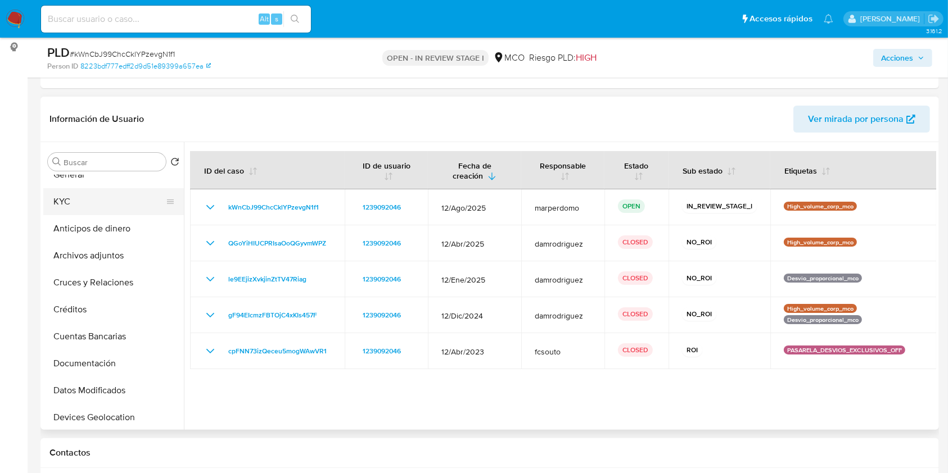
scroll to position [0, 0]
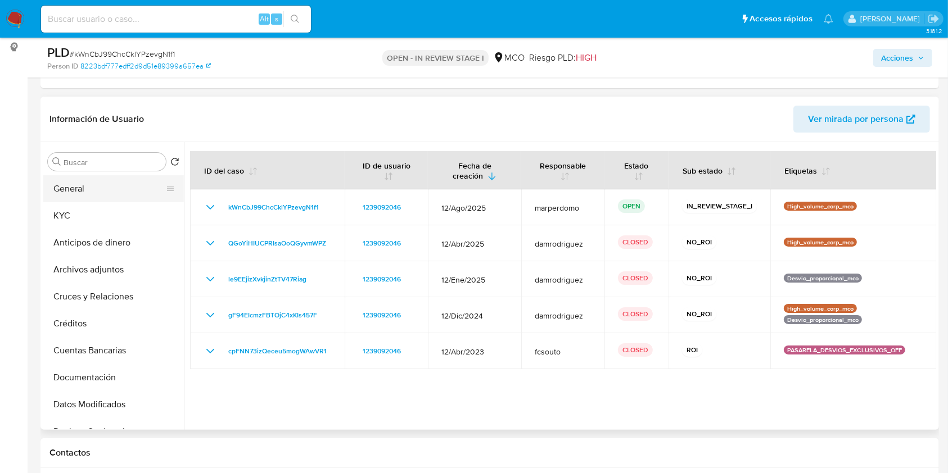
click at [98, 187] on button "General" at bounding box center [109, 188] width 132 height 27
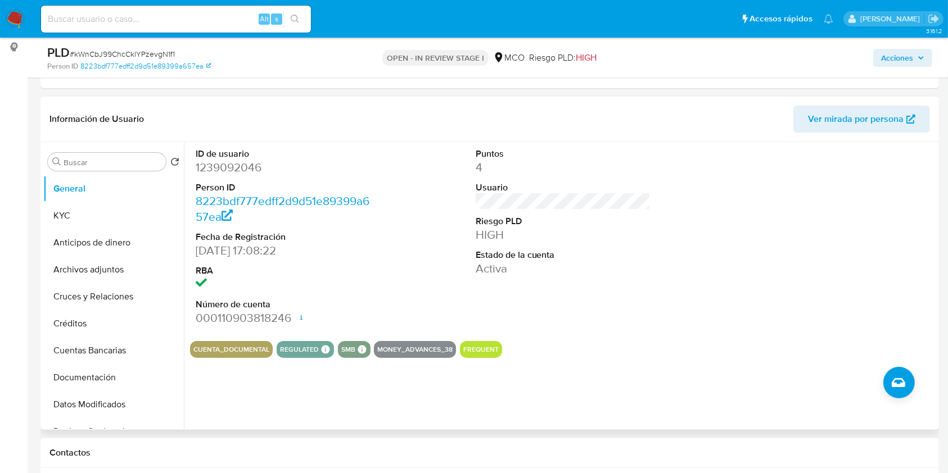
scroll to position [374, 0]
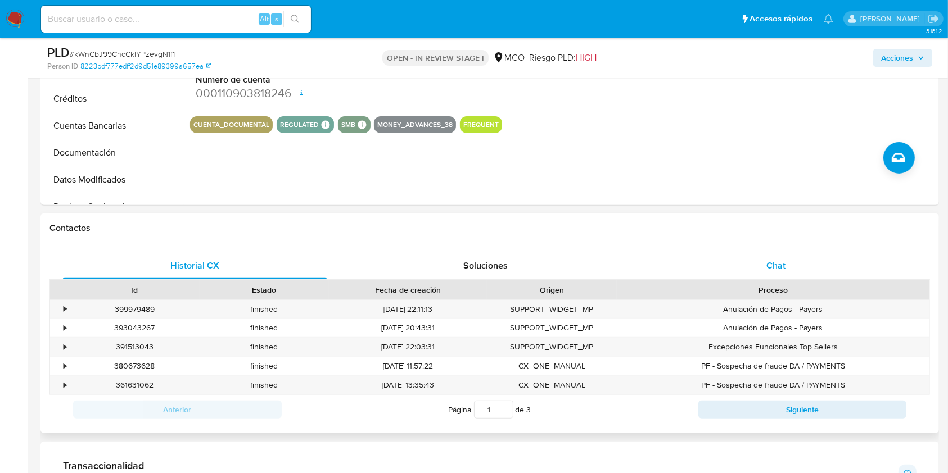
click at [786, 259] on div "Chat" at bounding box center [776, 265] width 264 height 27
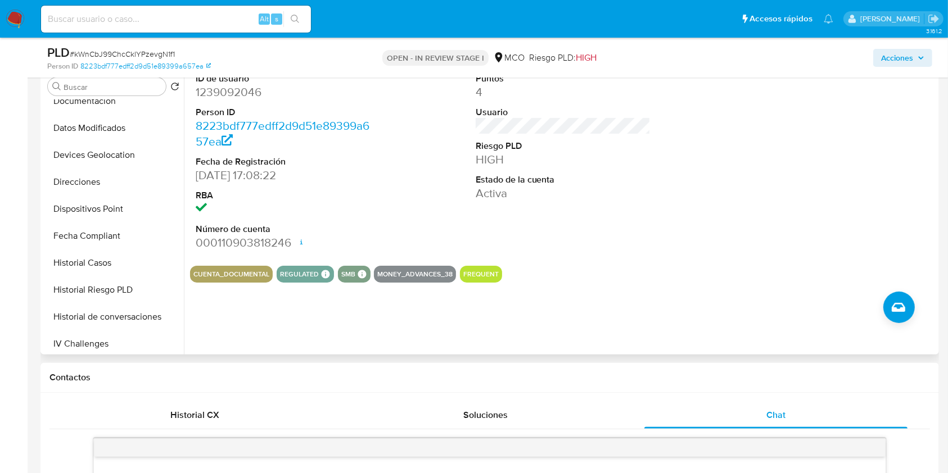
scroll to position [225, 0]
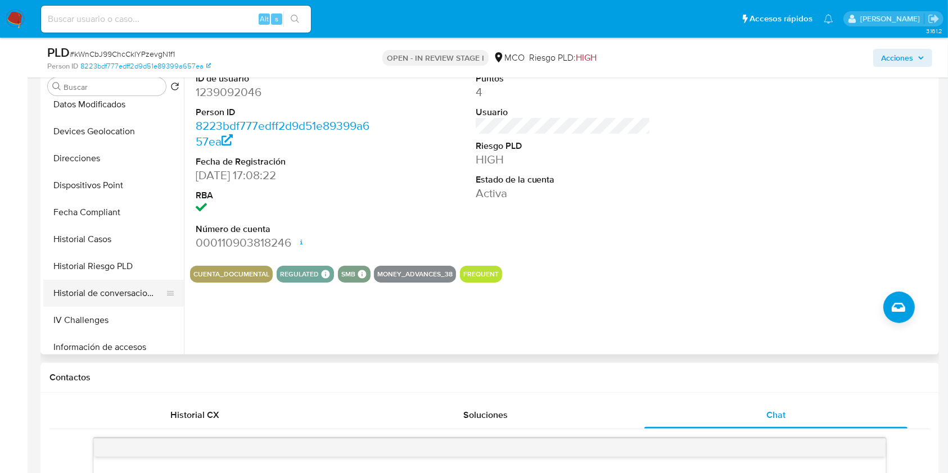
click at [125, 297] on button "Historial de conversaciones" at bounding box center [109, 293] width 132 height 27
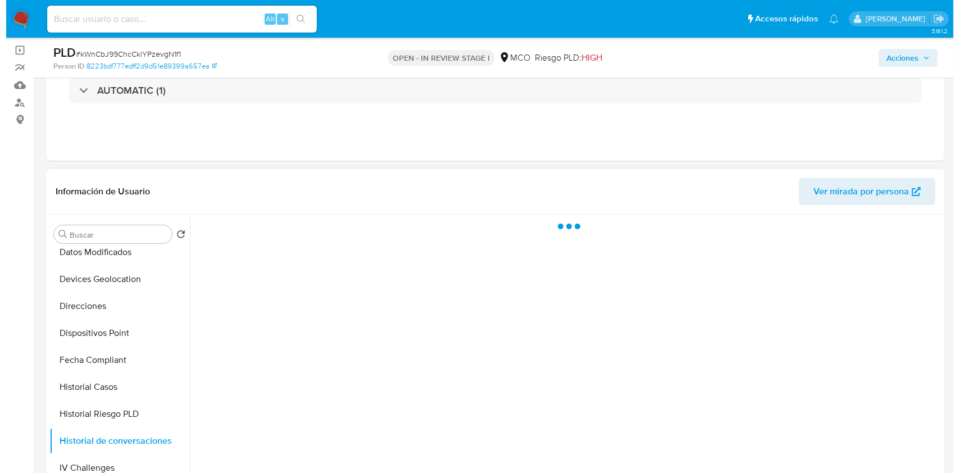
scroll to position [75, 0]
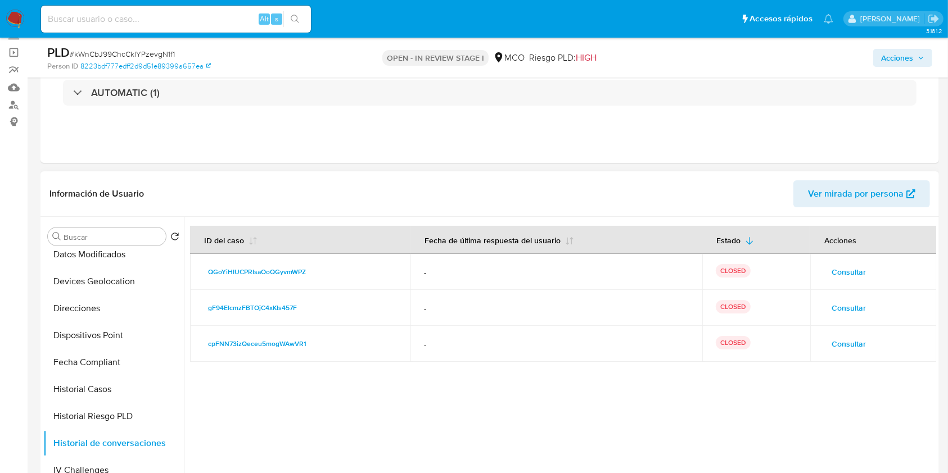
click at [827, 266] on button "Consultar" at bounding box center [848, 272] width 50 height 18
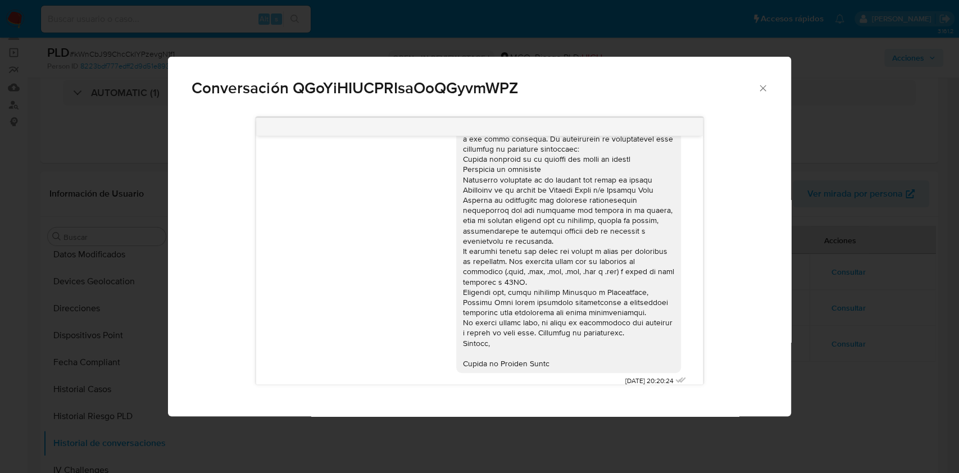
scroll to position [0, 0]
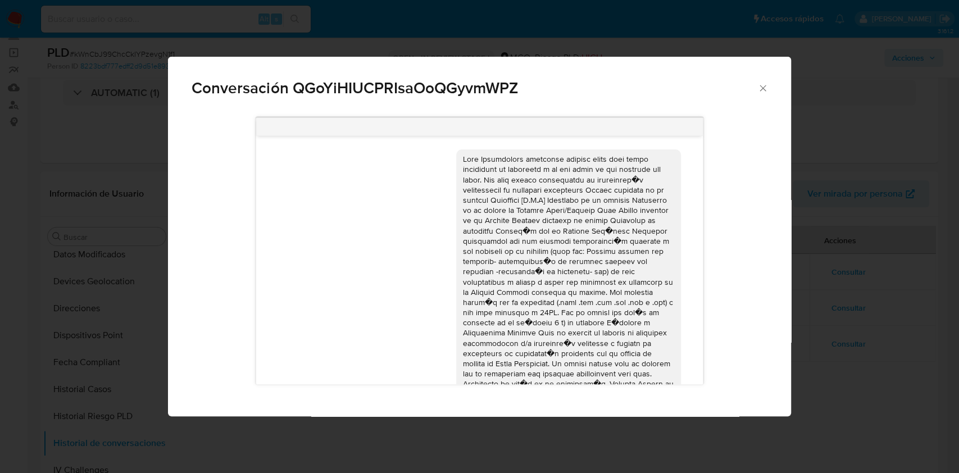
click at [845, 345] on div "Conversación QGoYiHIUCPRIsaOoQGyvmWPZ [DATE] 21:36:19 [DATE] 20:20:24" at bounding box center [479, 236] width 959 height 473
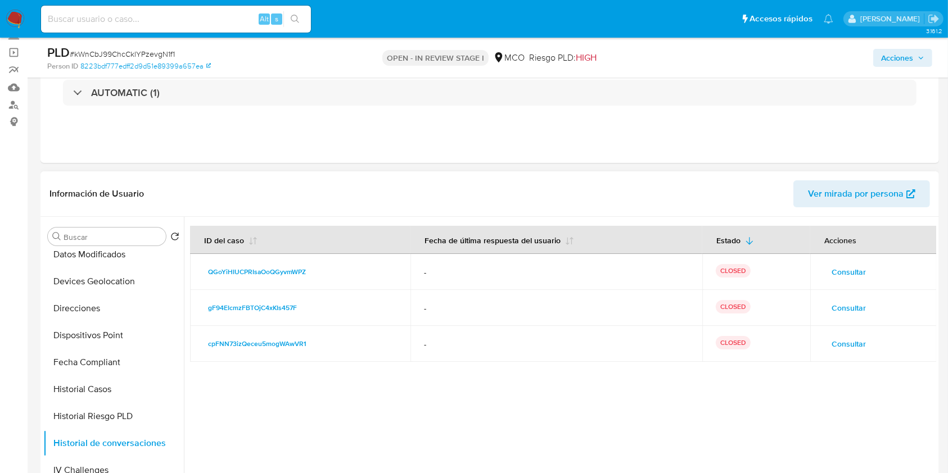
click at [823, 300] on button "Consultar" at bounding box center [848, 308] width 50 height 18
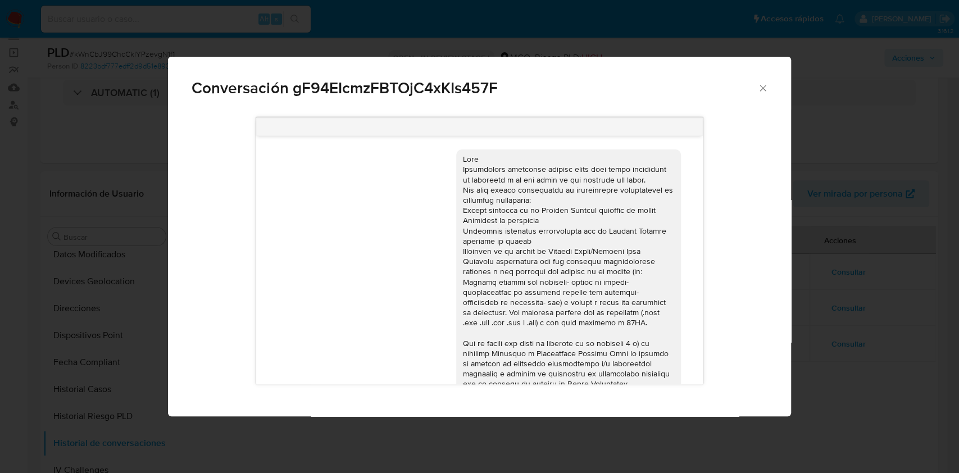
click at [879, 288] on div "Conversación gF94EIcmzFBTOjC4xKIs457F [DATE] 21:00:59 [DATE] 17:00:11 Buenas ta…" at bounding box center [479, 236] width 959 height 473
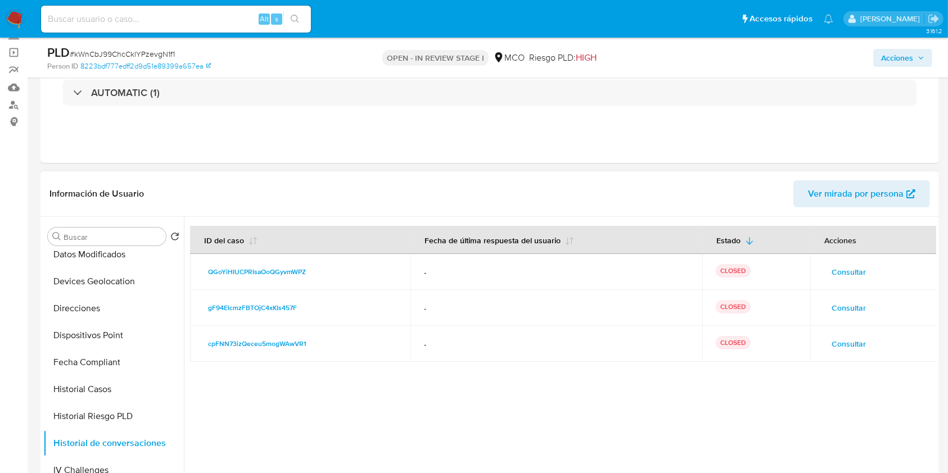
click at [850, 344] on span "Consultar" at bounding box center [848, 344] width 34 height 16
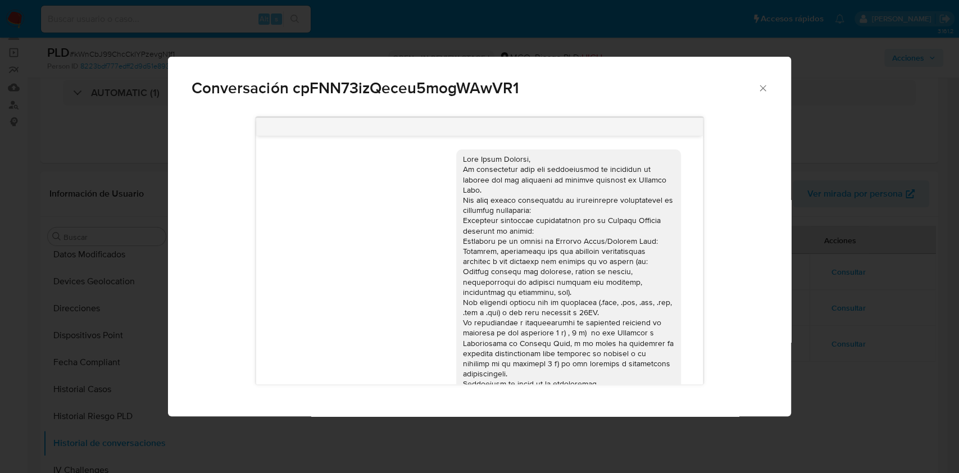
click at [872, 281] on div "Conversación cpFNN73izQeceu5mogWAwVR1 [DATE] 17:00:55 [DATE] 12:35:09" at bounding box center [479, 236] width 959 height 473
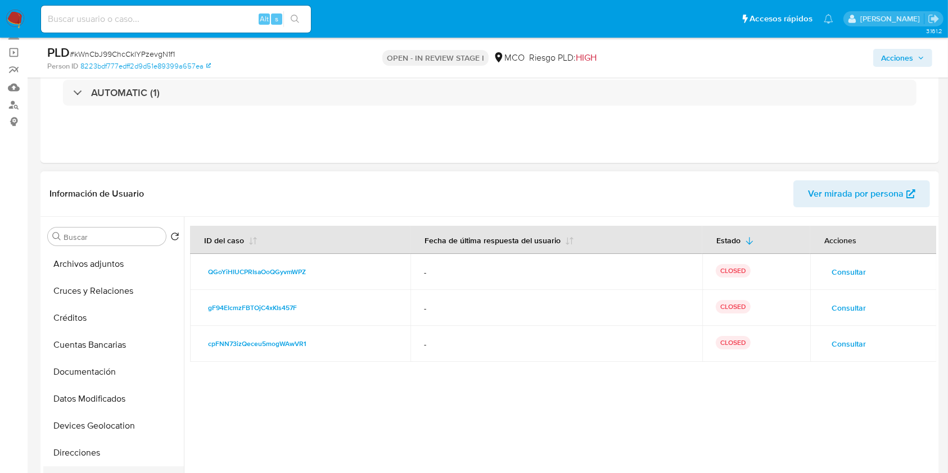
scroll to position [75, 0]
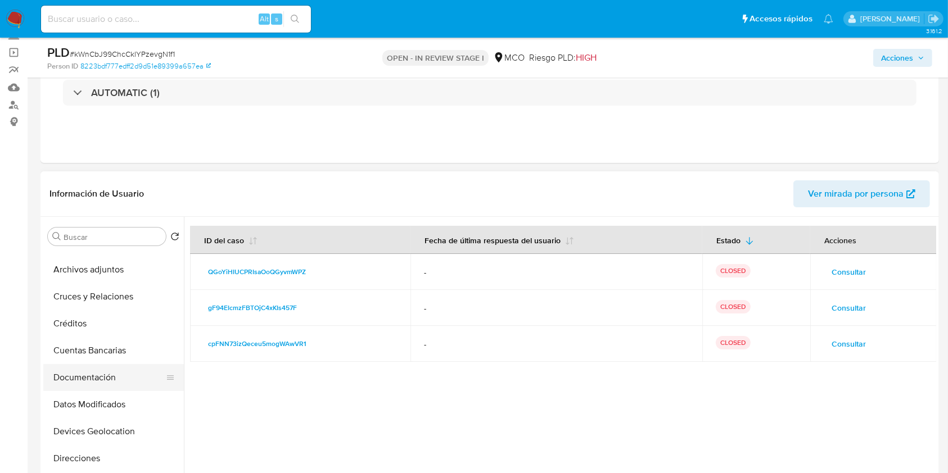
click at [102, 382] on button "Documentación" at bounding box center [109, 377] width 132 height 27
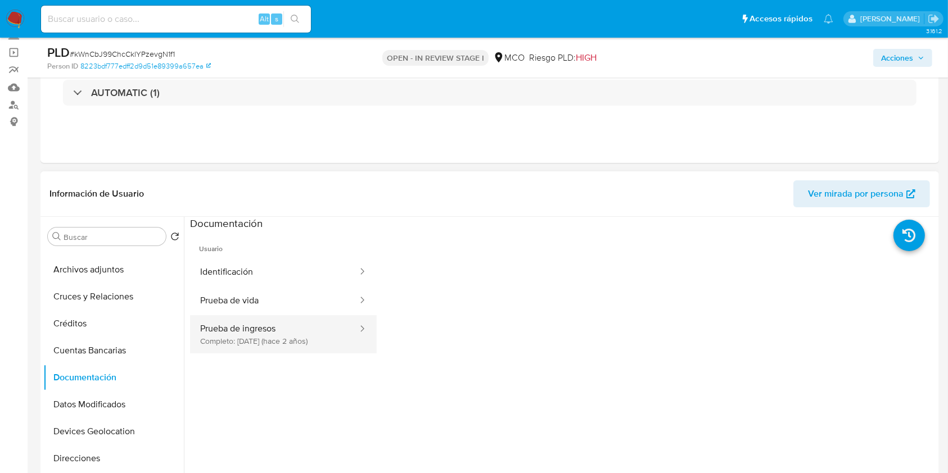
click at [275, 341] on button "Prueba de ingresos Completo: [DATE] (hace 2 años)" at bounding box center [274, 334] width 169 height 38
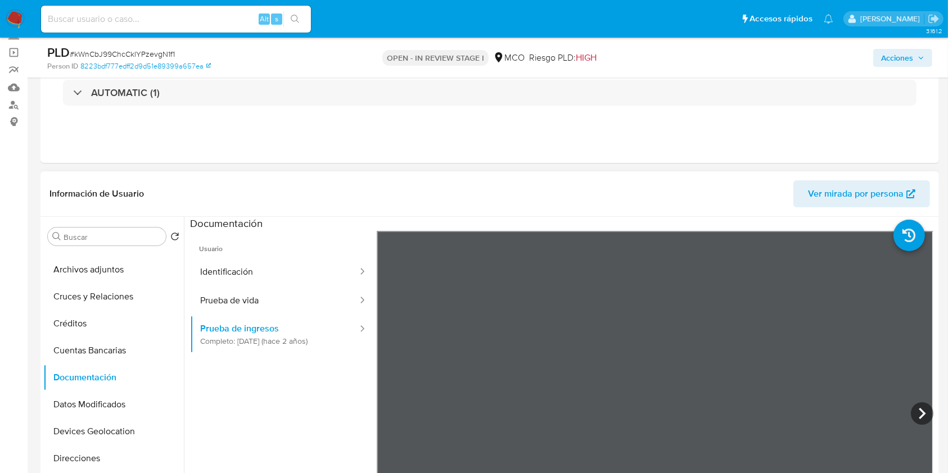
scroll to position [150, 0]
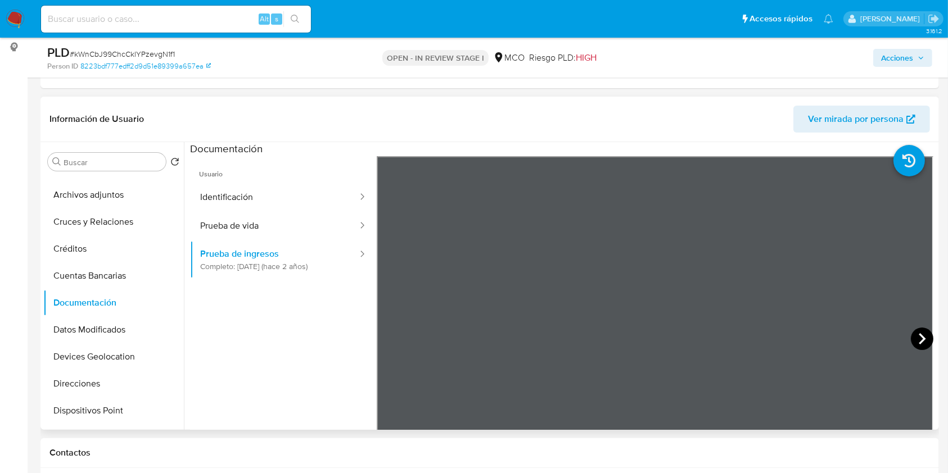
click at [328, 135] on div "Información de Usuario Ver mirada por persona Buscar Volver al orden por defect…" at bounding box center [489, 263] width 898 height 333
click at [922, 339] on icon at bounding box center [922, 339] width 22 height 22
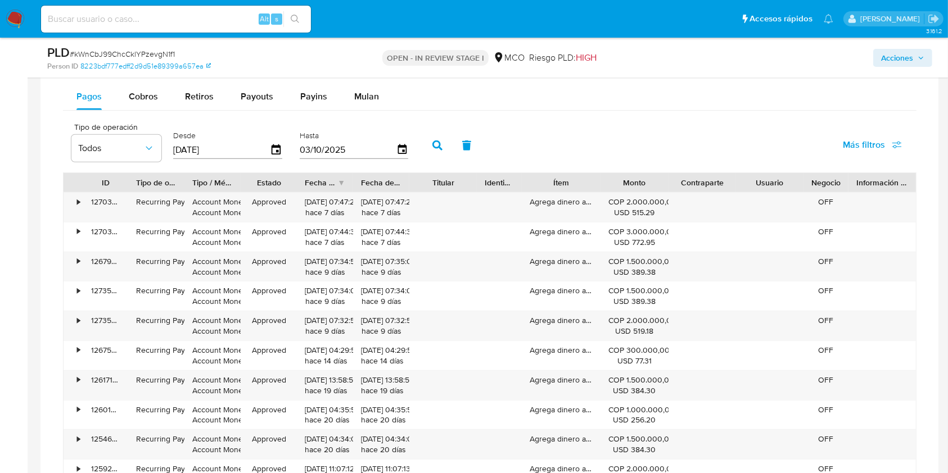
scroll to position [1049, 0]
click at [134, 98] on span "Cobros" at bounding box center [143, 95] width 29 height 13
select select "10"
